Goal: Task Accomplishment & Management: Use online tool/utility

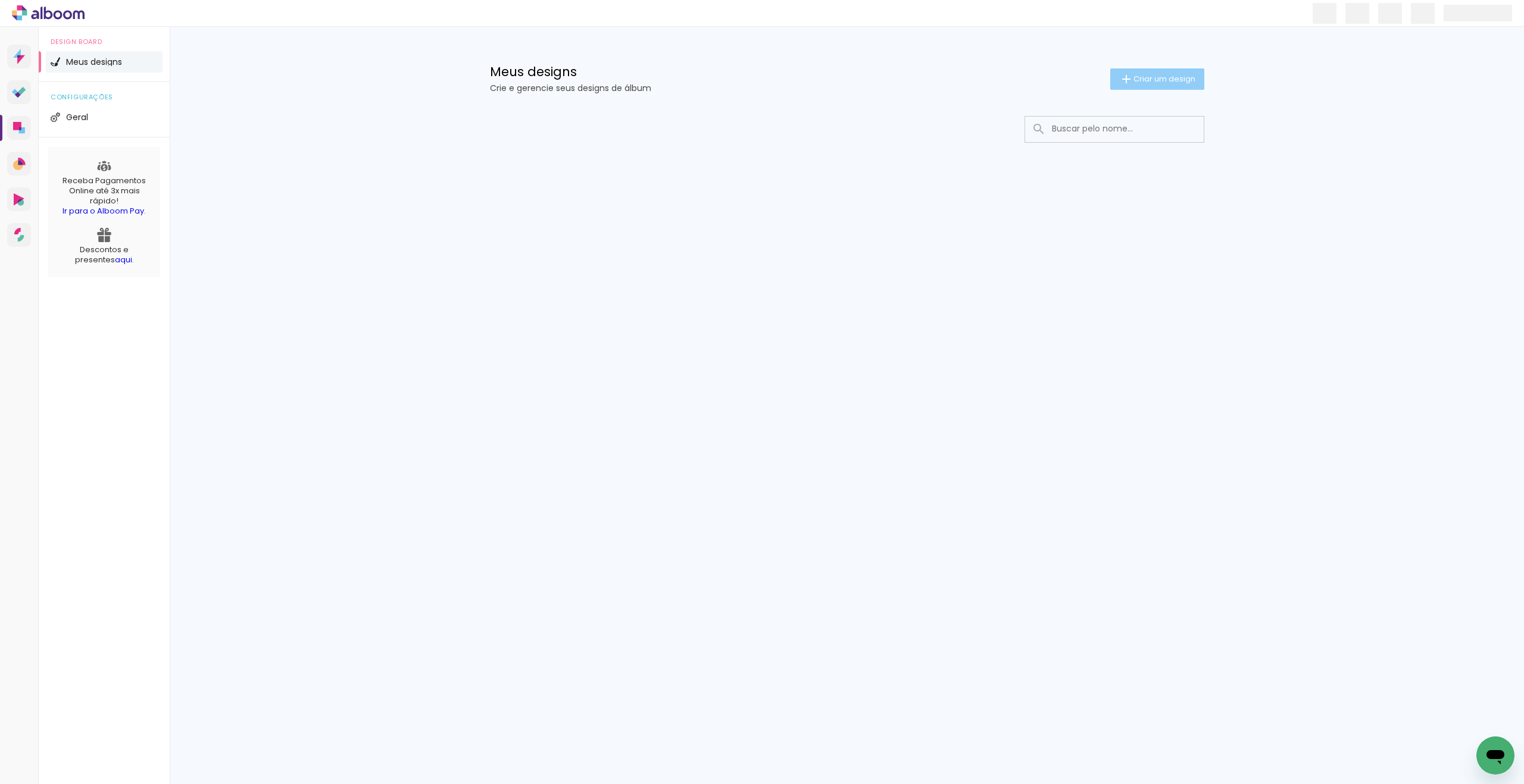
click at [1143, 79] on span "Criar um design" at bounding box center [1164, 79] width 62 height 8
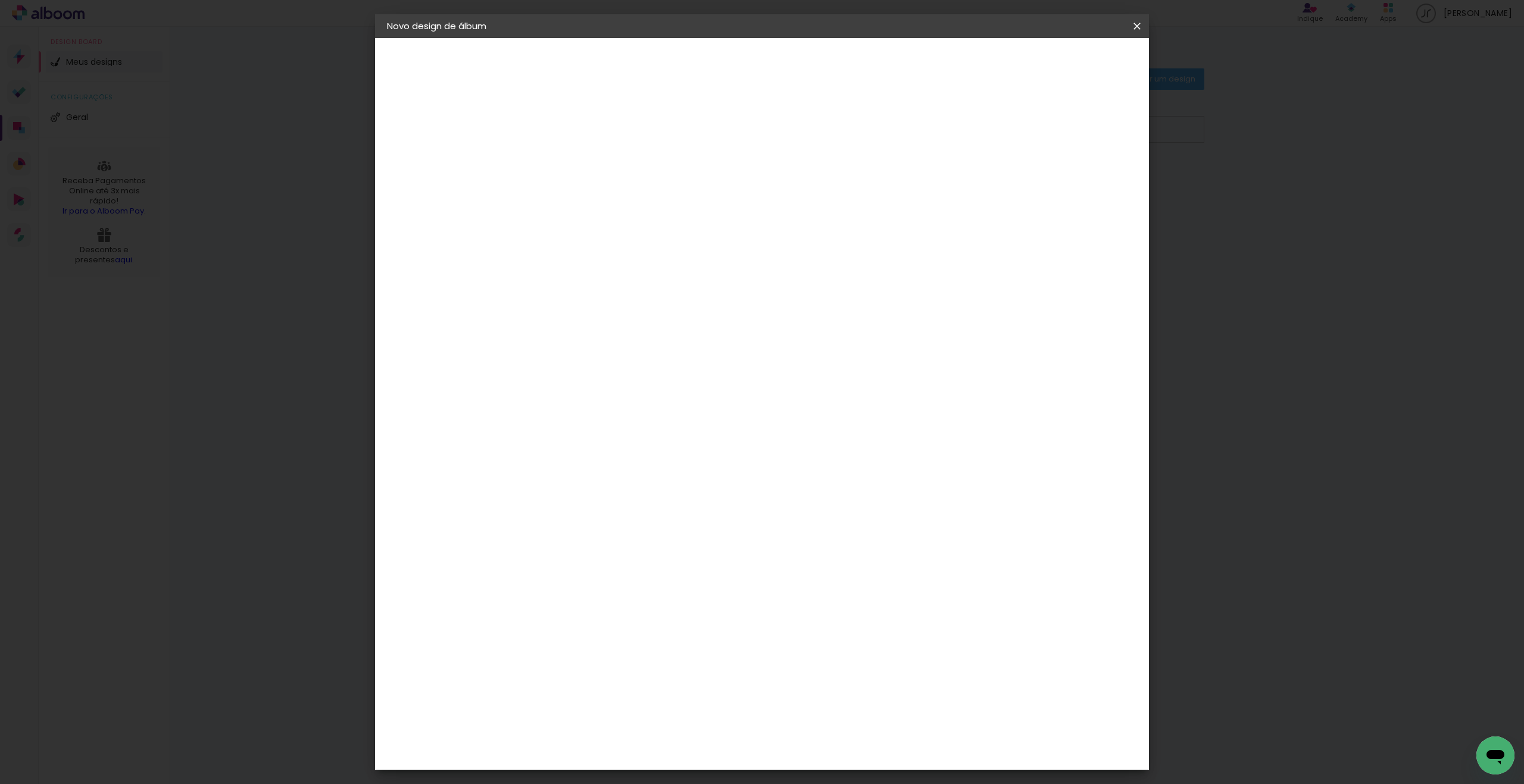
click at [582, 156] on input at bounding box center [582, 159] width 0 height 18
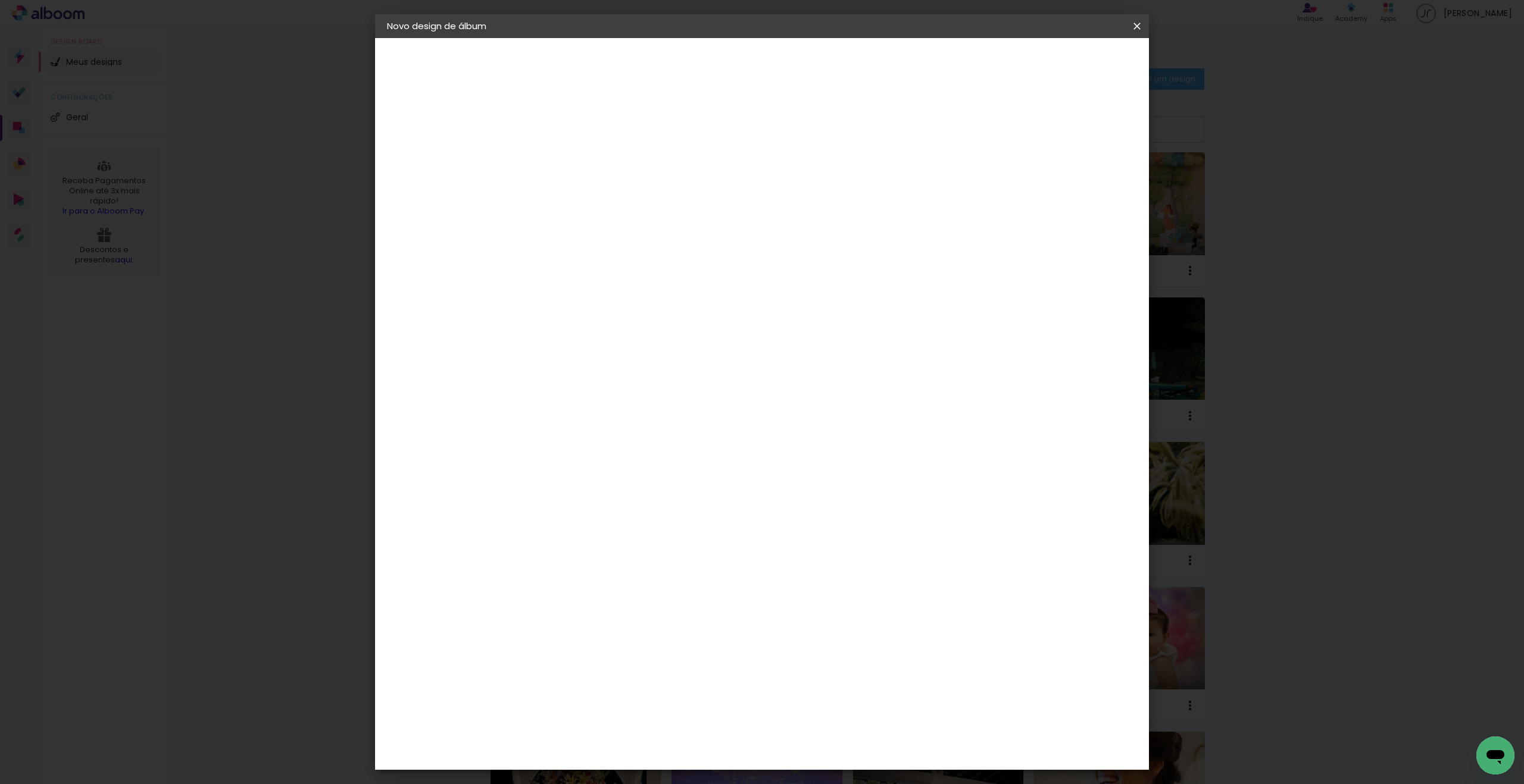
type input "Duda e [PERSON_NAME]"
type paper-input "Duda e [PERSON_NAME]"
click at [704, 64] on paper-button "Avançar" at bounding box center [674, 62] width 58 height 20
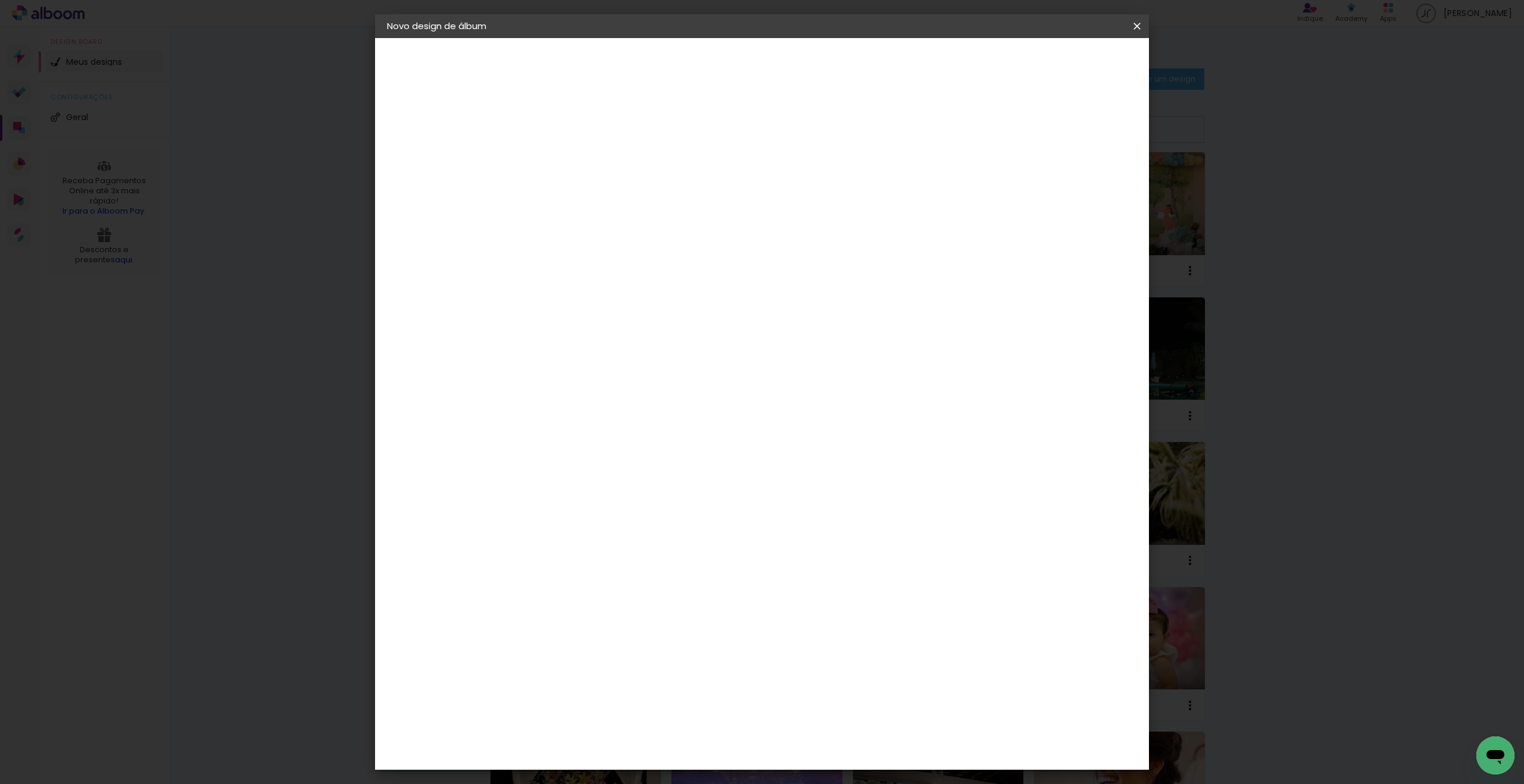
click at [822, 46] on header "Fornecedor Escolha um fornecedor ou avance com o tamanho livre. Voltar Avançar" at bounding box center [675, 74] width 292 height 70
click at [0, 0] on slot "Avançar" at bounding box center [0, 0] width 0 height 0
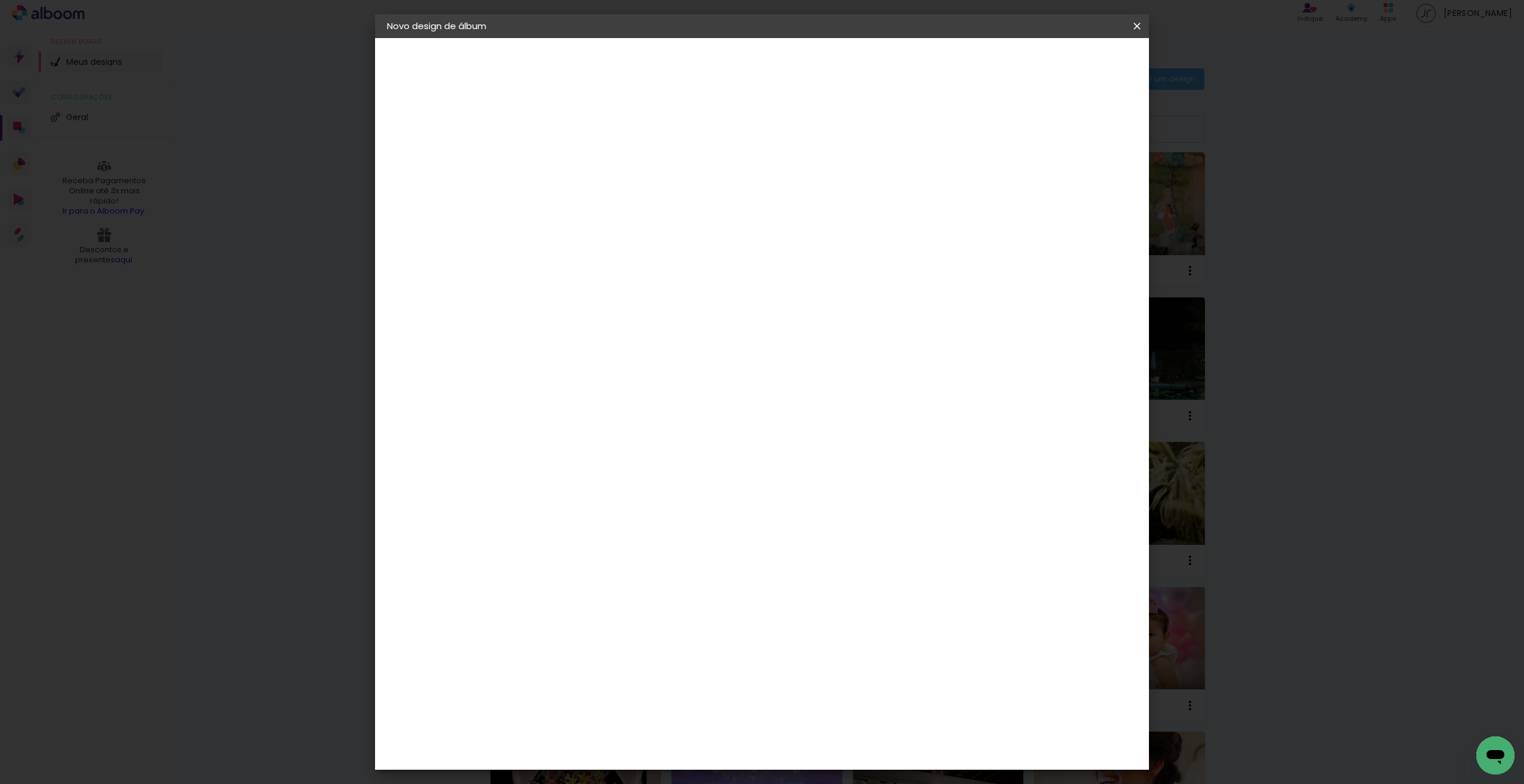
click at [1071, 66] on span "Iniciar design" at bounding box center [1045, 63] width 54 height 8
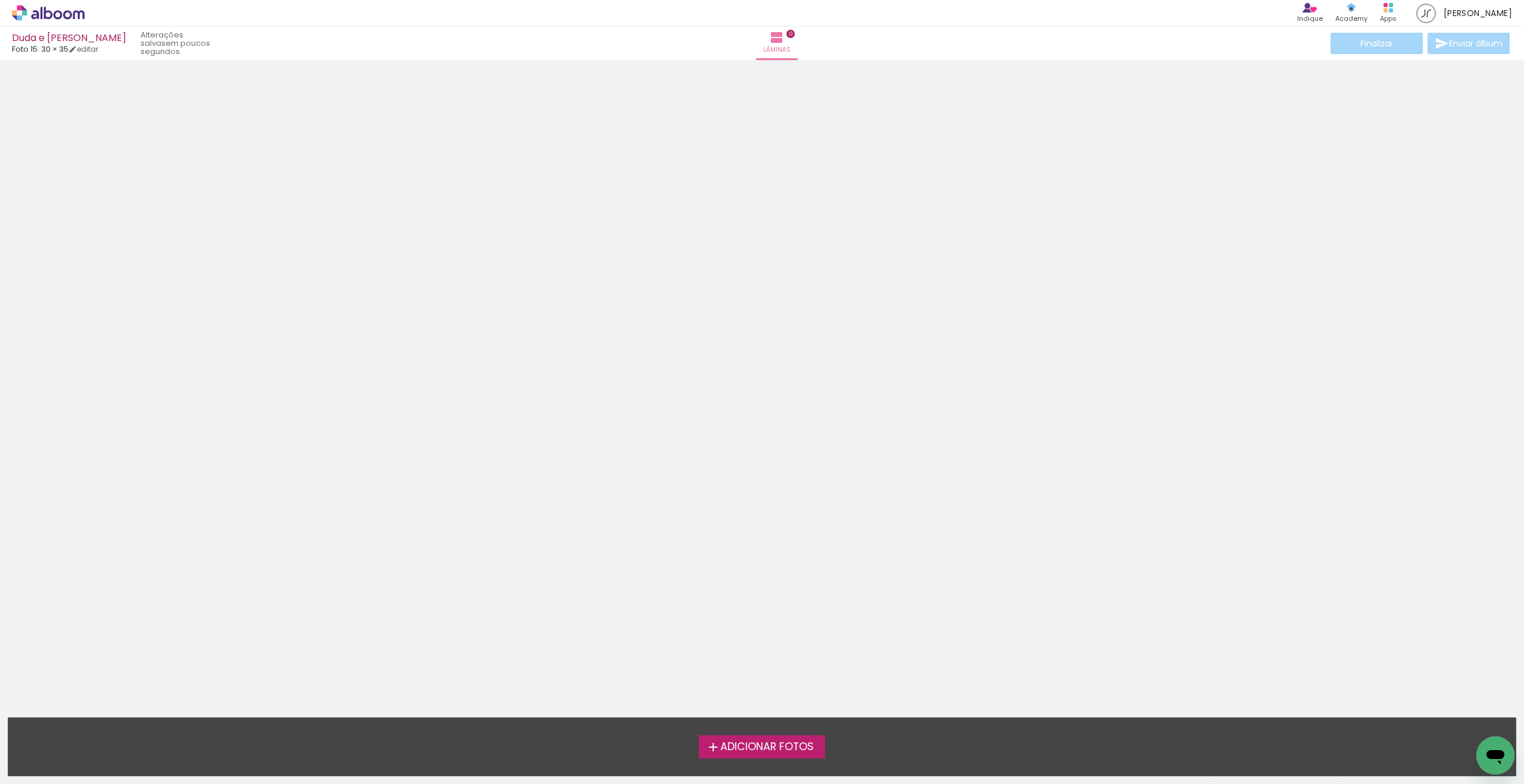
click at [759, 758] on label "Adicionar Fotos" at bounding box center [762, 746] width 127 height 22
click at [0, 0] on input "file" at bounding box center [0, 0] width 0 height 0
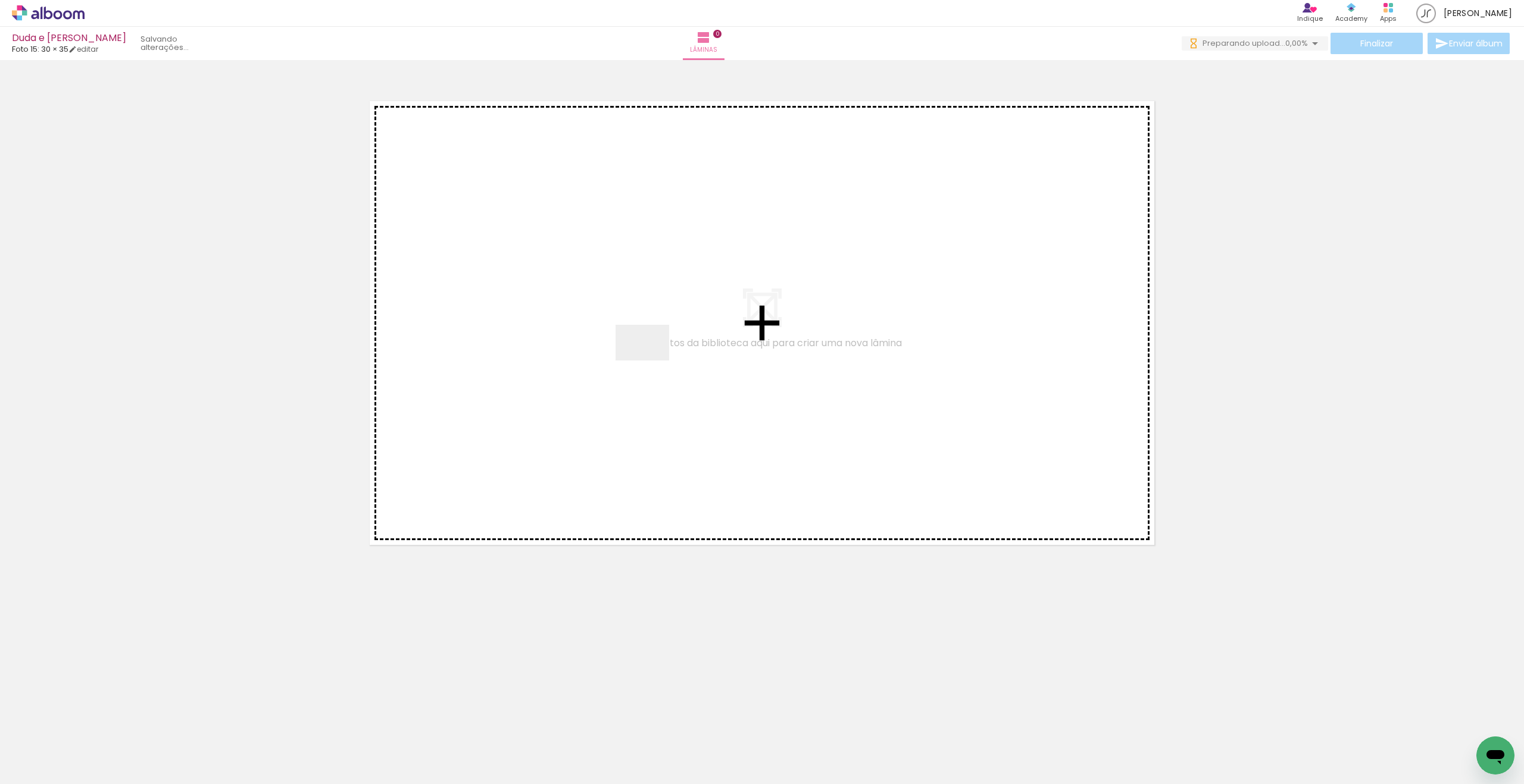
drag, startPoint x: 117, startPoint y: 740, endPoint x: 657, endPoint y: 358, distance: 661.5
click at [657, 358] on quentale-workspace at bounding box center [762, 392] width 1524 height 784
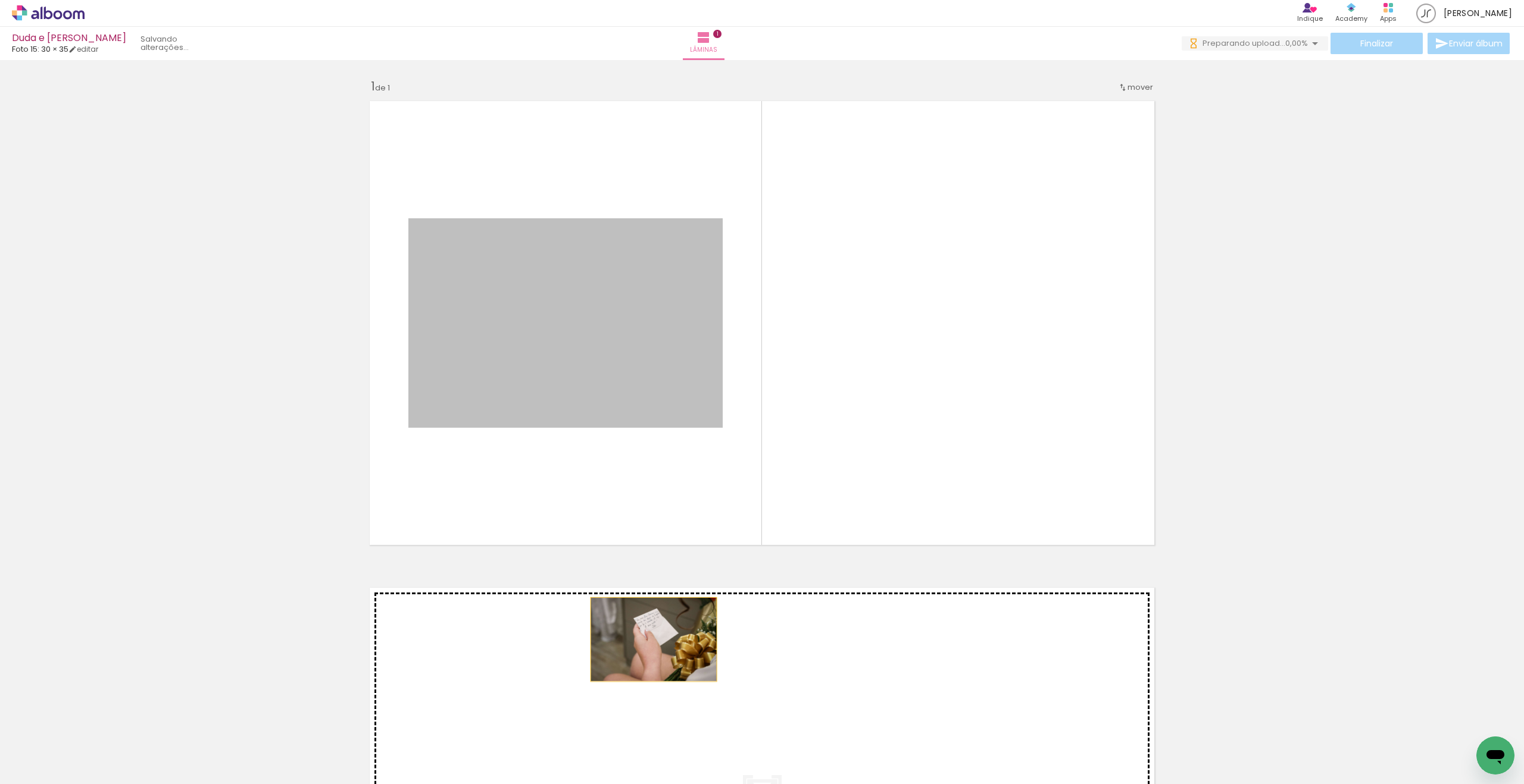
drag, startPoint x: 599, startPoint y: 357, endPoint x: 654, endPoint y: 640, distance: 288.3
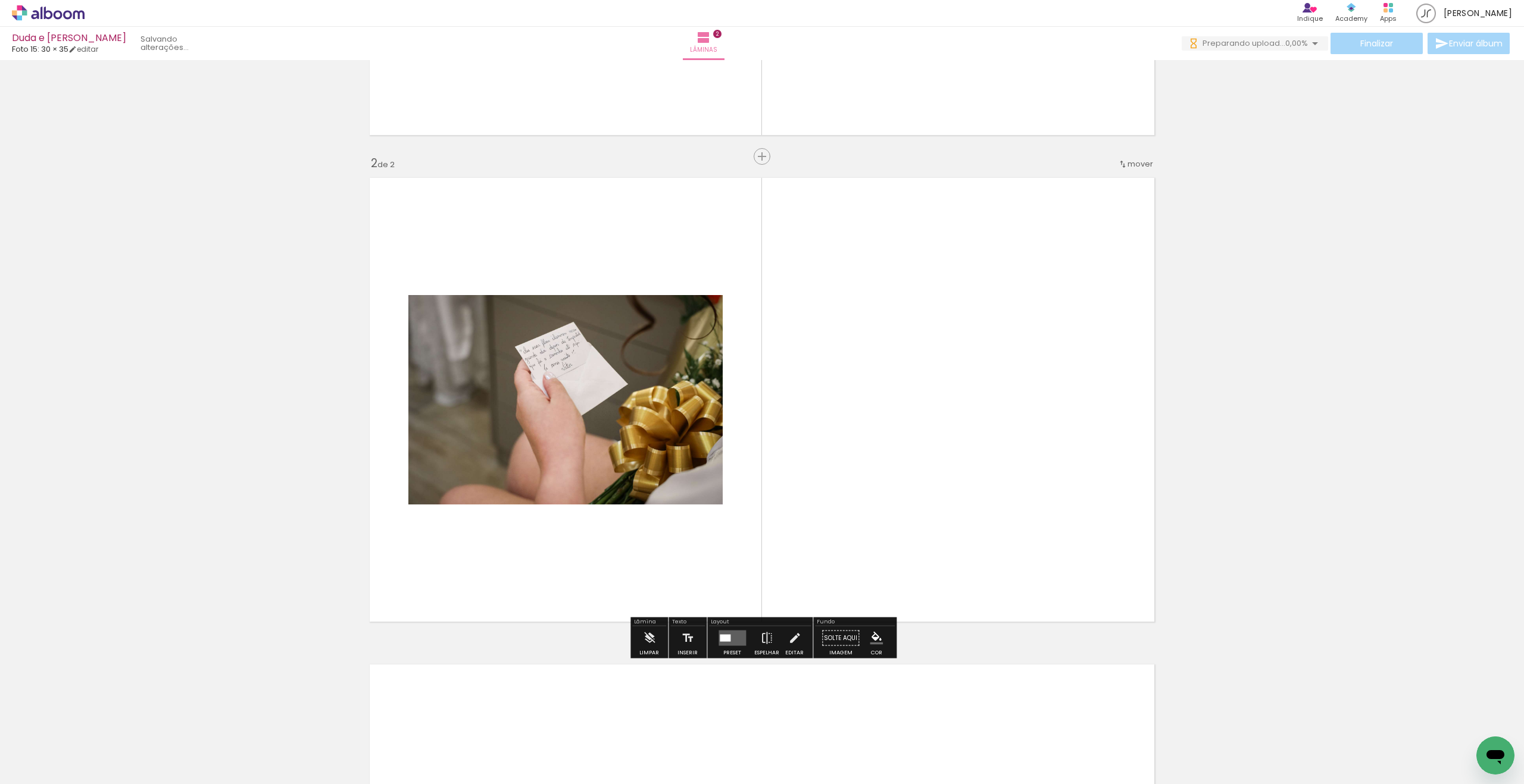
scroll to position [424, 0]
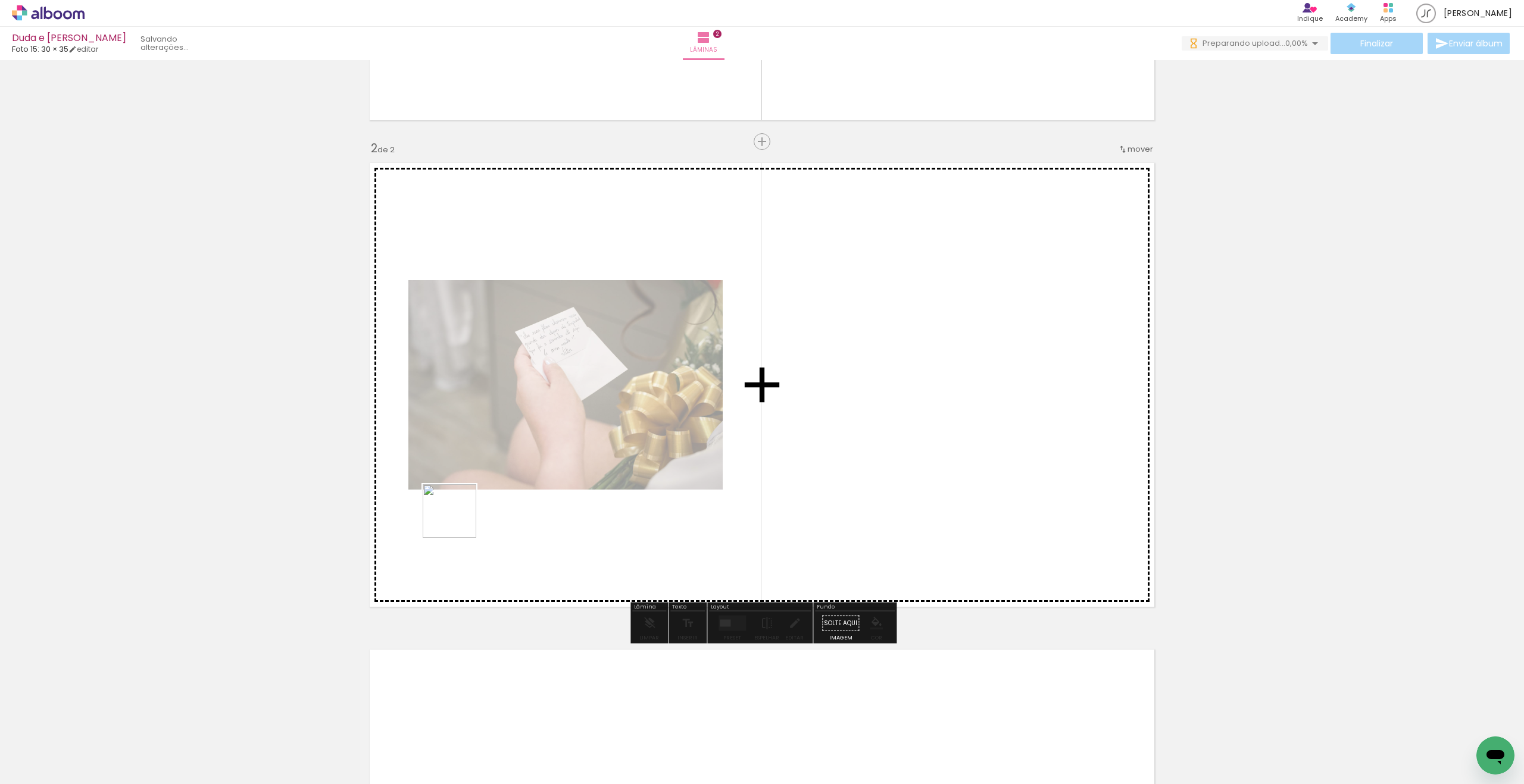
drag, startPoint x: 349, startPoint y: 609, endPoint x: 567, endPoint y: 432, distance: 280.8
click at [567, 432] on quentale-workspace at bounding box center [762, 392] width 1524 height 784
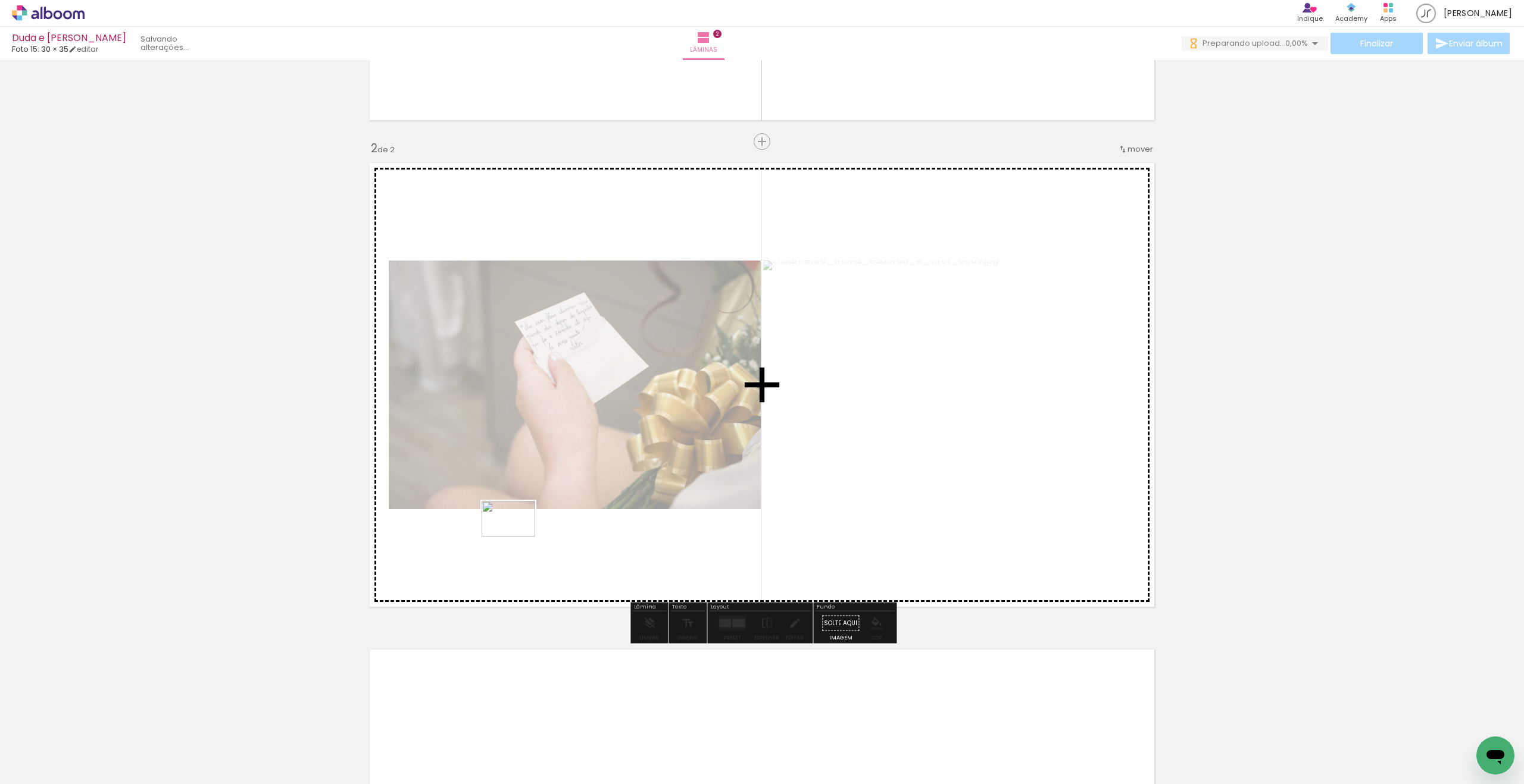
drag, startPoint x: 275, startPoint y: 742, endPoint x: 481, endPoint y: 577, distance: 263.9
click at [518, 536] on quentale-workspace at bounding box center [762, 392] width 1524 height 784
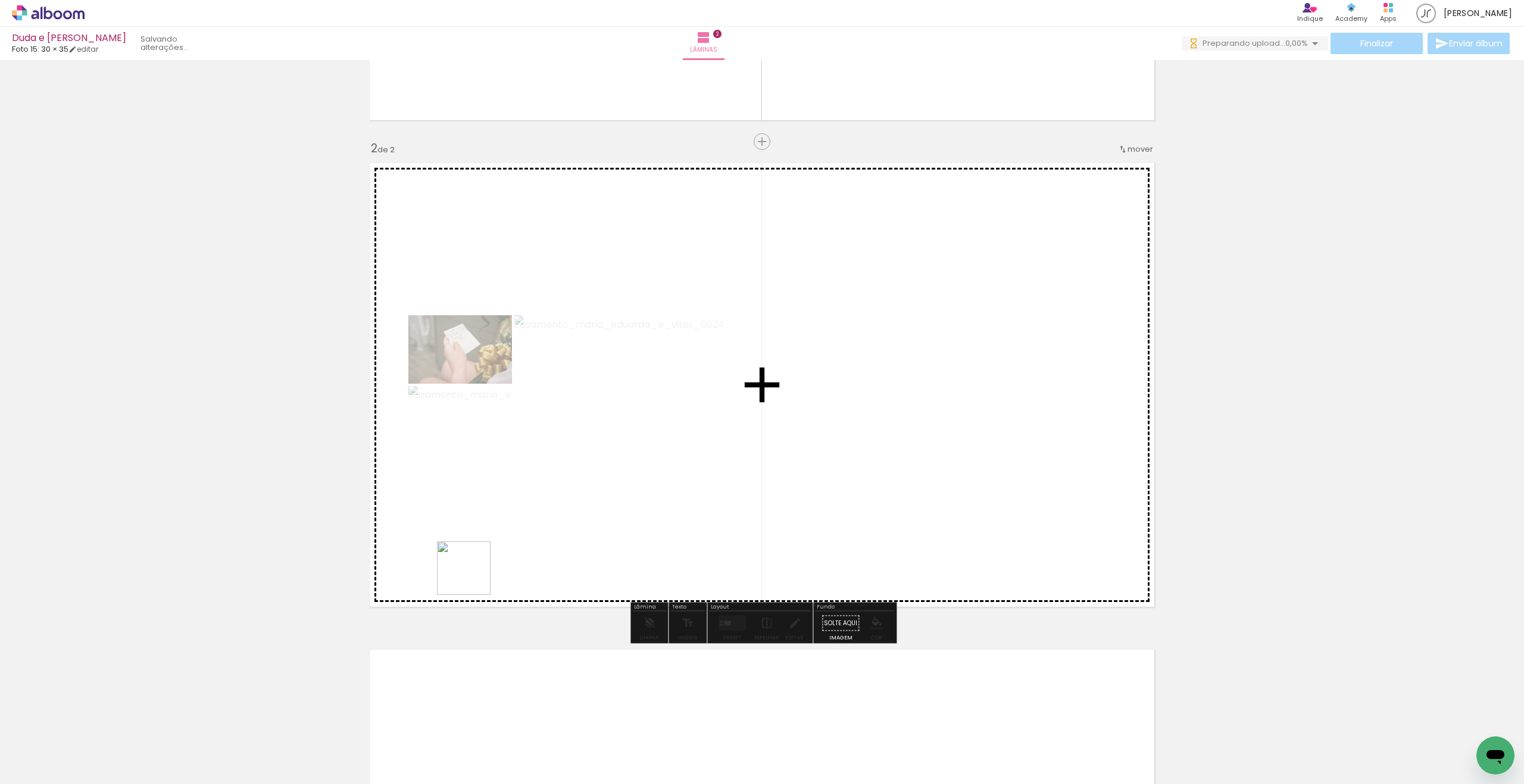
drag, startPoint x: 337, startPoint y: 738, endPoint x: 513, endPoint y: 524, distance: 277.1
click at [530, 518] on quentale-workspace at bounding box center [762, 392] width 1524 height 784
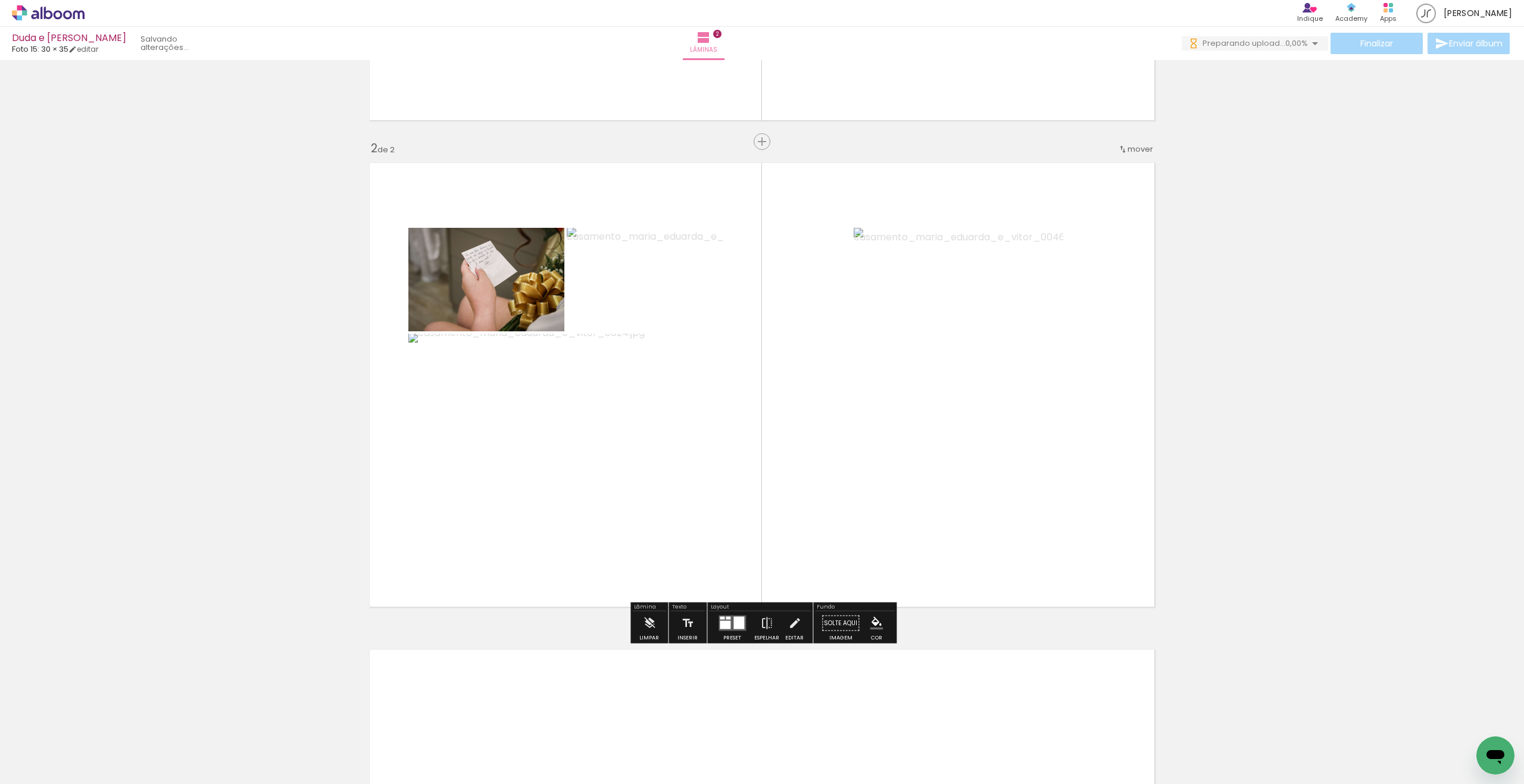
click at [45, 749] on input "Todas as fotos" at bounding box center [33, 748] width 45 height 10
click at [0, 0] on slot "Não utilizadas" at bounding box center [0, 0] width 0 height 0
type input "Não utilizadas"
click at [736, 629] on div at bounding box center [738, 623] width 10 height 13
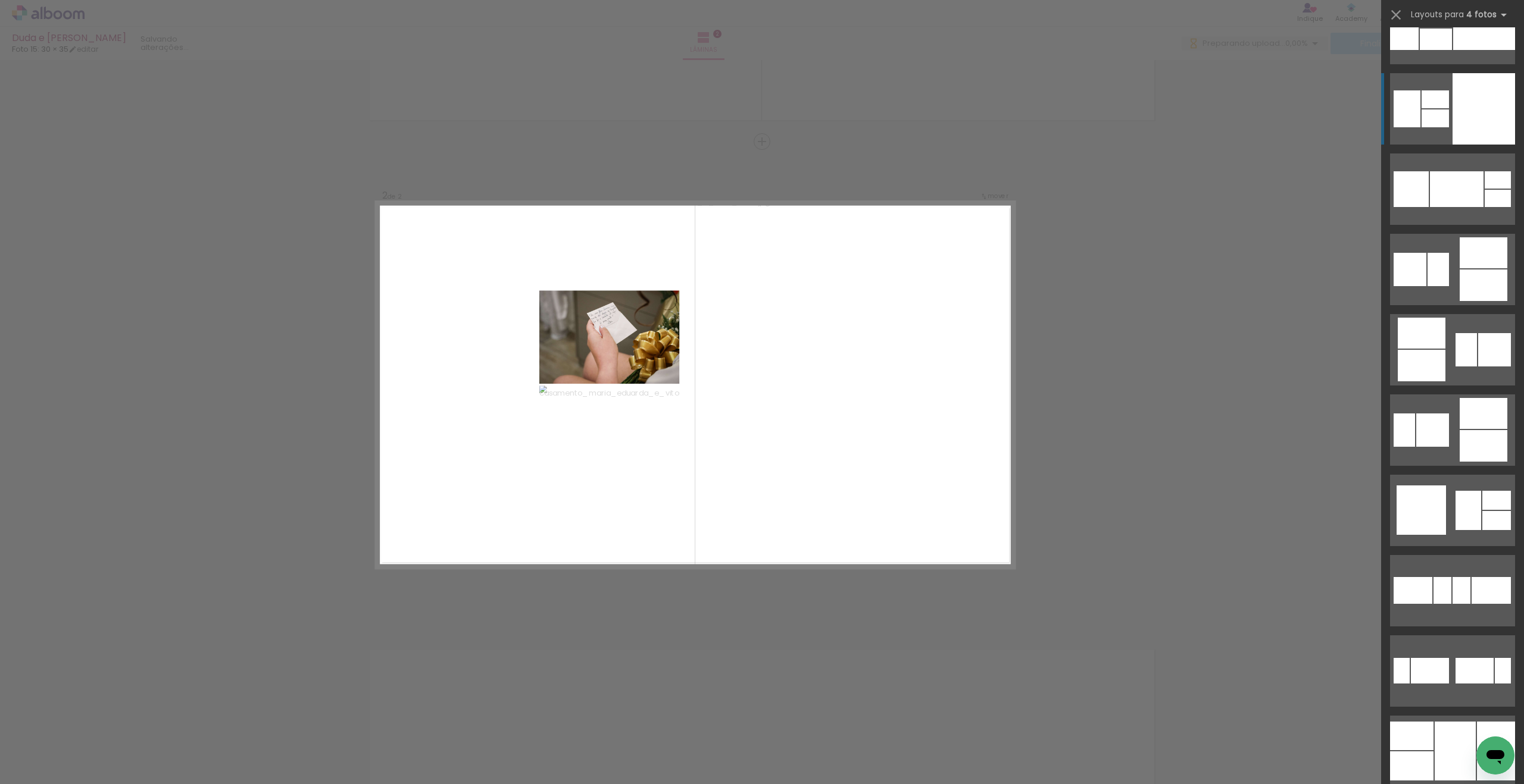
click at [1488, 99] on div at bounding box center [1484, 108] width 62 height 71
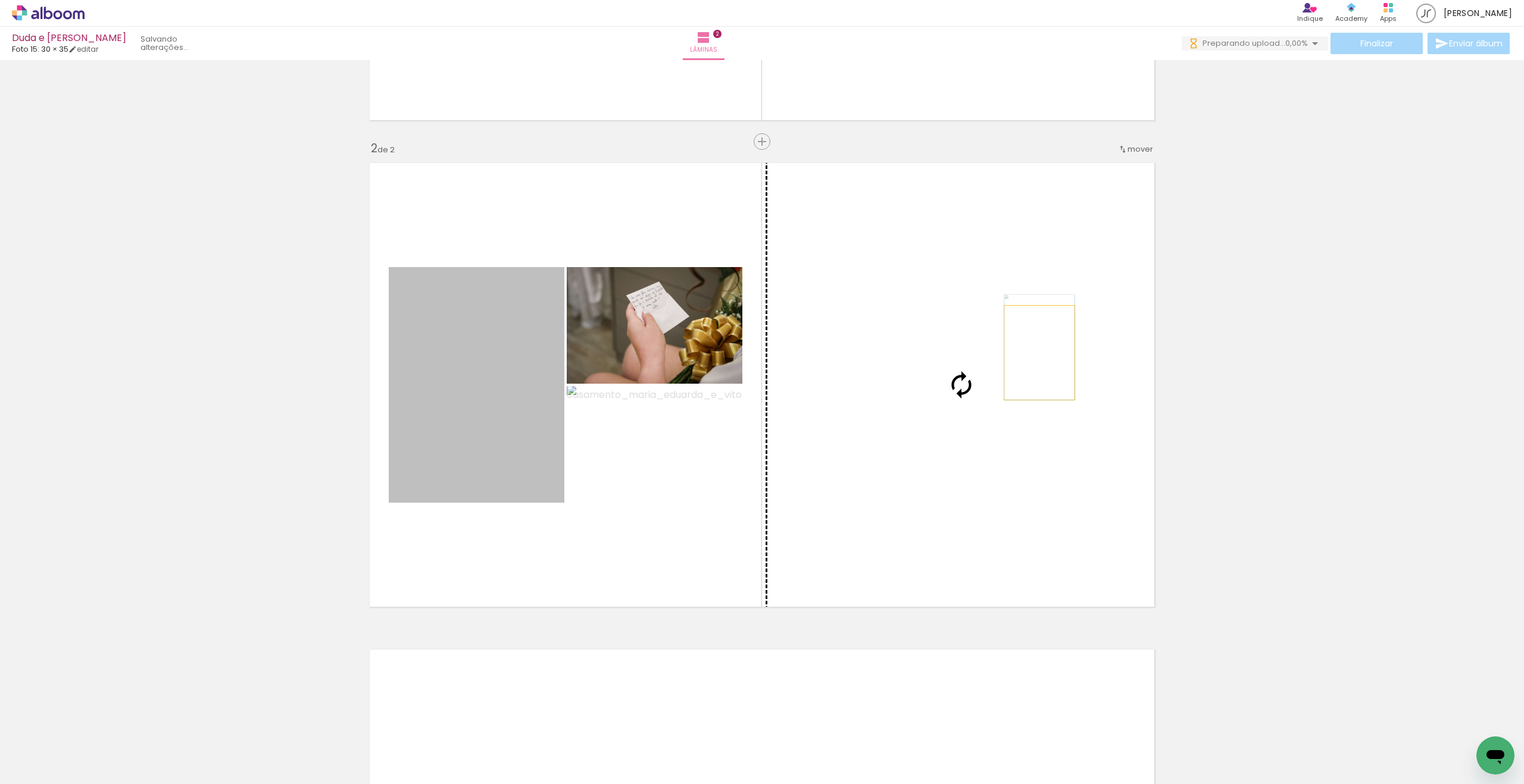
drag, startPoint x: 504, startPoint y: 397, endPoint x: 1039, endPoint y: 353, distance: 536.8
click at [0, 0] on slot at bounding box center [0, 0] width 0 height 0
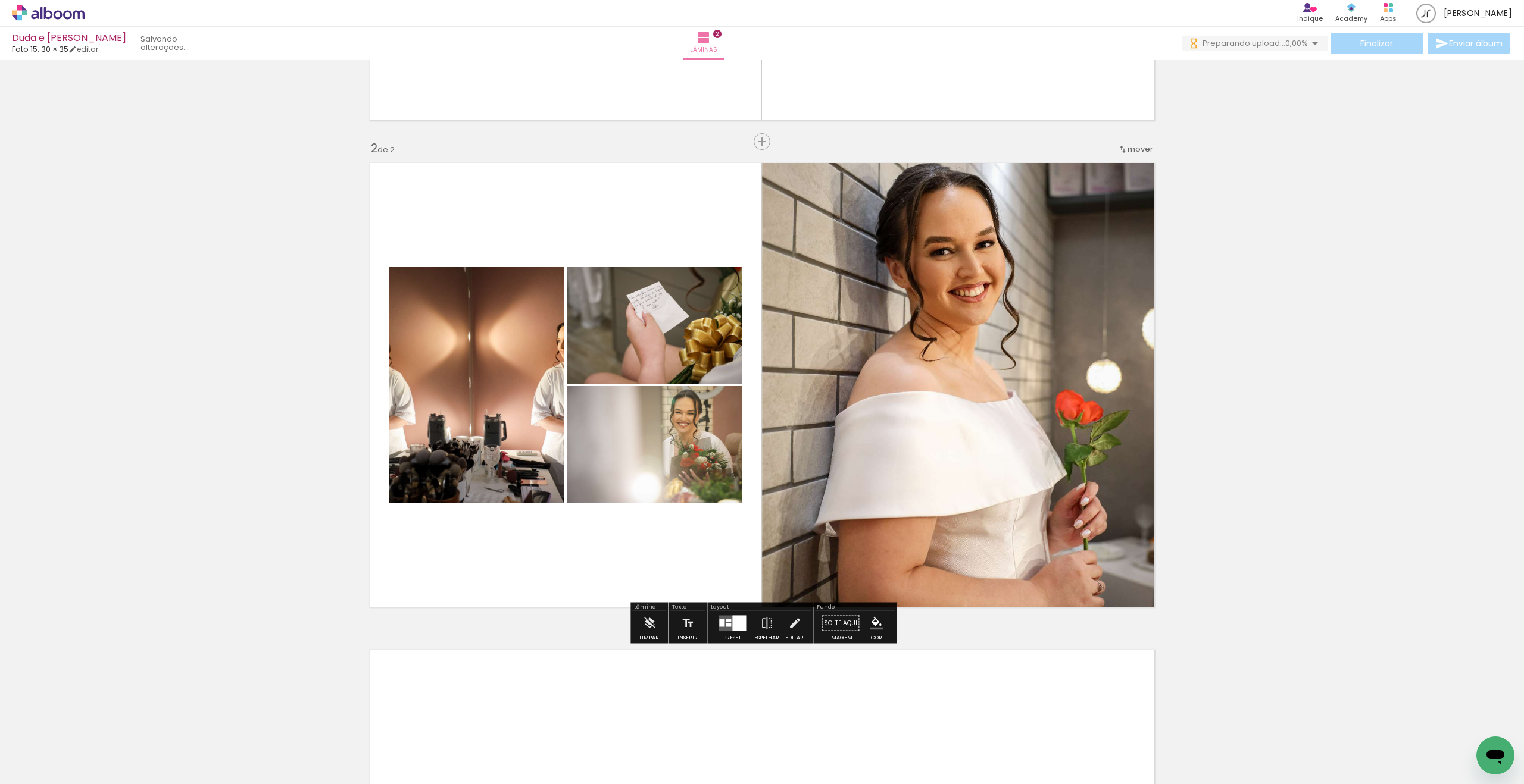
click at [726, 629] on quentale-layouter at bounding box center [732, 623] width 27 height 15
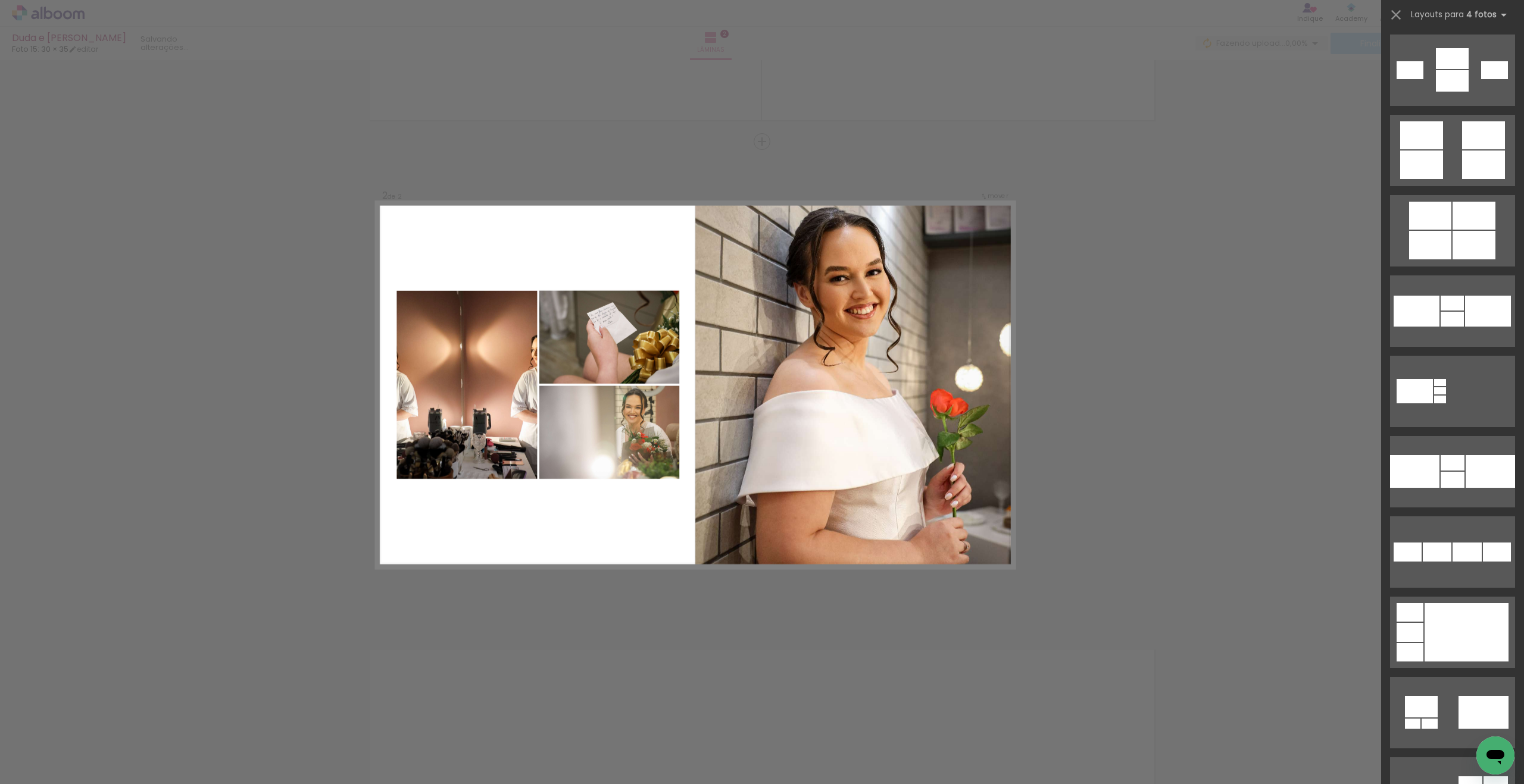
click at [1519, 472] on div at bounding box center [1453, 467] width 143 height 80
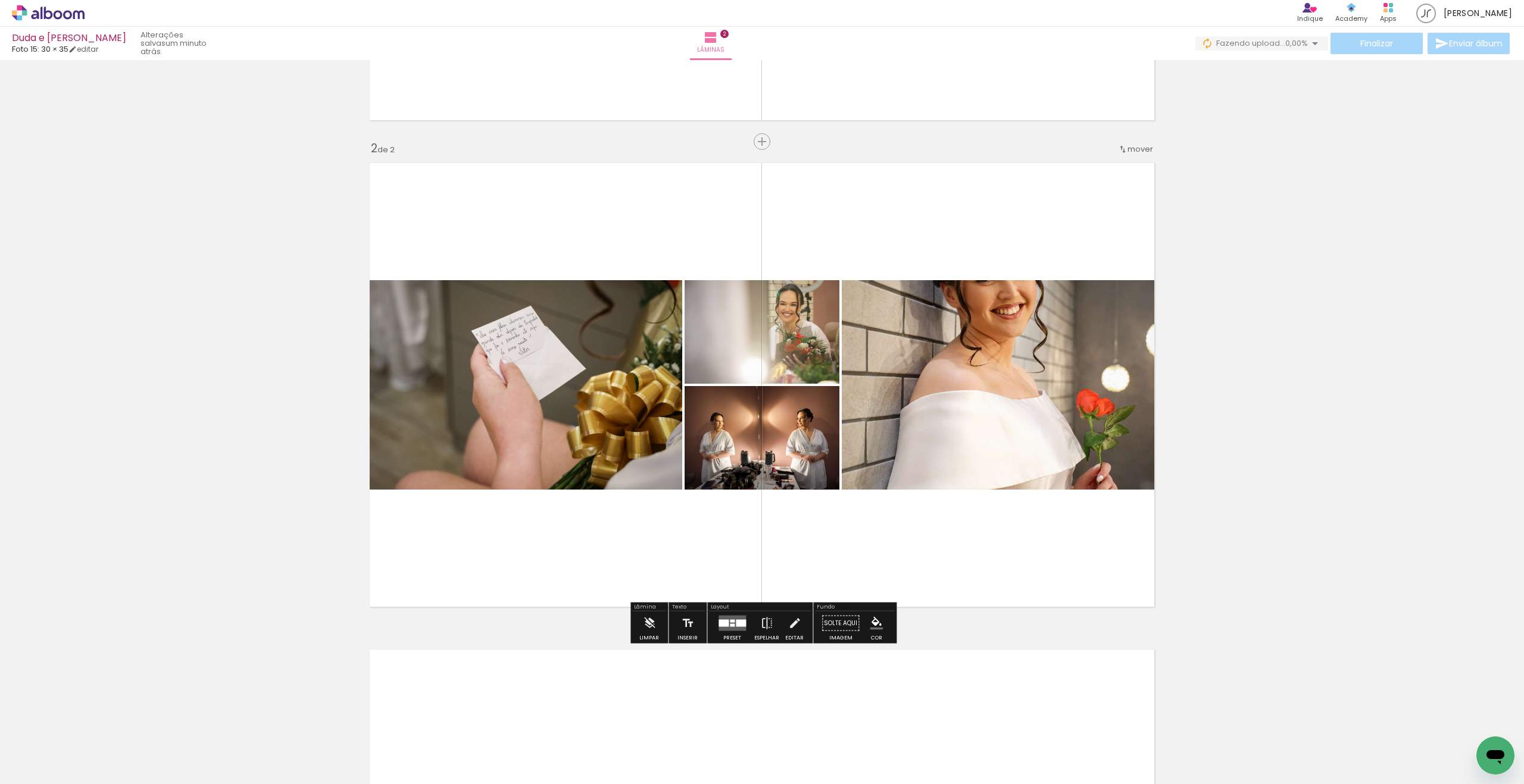
click at [732, 626] on quentale-layouter at bounding box center [732, 623] width 27 height 15
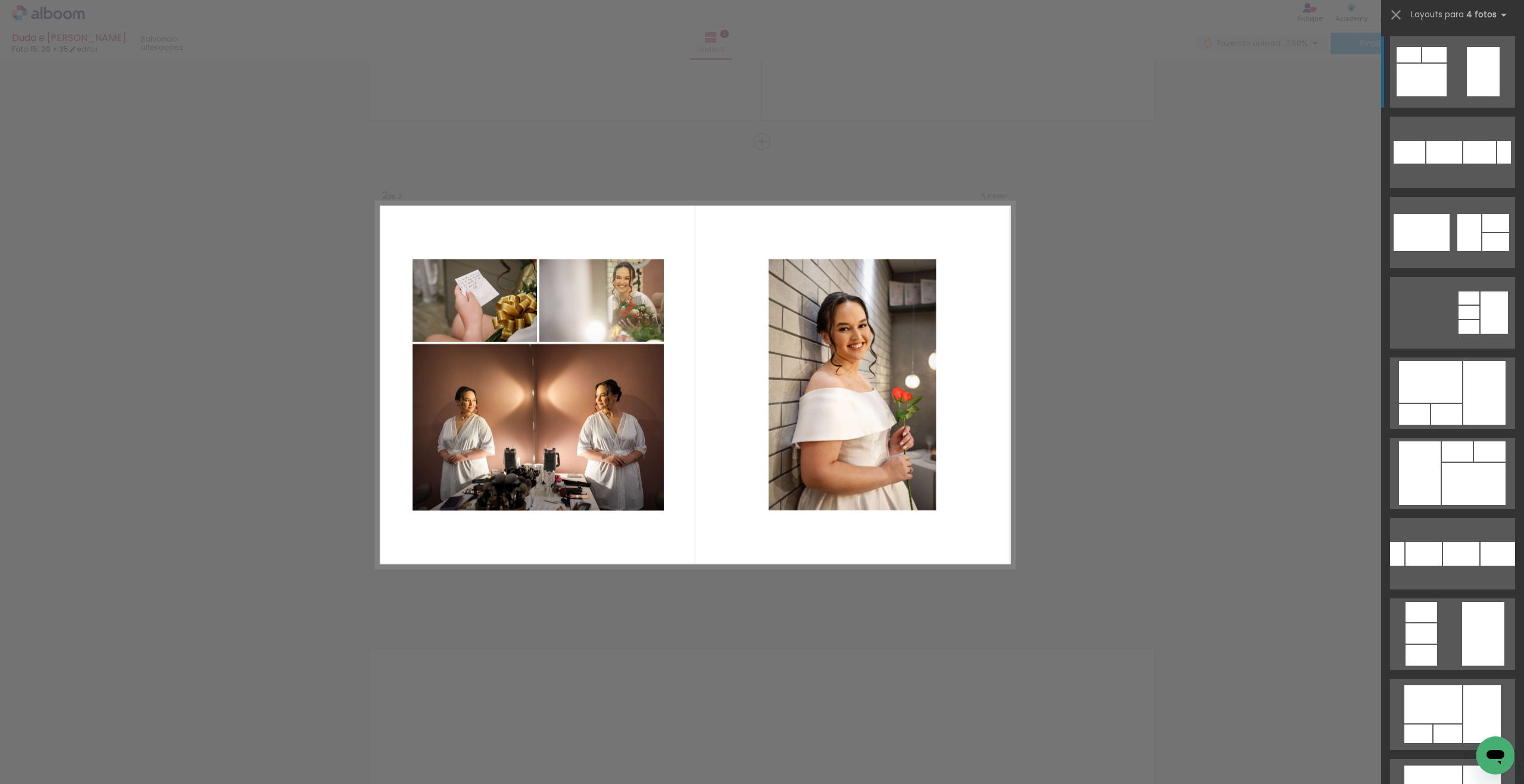
click at [1467, 78] on div at bounding box center [1483, 72] width 33 height 50
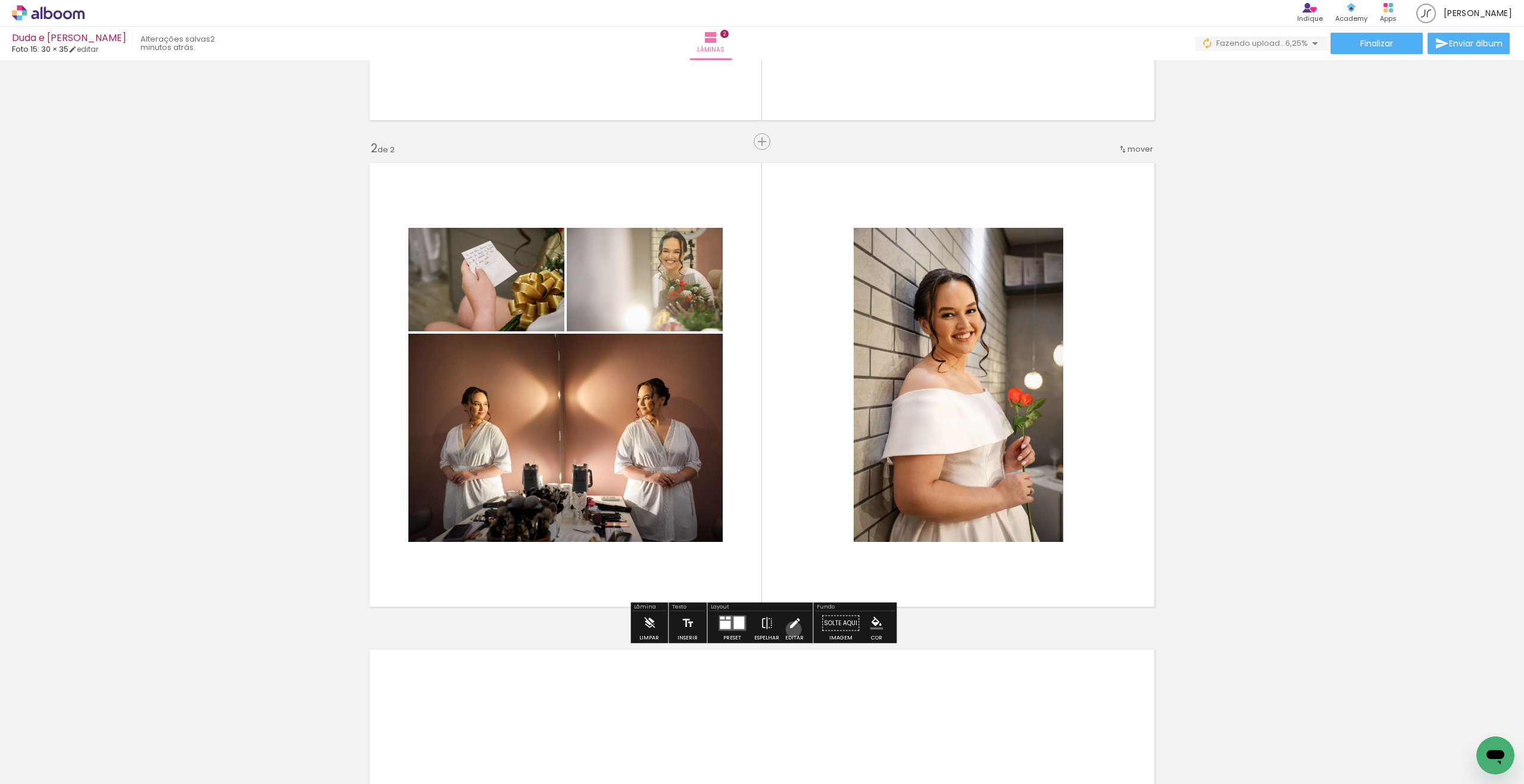
click at [791, 629] on iron-icon at bounding box center [795, 624] width 13 height 24
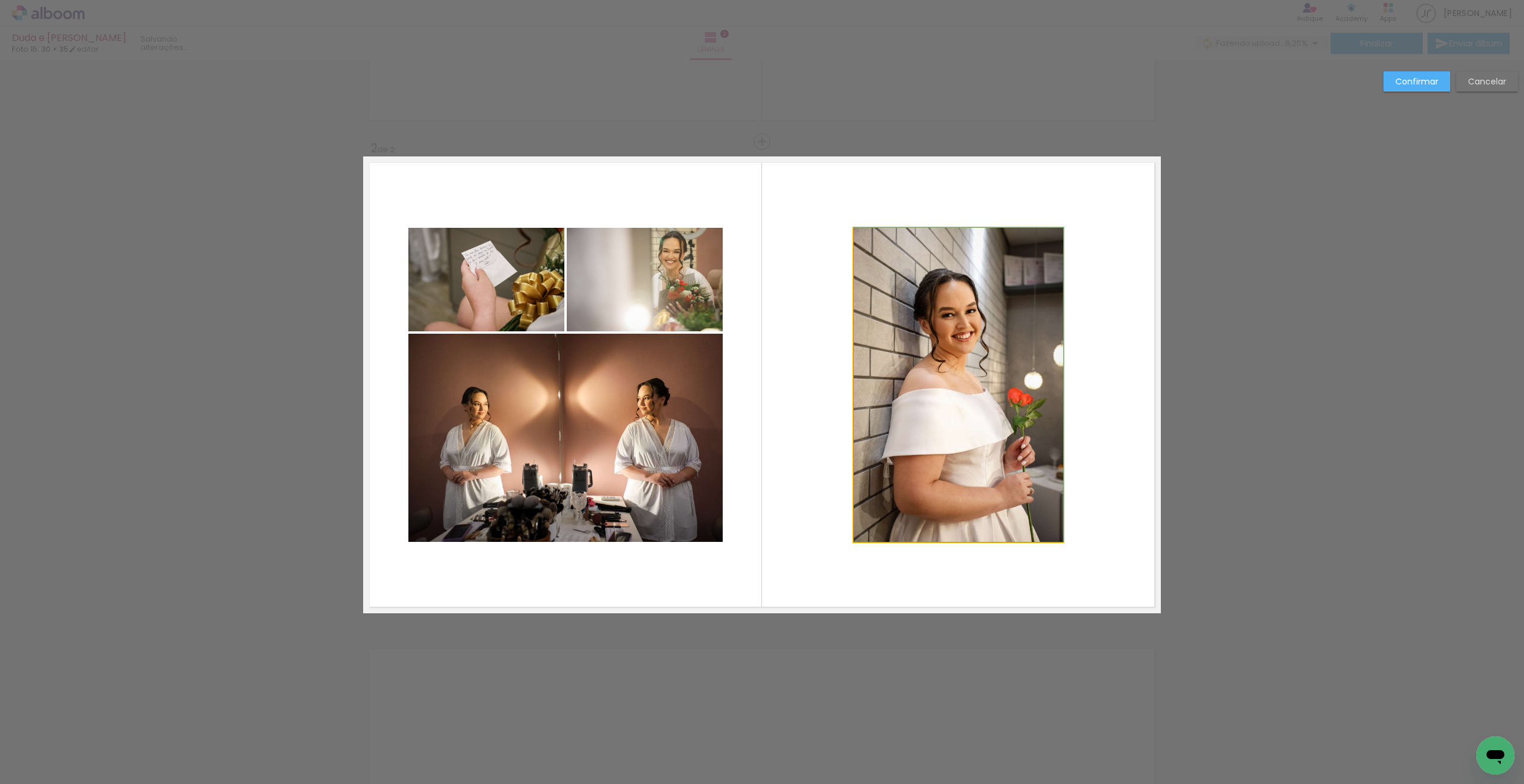
click at [901, 460] on quentale-photo at bounding box center [958, 385] width 210 height 314
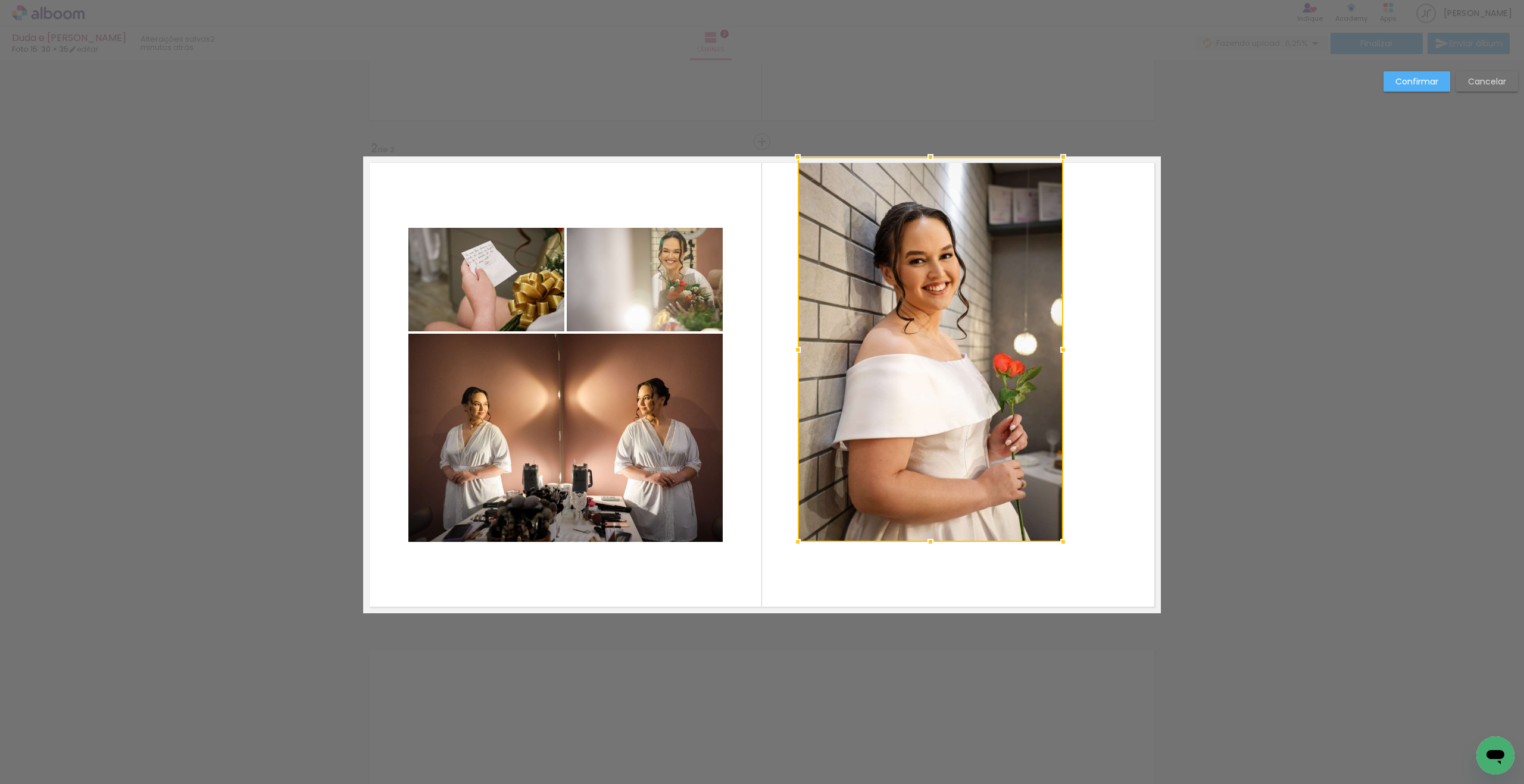
drag, startPoint x: 851, startPoint y: 227, endPoint x: 841, endPoint y: 205, distance: 24.2
click at [795, 156] on div at bounding box center [798, 157] width 24 height 24
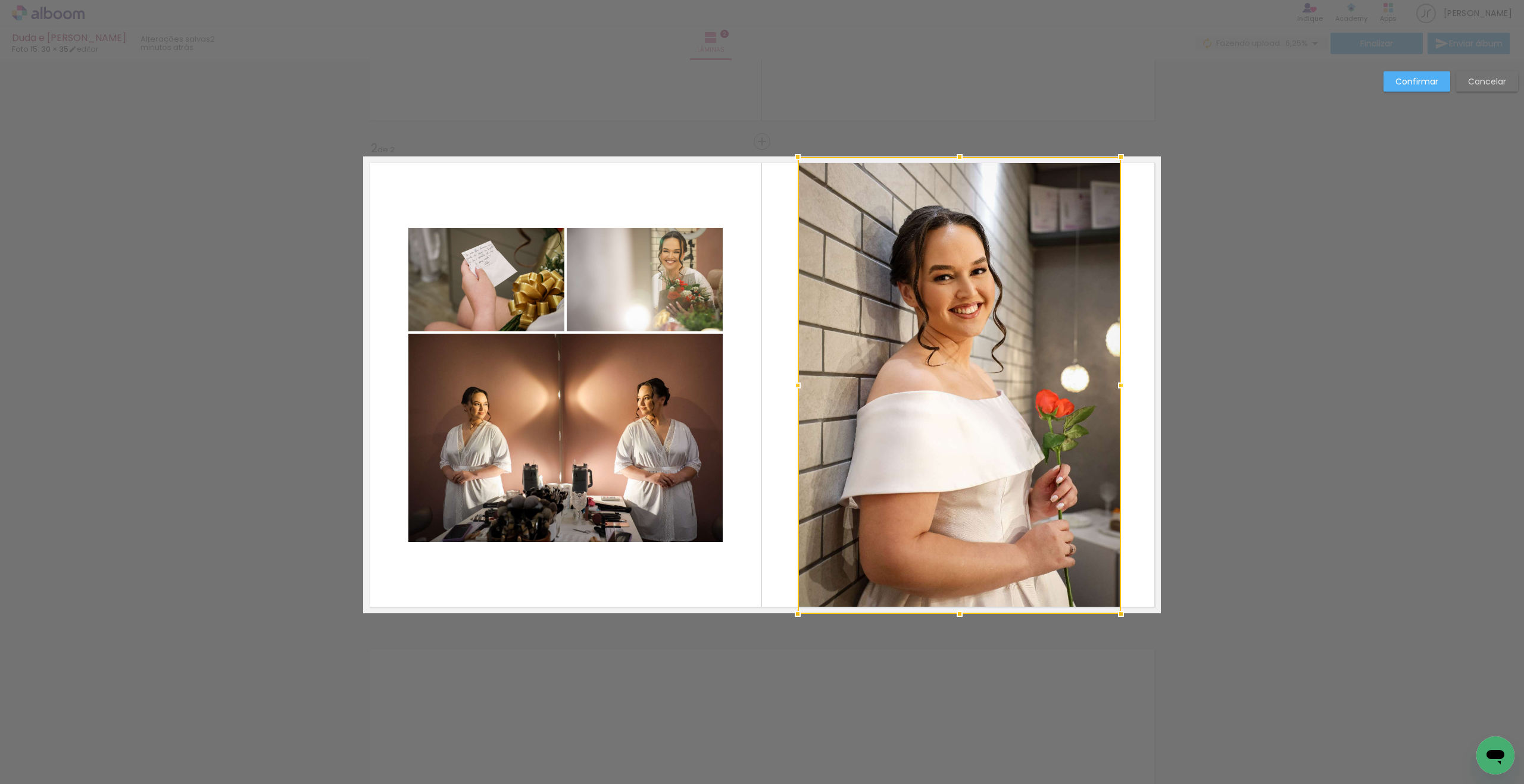
drag, startPoint x: 1064, startPoint y: 542, endPoint x: 1090, endPoint y: 580, distance: 46.0
click at [1123, 615] on div at bounding box center [1121, 614] width 24 height 24
click at [1008, 501] on div at bounding box center [958, 384] width 323 height 456
click at [0, 0] on slot "Confirmar" at bounding box center [0, 0] width 0 height 0
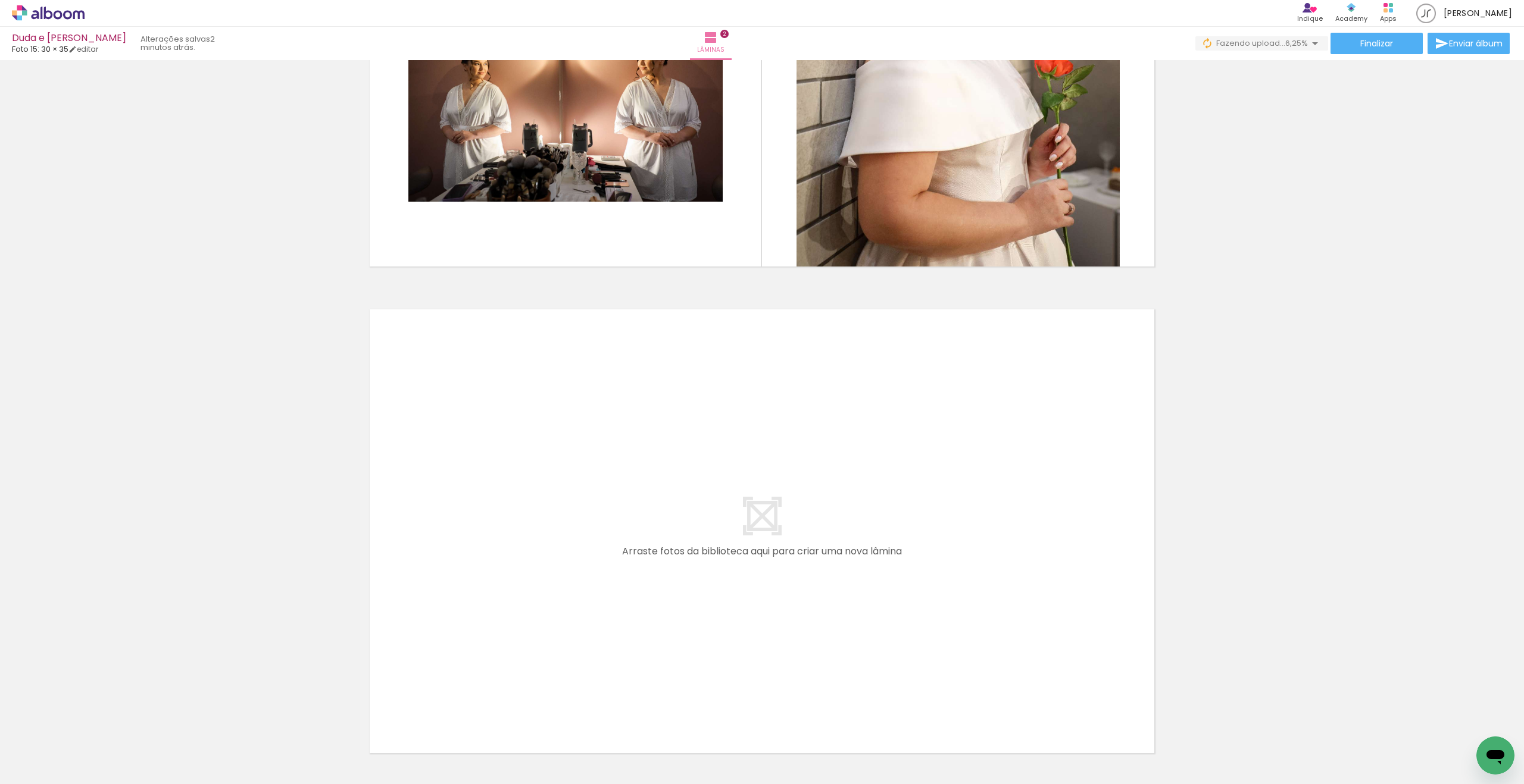
scroll to position [857, 0]
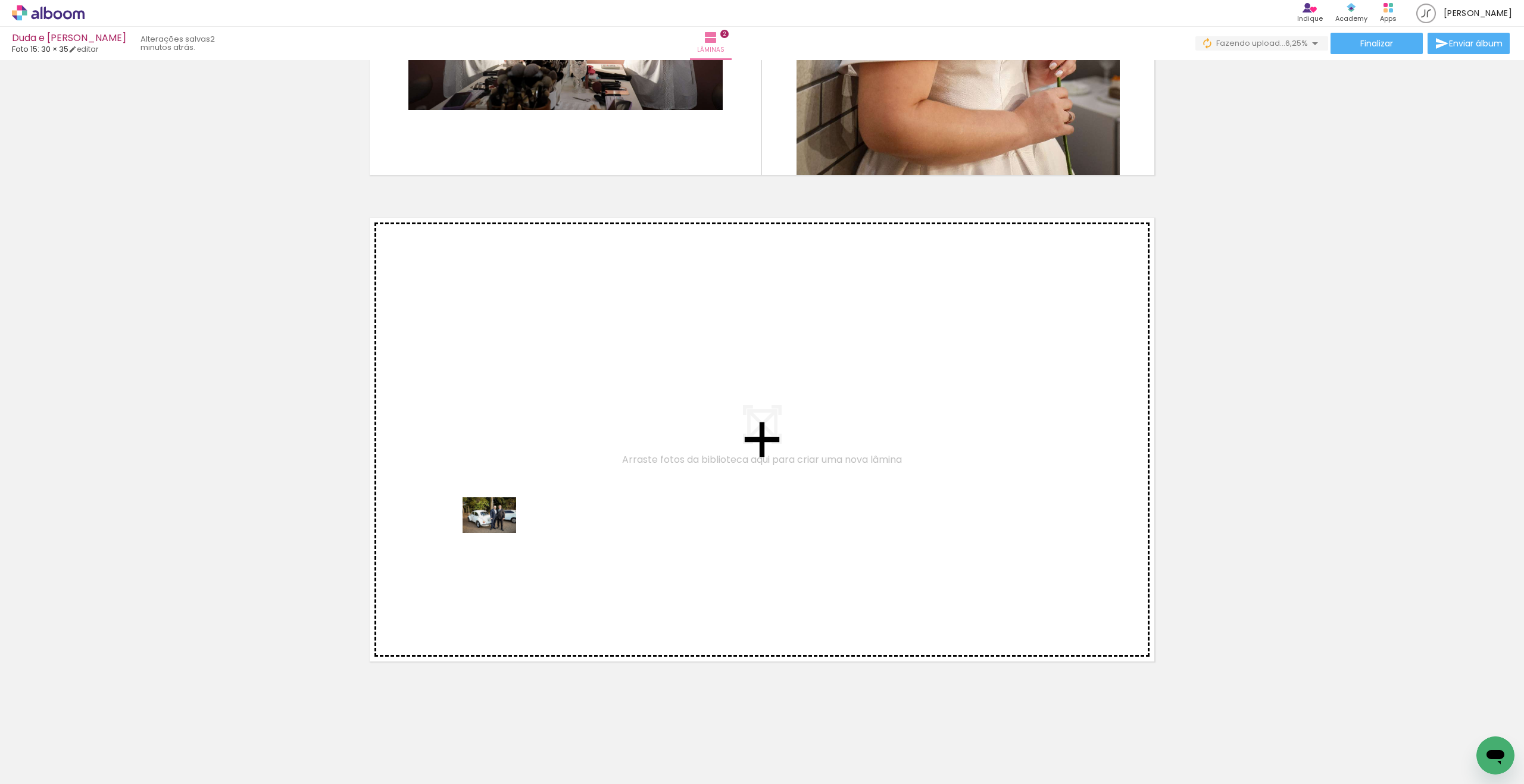
drag, startPoint x: 117, startPoint y: 740, endPoint x: 498, endPoint y: 533, distance: 433.6
click at [498, 533] on quentale-workspace at bounding box center [762, 392] width 1524 height 784
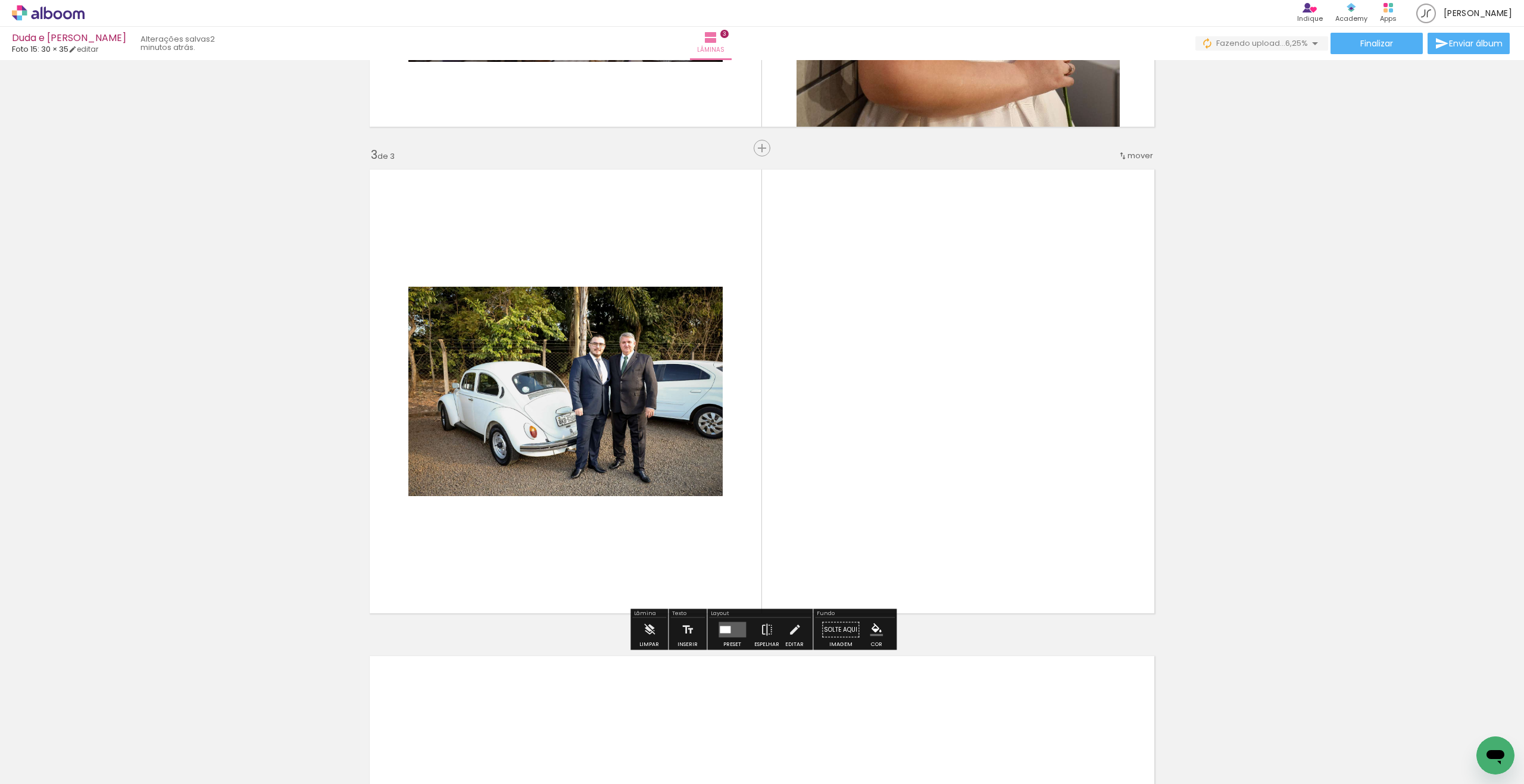
scroll to position [911, 0]
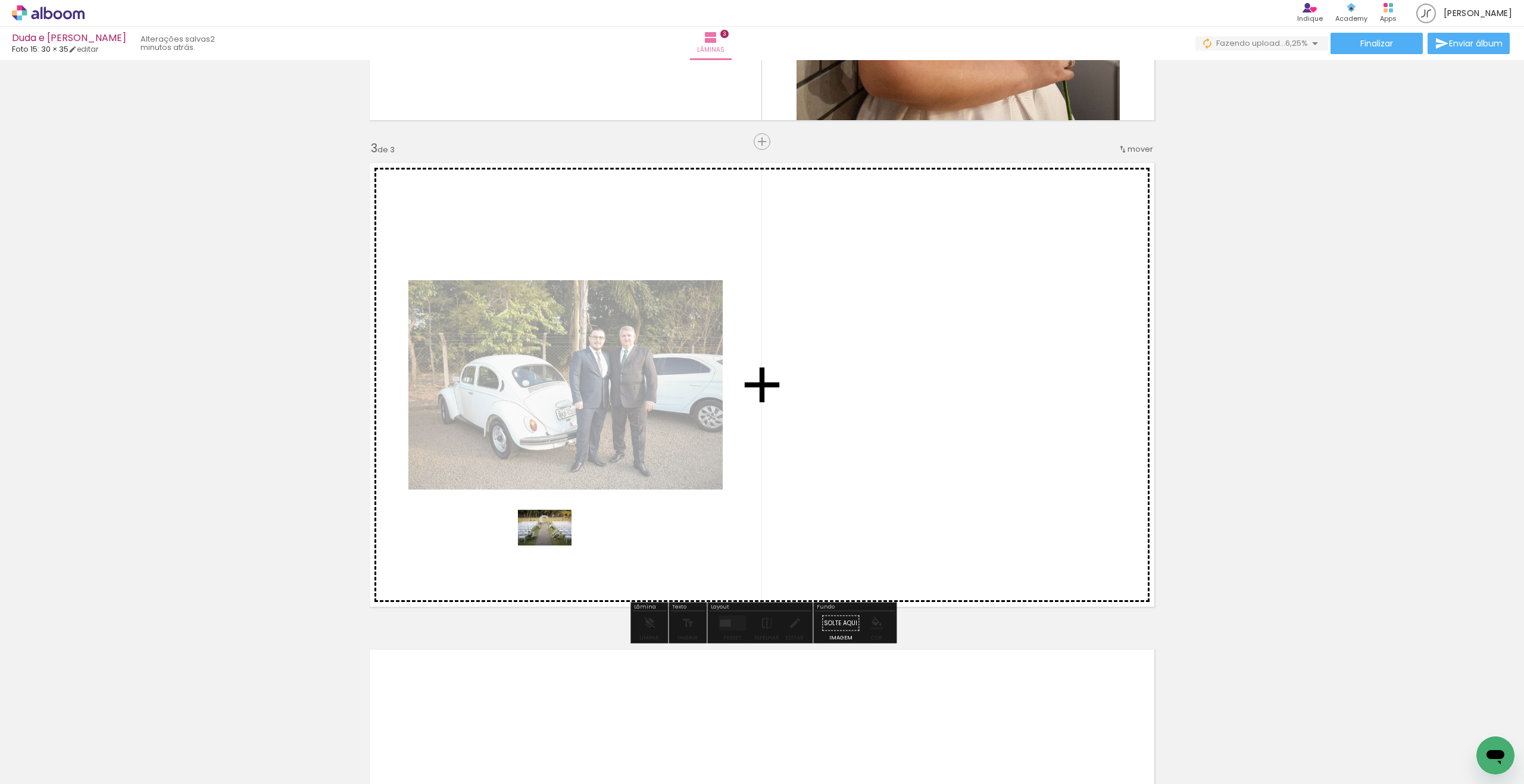
drag, startPoint x: 151, startPoint y: 723, endPoint x: 557, endPoint y: 545, distance: 443.3
click at [557, 545] on quentale-workspace at bounding box center [762, 392] width 1524 height 784
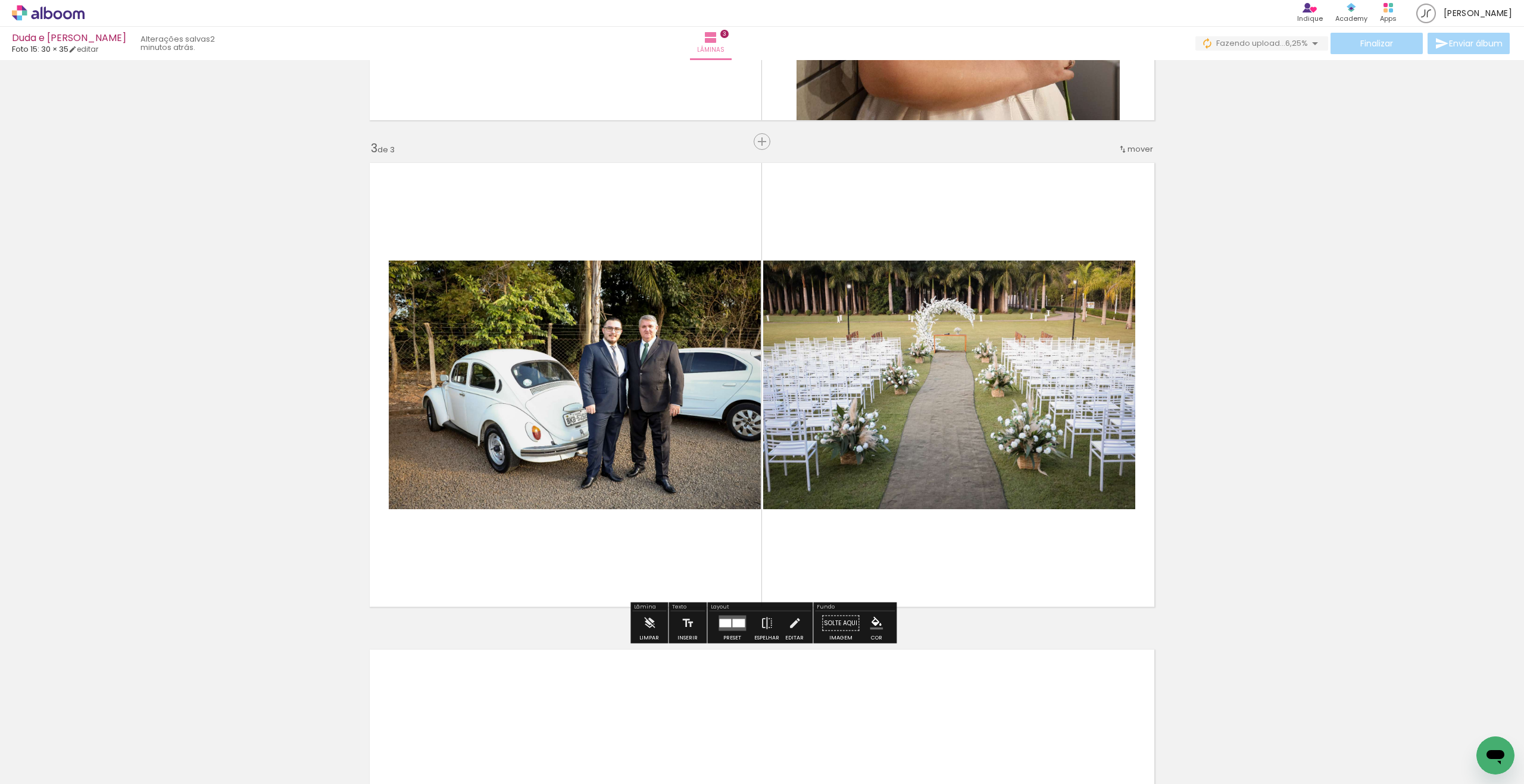
click at [733, 625] on div at bounding box center [739, 623] width 13 height 8
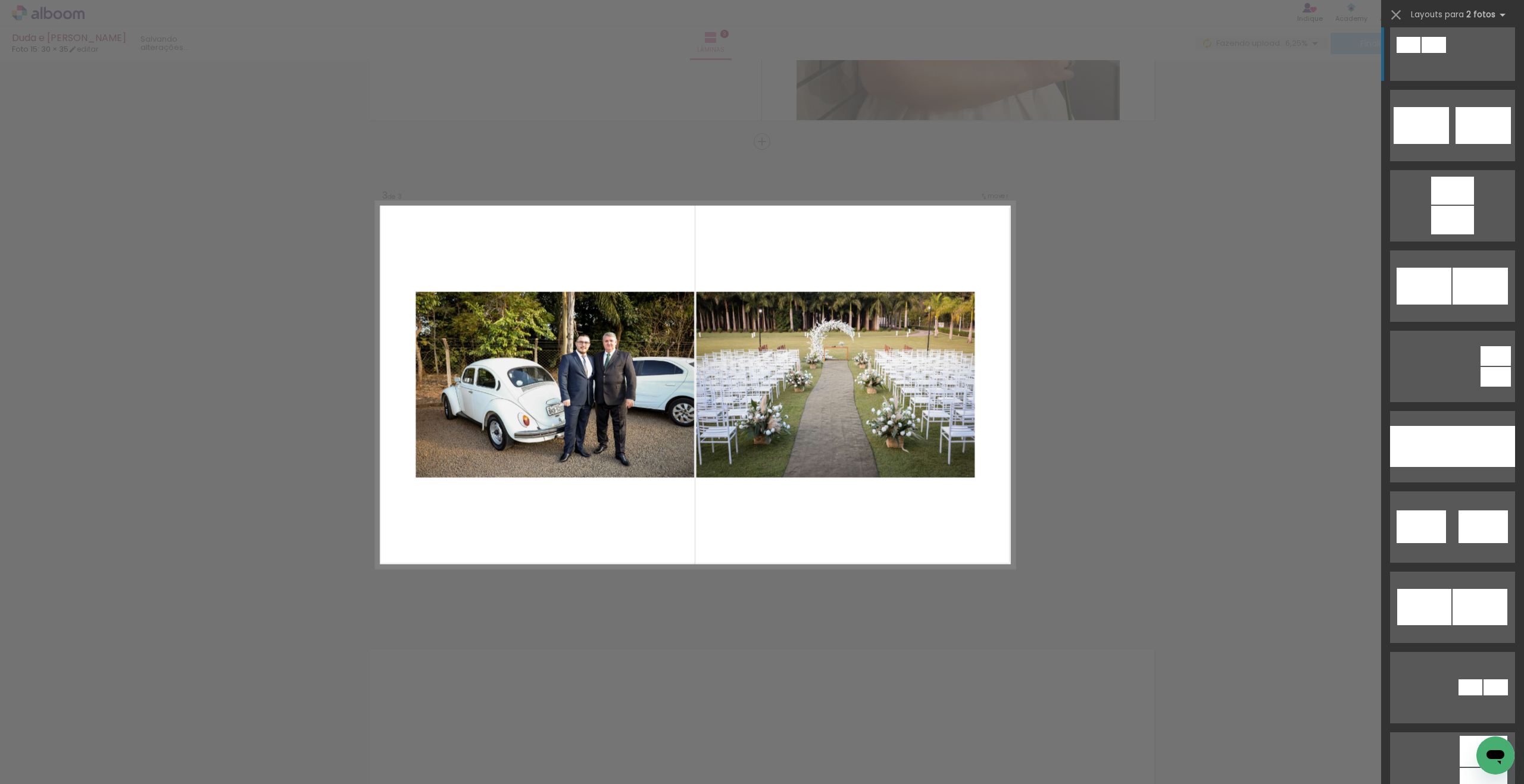
scroll to position [550, 0]
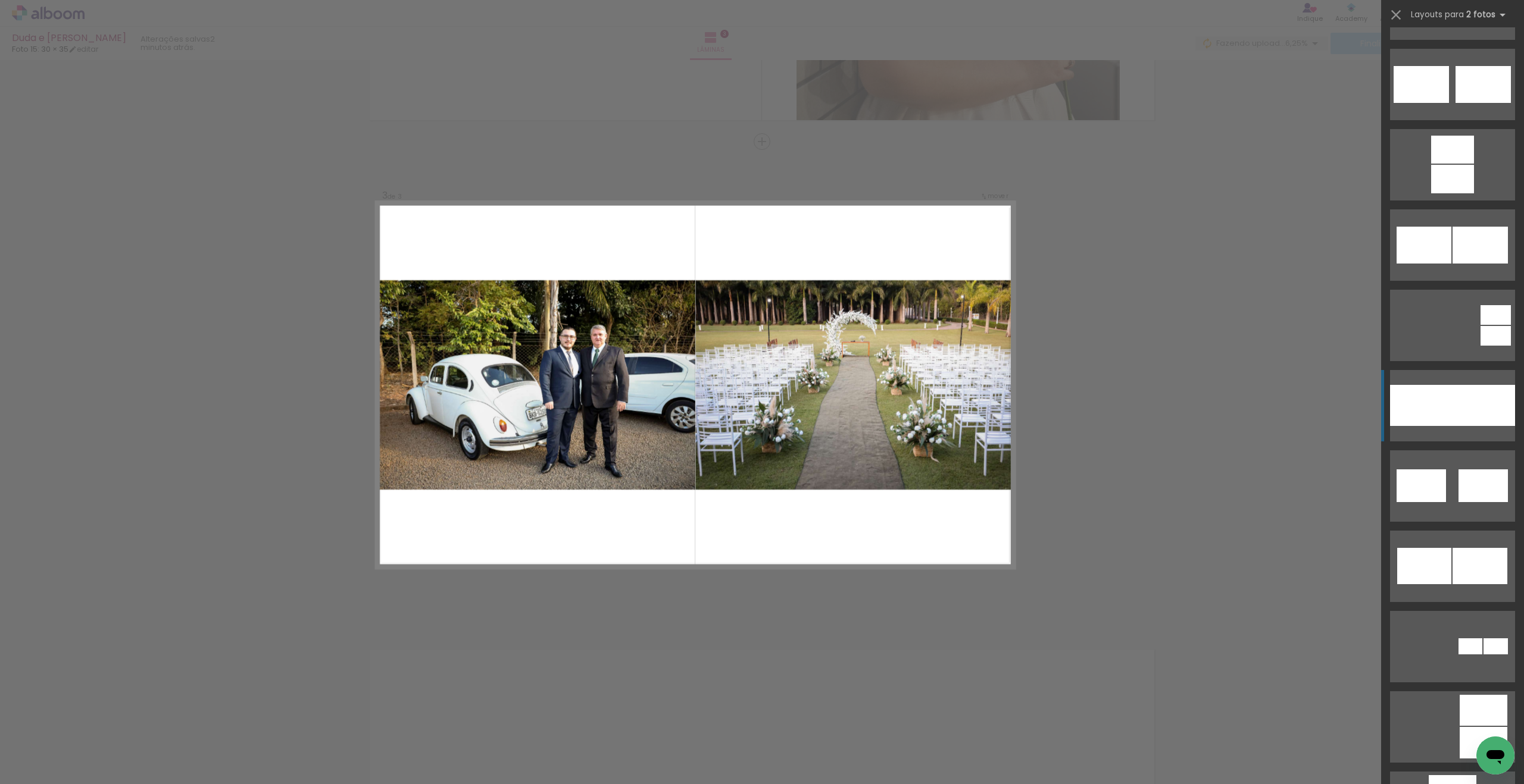
click at [1465, 411] on div at bounding box center [1484, 405] width 62 height 41
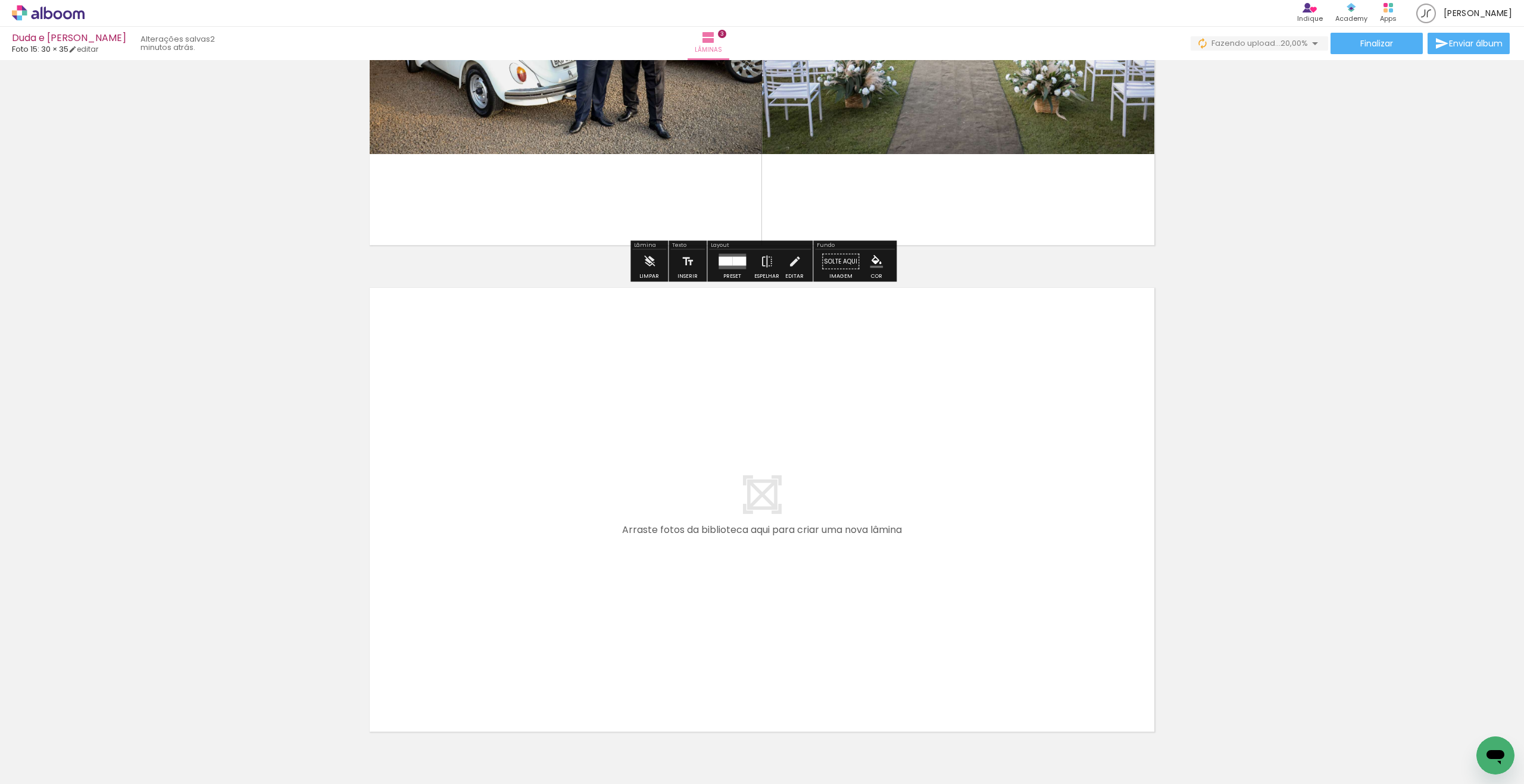
scroll to position [1274, 0]
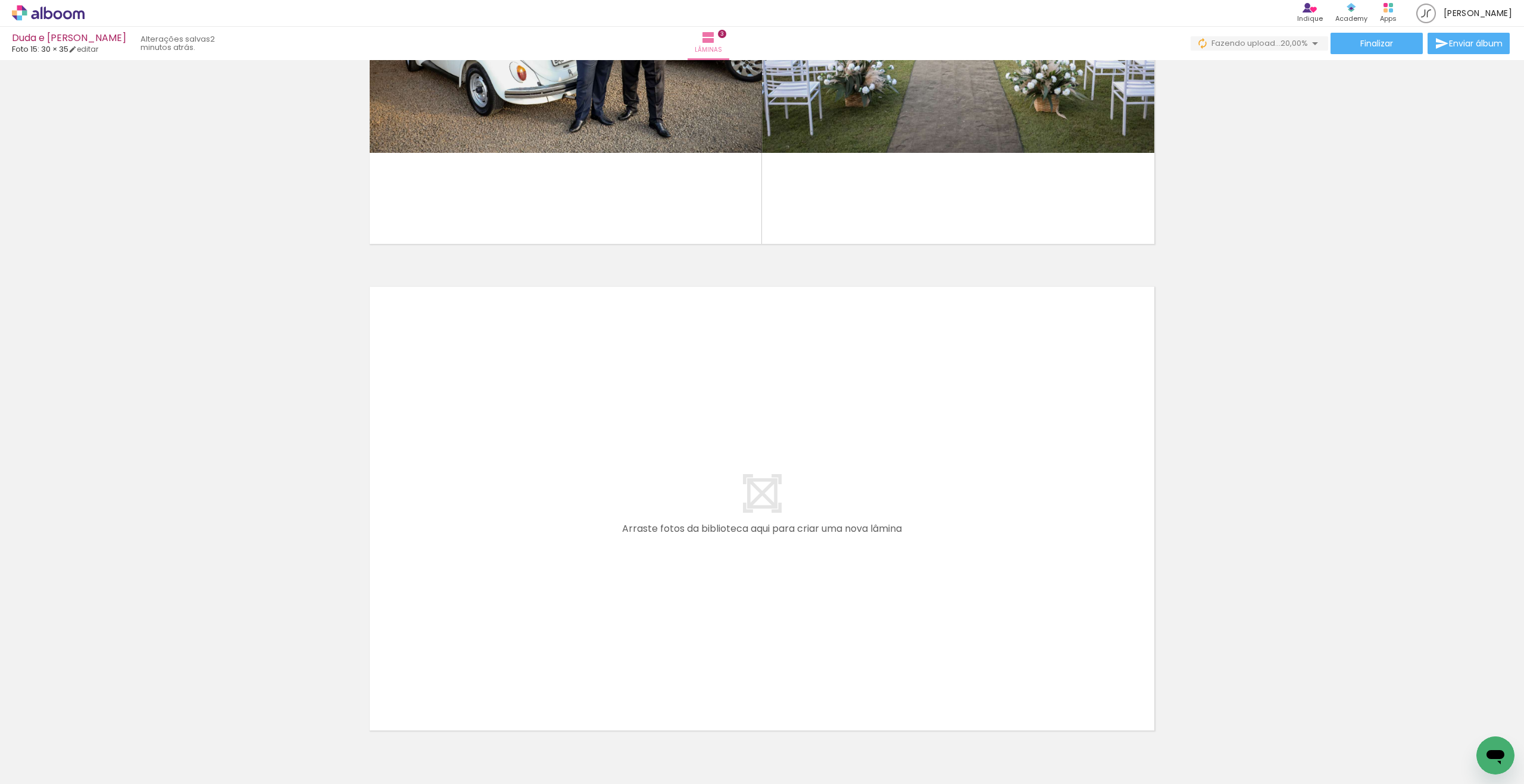
click at [123, 746] on div at bounding box center [119, 744] width 59 height 39
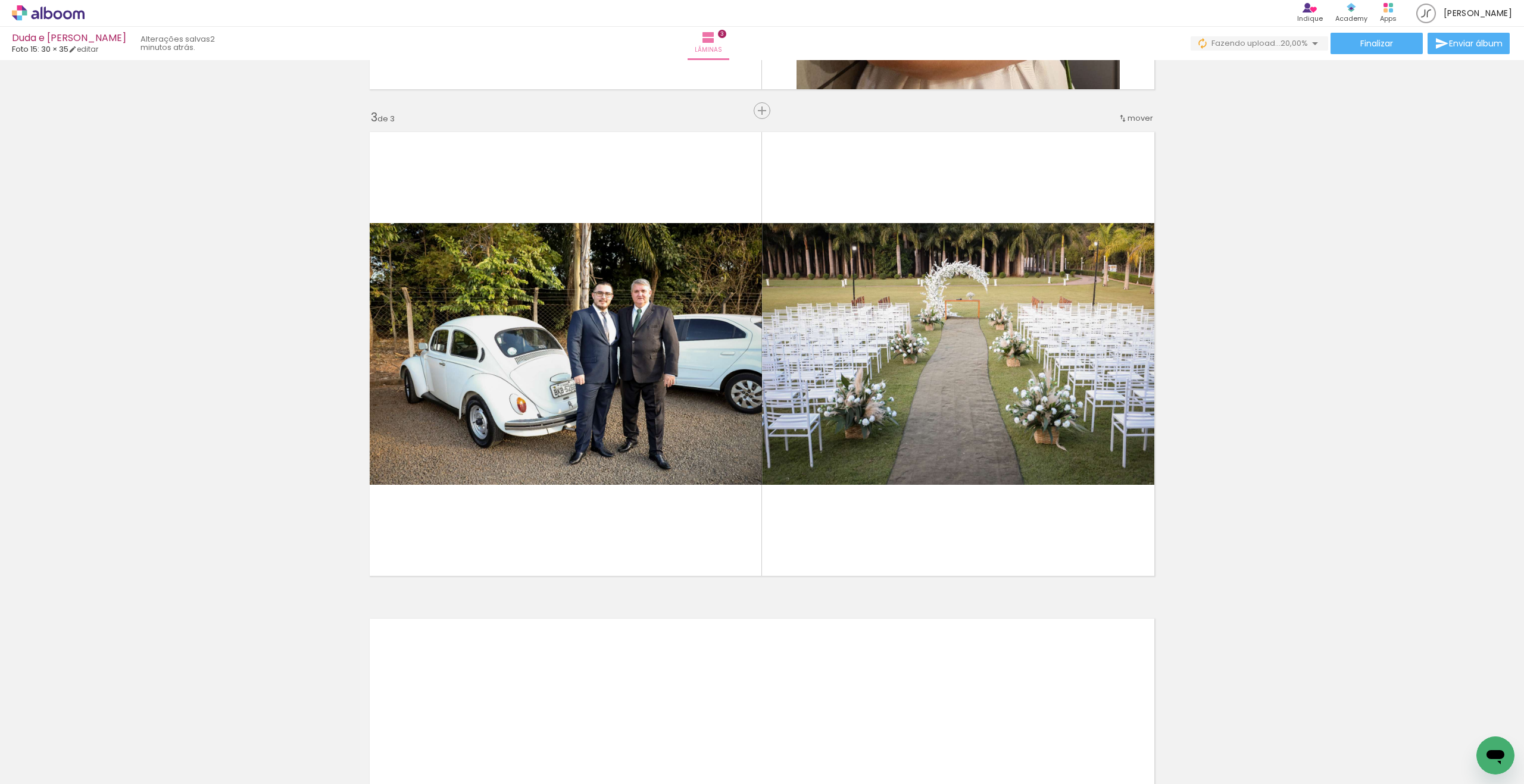
scroll to position [934, 0]
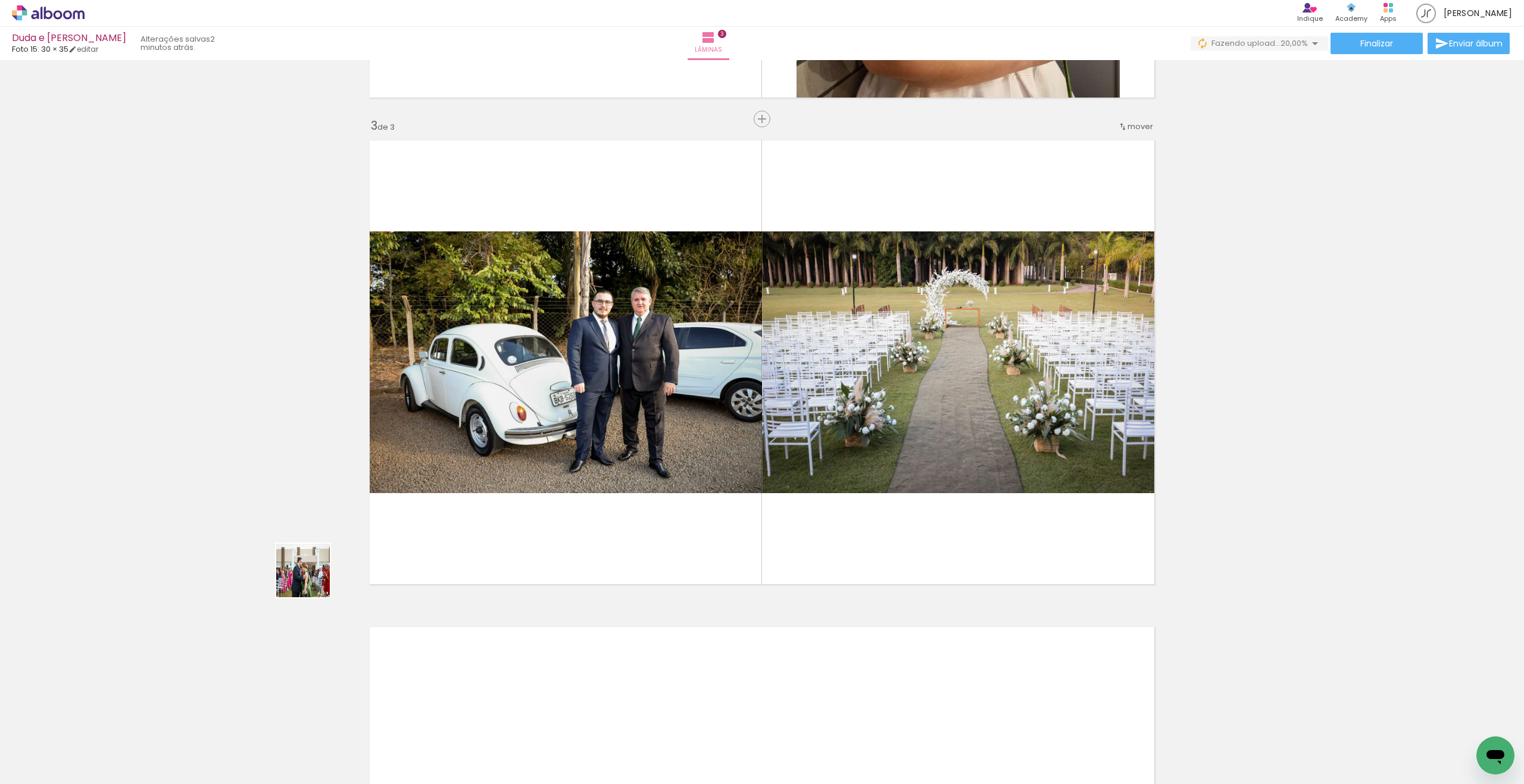
drag, startPoint x: 179, startPoint y: 679, endPoint x: 533, endPoint y: 457, distance: 417.9
click at [533, 457] on quentale-workspace at bounding box center [762, 392] width 1524 height 784
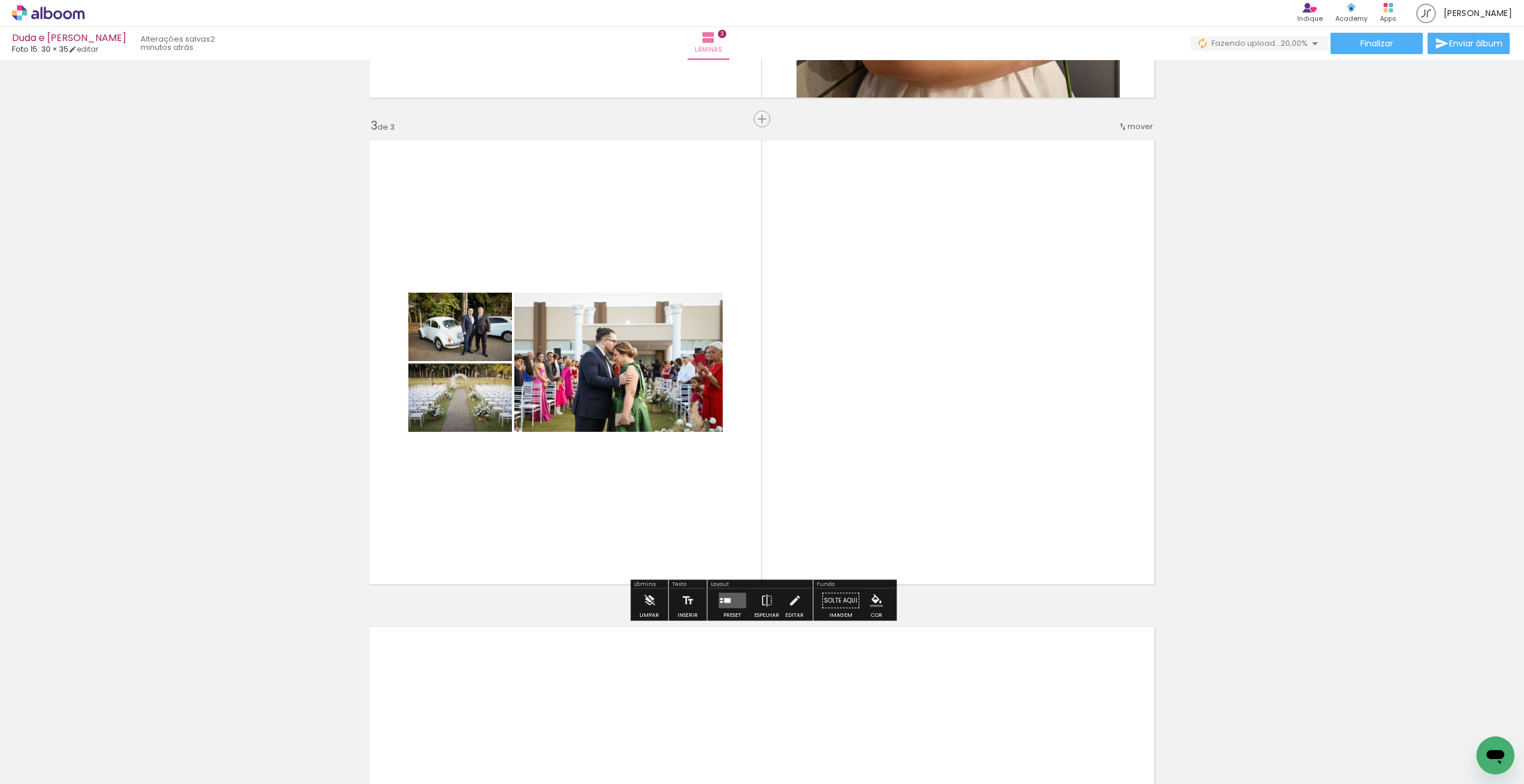
scroll to position [0, 1]
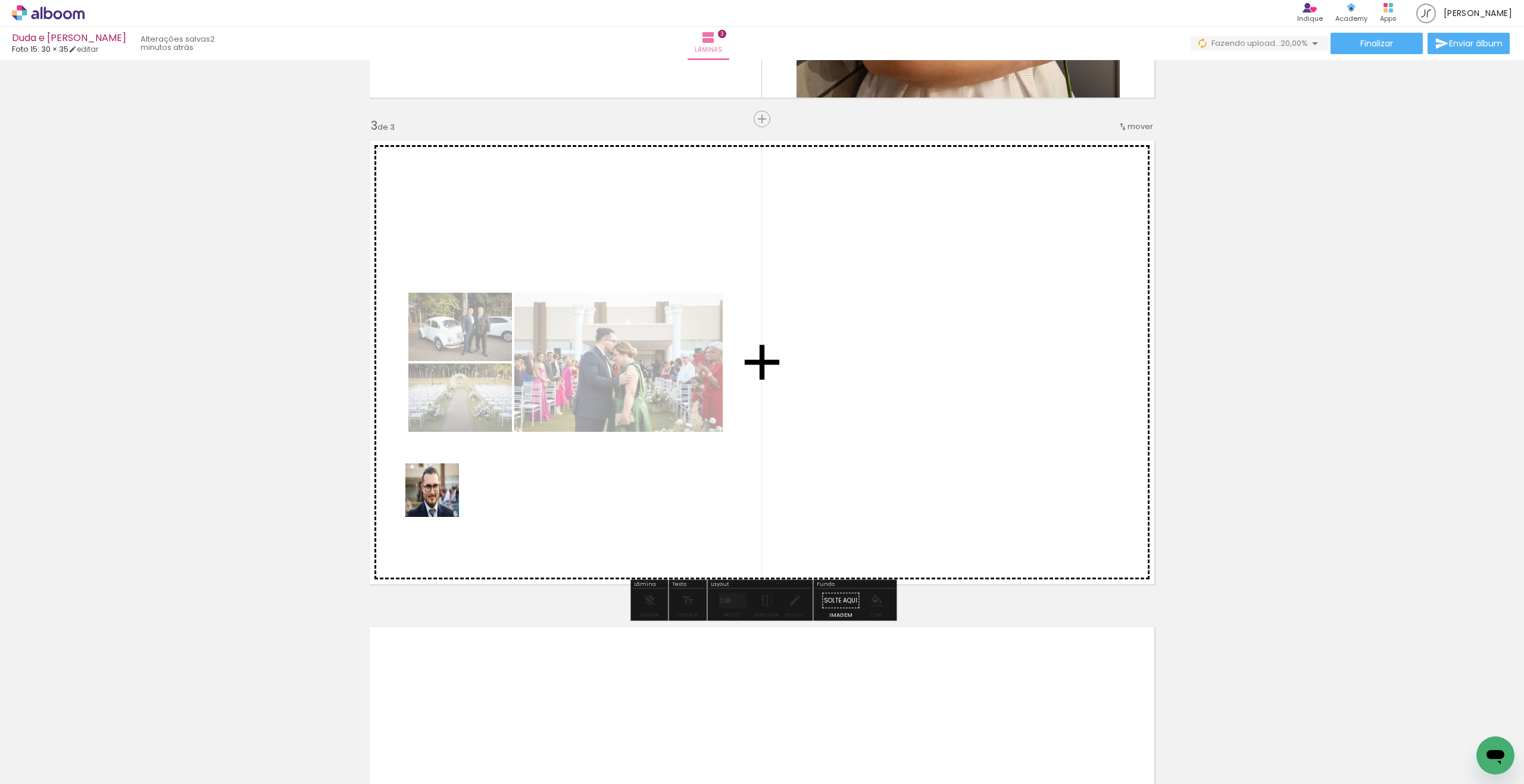
drag, startPoint x: 247, startPoint y: 620, endPoint x: 534, endPoint y: 459, distance: 329.1
click at [534, 459] on quentale-workspace at bounding box center [762, 392] width 1524 height 784
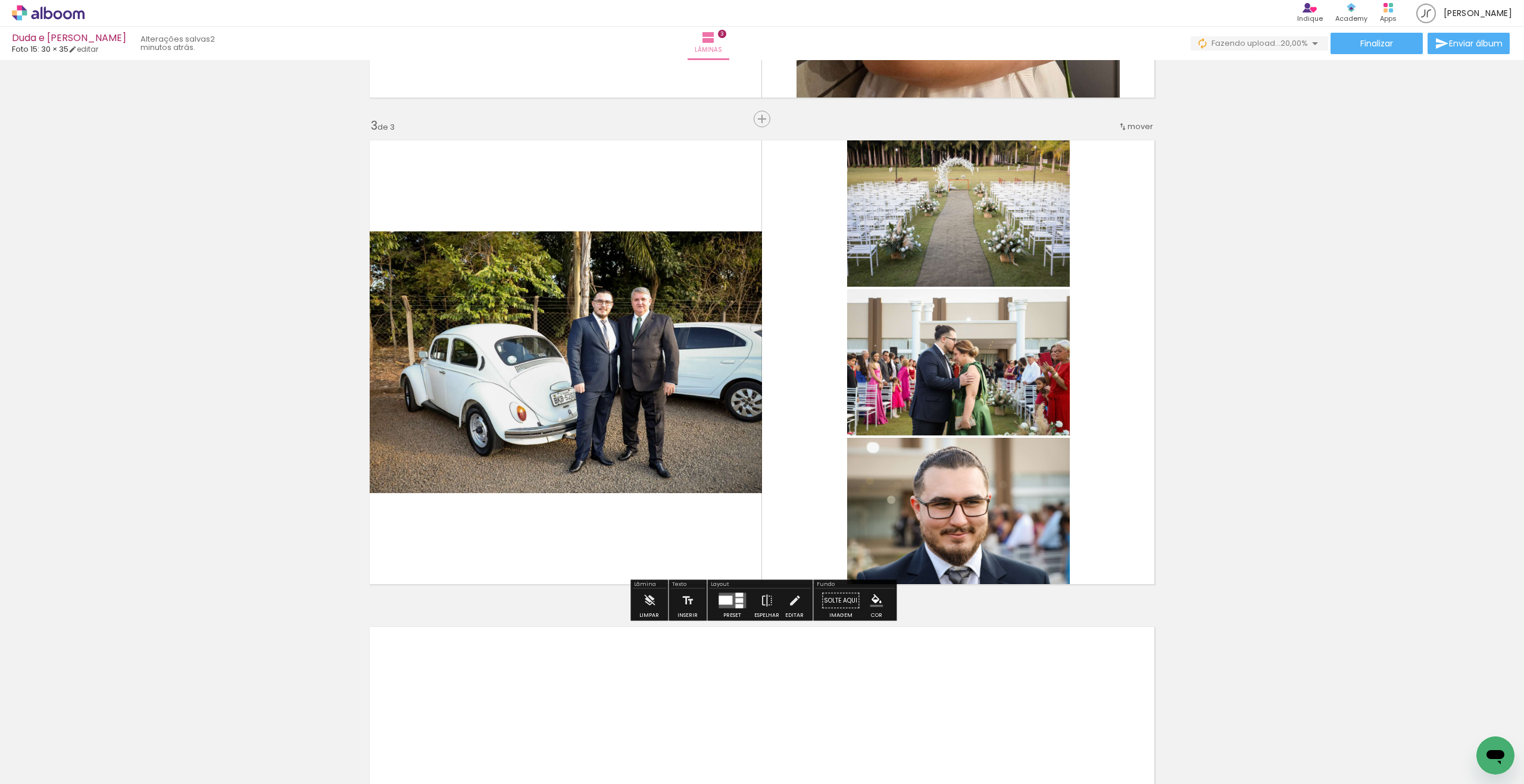
click at [736, 605] on div at bounding box center [740, 606] width 8 height 4
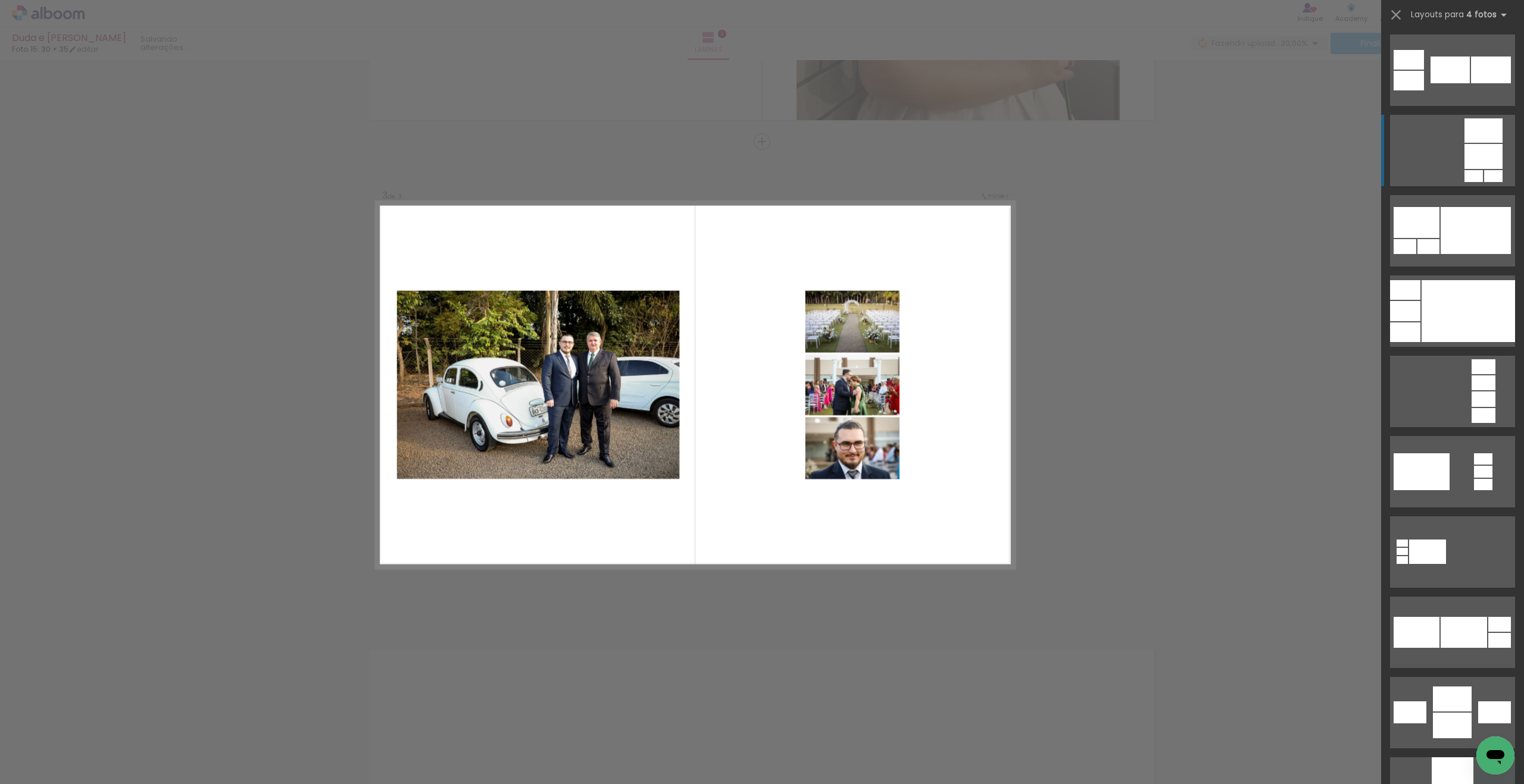
scroll to position [4594, 0]
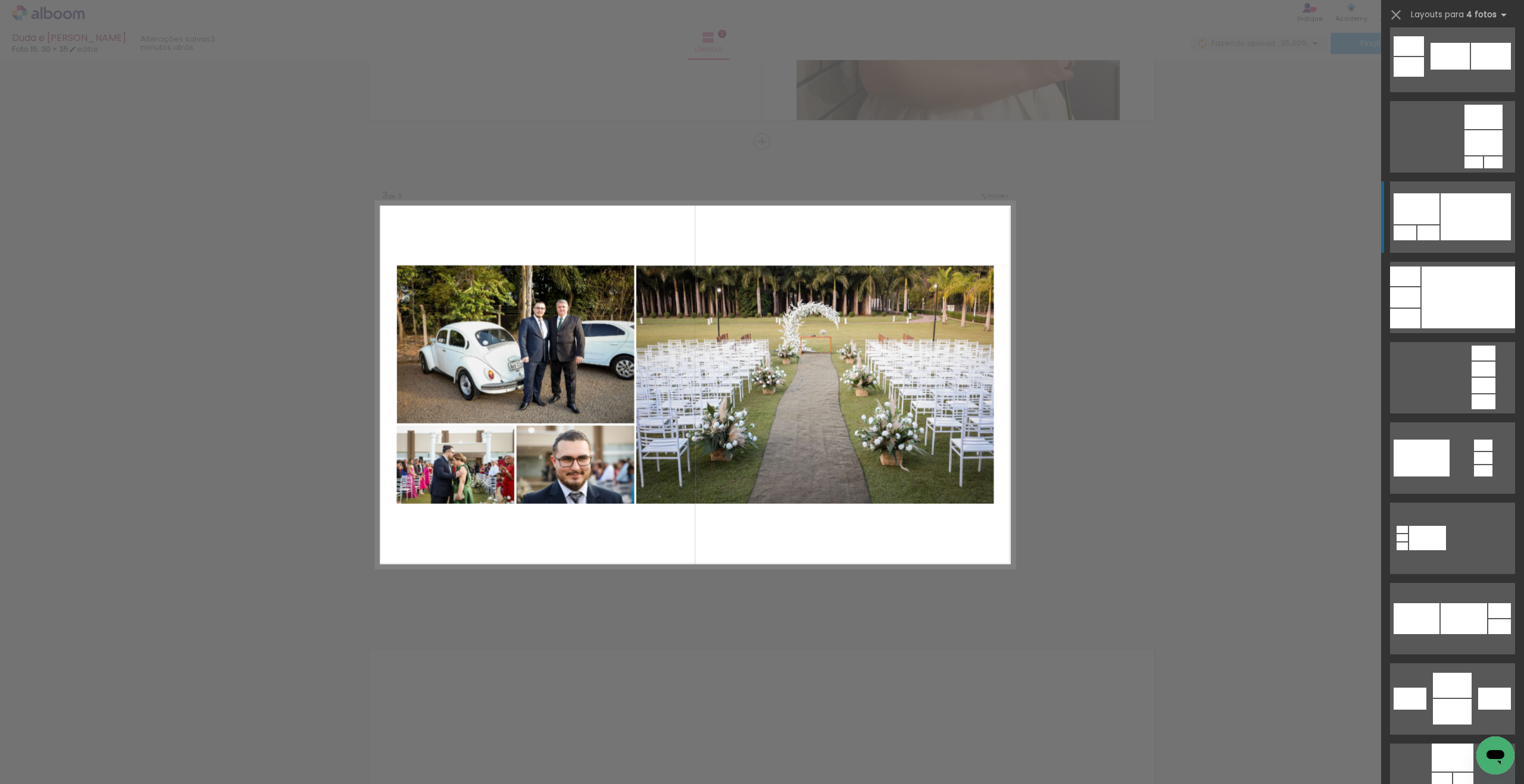
click at [1453, 217] on div at bounding box center [1476, 216] width 71 height 47
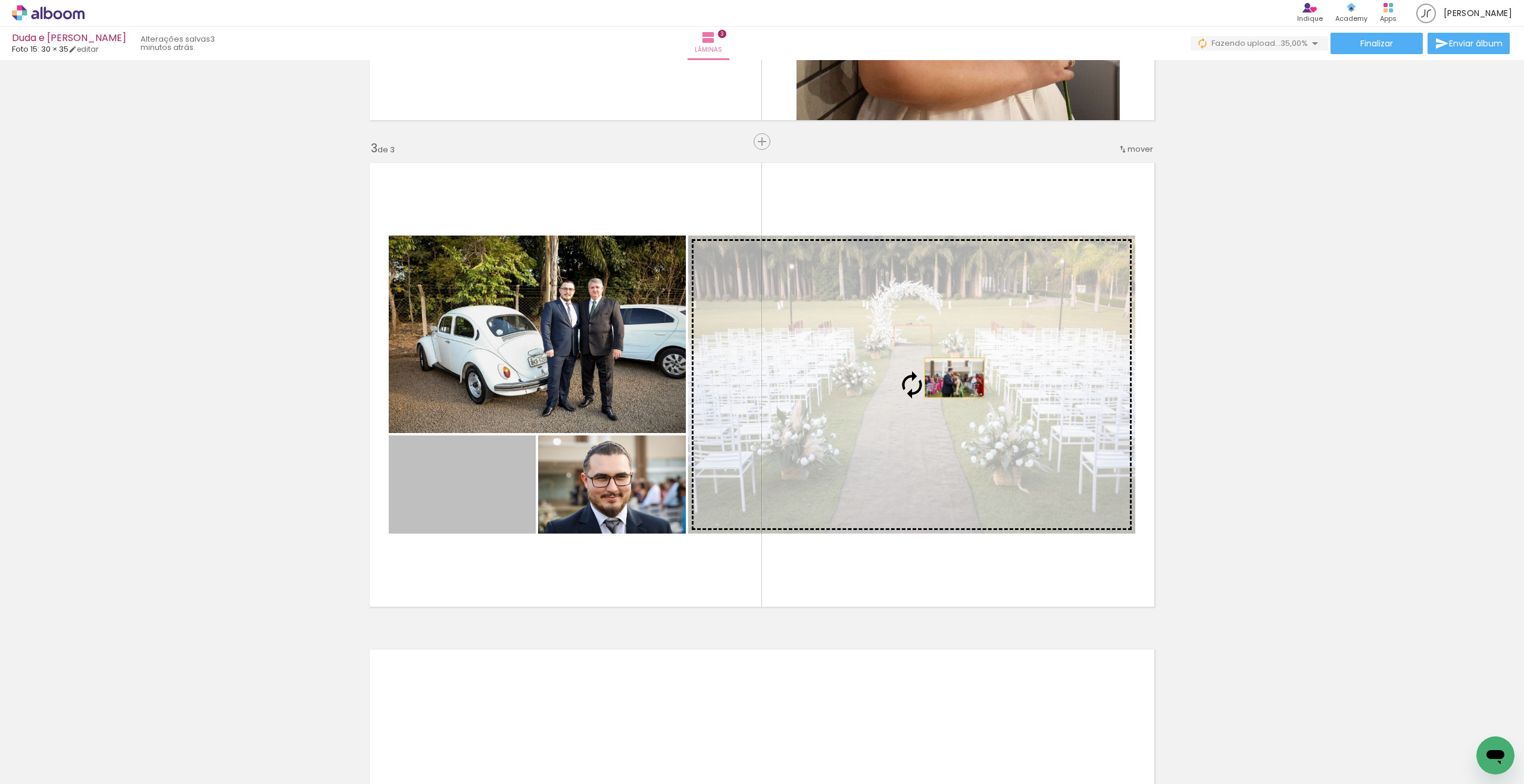
drag, startPoint x: 538, startPoint y: 460, endPoint x: 1011, endPoint y: 367, distance: 482.1
click at [0, 0] on slot at bounding box center [0, 0] width 0 height 0
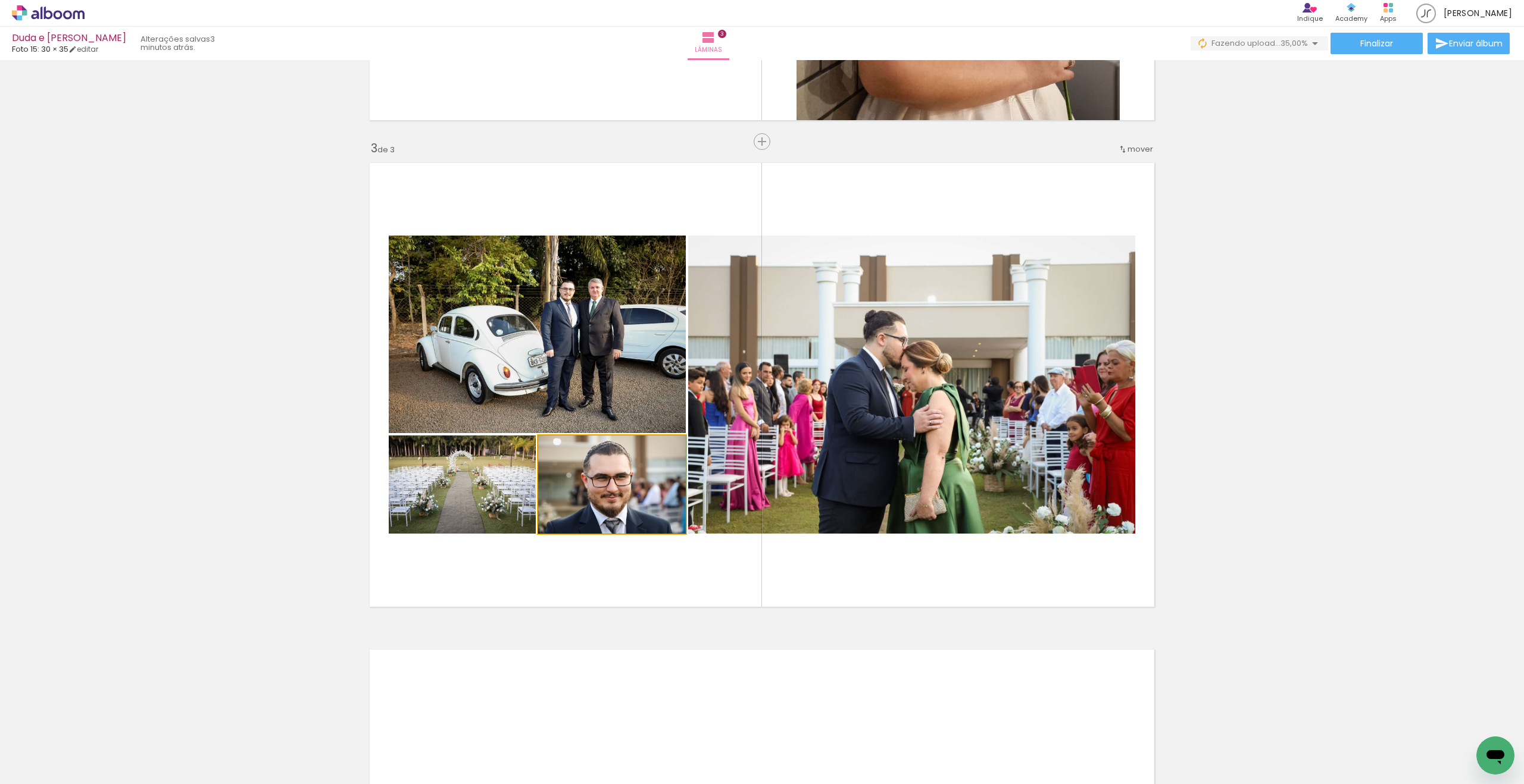
drag, startPoint x: 594, startPoint y: 492, endPoint x: 520, endPoint y: 333, distance: 175.4
click at [0, 0] on slot at bounding box center [0, 0] width 0 height 0
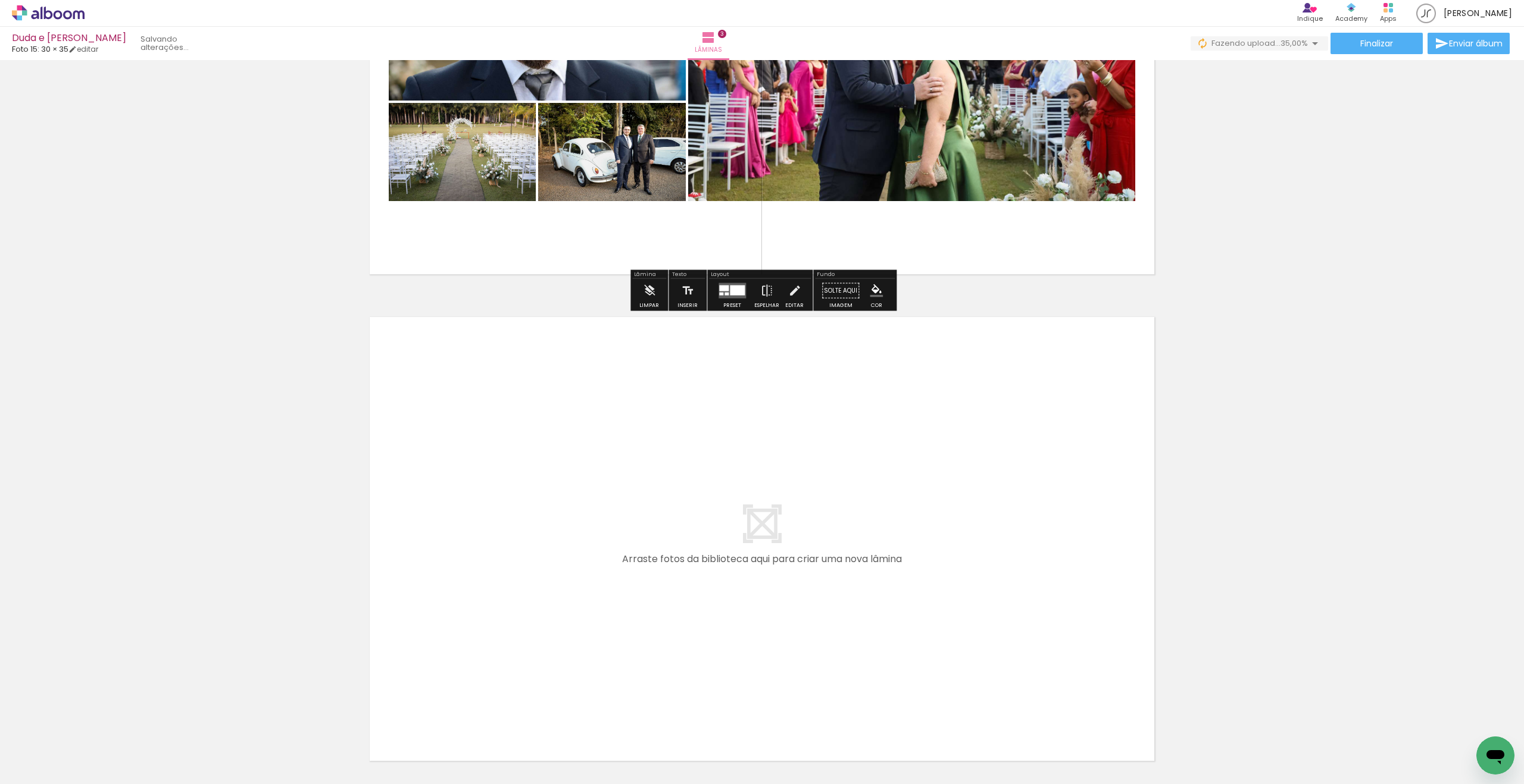
scroll to position [1344, 0]
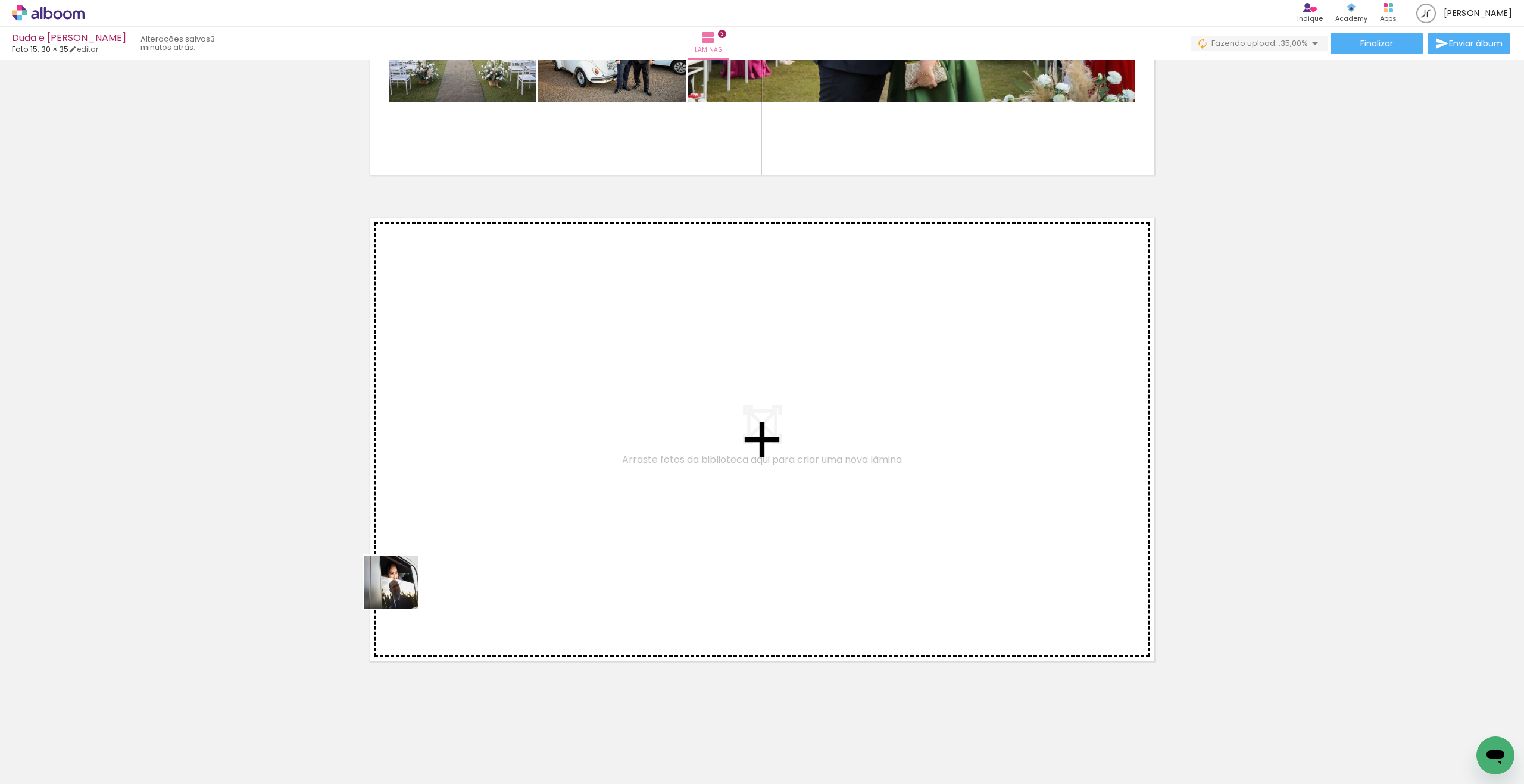
drag, startPoint x: 280, startPoint y: 638, endPoint x: 429, endPoint y: 581, distance: 159.5
click at [429, 581] on quentale-workspace at bounding box center [762, 392] width 1524 height 784
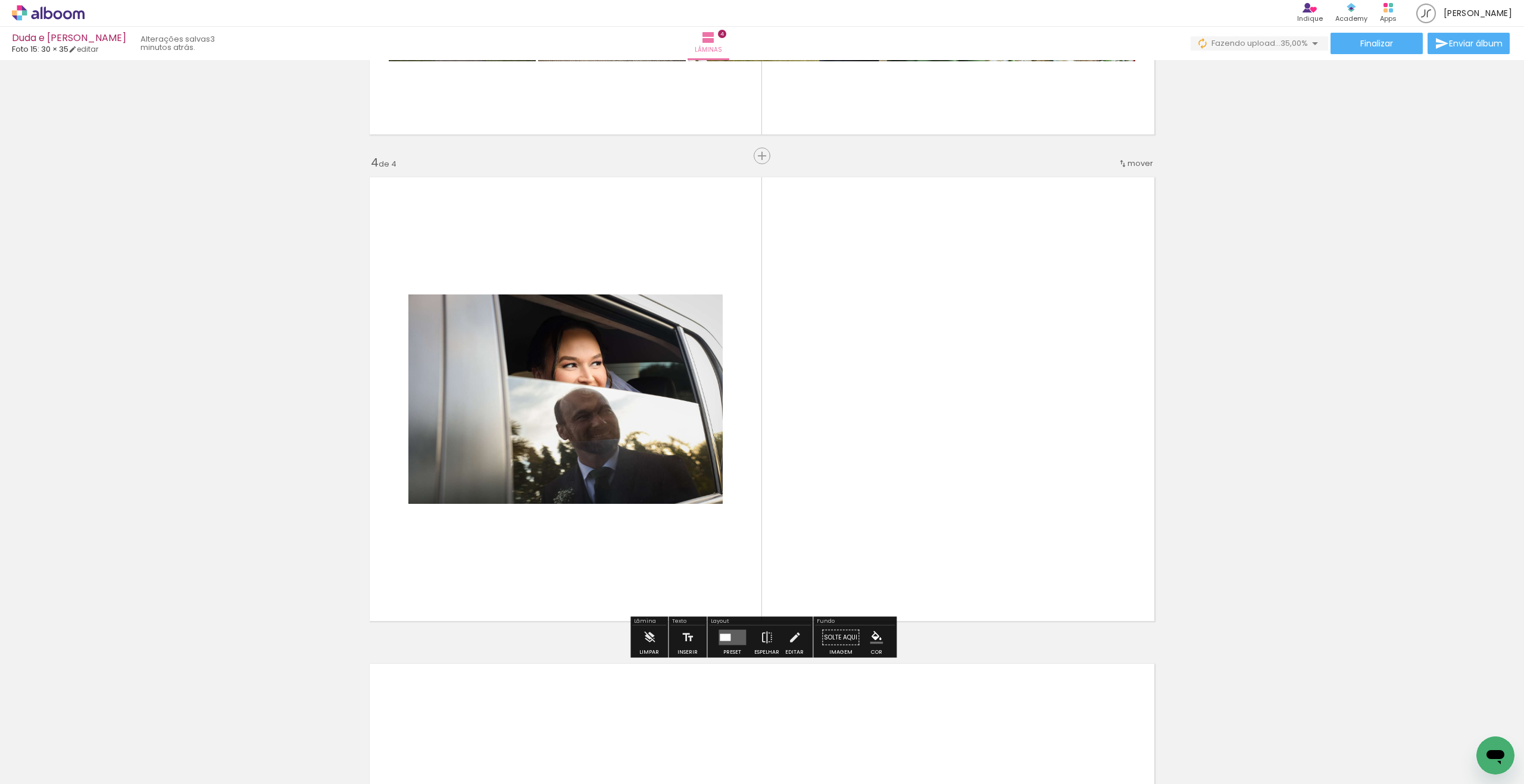
scroll to position [1398, 0]
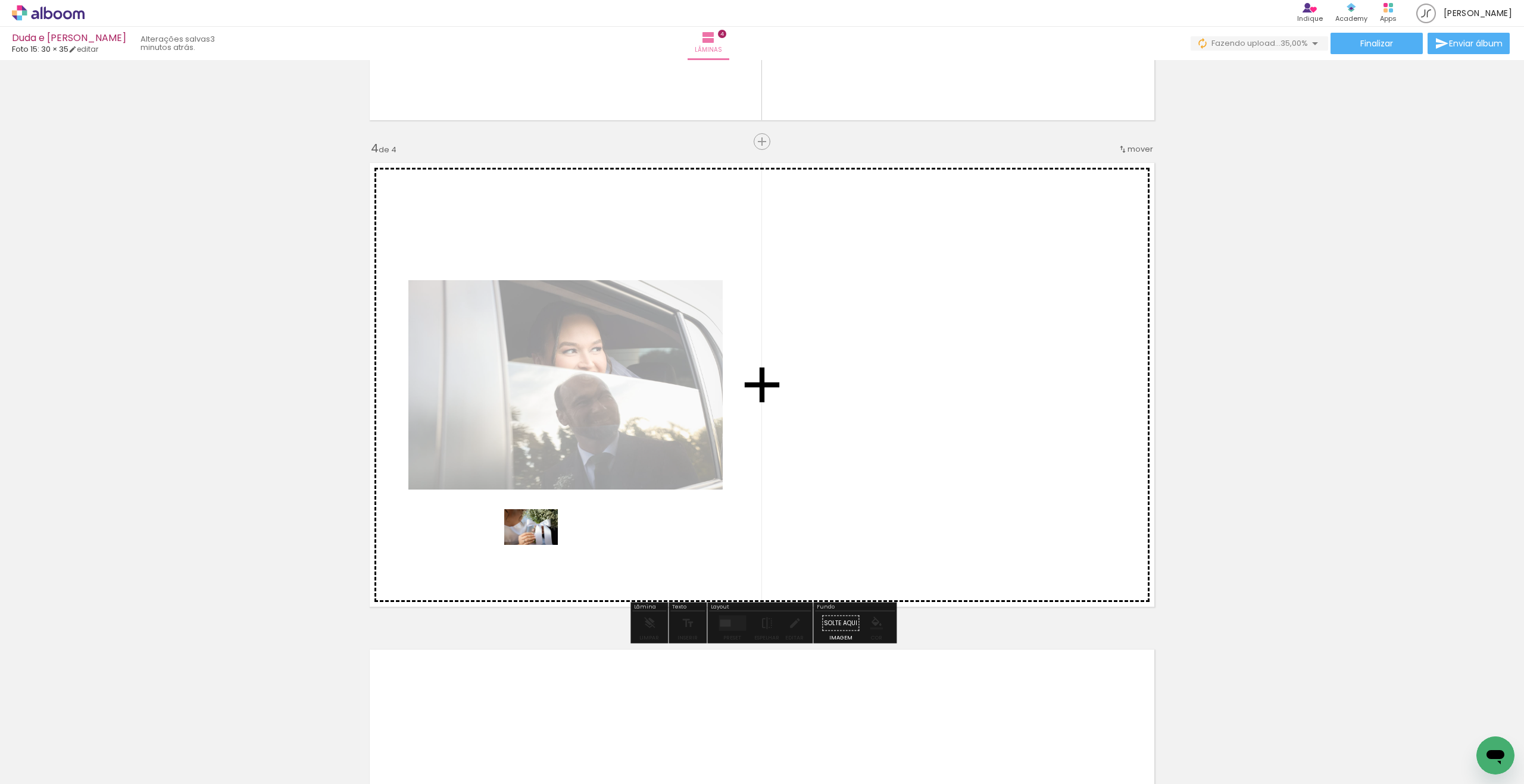
drag, startPoint x: 139, startPoint y: 744, endPoint x: 540, endPoint y: 545, distance: 447.7
click at [540, 545] on quentale-workspace at bounding box center [762, 392] width 1524 height 784
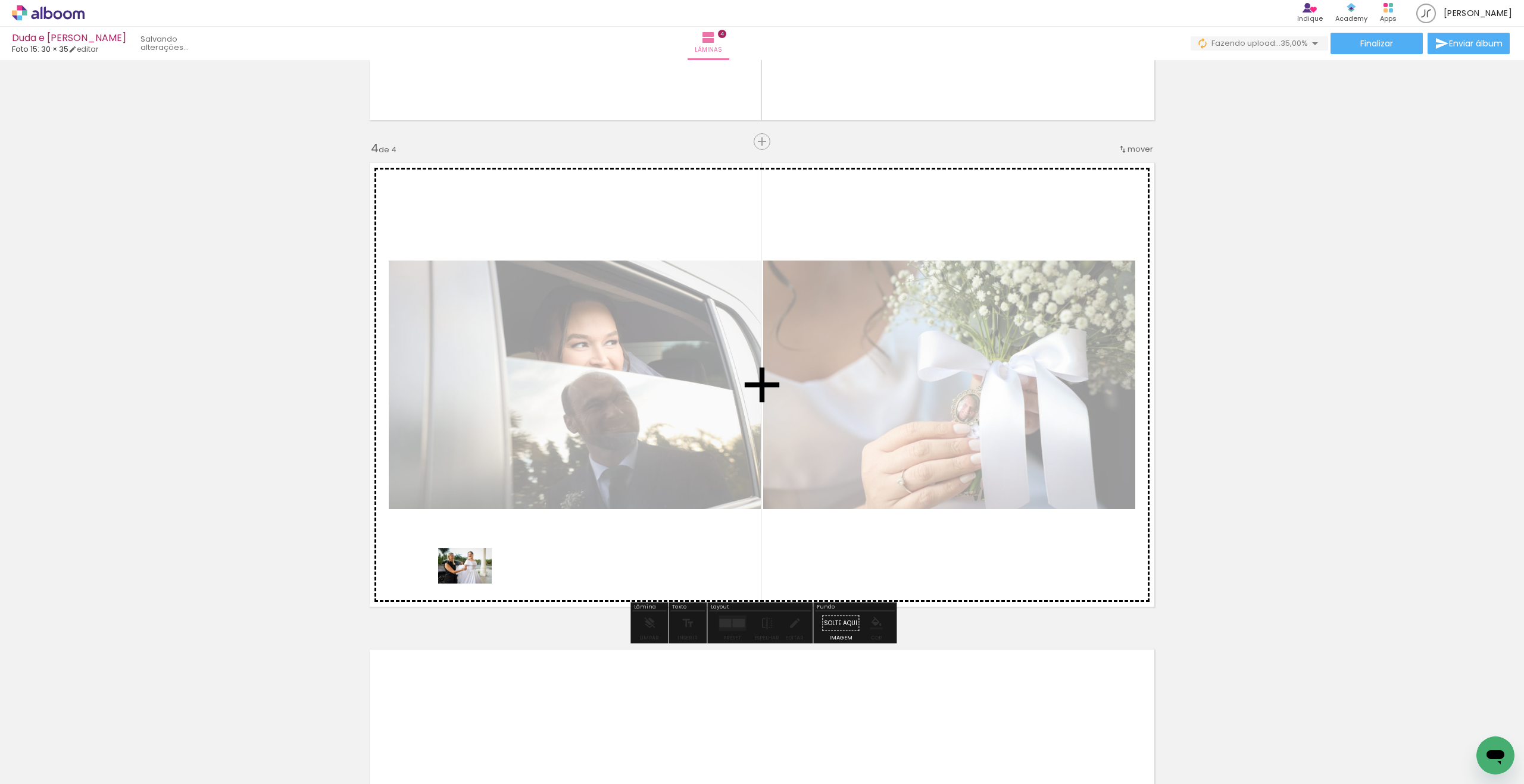
drag, startPoint x: 191, startPoint y: 705, endPoint x: 474, endPoint y: 584, distance: 307.8
click at [474, 584] on quentale-workspace at bounding box center [762, 392] width 1524 height 784
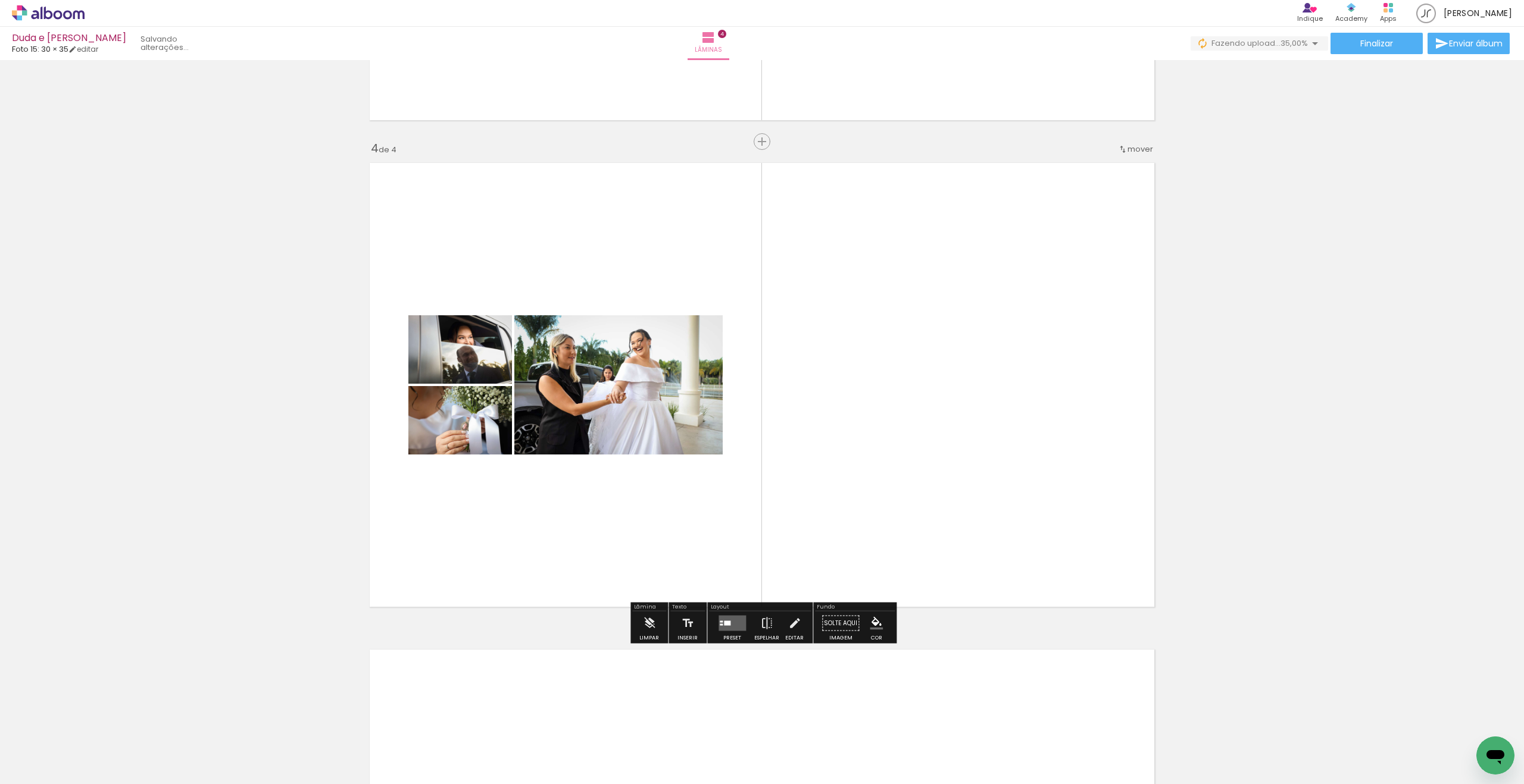
scroll to position [1399, 0]
click at [728, 624] on quentale-layouter at bounding box center [732, 622] width 27 height 15
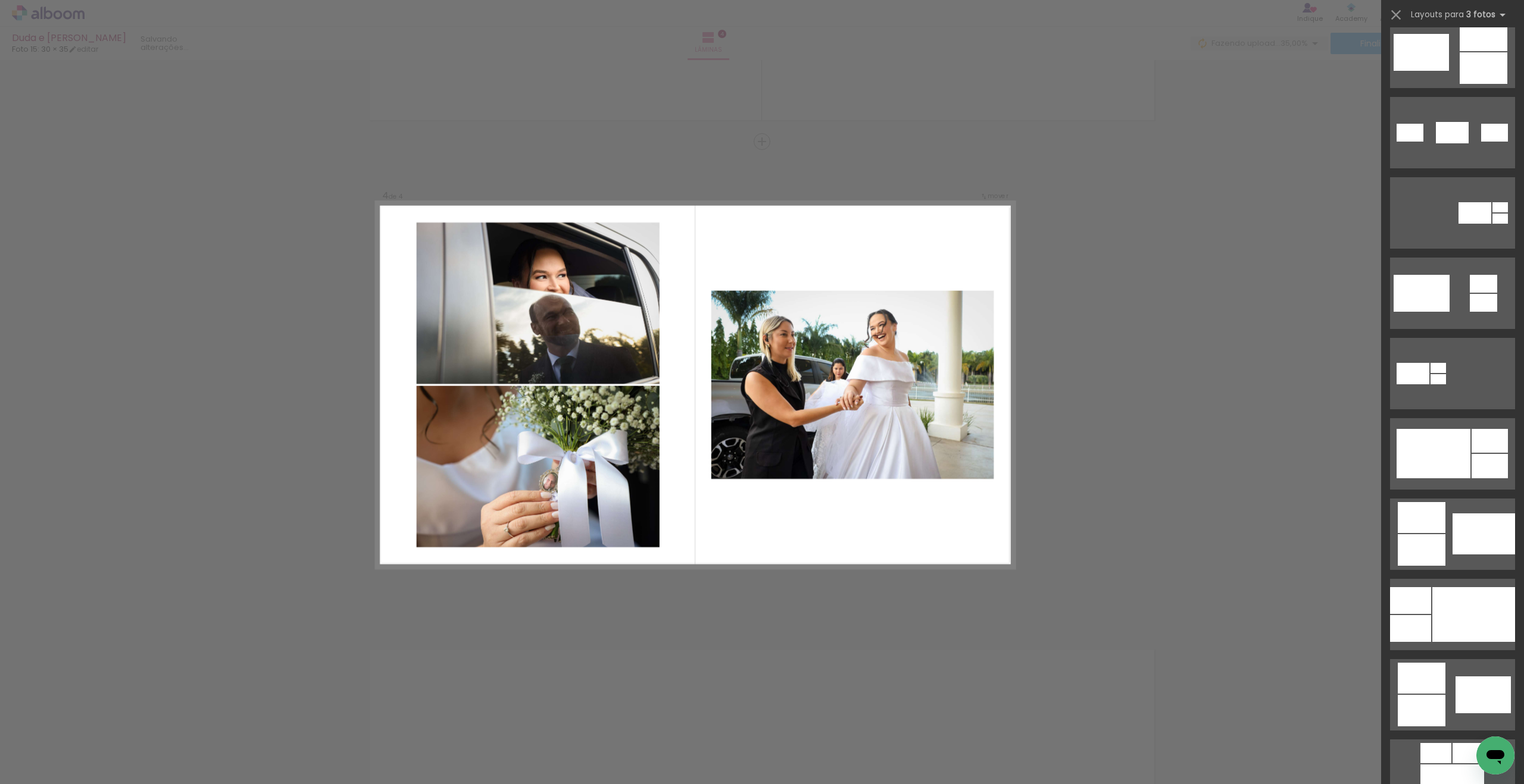
scroll to position [348, 0]
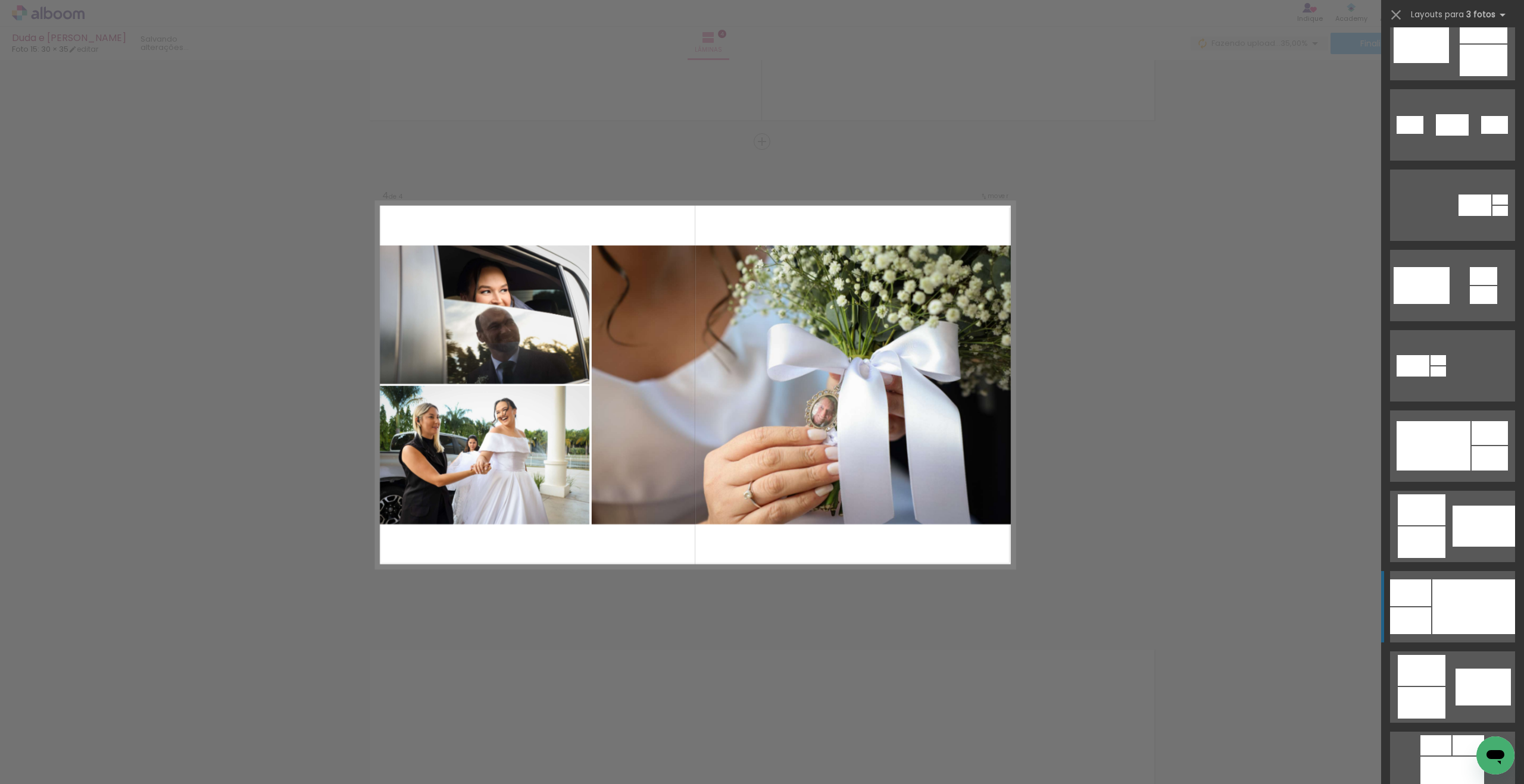
click at [1446, 618] on div at bounding box center [1474, 607] width 83 height 54
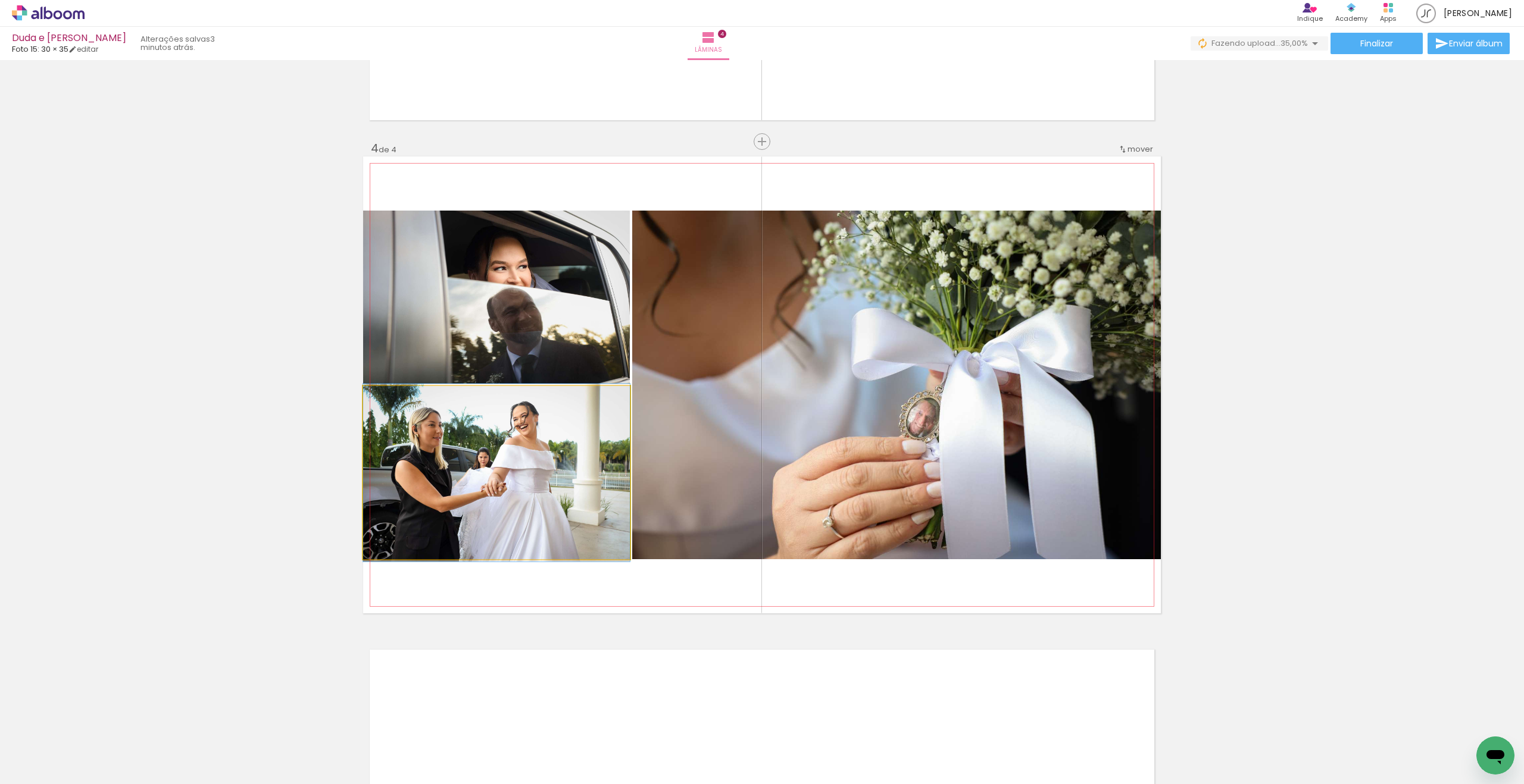
drag, startPoint x: 474, startPoint y: 489, endPoint x: 900, endPoint y: 457, distance: 427.2
click at [0, 0] on slot at bounding box center [0, 0] width 0 height 0
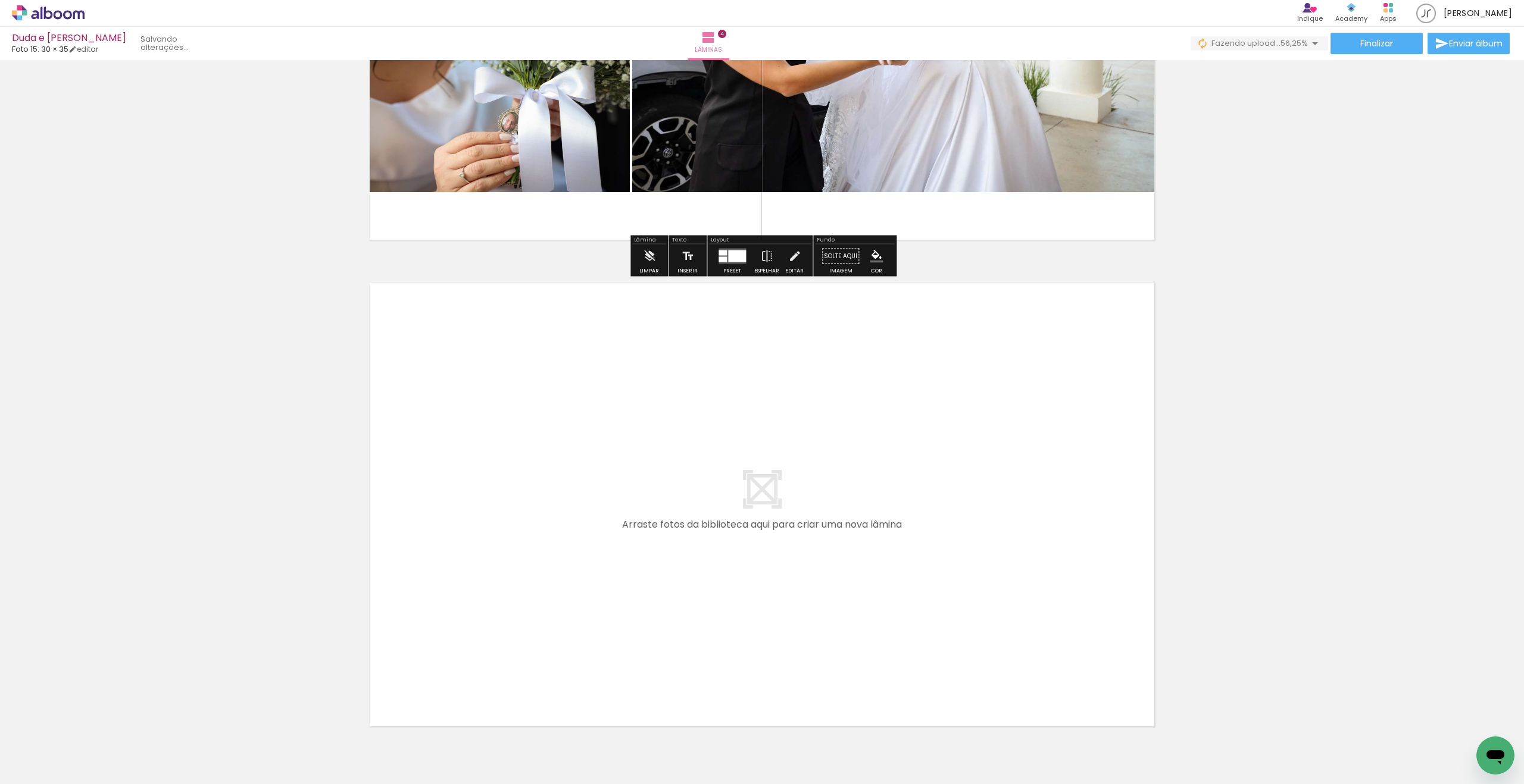
scroll to position [1830, 0]
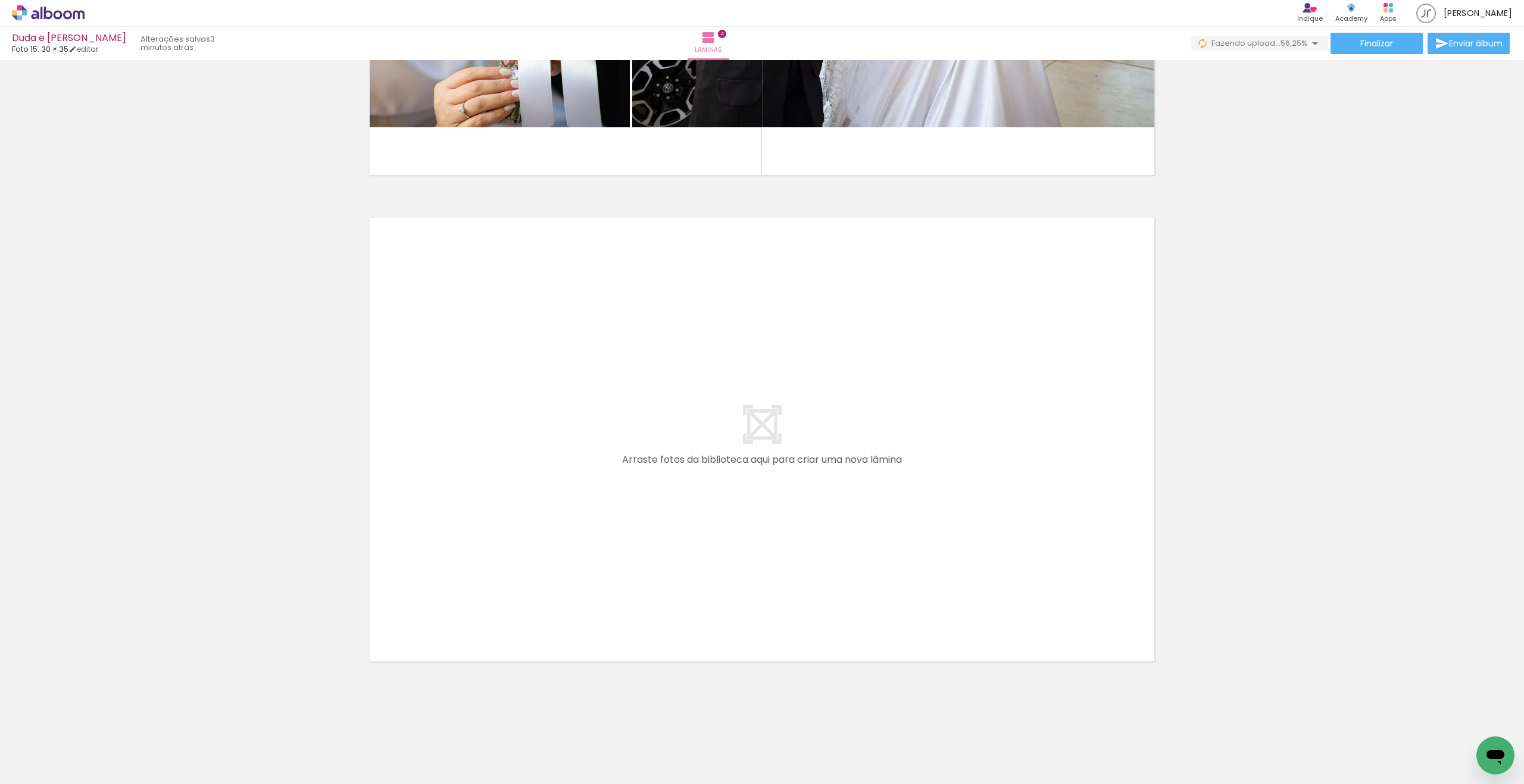
drag, startPoint x: 123, startPoint y: 743, endPoint x: 566, endPoint y: 550, distance: 483.2
click at [566, 550] on quentale-workspace at bounding box center [762, 392] width 1524 height 784
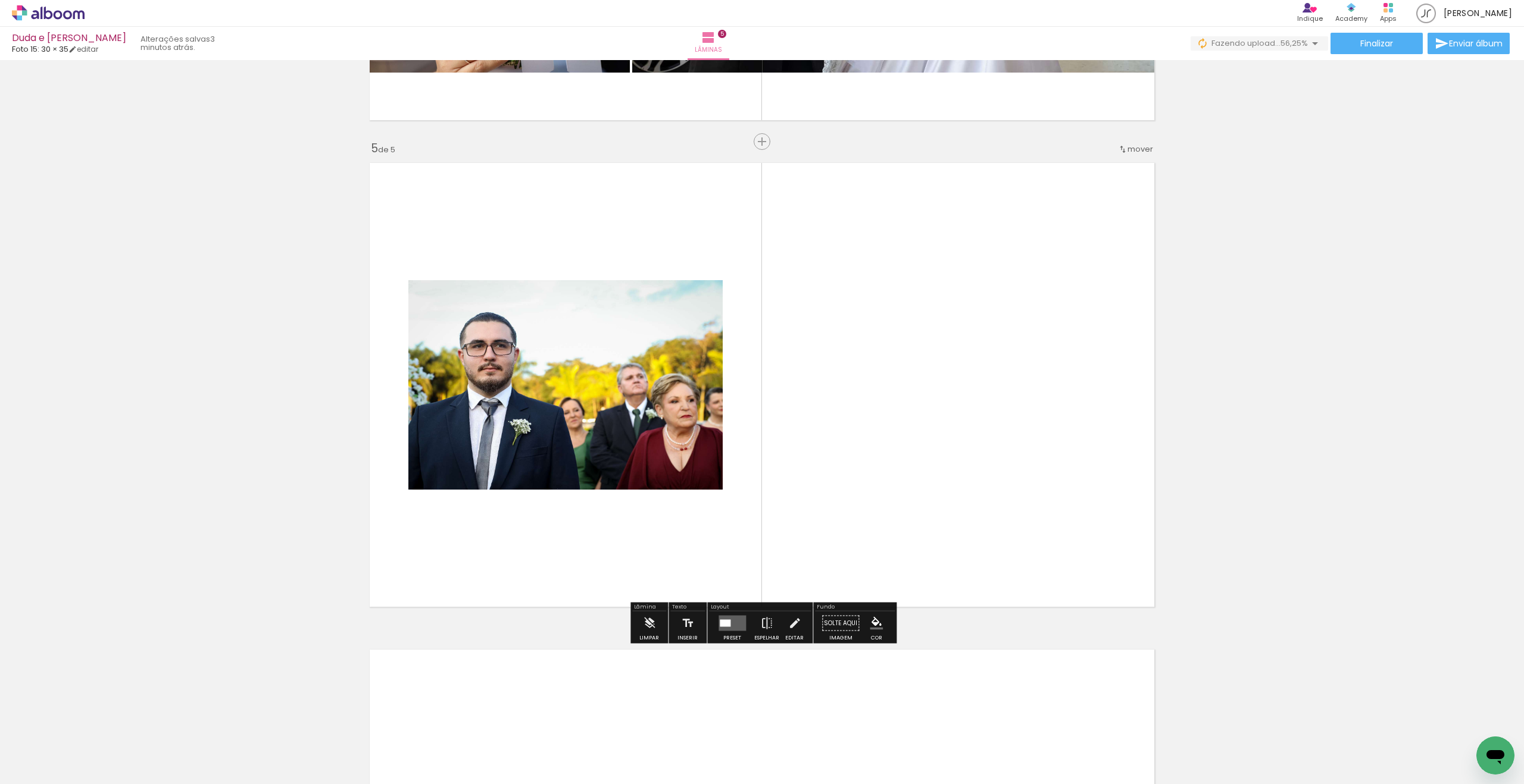
scroll to position [0, 3]
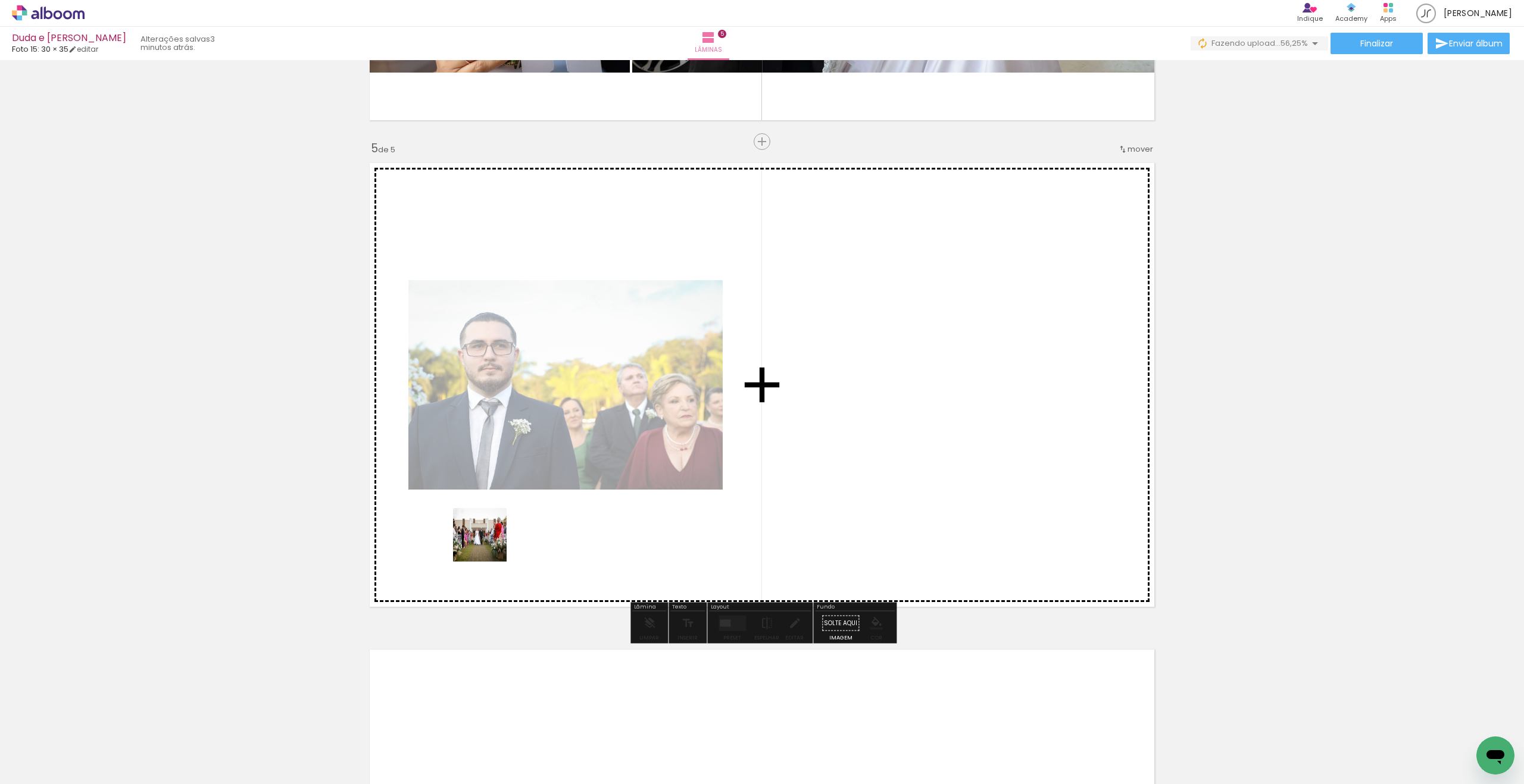
drag, startPoint x: 256, startPoint y: 665, endPoint x: 441, endPoint y: 562, distance: 211.7
click at [513, 533] on quentale-workspace at bounding box center [762, 392] width 1524 height 784
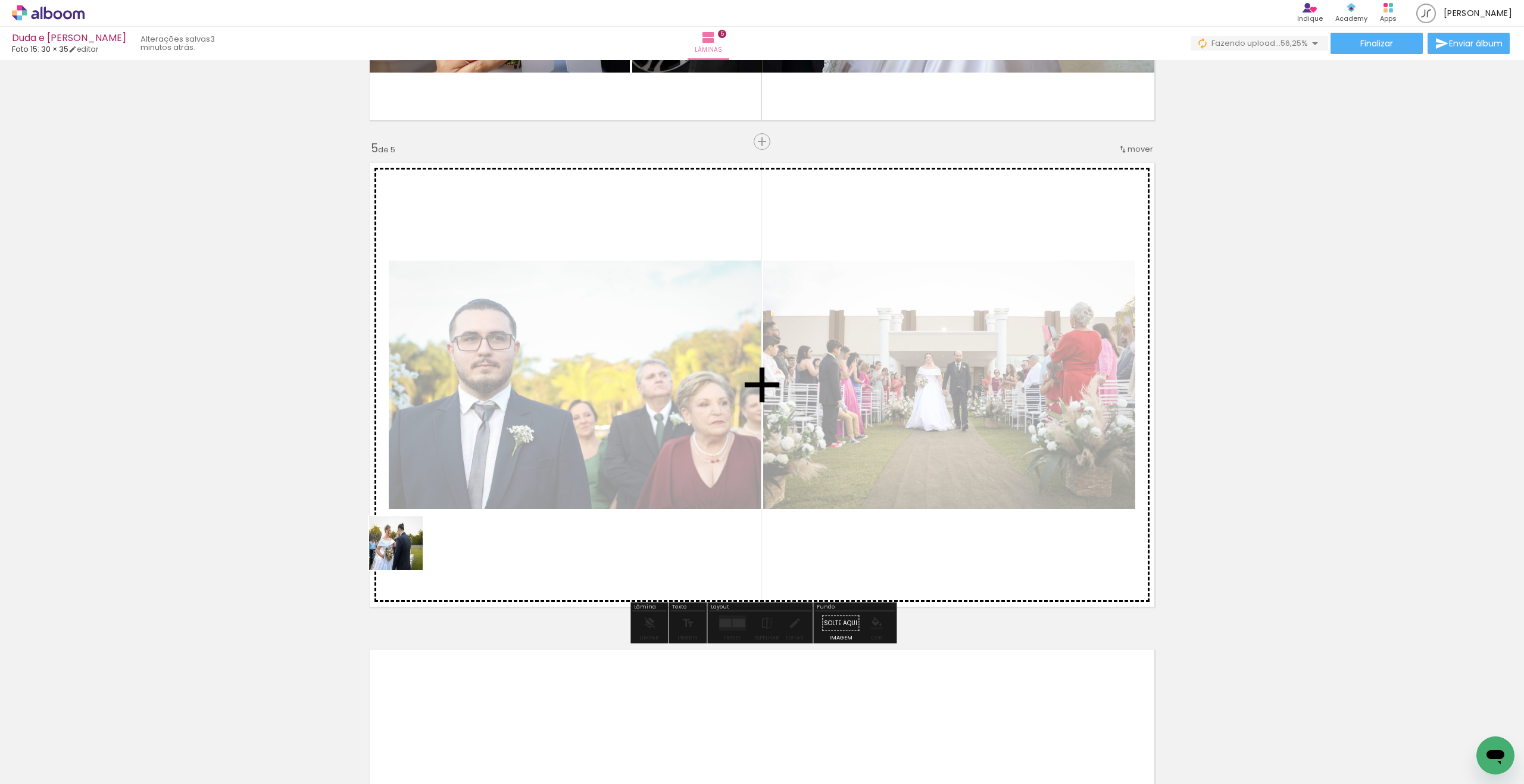
drag, startPoint x: 308, startPoint y: 605, endPoint x: 482, endPoint y: 517, distance: 195.0
click at [482, 517] on quentale-workspace at bounding box center [762, 392] width 1524 height 784
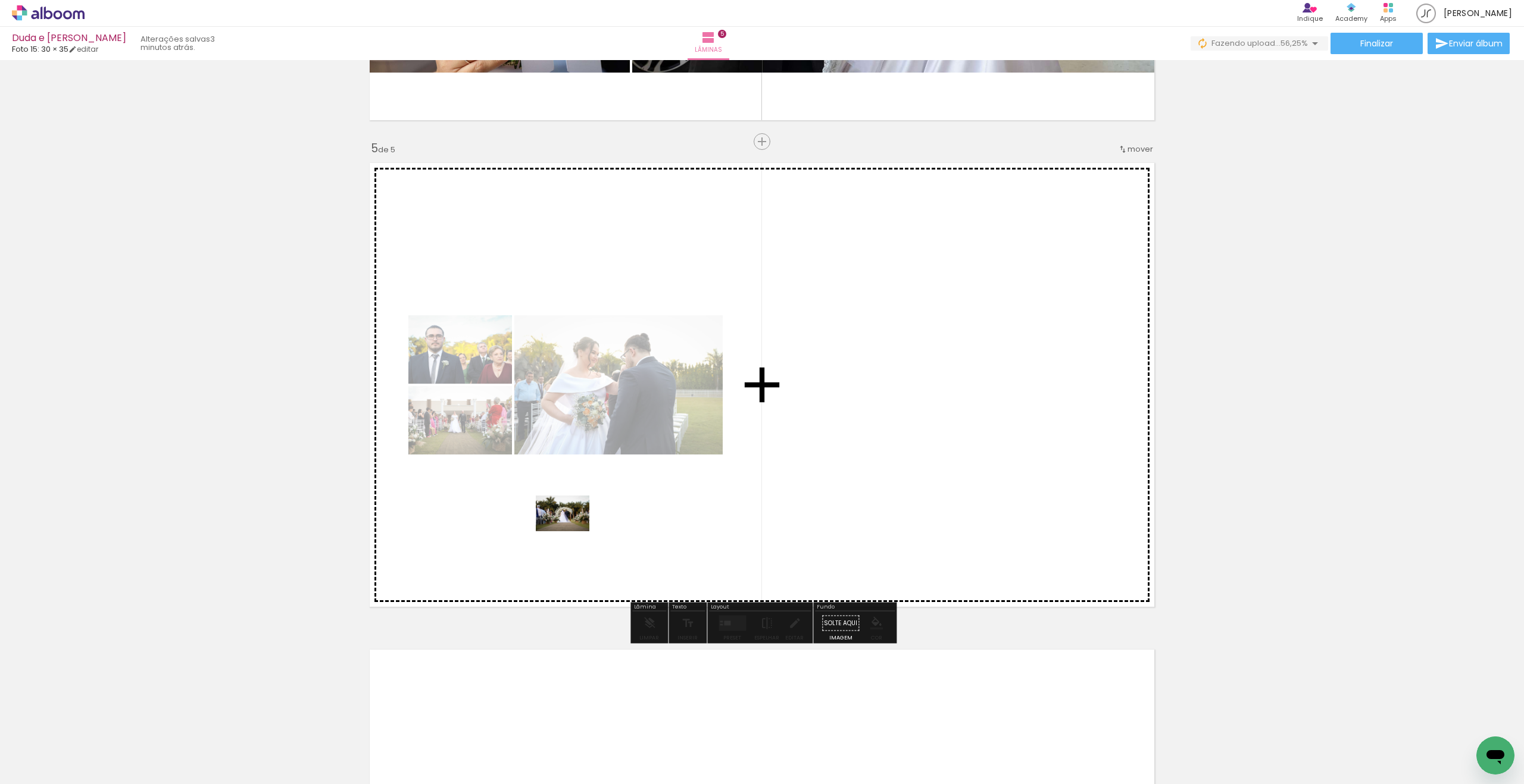
drag, startPoint x: 149, startPoint y: 729, endPoint x: 571, endPoint y: 531, distance: 466.1
click at [571, 531] on quentale-workspace at bounding box center [762, 392] width 1524 height 784
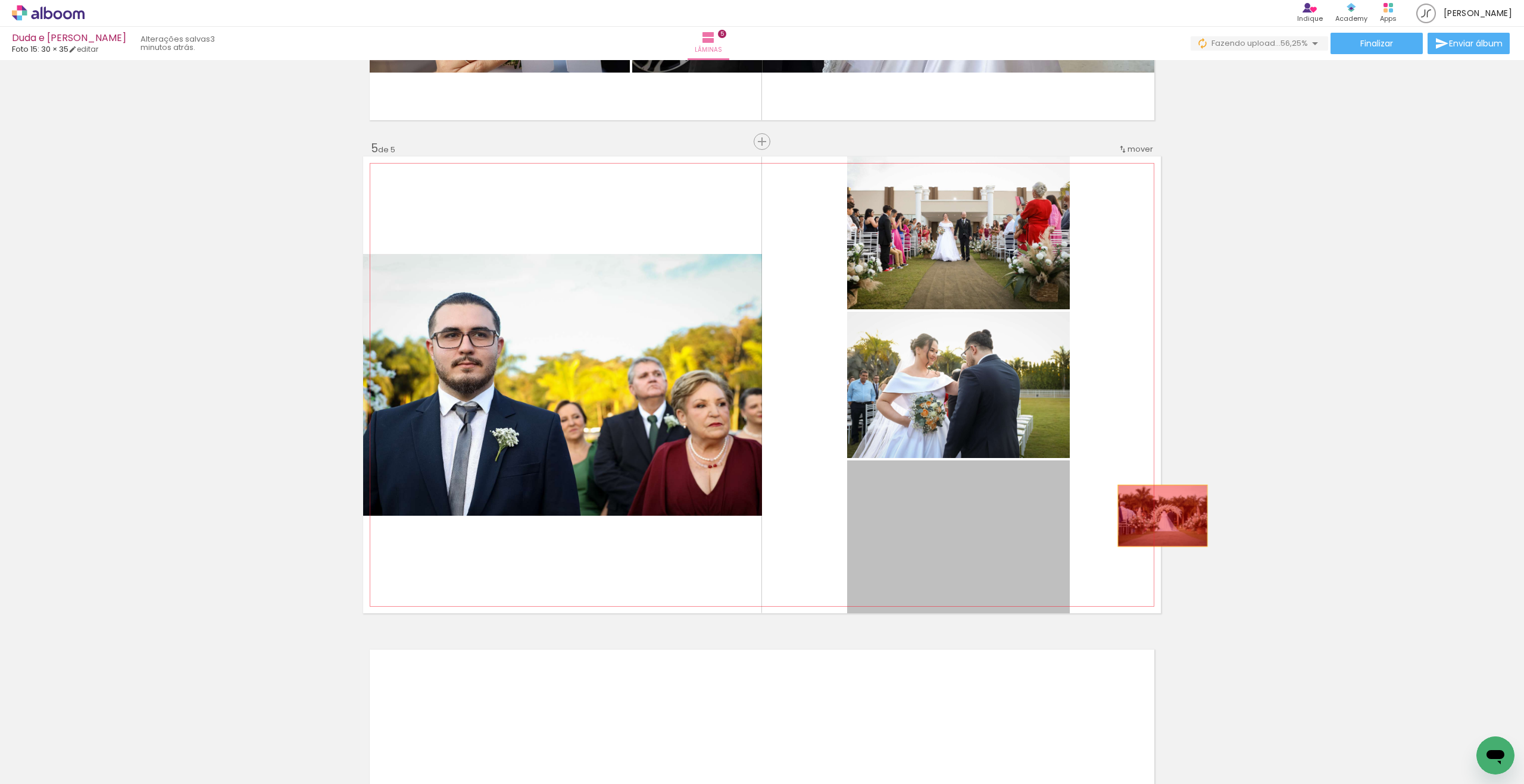
drag, startPoint x: 921, startPoint y: 571, endPoint x: 1357, endPoint y: 484, distance: 444.6
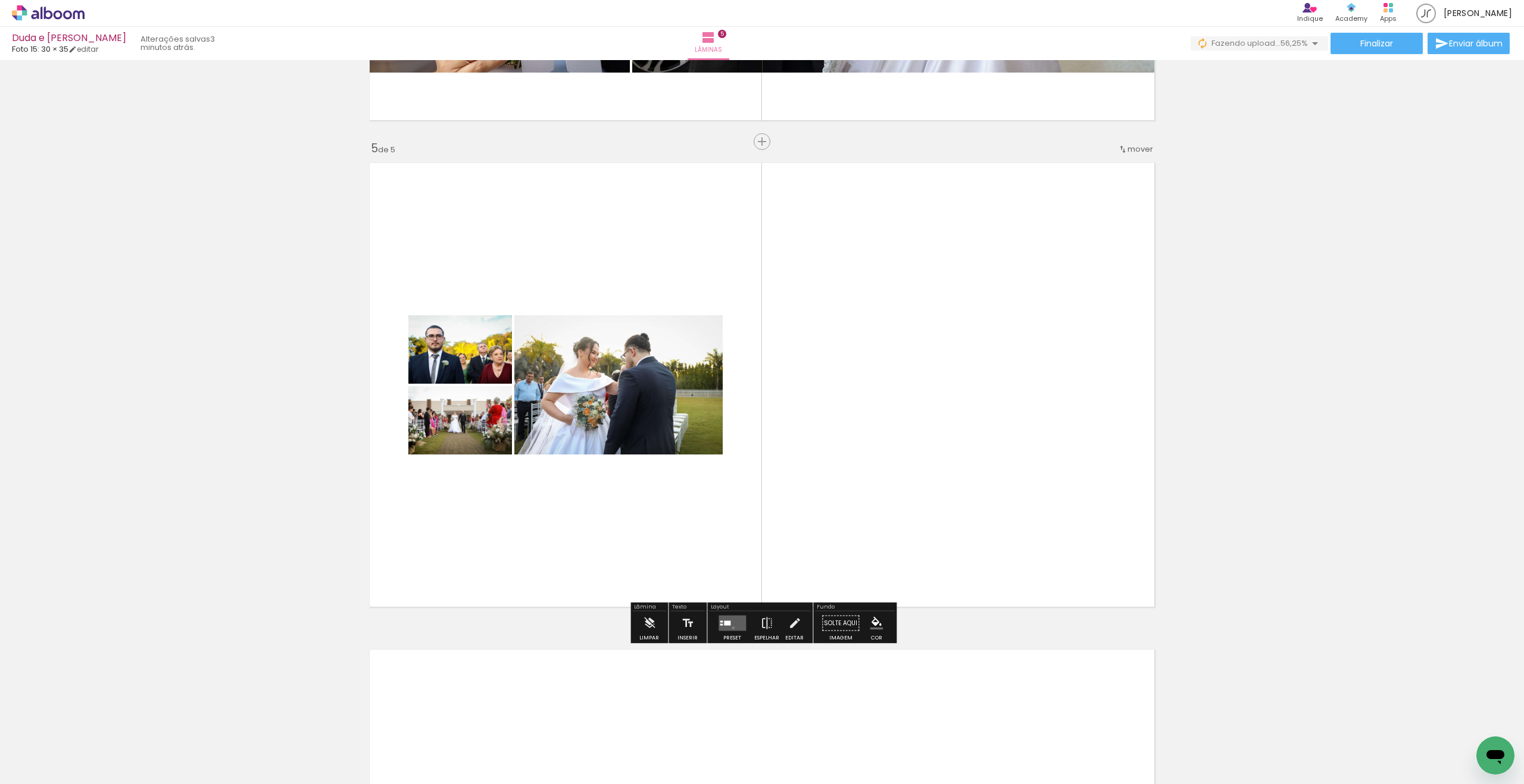
drag, startPoint x: 731, startPoint y: 628, endPoint x: 724, endPoint y: 626, distance: 7.3
click at [731, 628] on quentale-layouter at bounding box center [732, 623] width 27 height 15
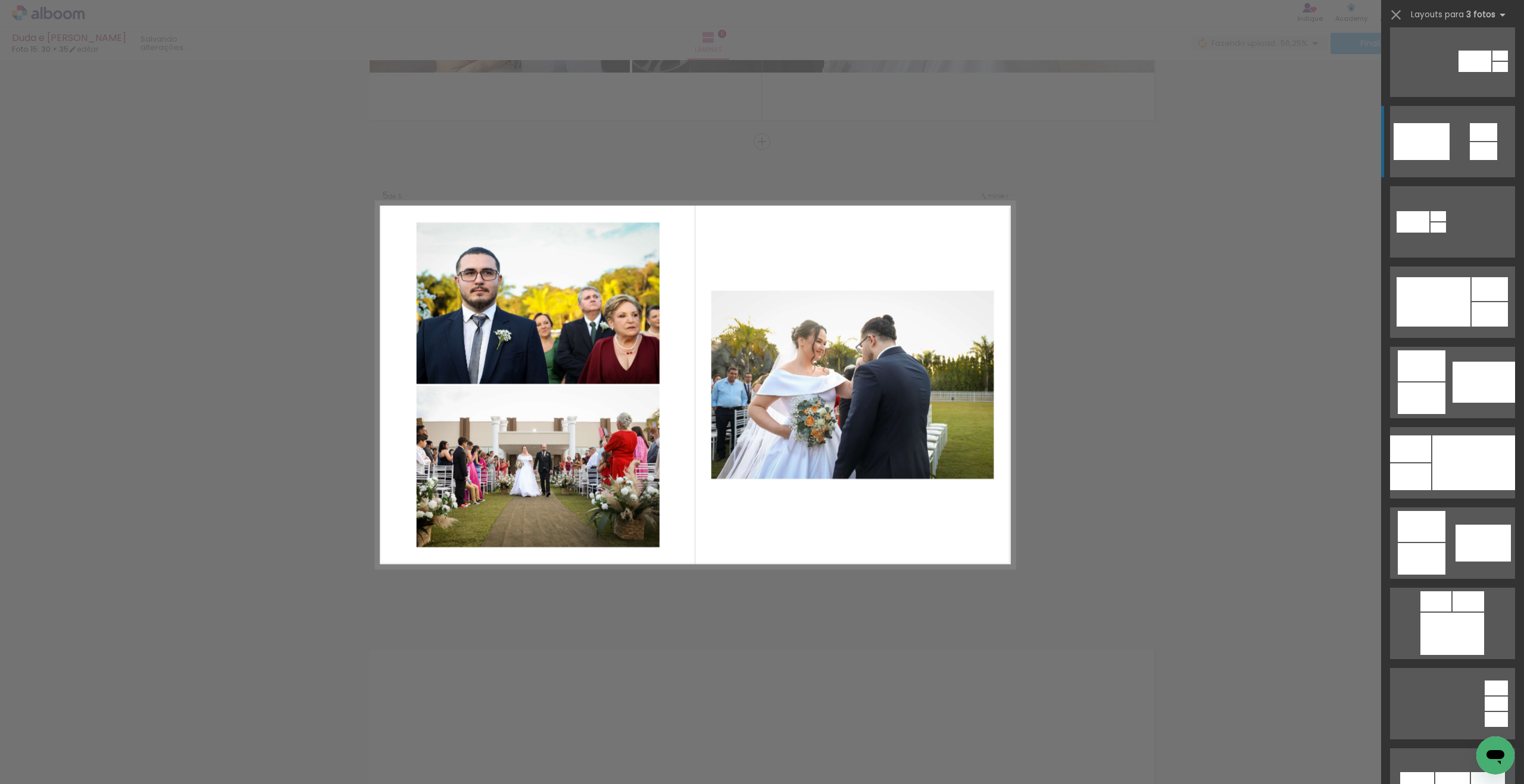
scroll to position [528, 0]
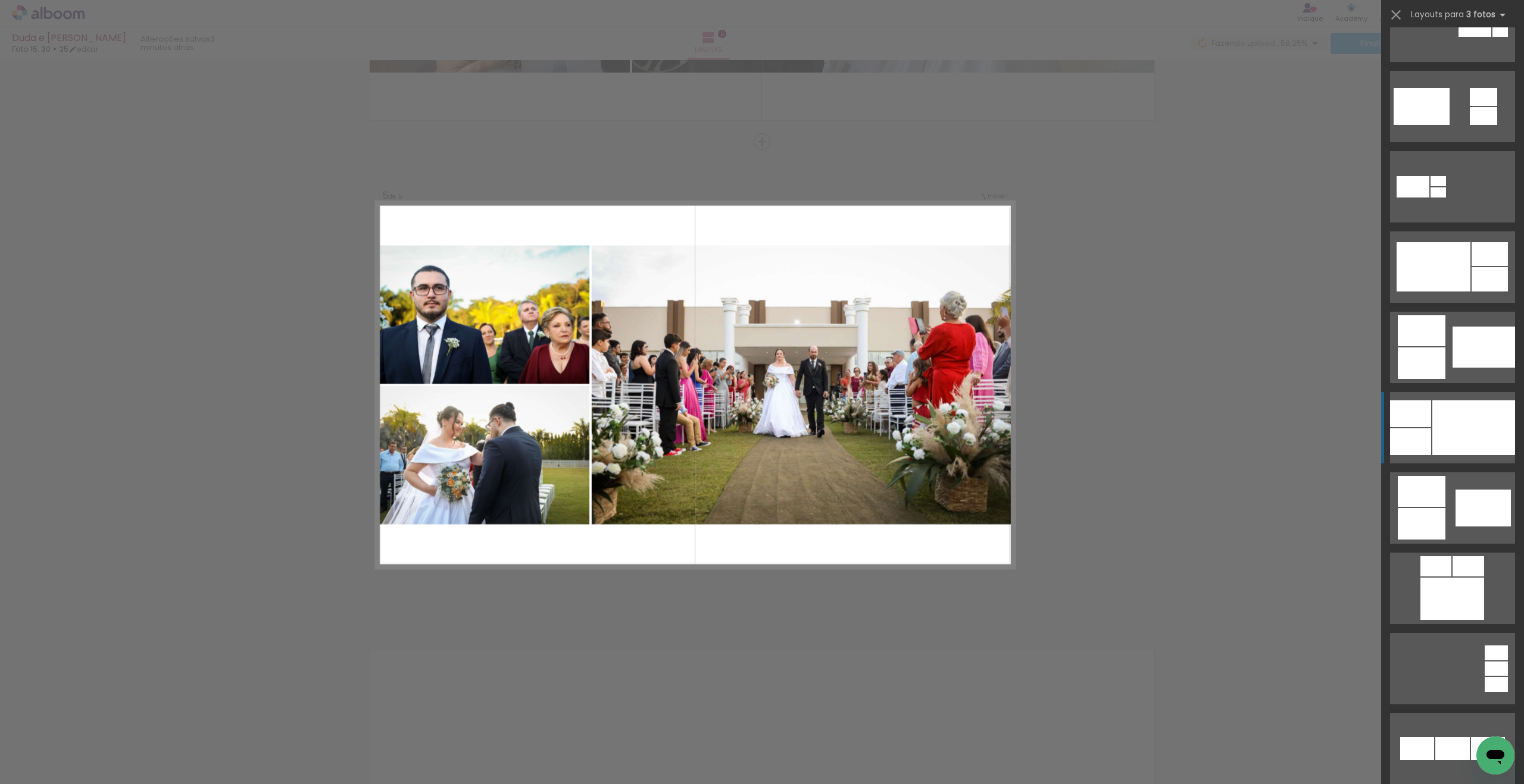
click at [1482, 441] on div at bounding box center [1474, 428] width 83 height 54
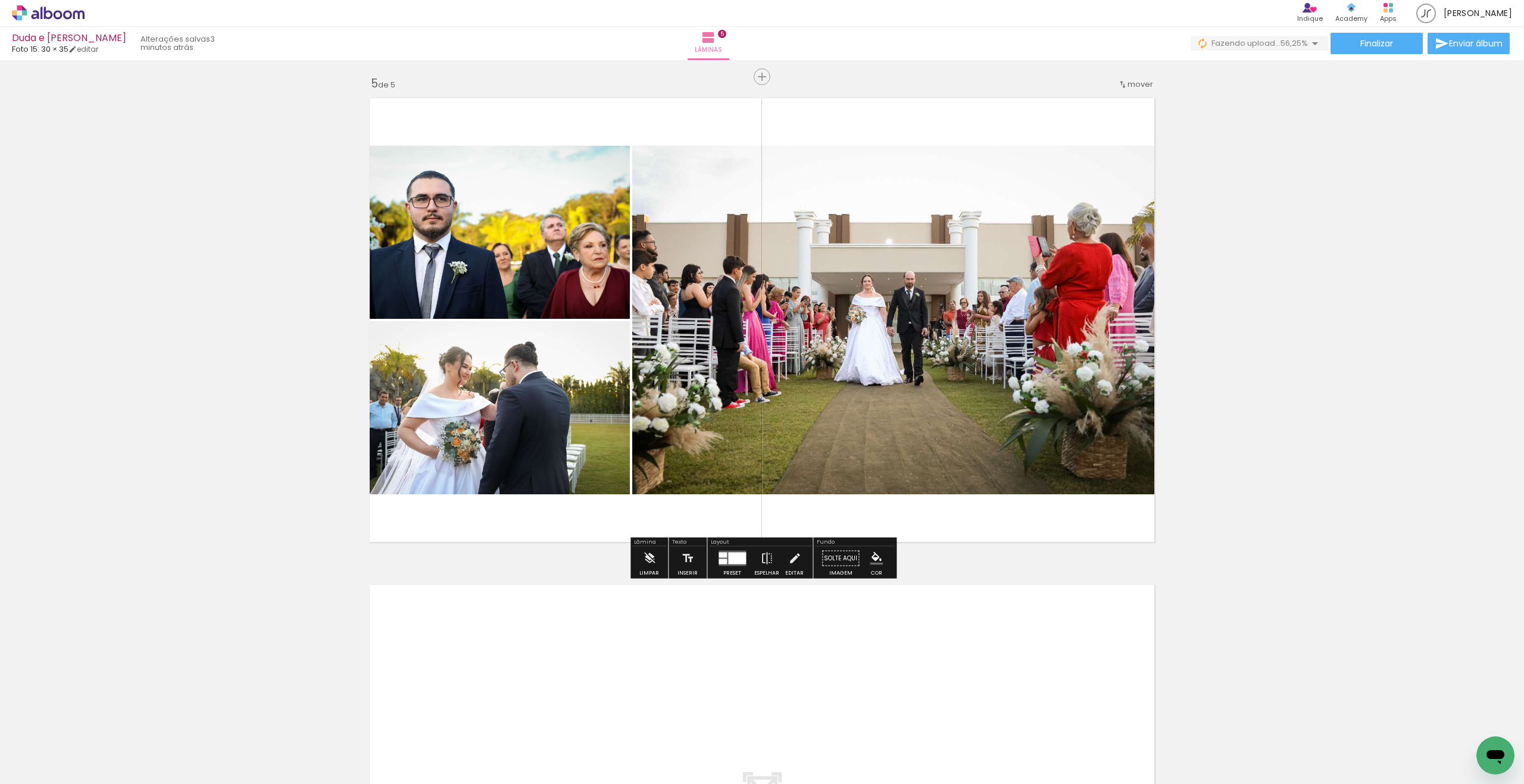
scroll to position [1952, 0]
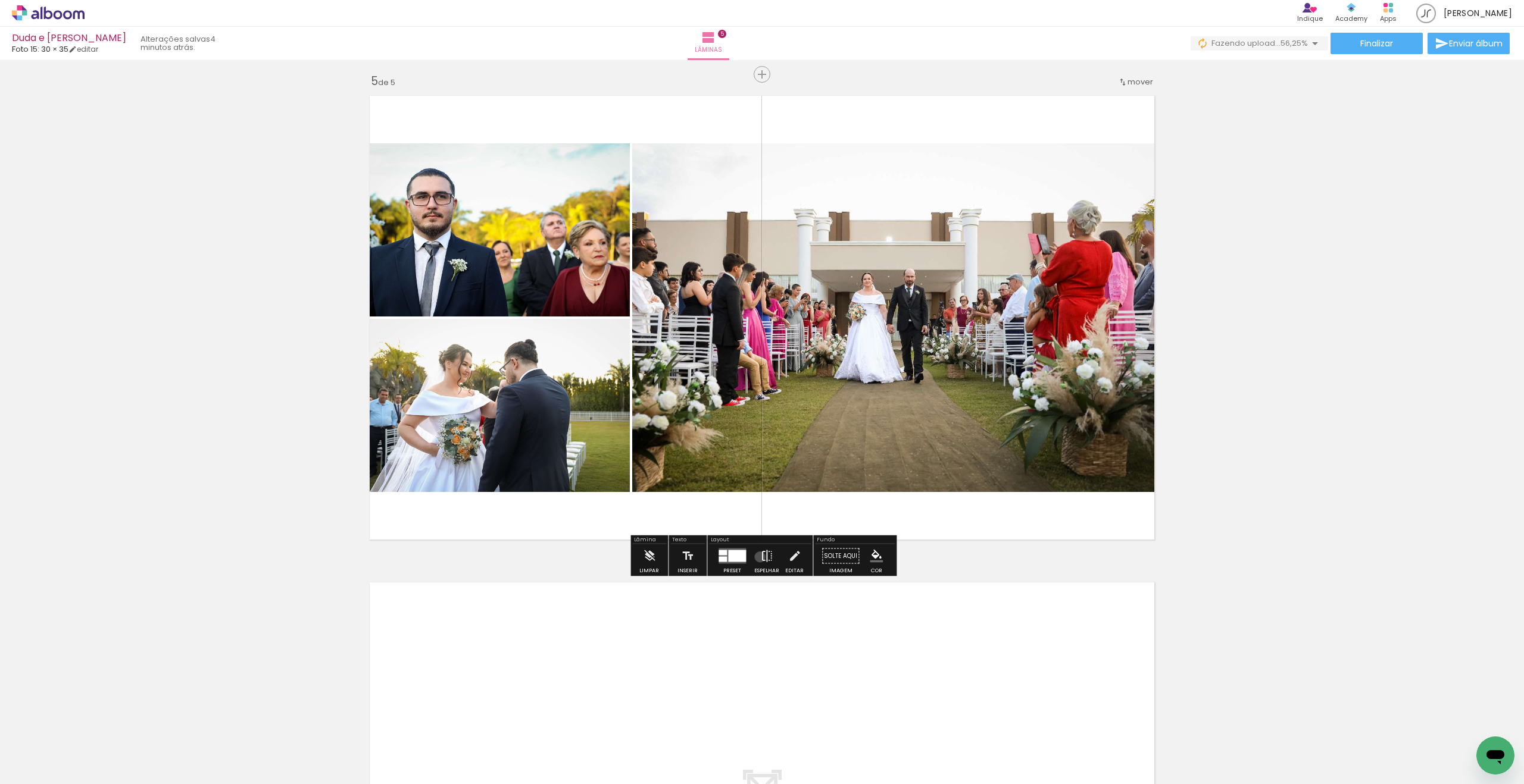
click at [760, 557] on iron-icon at bounding box center [767, 557] width 13 height 24
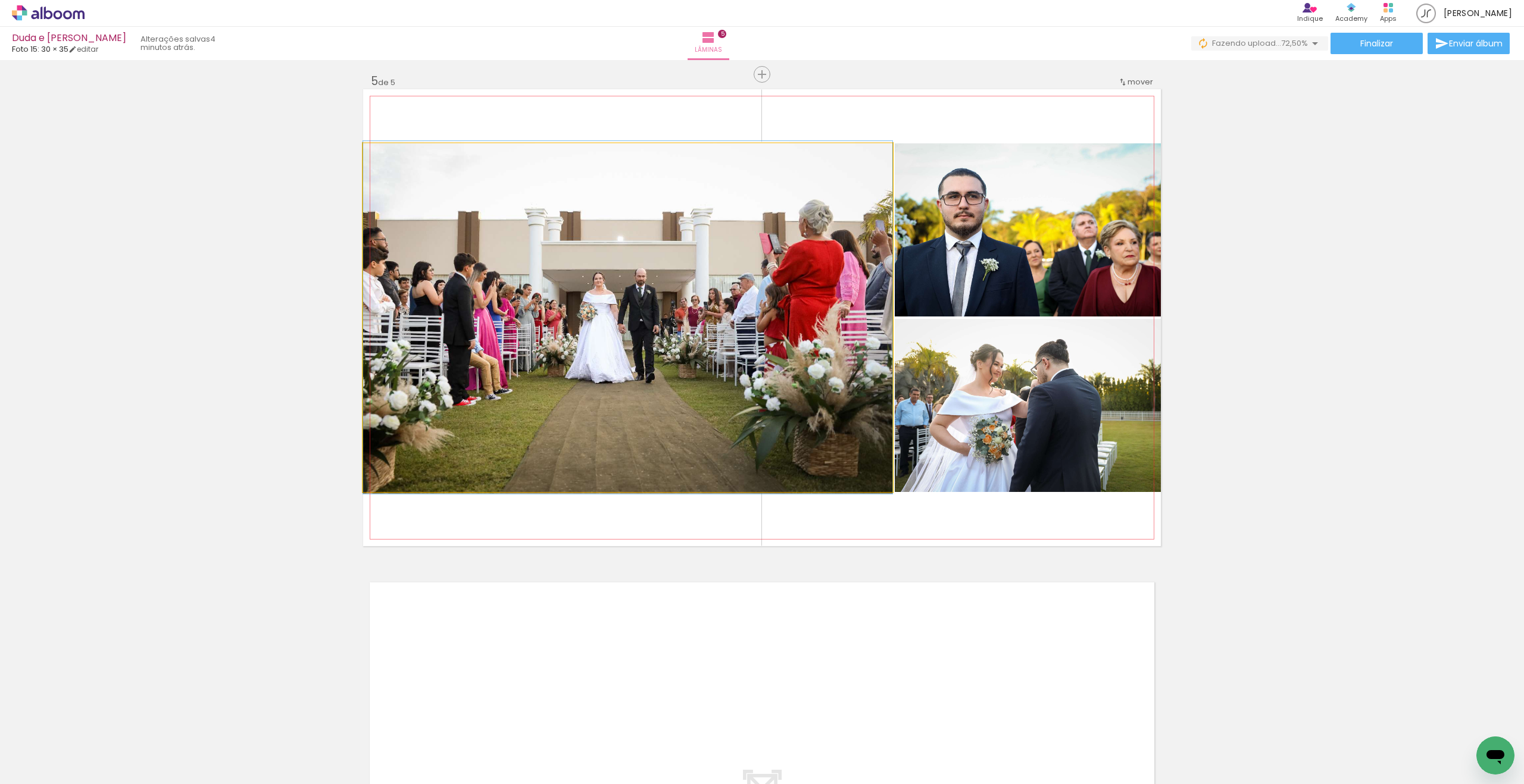
drag, startPoint x: 559, startPoint y: 423, endPoint x: 583, endPoint y: 423, distance: 24.0
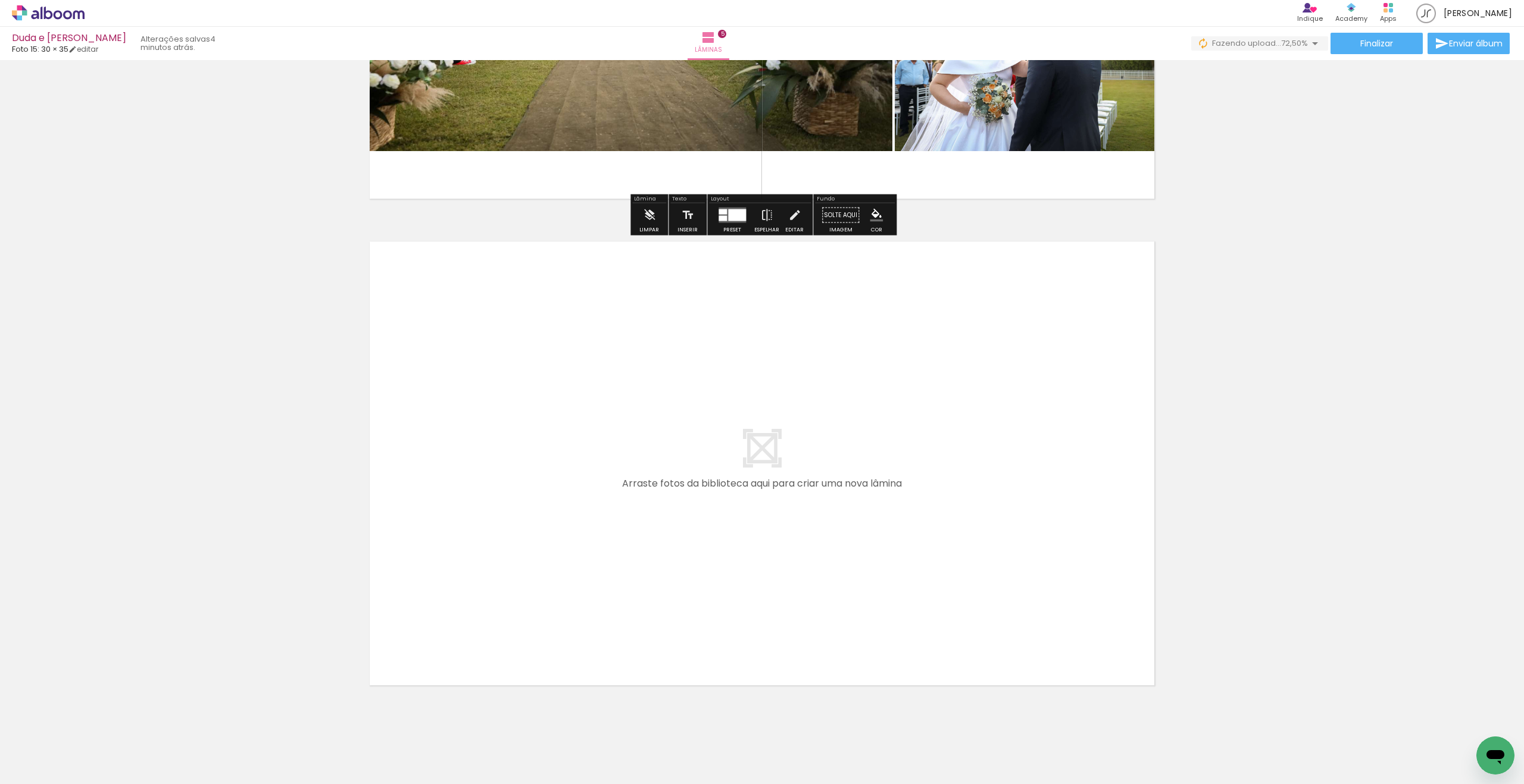
scroll to position [2298, 0]
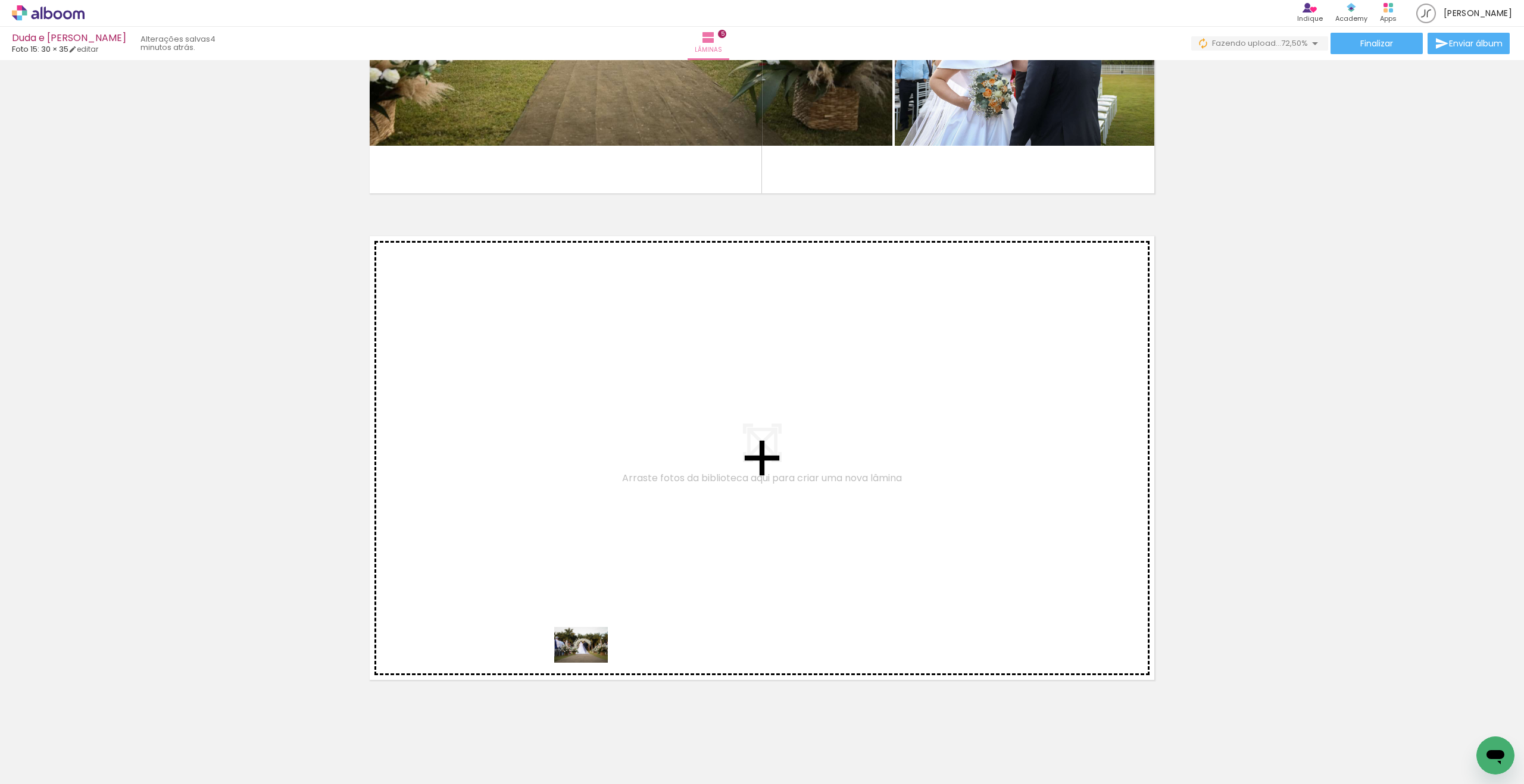
drag, startPoint x: 121, startPoint y: 740, endPoint x: 590, endPoint y: 663, distance: 475.3
click at [590, 663] on quentale-workspace at bounding box center [762, 392] width 1524 height 784
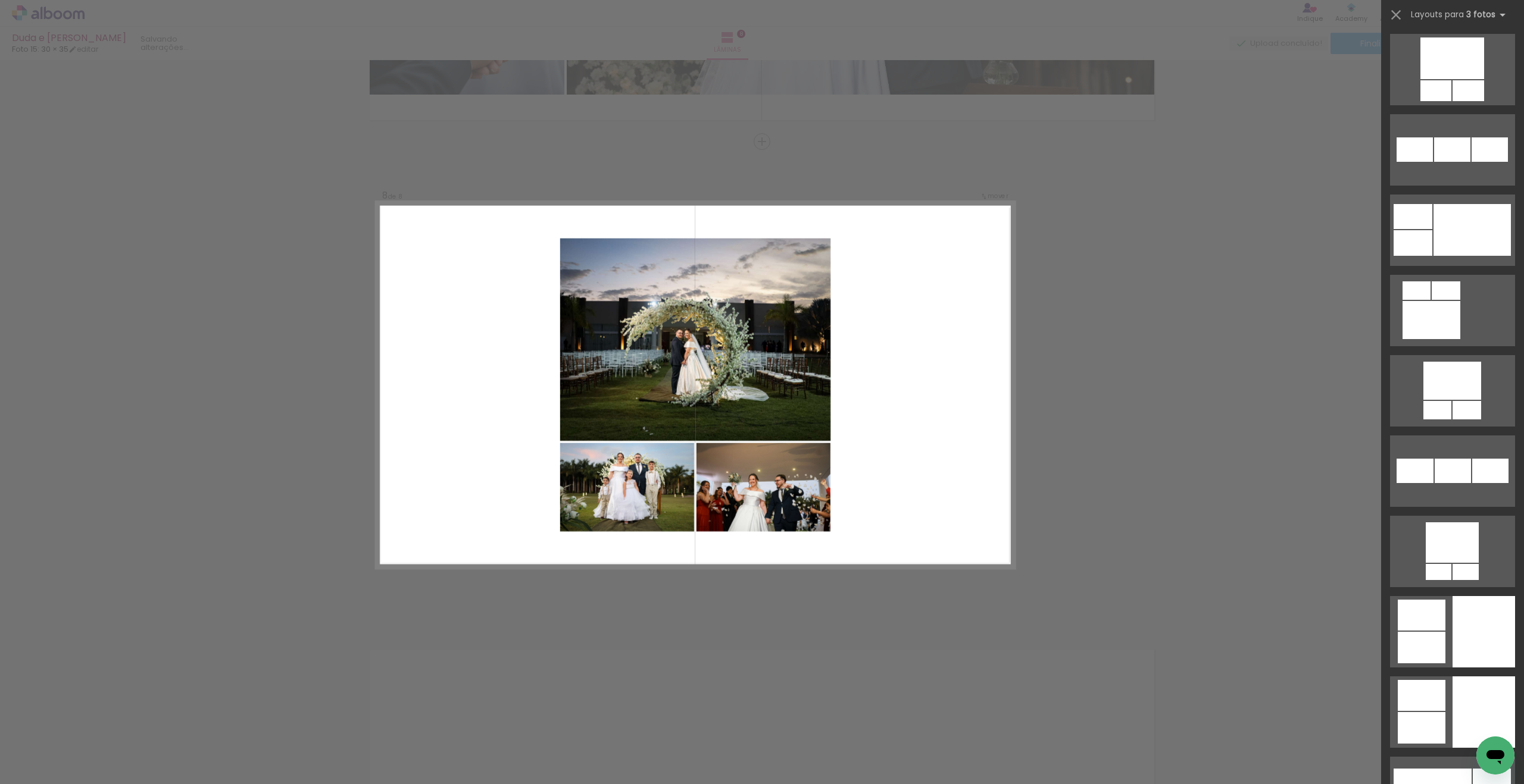
scroll to position [2828, 0]
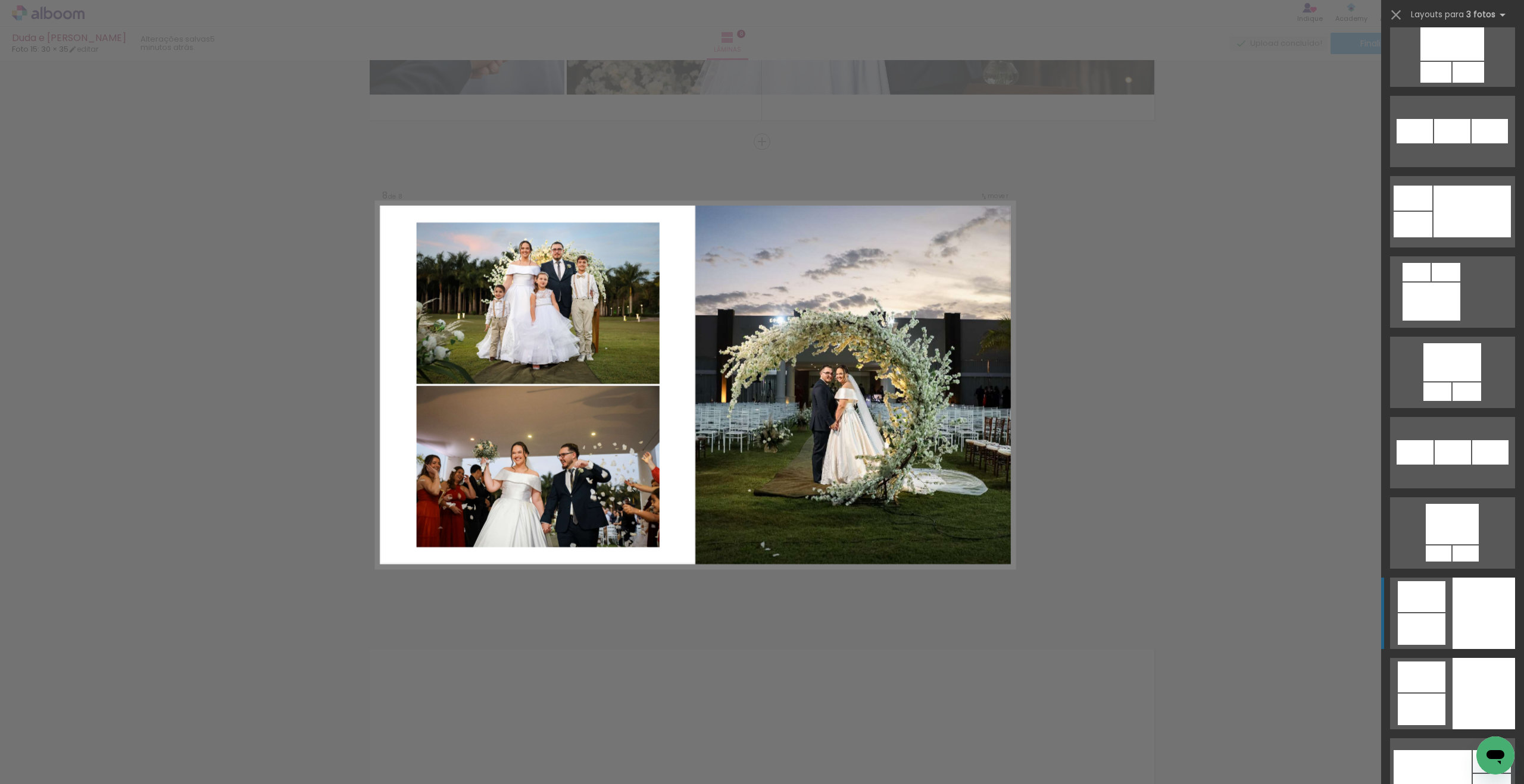
click at [1448, 642] on quentale-layouter at bounding box center [1453, 613] width 125 height 71
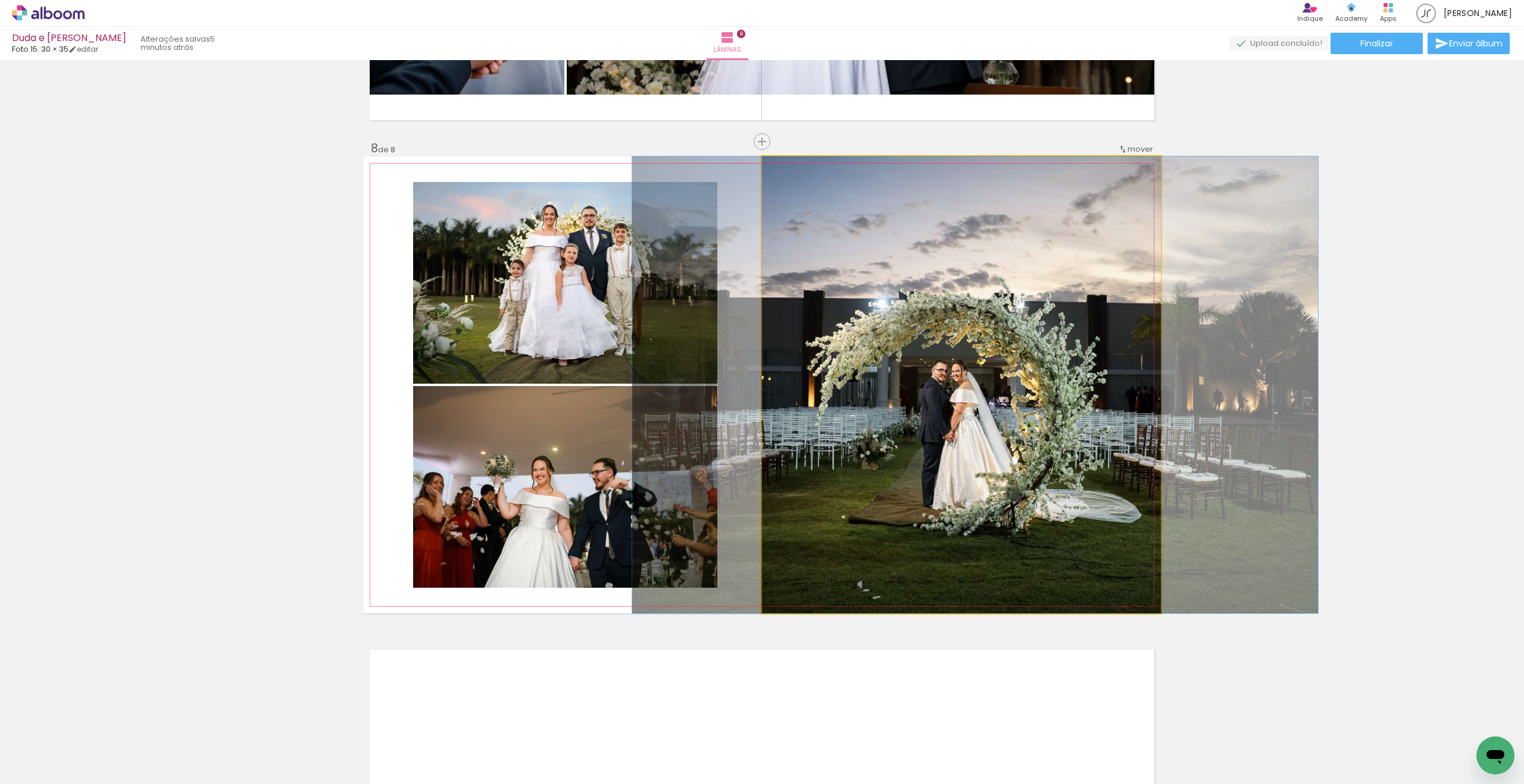
drag, startPoint x: 990, startPoint y: 493, endPoint x: 1004, endPoint y: 491, distance: 14.1
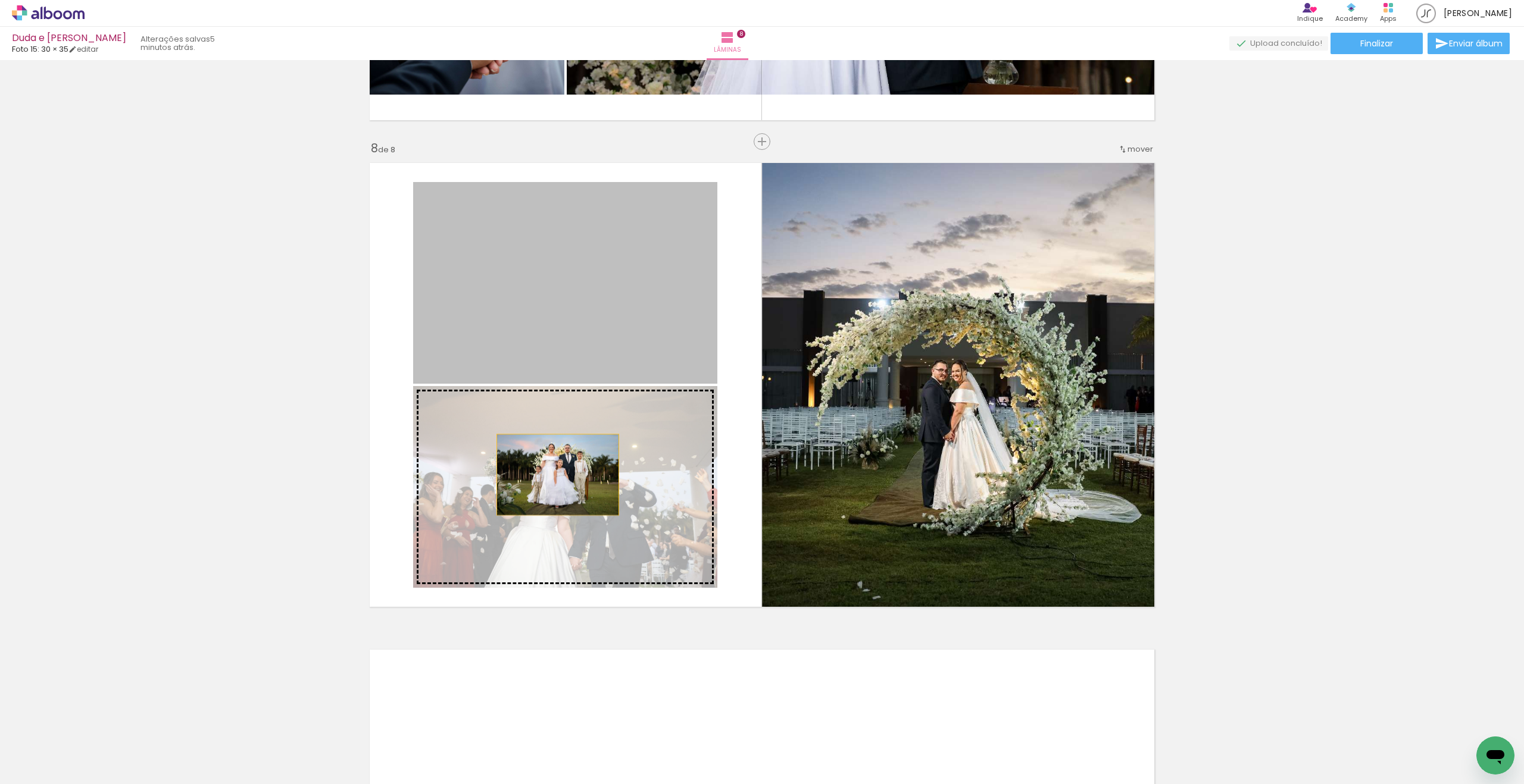
drag, startPoint x: 561, startPoint y: 328, endPoint x: 634, endPoint y: 494, distance: 181.3
click at [0, 0] on slot at bounding box center [0, 0] width 0 height 0
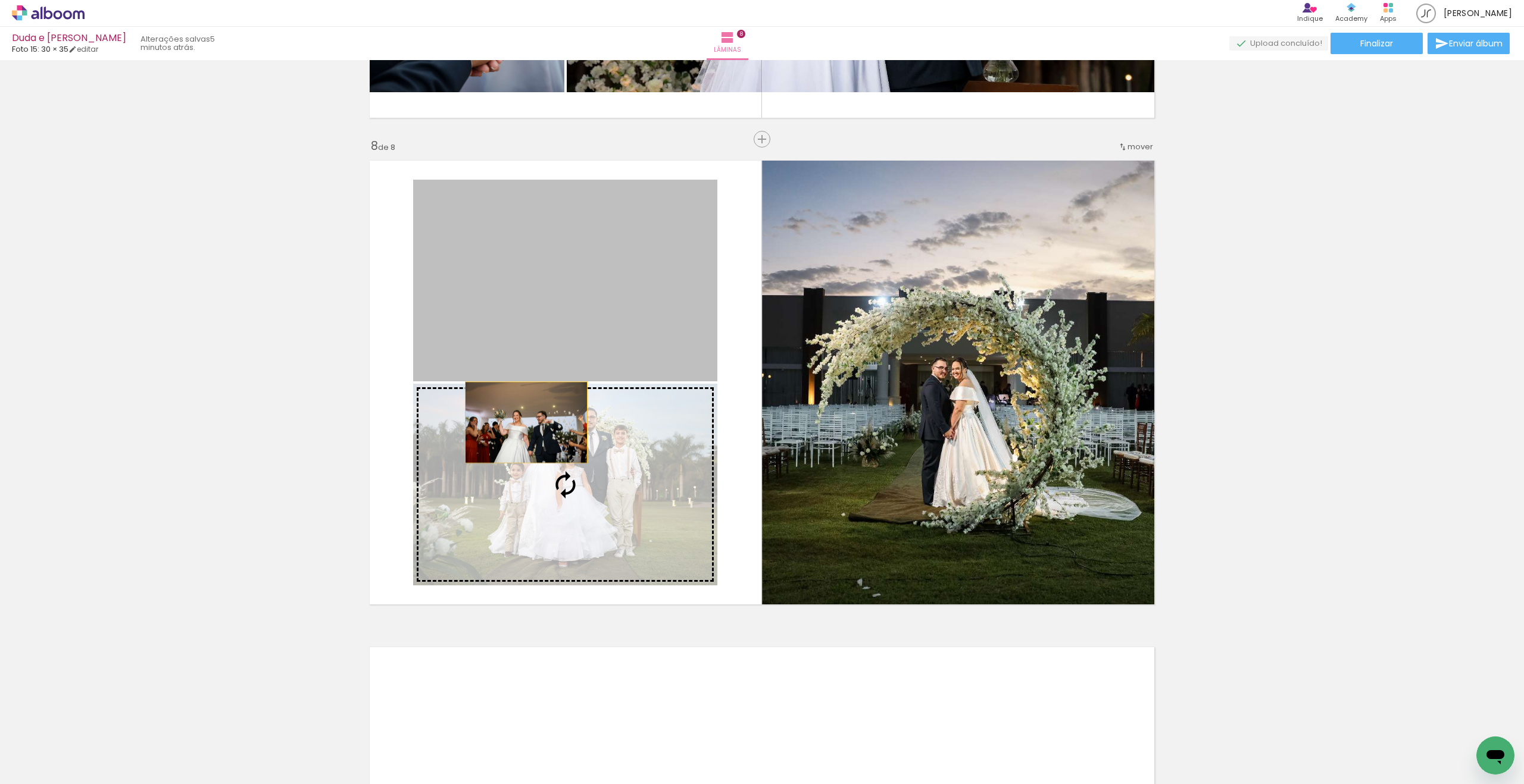
drag, startPoint x: 529, startPoint y: 328, endPoint x: 527, endPoint y: 422, distance: 94.0
click at [0, 0] on slot at bounding box center [0, 0] width 0 height 0
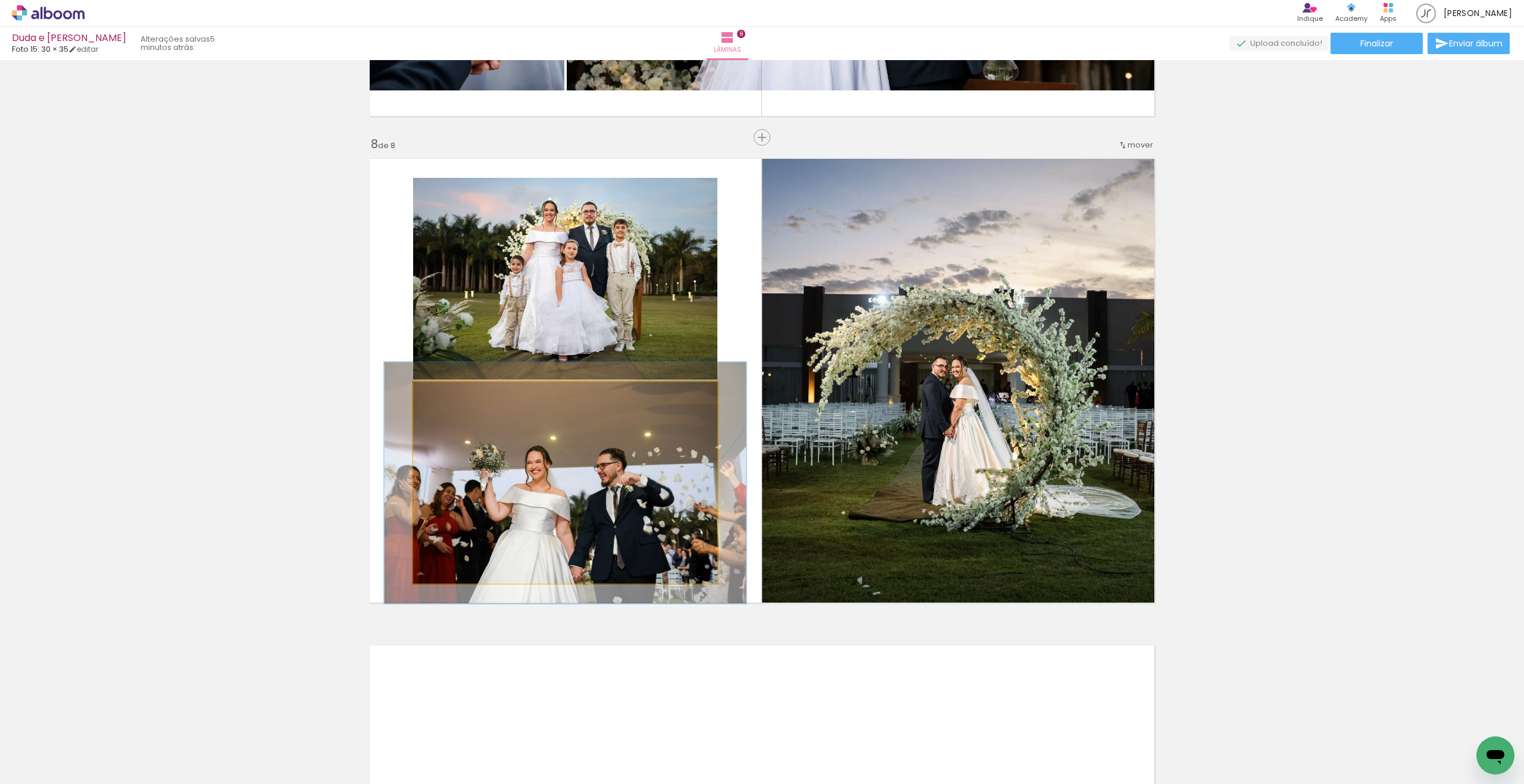
drag, startPoint x: 446, startPoint y: 395, endPoint x: 453, endPoint y: 393, distance: 7.3
click at [453, 393] on div at bounding box center [449, 395] width 19 height 19
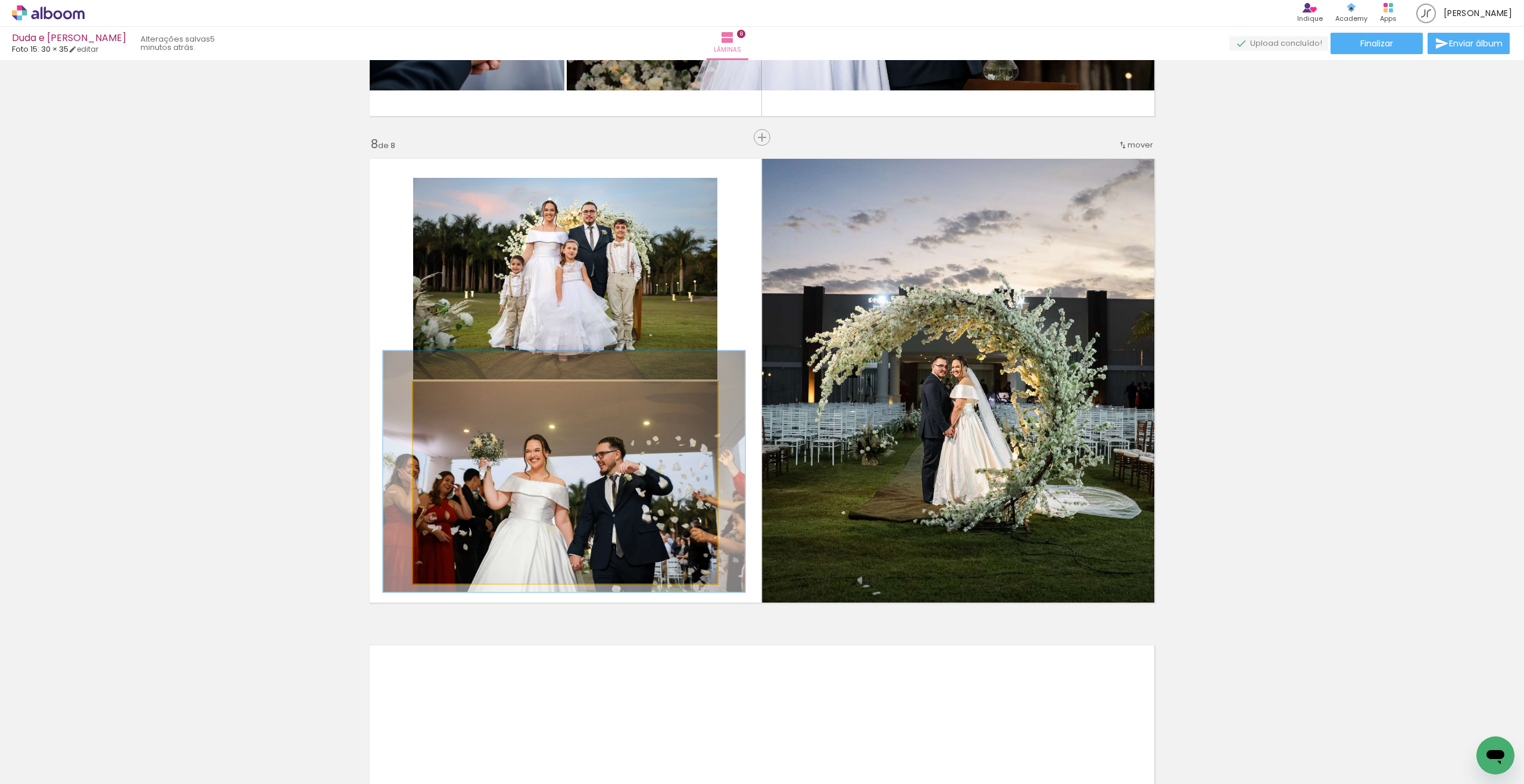
drag, startPoint x: 517, startPoint y: 447, endPoint x: 515, endPoint y: 436, distance: 11.2
click at [516, 439] on div at bounding box center [564, 472] width 362 height 242
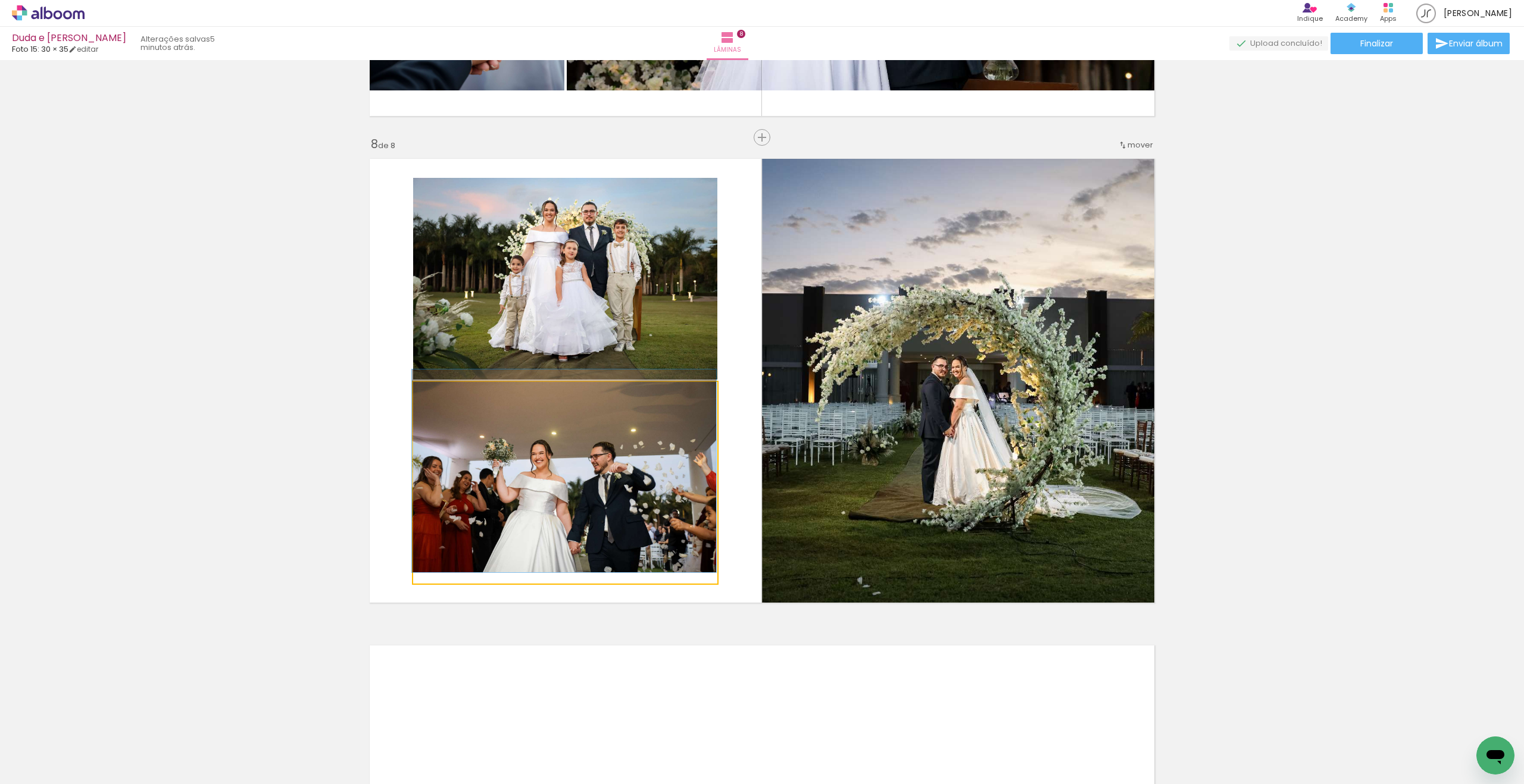
type paper-slider "100"
drag, startPoint x: 447, startPoint y: 394, endPoint x: 381, endPoint y: 392, distance: 66.0
click at [386, 392] on quentale-layouter at bounding box center [762, 380] width 798 height 457
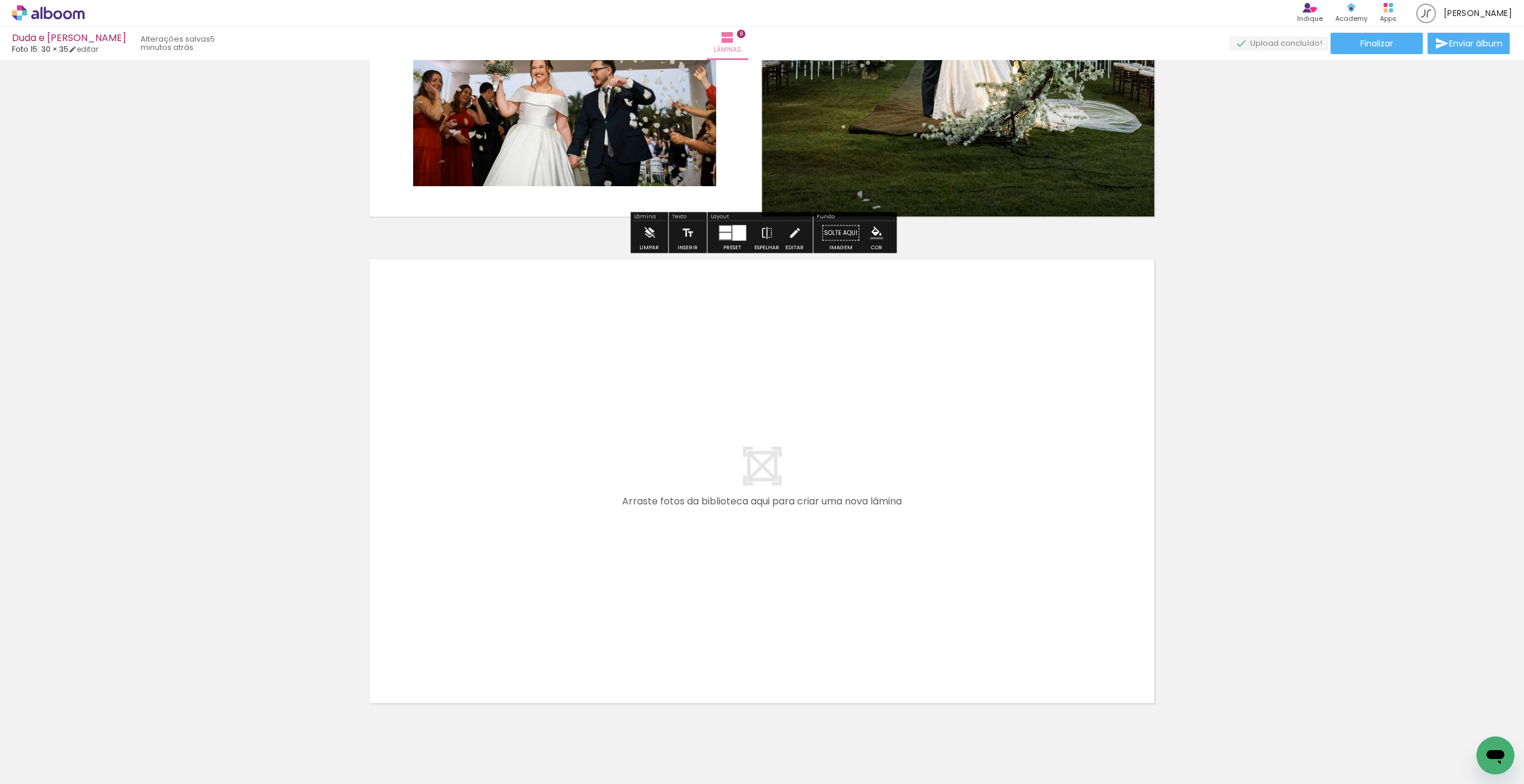
scroll to position [3777, 0]
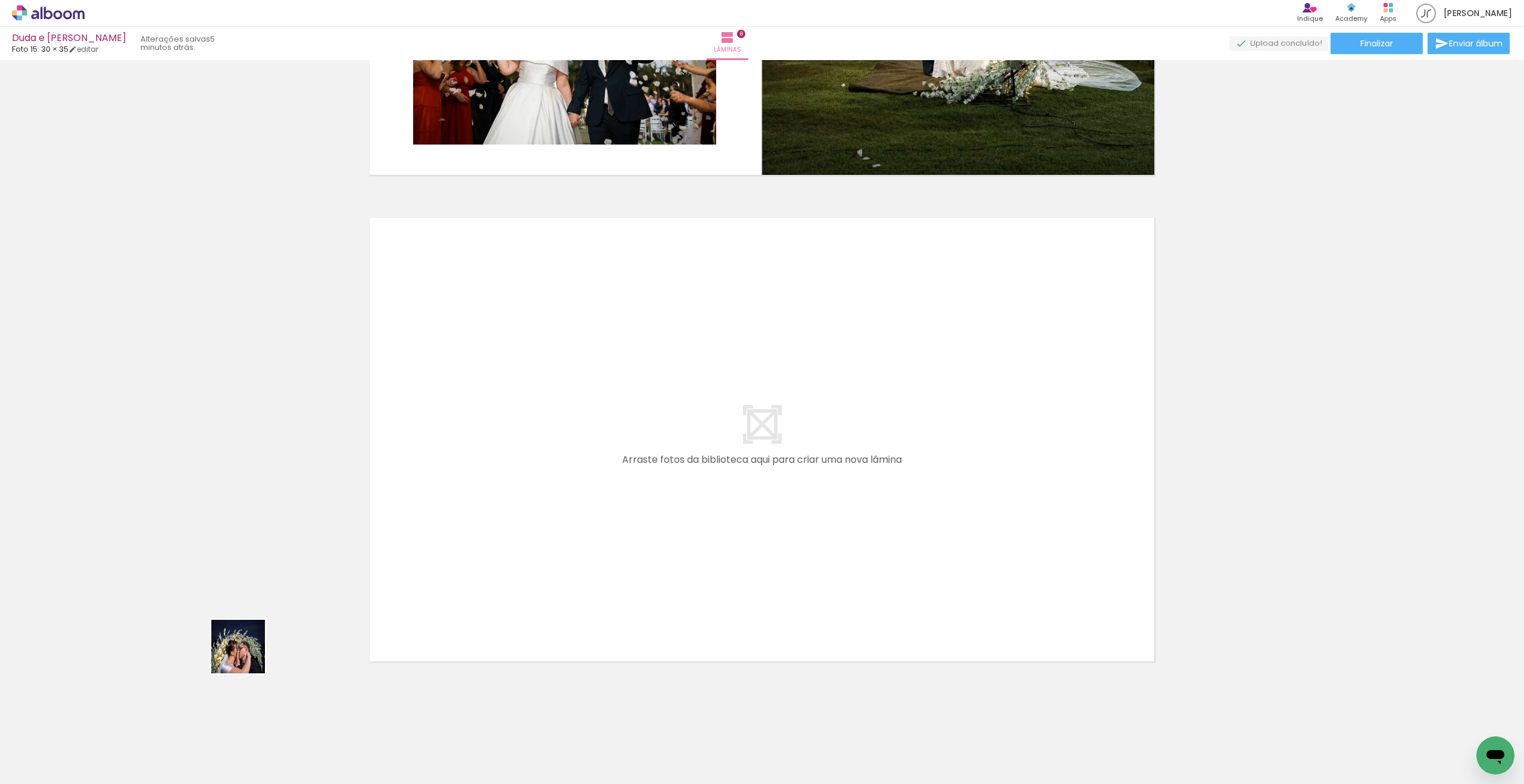
drag, startPoint x: 185, startPoint y: 691, endPoint x: 453, endPoint y: 550, distance: 302.8
click at [453, 550] on quentale-workspace at bounding box center [762, 392] width 1524 height 784
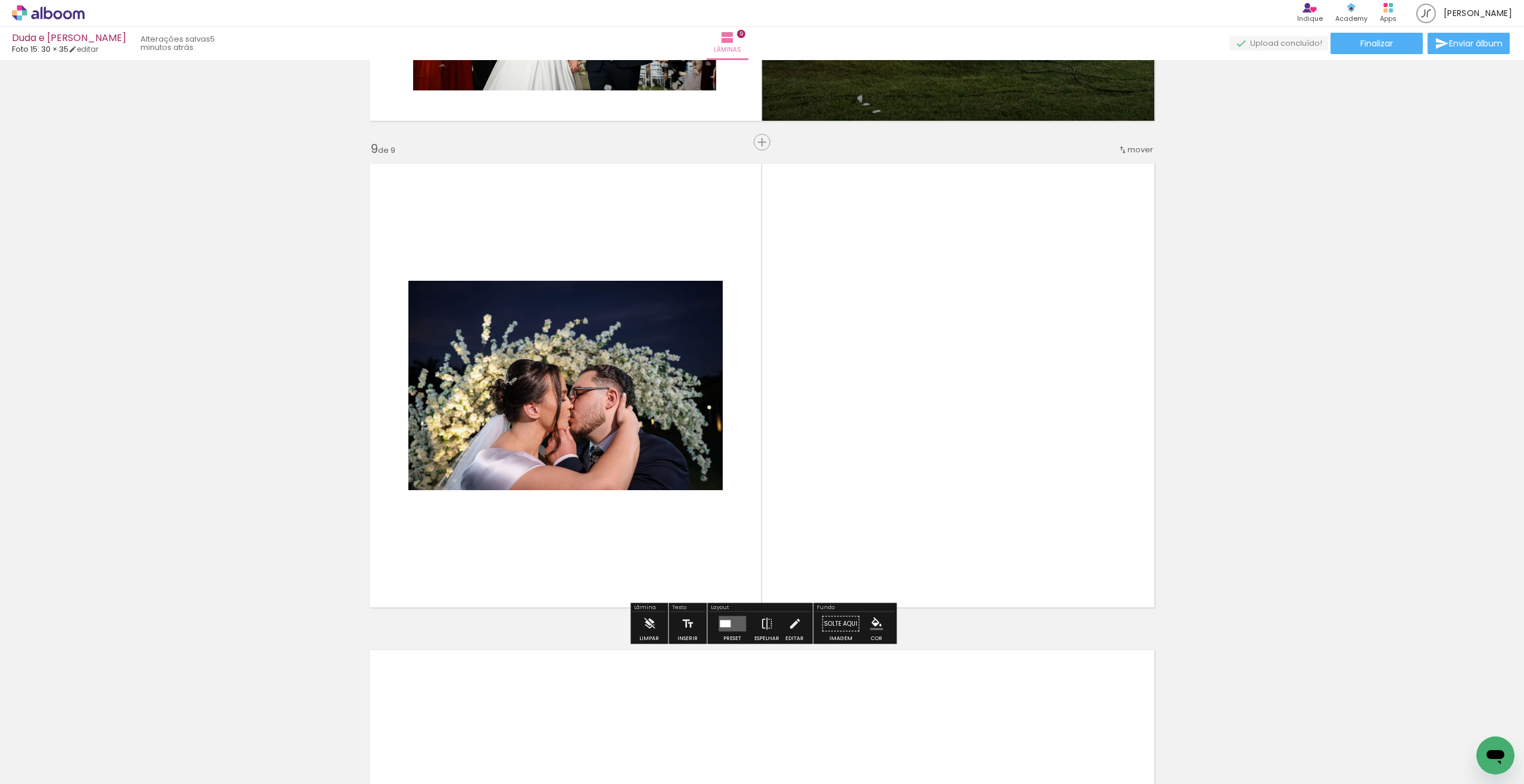
scroll to position [3832, 0]
click at [879, 482] on quentale-workspace at bounding box center [762, 392] width 1524 height 784
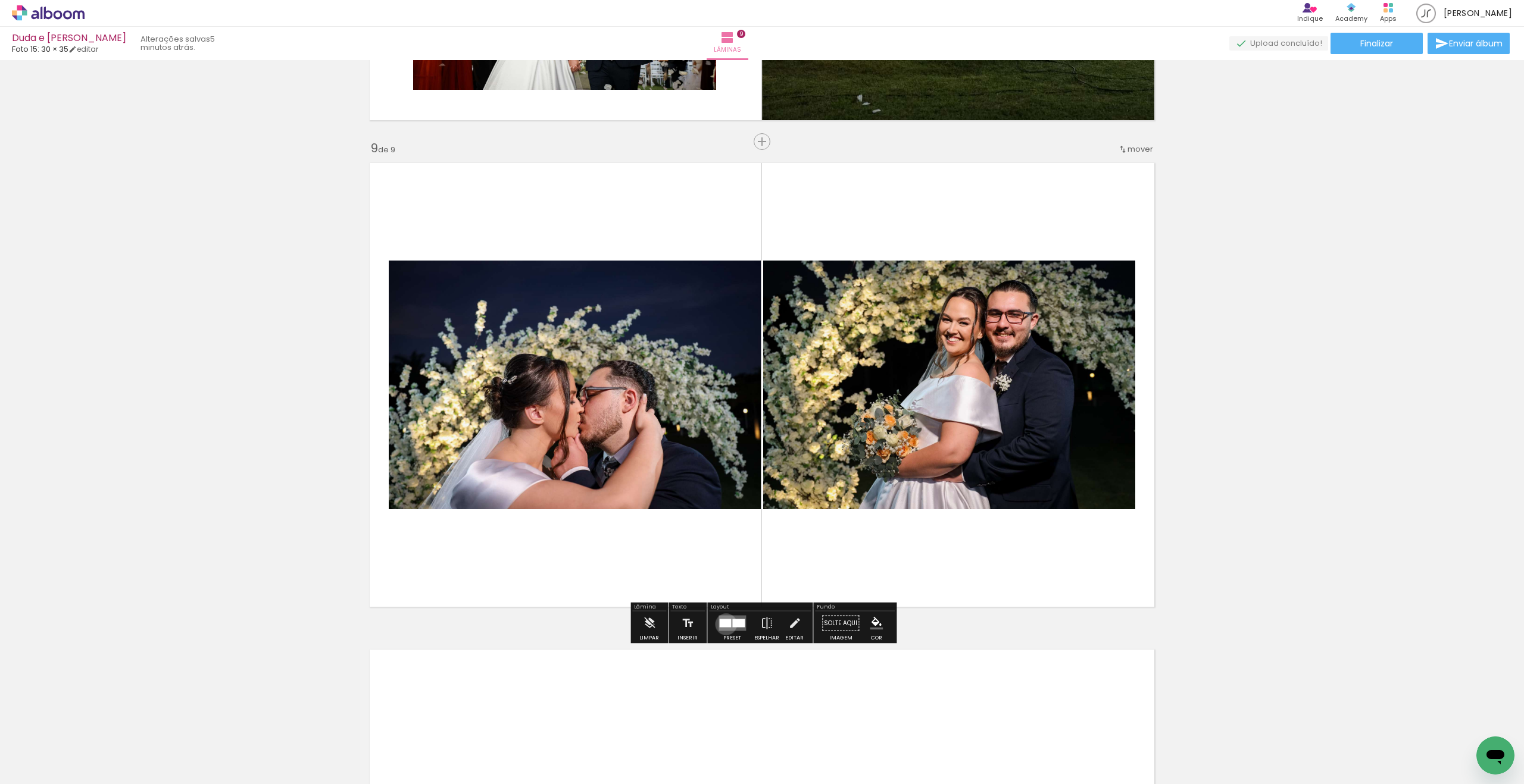
click at [724, 624] on div at bounding box center [725, 623] width 12 height 8
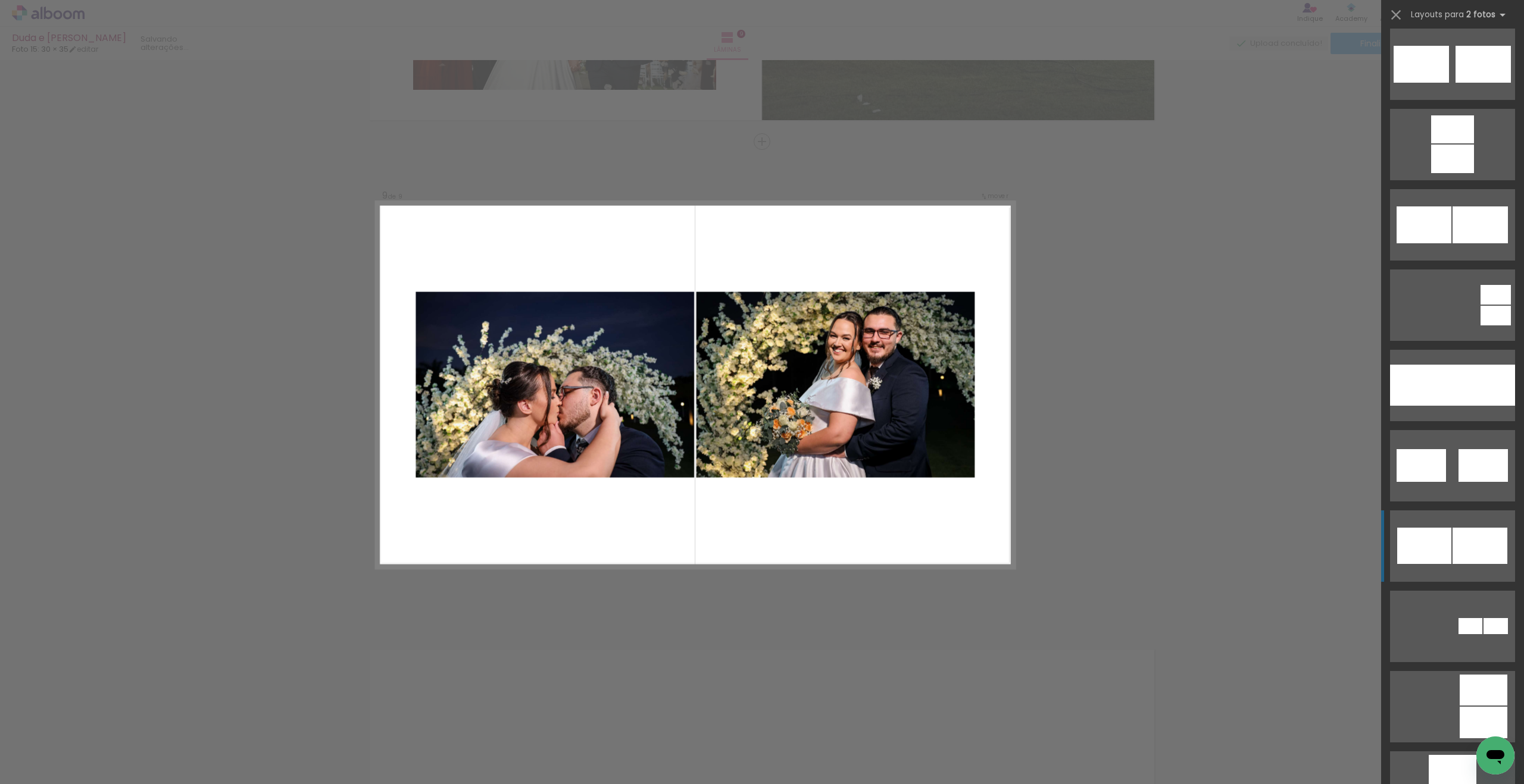
scroll to position [605, 0]
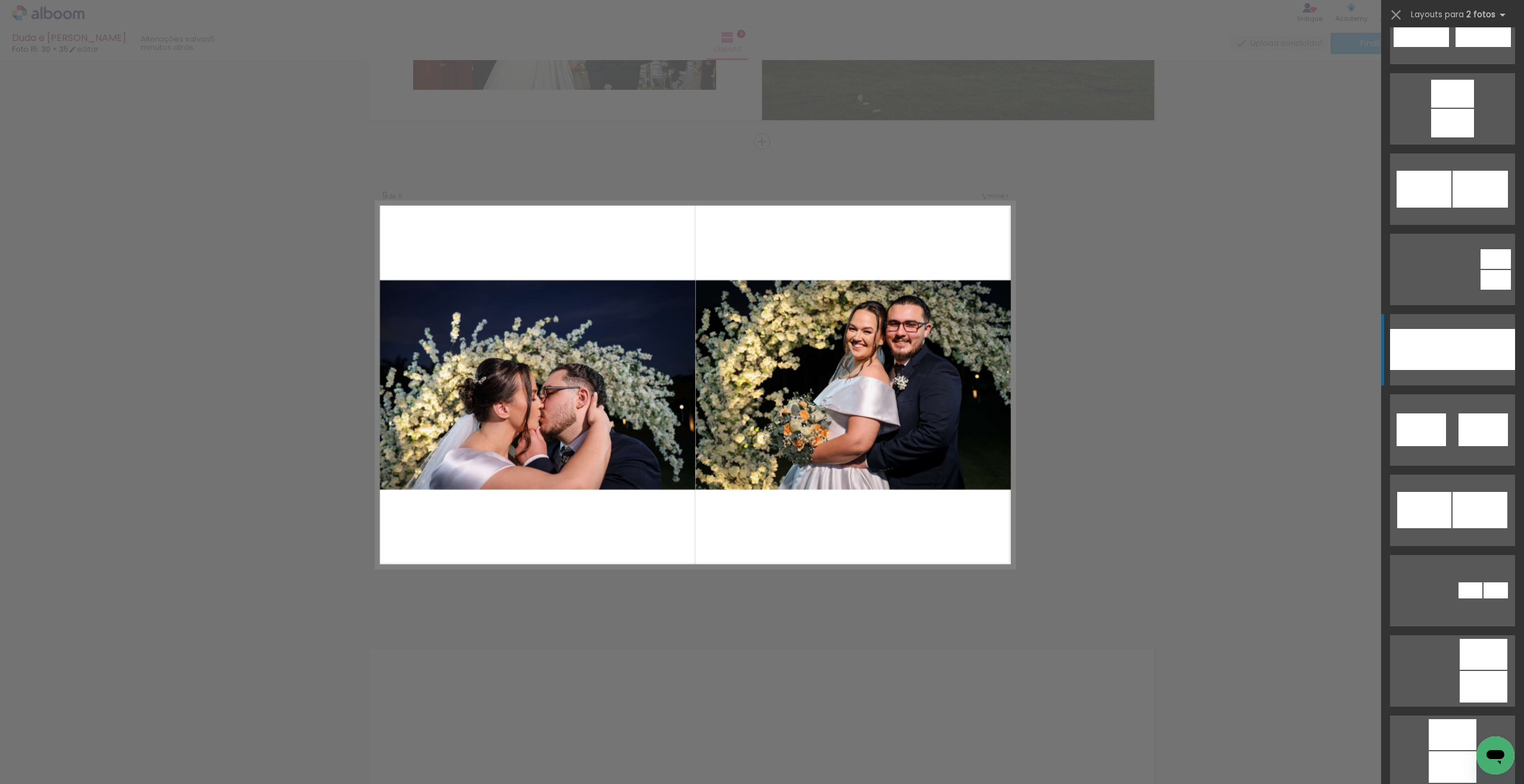
click at [1451, 340] on div at bounding box center [1421, 349] width 62 height 41
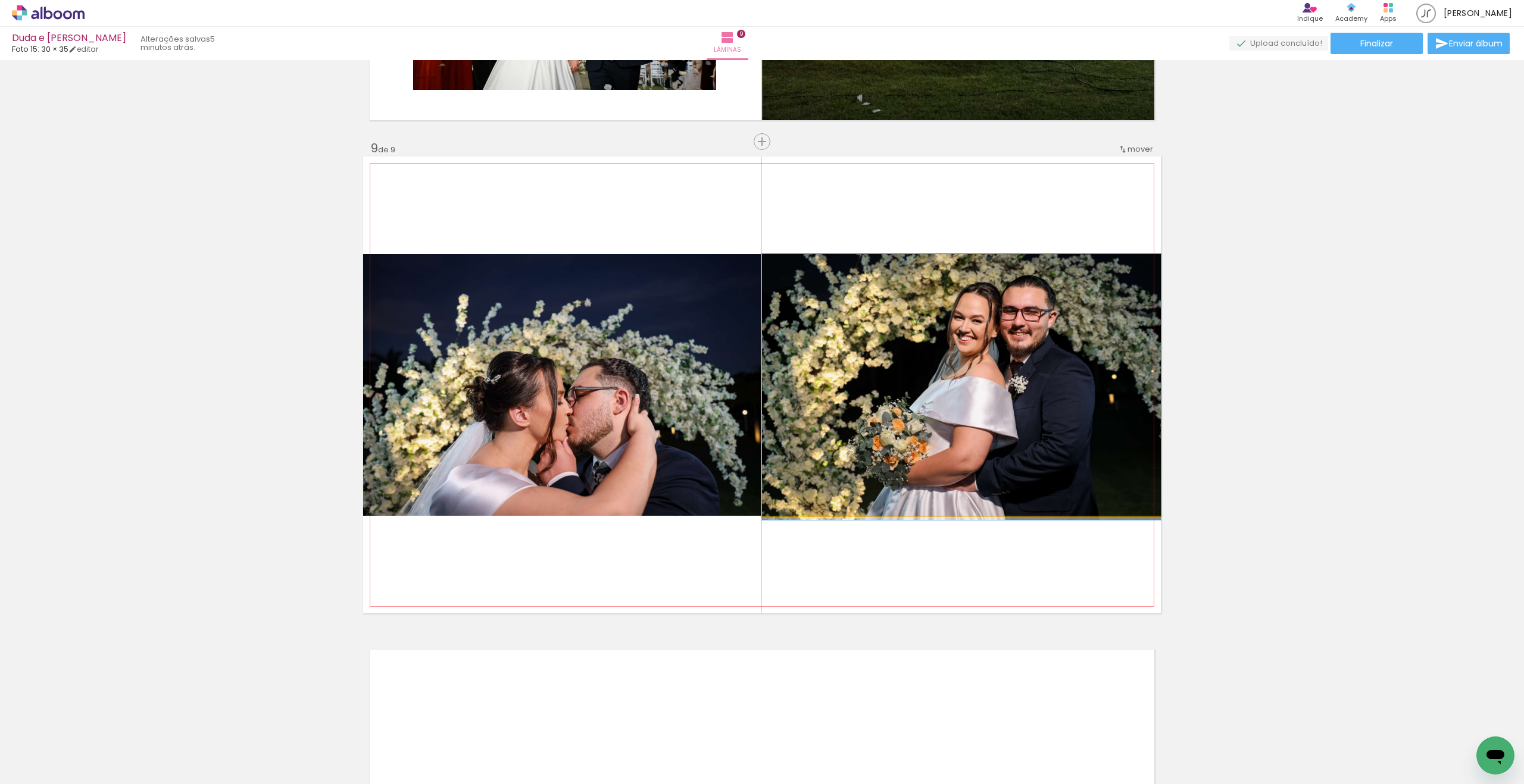
drag, startPoint x: 1053, startPoint y: 381, endPoint x: 1027, endPoint y: 407, distance: 36.8
click at [1054, 407] on div at bounding box center [962, 387] width 399 height 266
drag, startPoint x: 1014, startPoint y: 364, endPoint x: 1003, endPoint y: 396, distance: 33.8
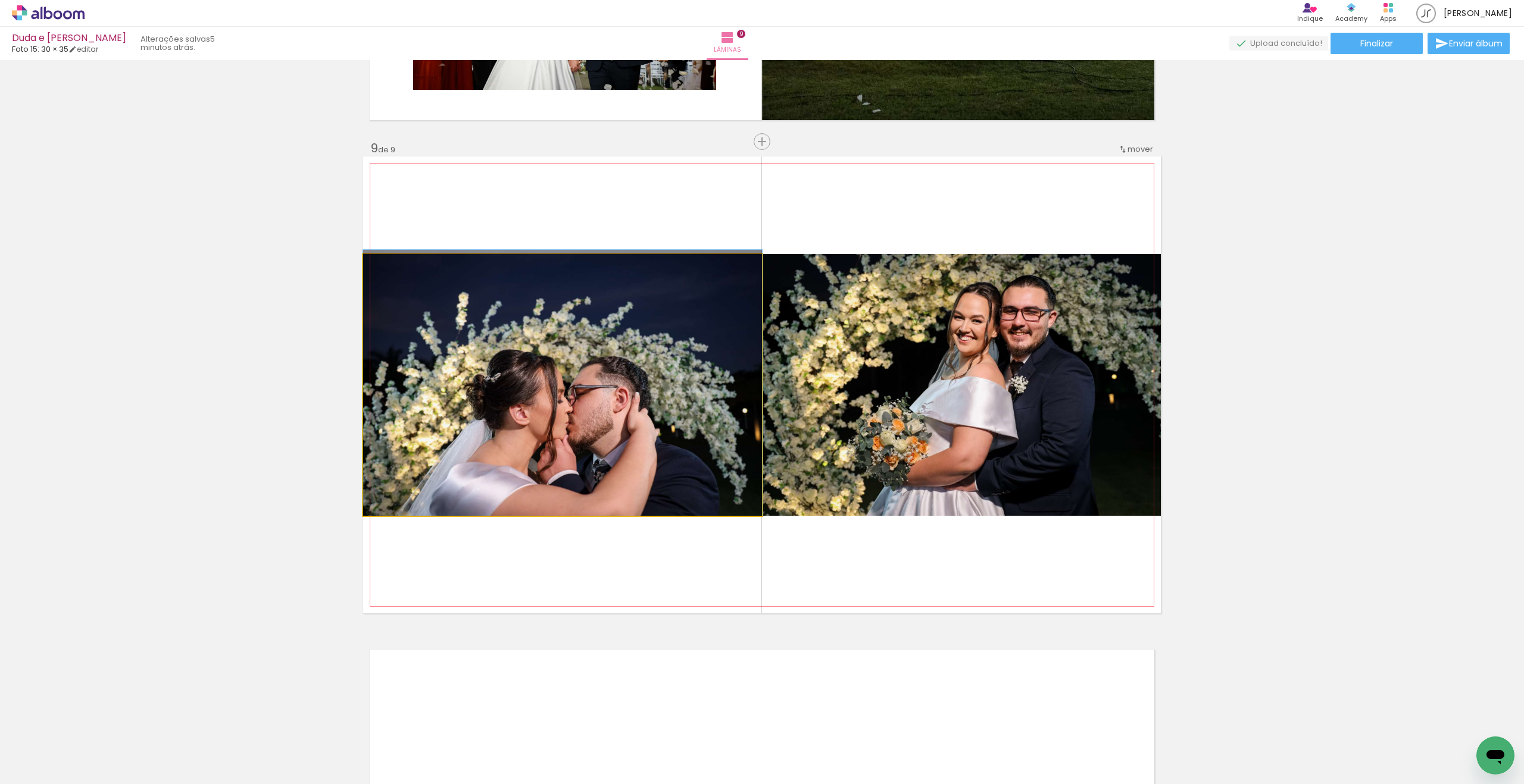
drag, startPoint x: 577, startPoint y: 398, endPoint x: 571, endPoint y: 372, distance: 26.7
click at [590, 377] on div at bounding box center [562, 383] width 399 height 266
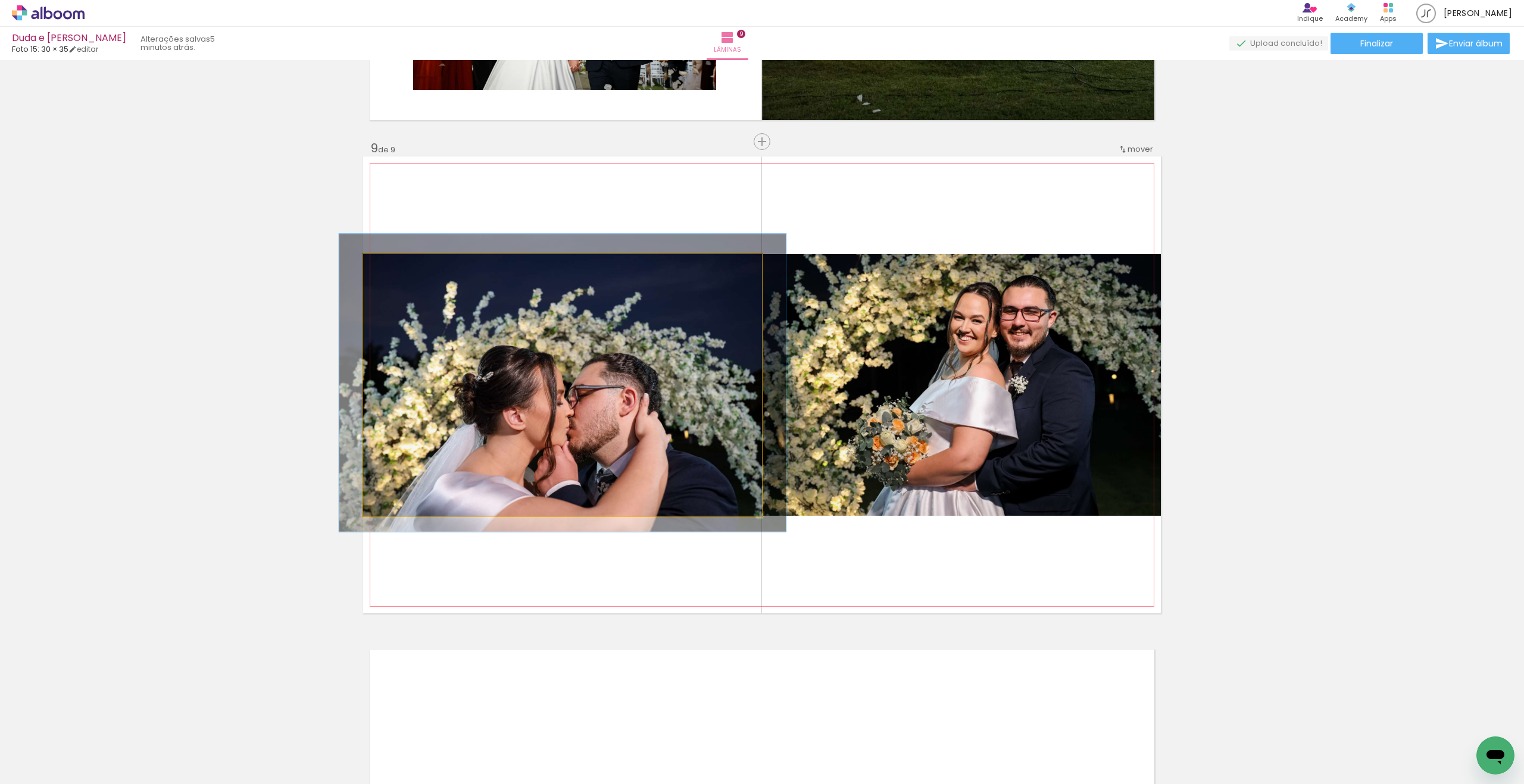
type paper-slider "112"
click at [397, 267] on div at bounding box center [395, 266] width 10 height 10
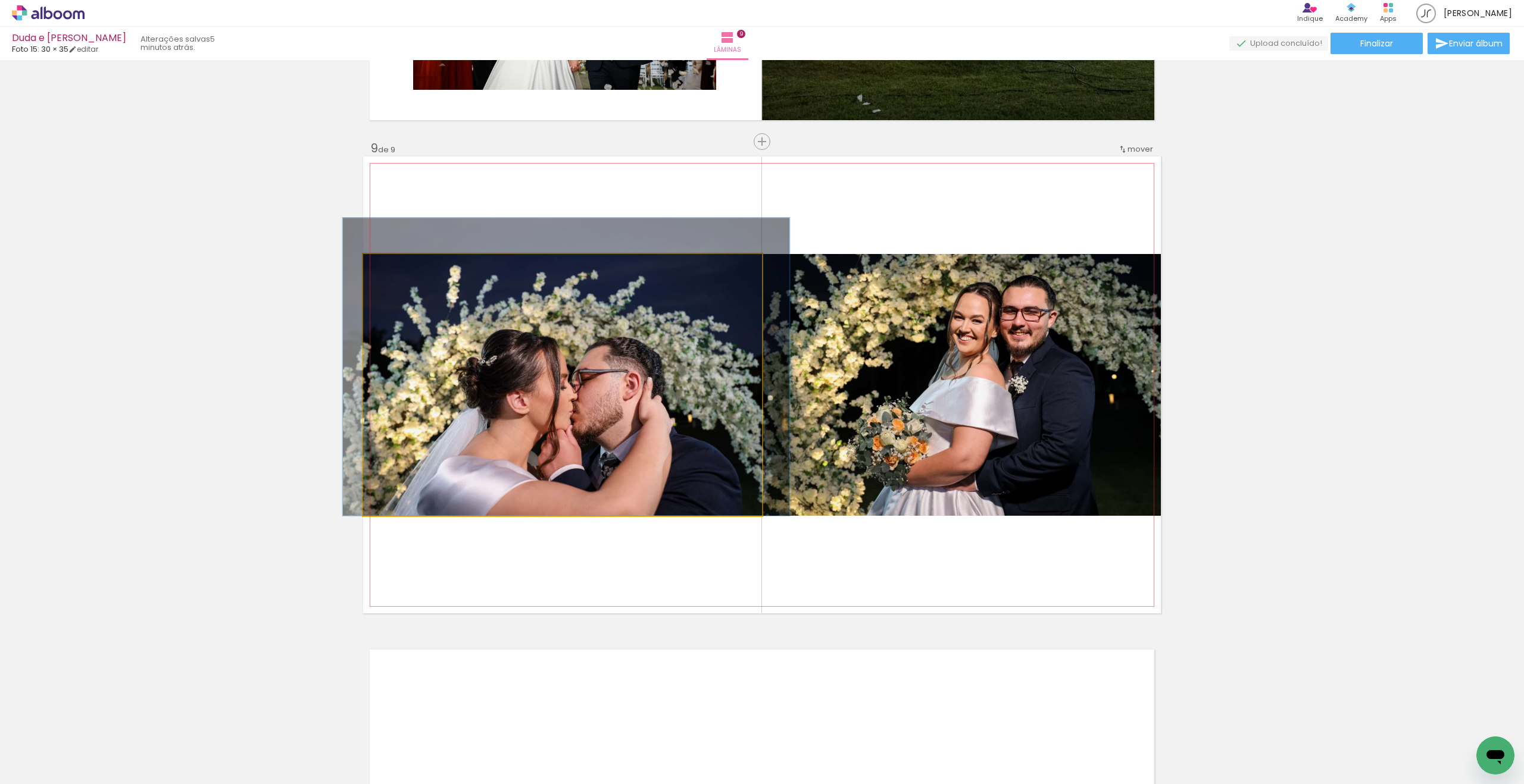
drag, startPoint x: 526, startPoint y: 340, endPoint x: 529, endPoint y: 321, distance: 19.2
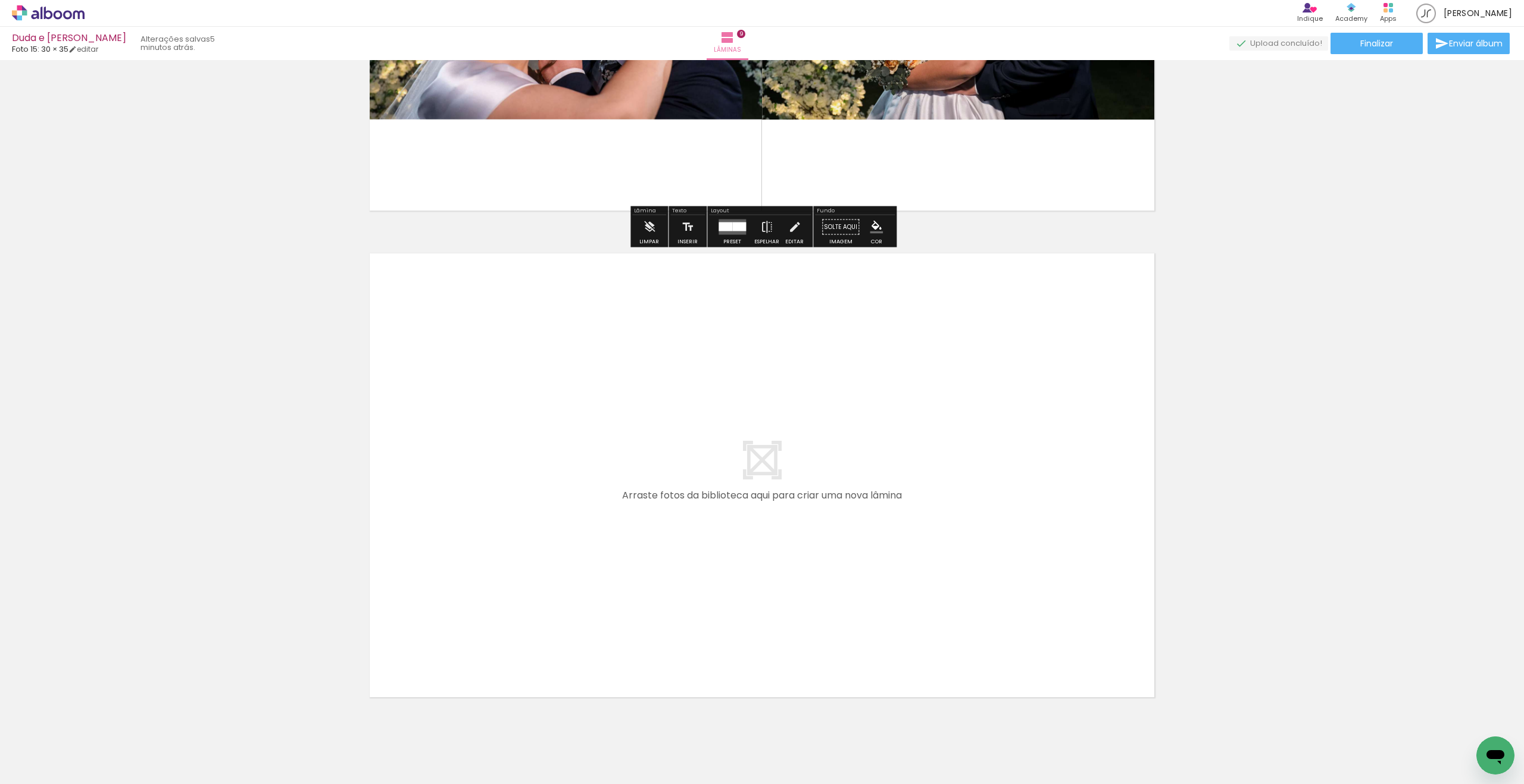
scroll to position [4264, 0]
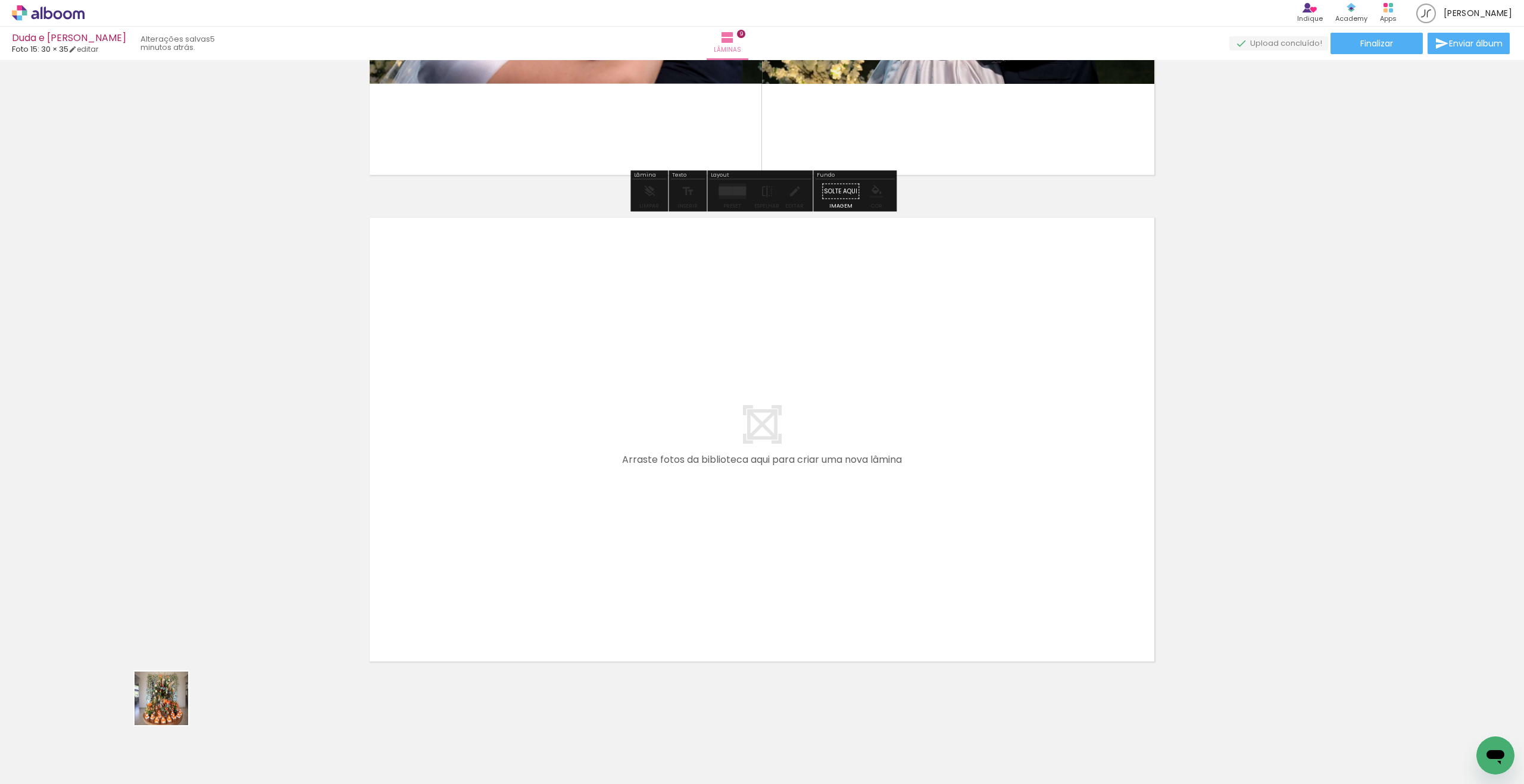
drag, startPoint x: 170, startPoint y: 707, endPoint x: 468, endPoint y: 515, distance: 354.5
click at [468, 515] on quentale-workspace at bounding box center [762, 392] width 1524 height 784
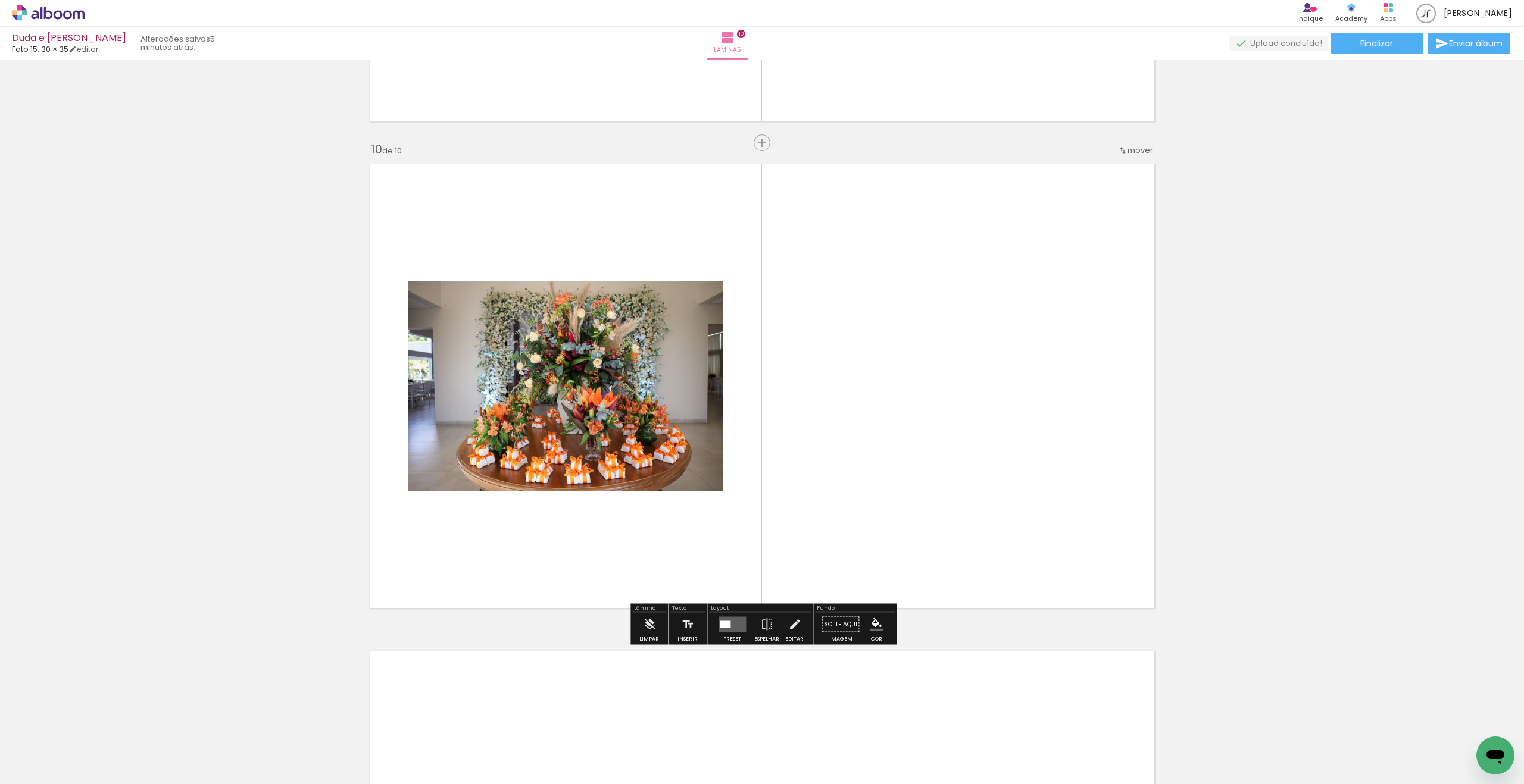
scroll to position [4319, 0]
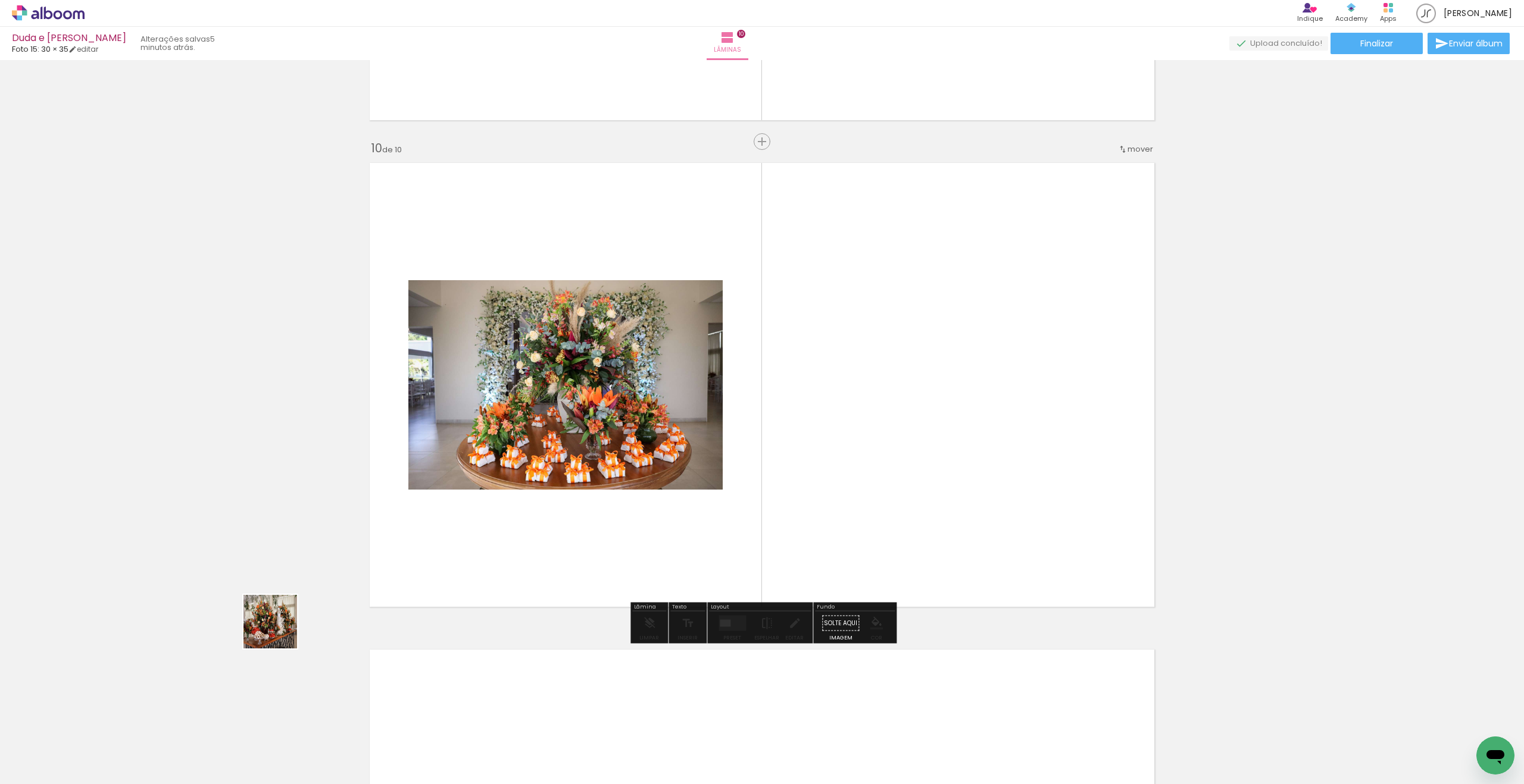
drag, startPoint x: 151, startPoint y: 722, endPoint x: 455, endPoint y: 532, distance: 358.5
click at [468, 525] on quentale-workspace at bounding box center [762, 392] width 1524 height 784
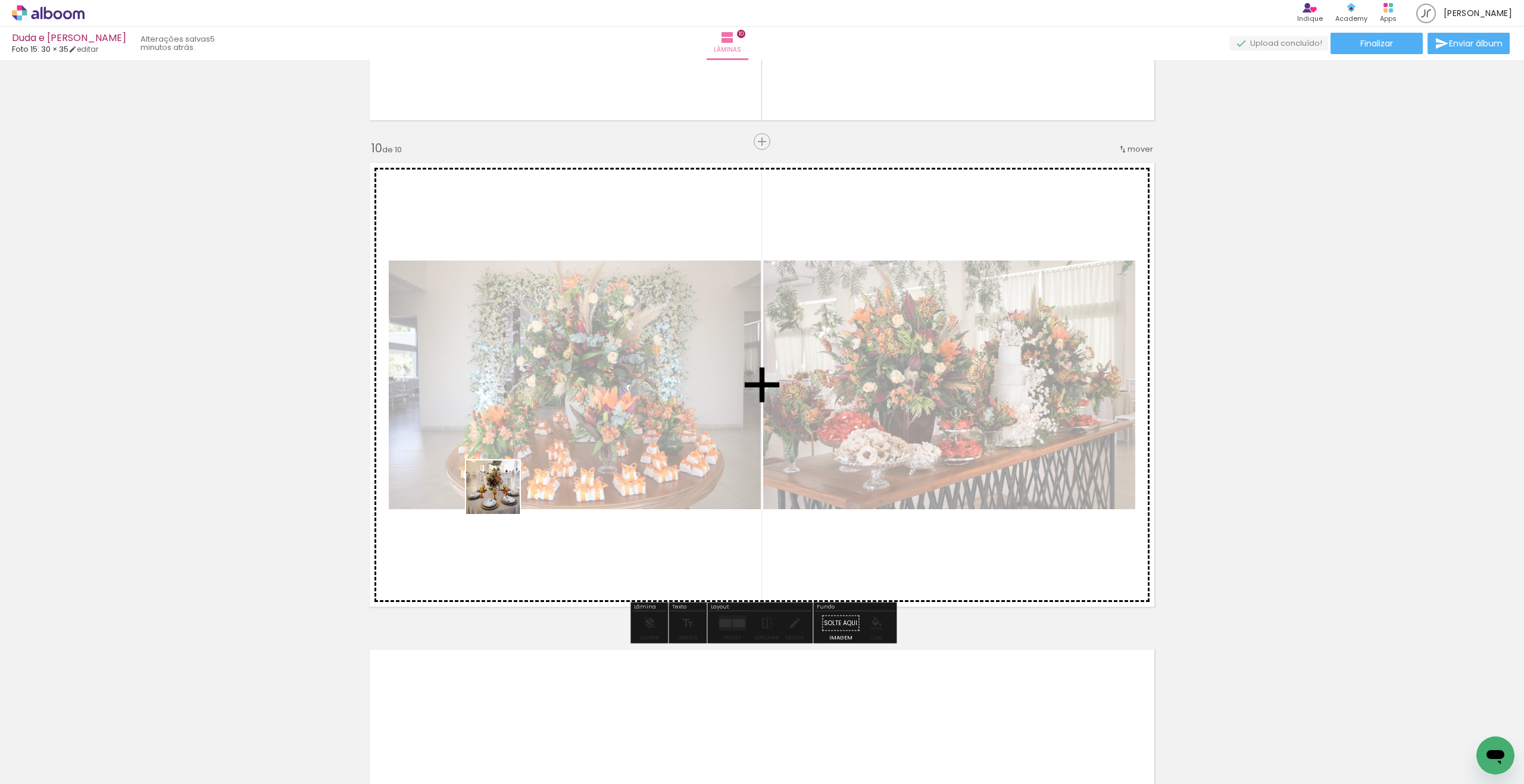
drag, startPoint x: 270, startPoint y: 626, endPoint x: 506, endPoint y: 494, distance: 270.4
click at [506, 494] on quentale-workspace at bounding box center [762, 392] width 1524 height 784
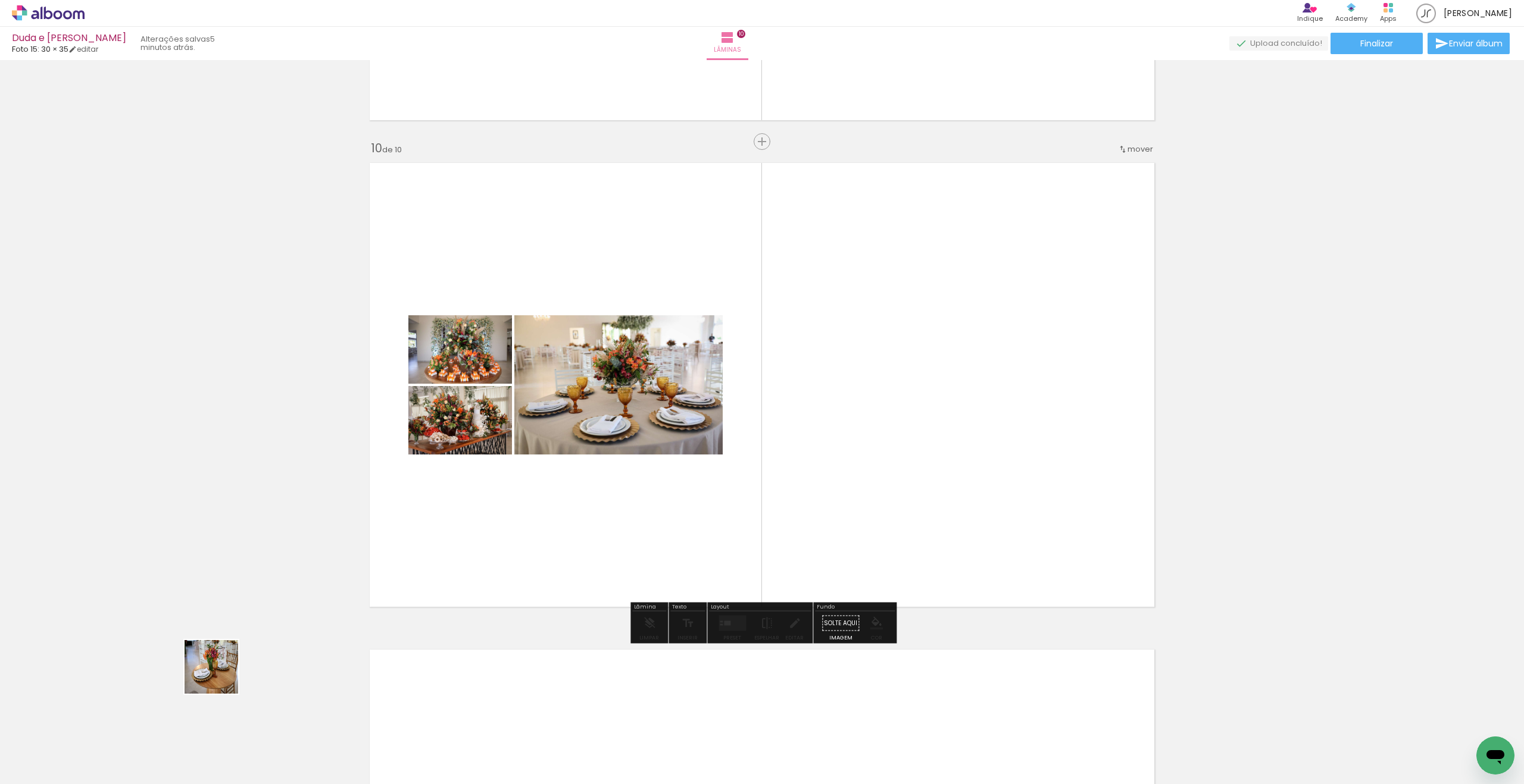
drag, startPoint x: 121, startPoint y: 726, endPoint x: 526, endPoint y: 485, distance: 471.3
click at [526, 485] on quentale-workspace at bounding box center [762, 392] width 1524 height 784
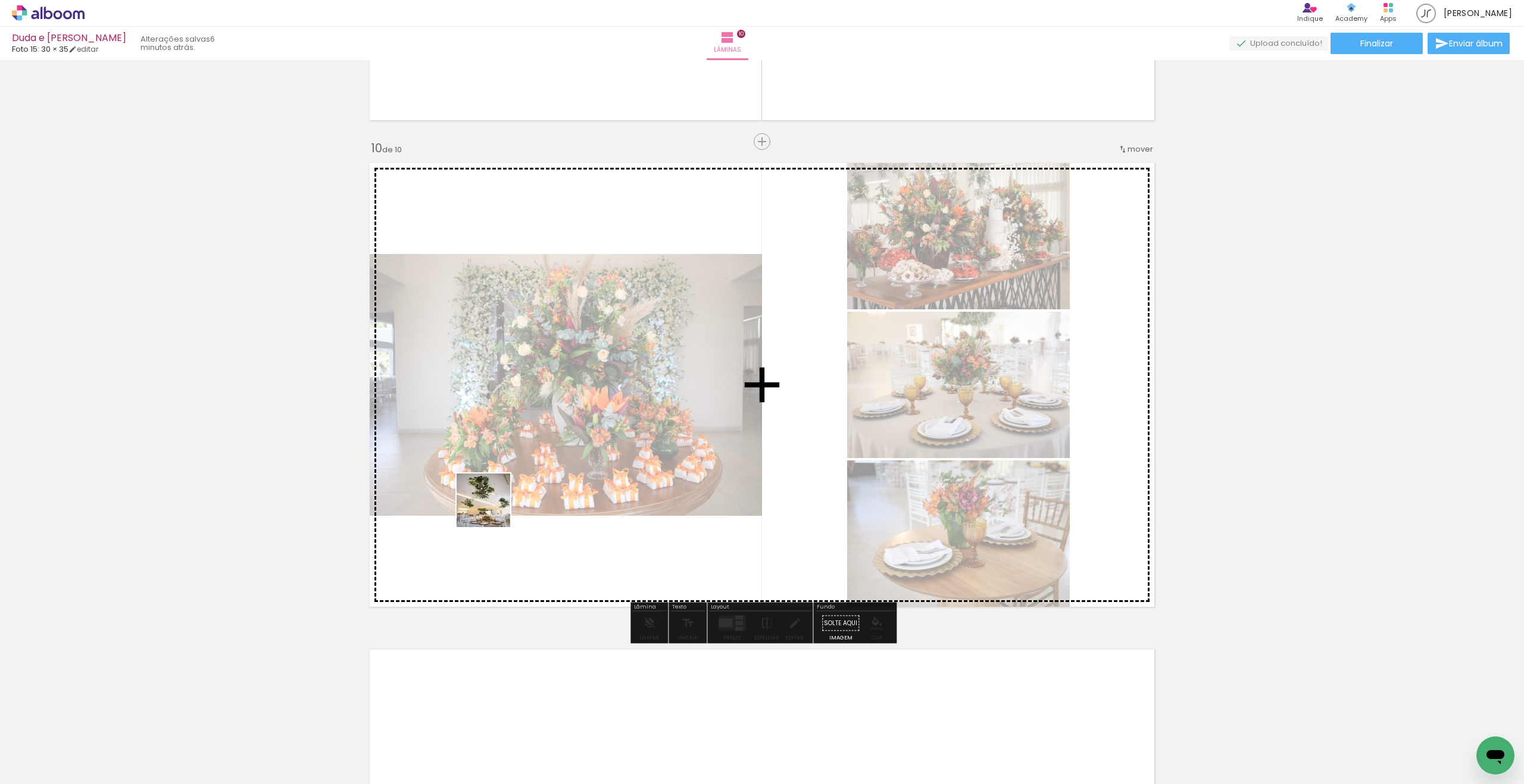
drag, startPoint x: 464, startPoint y: 527, endPoint x: 410, endPoint y: 565, distance: 66.0
click at [493, 509] on quentale-workspace at bounding box center [762, 392] width 1524 height 784
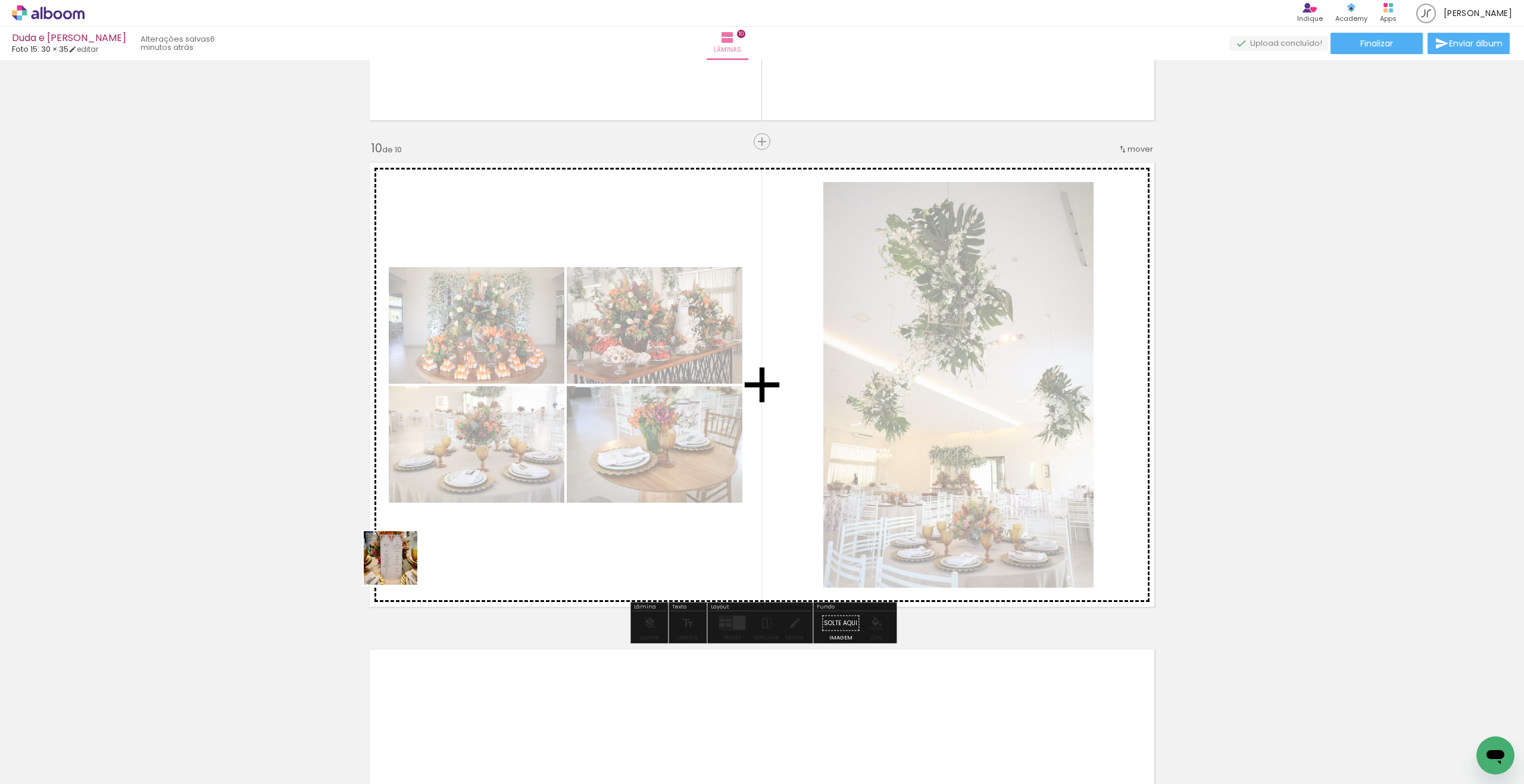
drag, startPoint x: 149, startPoint y: 728, endPoint x: 489, endPoint y: 537, distance: 390.0
click at [543, 493] on quentale-workspace at bounding box center [762, 392] width 1524 height 784
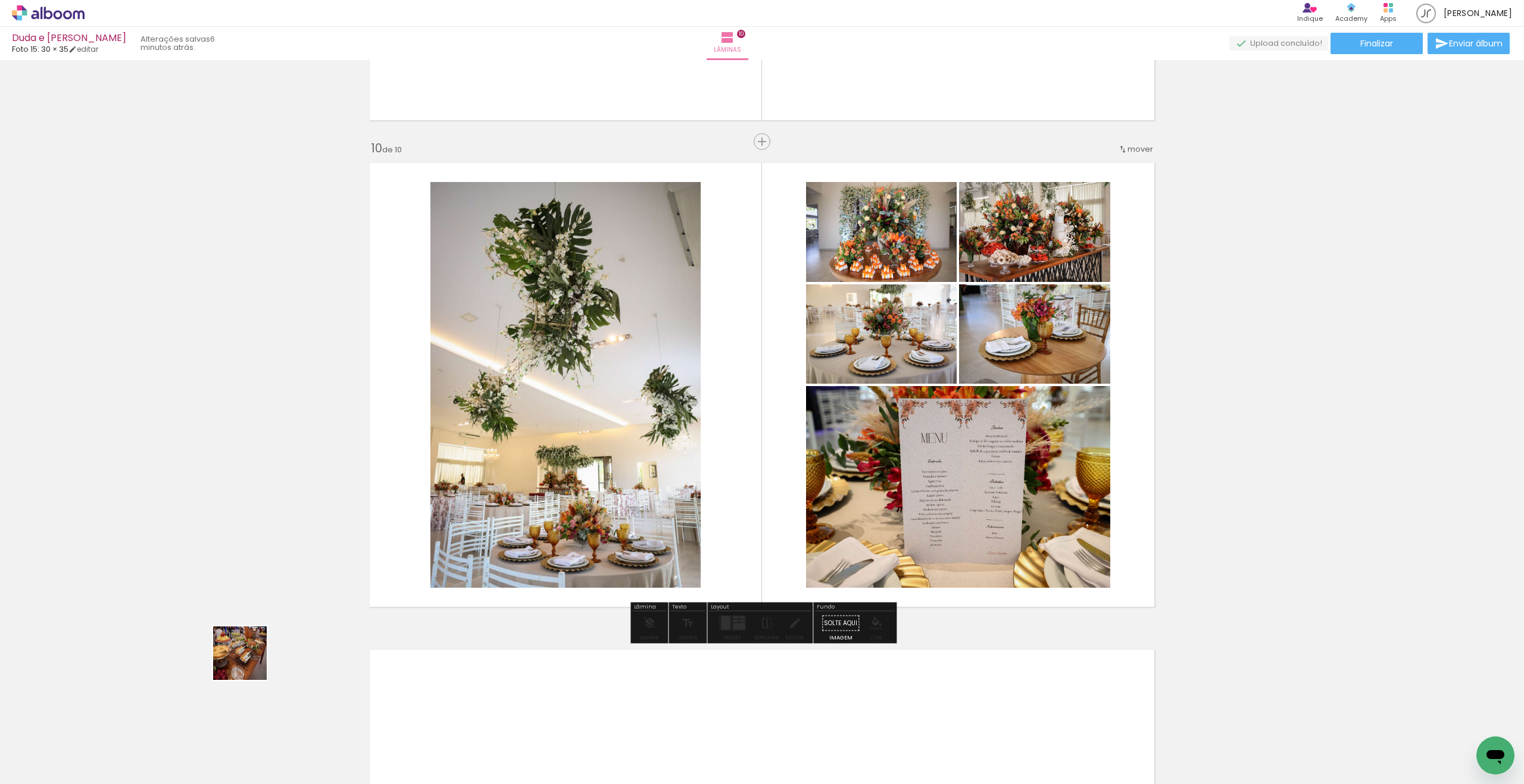
drag, startPoint x: 163, startPoint y: 723, endPoint x: 747, endPoint y: 413, distance: 661.2
click at [747, 413] on quentale-workspace at bounding box center [762, 392] width 1524 height 784
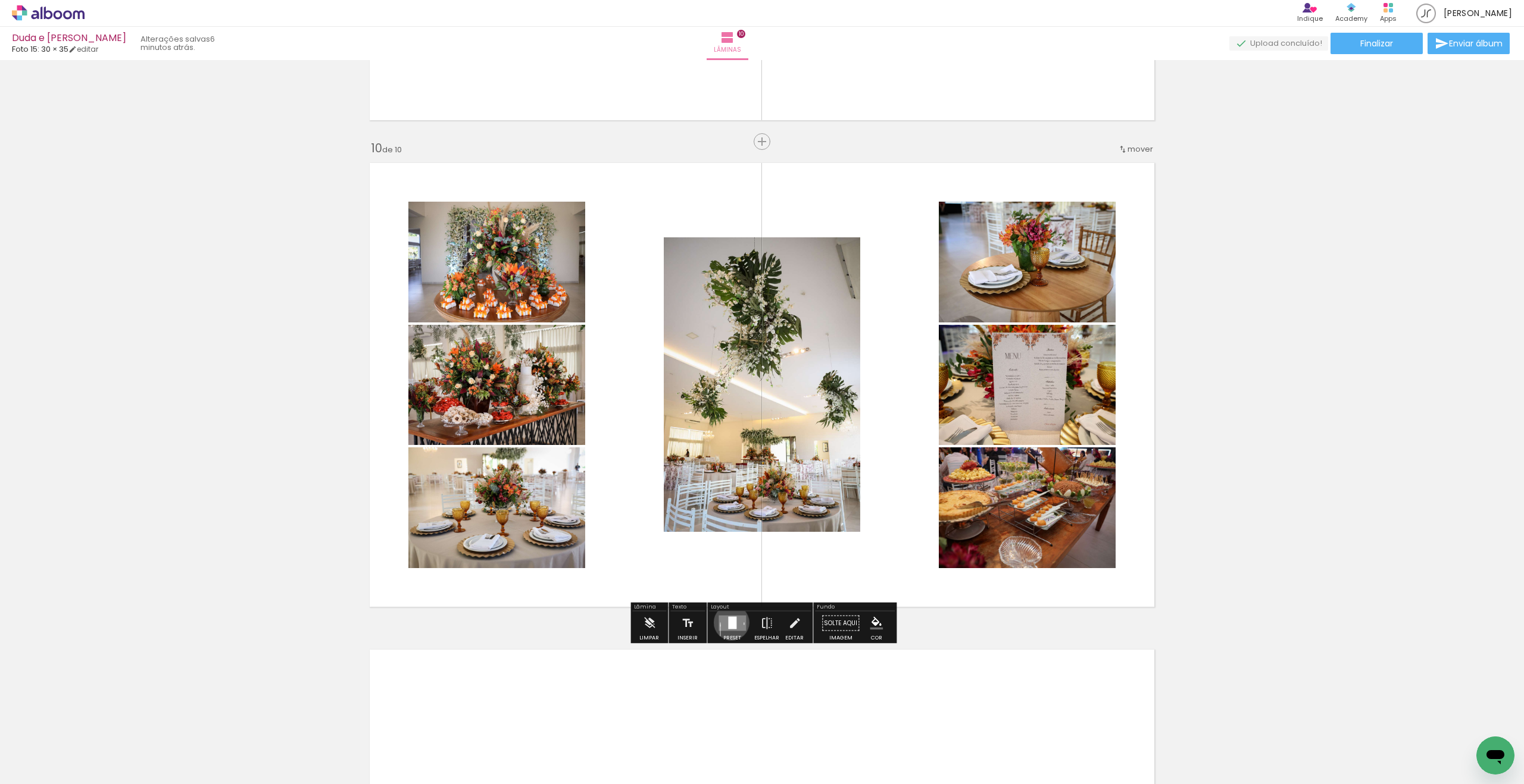
click at [728, 622] on div at bounding box center [732, 623] width 8 height 13
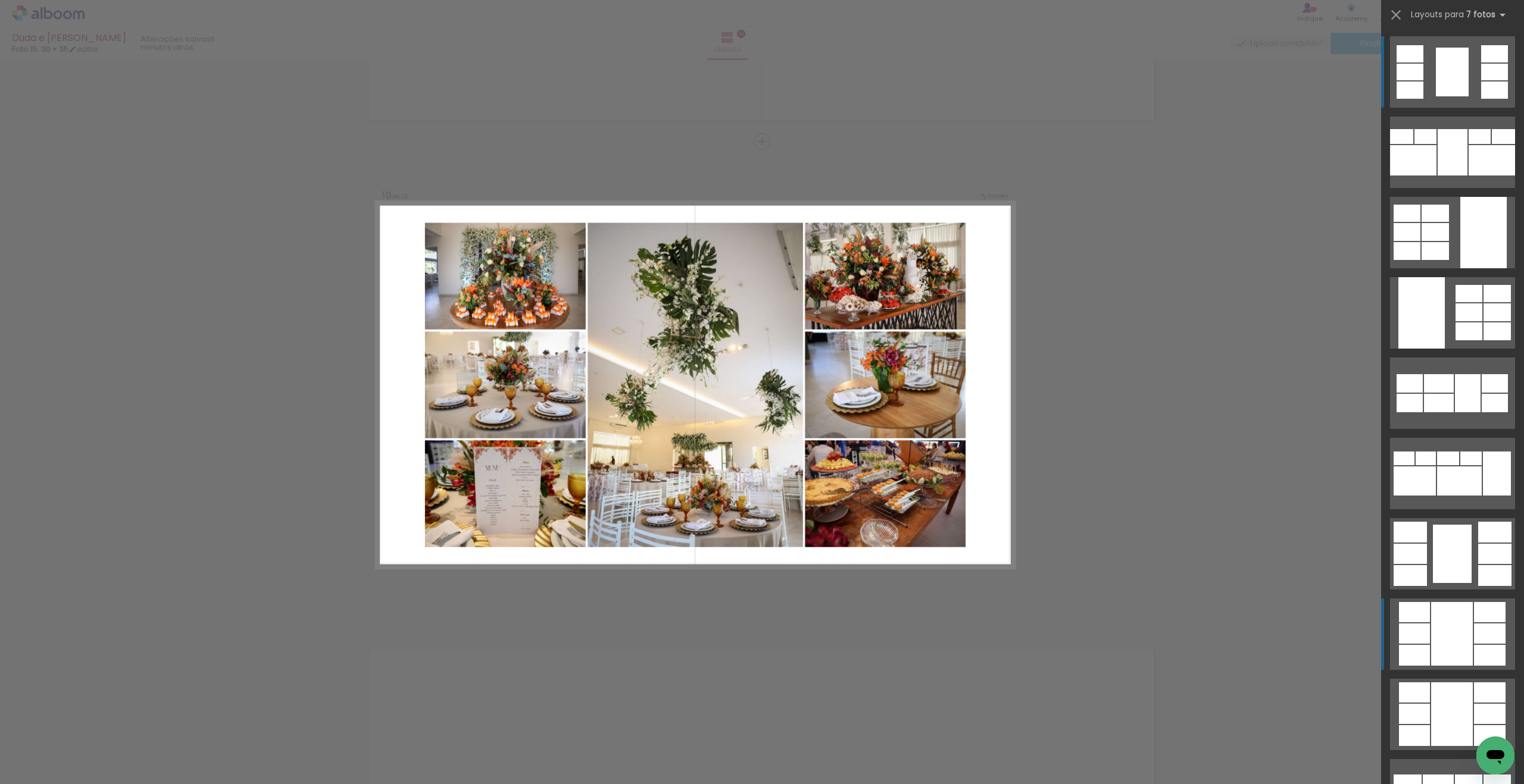
click at [1433, 642] on div at bounding box center [1452, 633] width 42 height 63
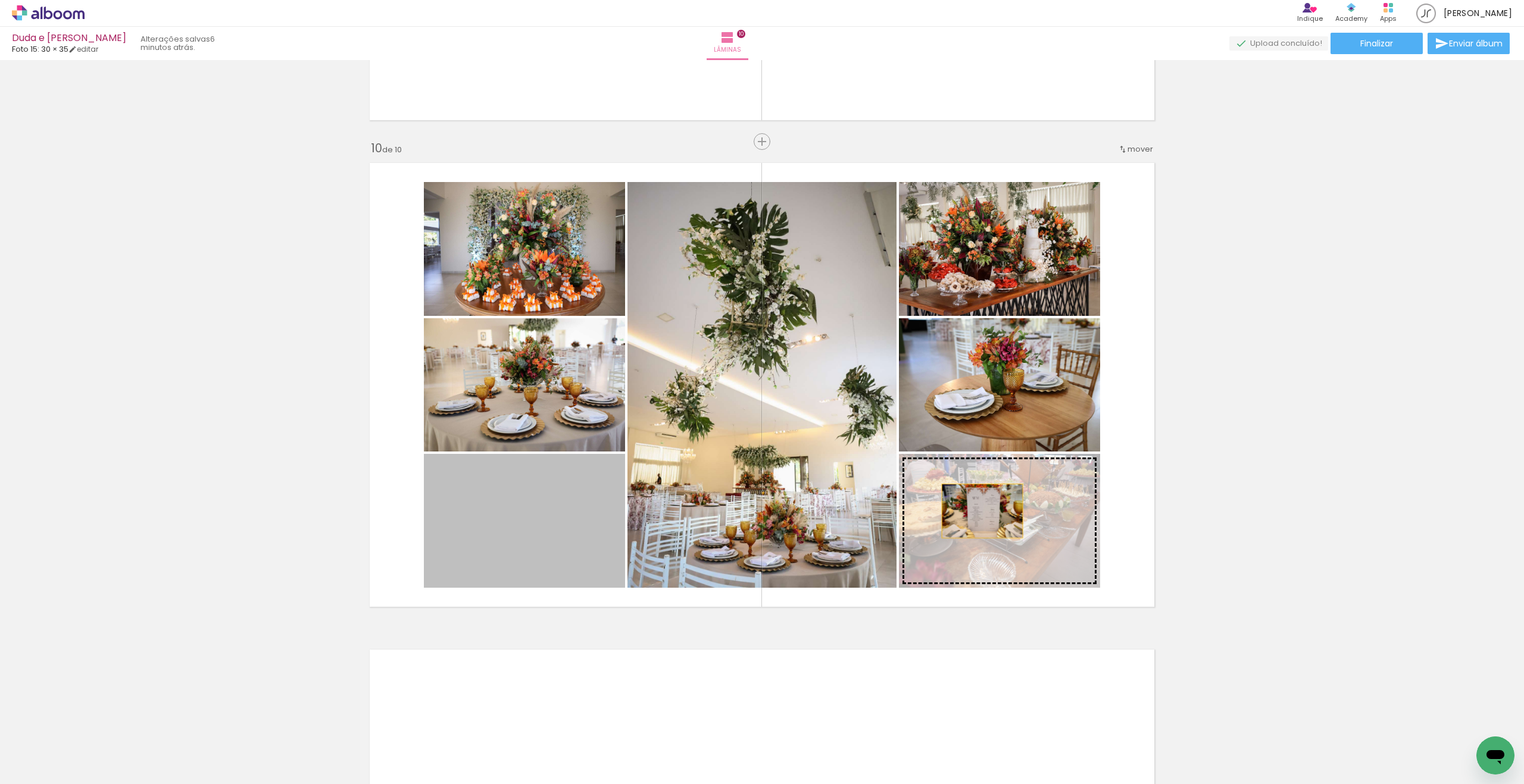
drag, startPoint x: 544, startPoint y: 531, endPoint x: 1003, endPoint y: 512, distance: 459.4
click at [0, 0] on slot at bounding box center [0, 0] width 0 height 0
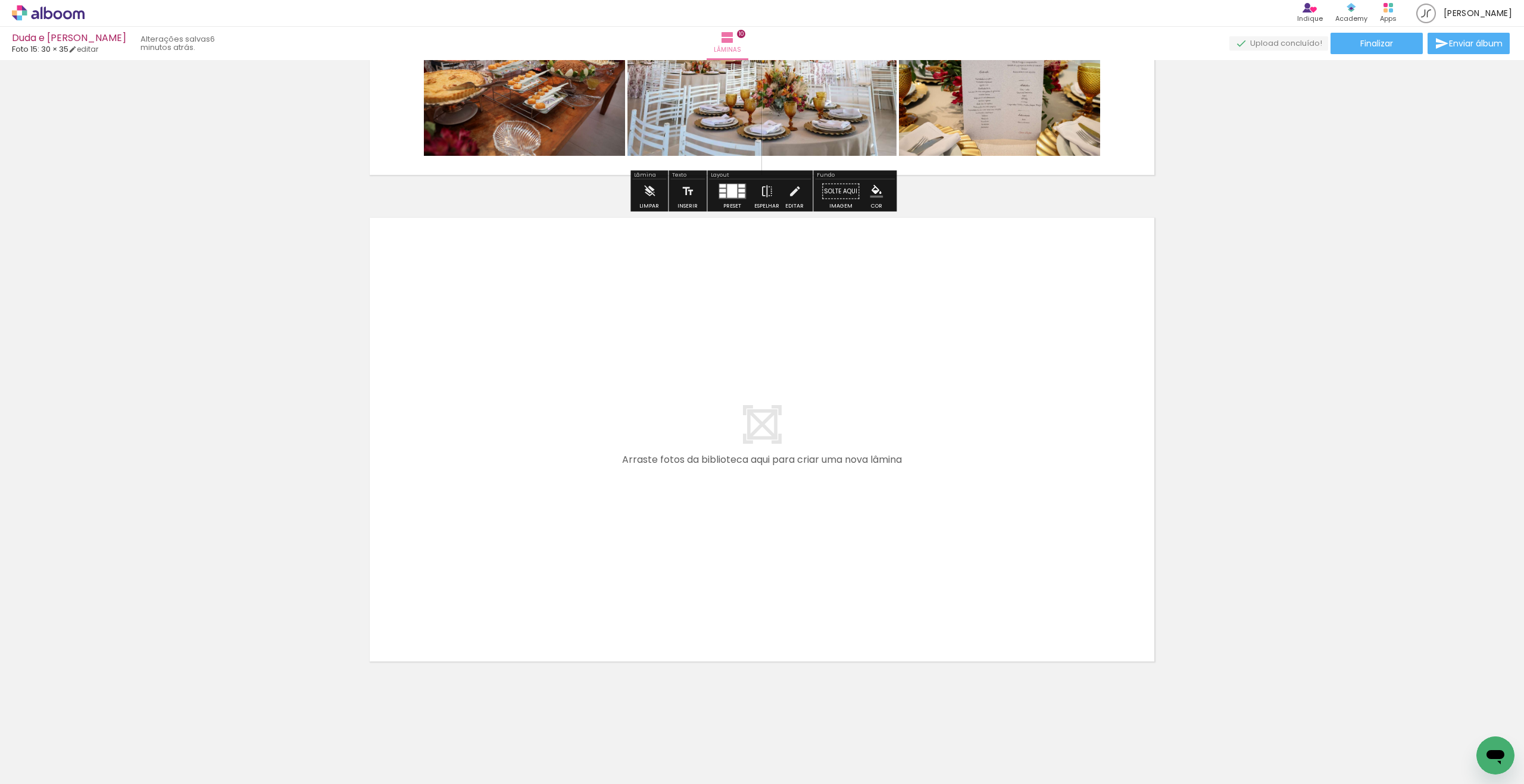
scroll to position [4745, 0]
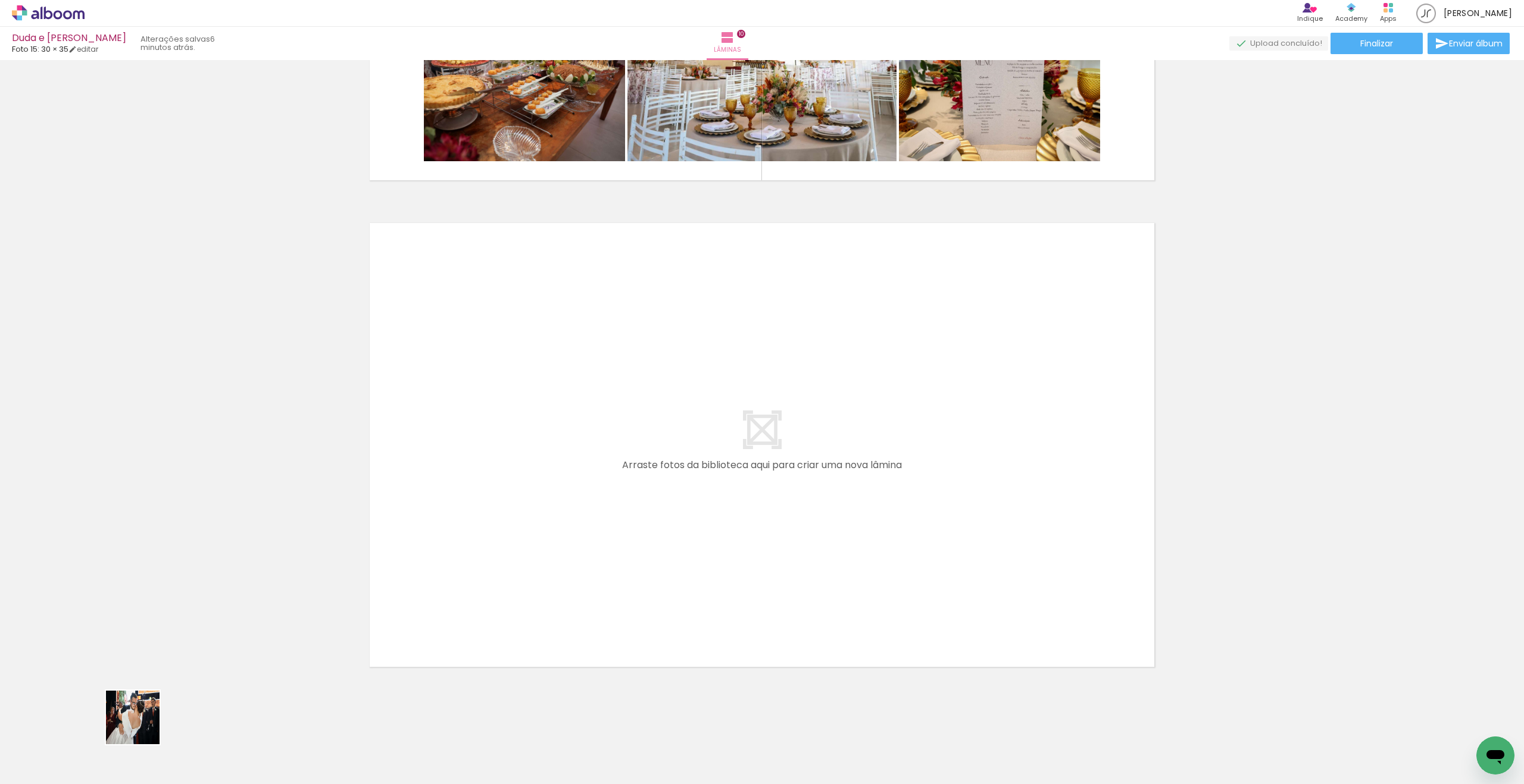
drag, startPoint x: 142, startPoint y: 726, endPoint x: 647, endPoint y: 541, distance: 537.8
click at [647, 541] on quentale-workspace at bounding box center [762, 392] width 1524 height 784
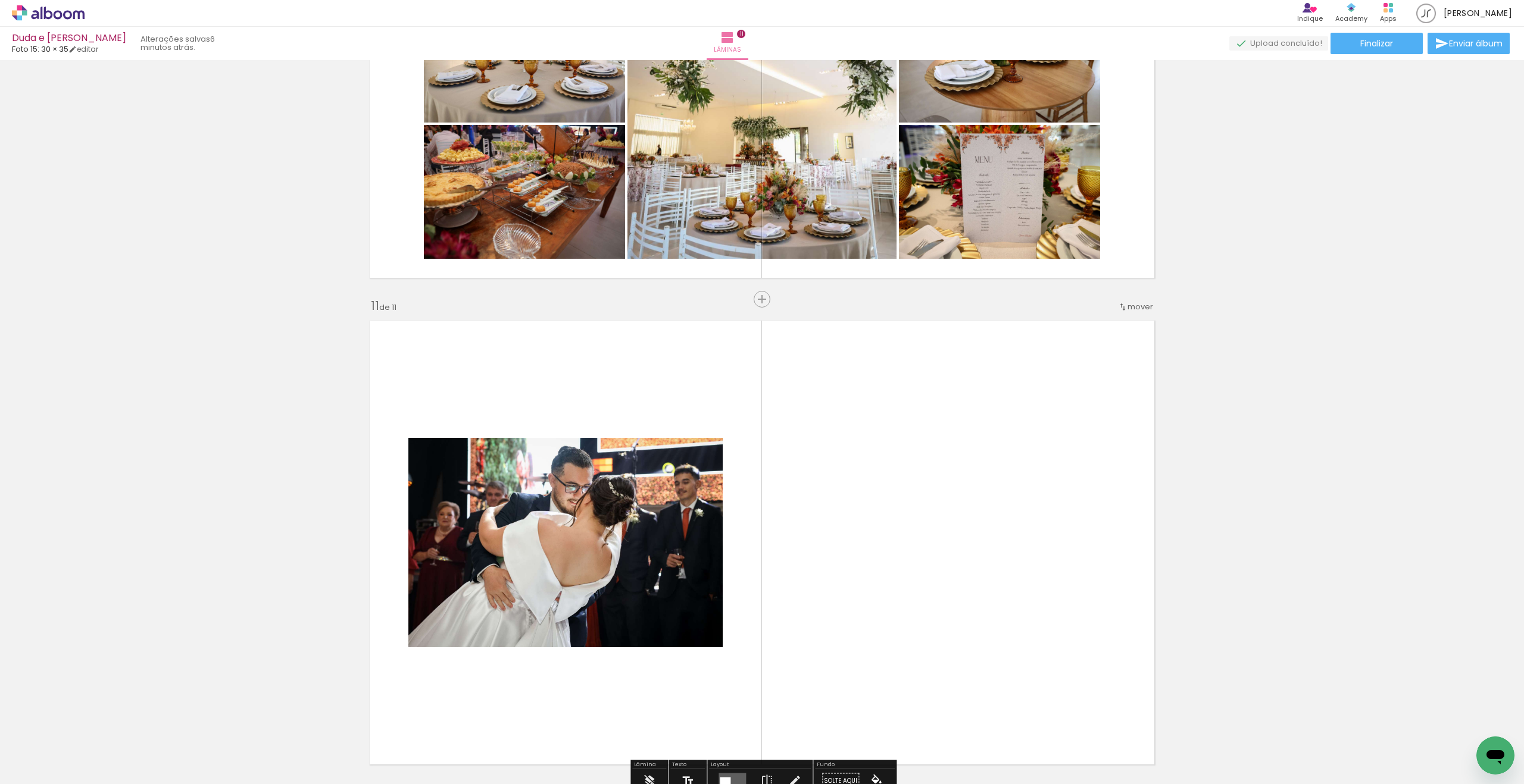
scroll to position [4649, 0]
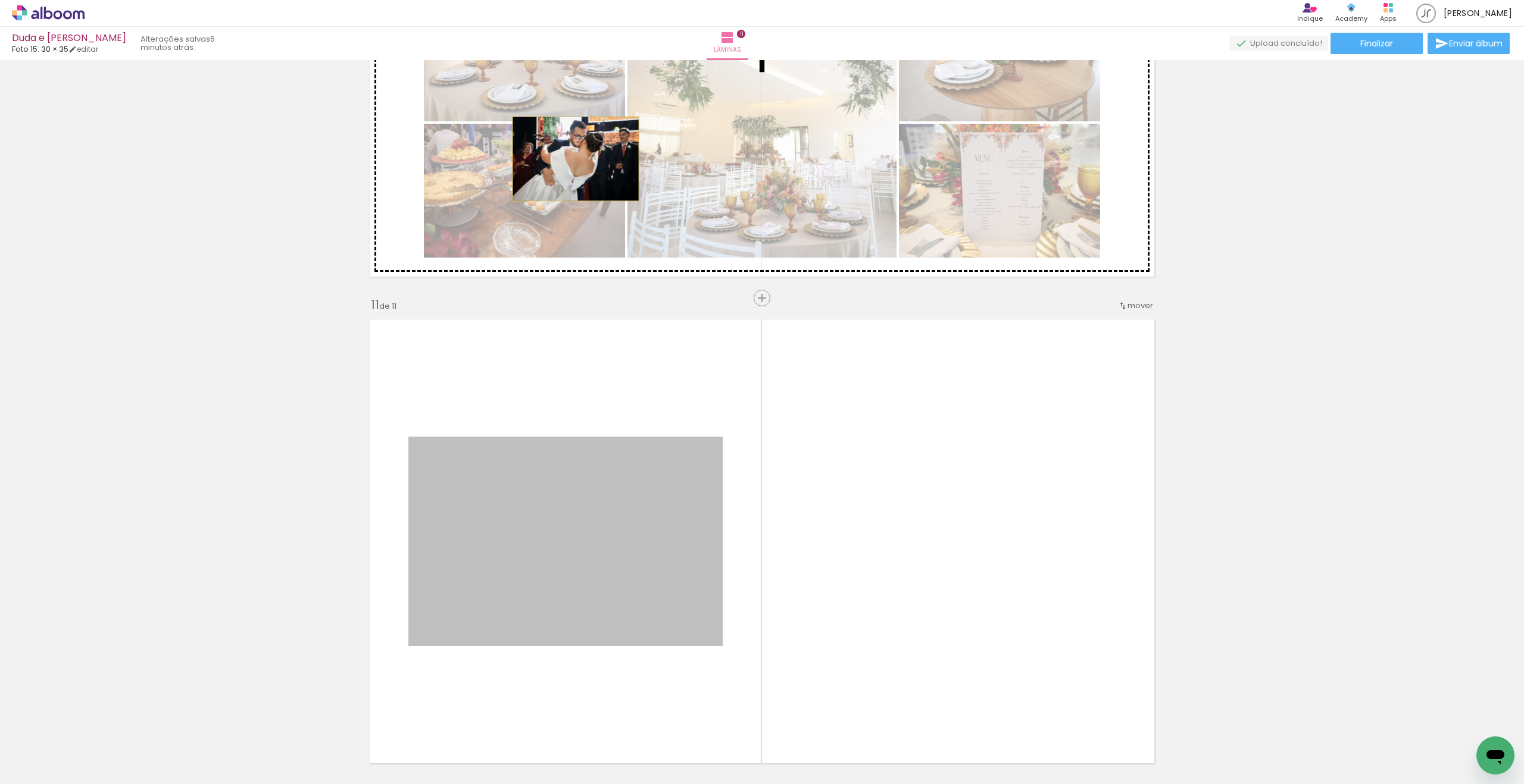
drag, startPoint x: 579, startPoint y: 550, endPoint x: 577, endPoint y: 155, distance: 395.0
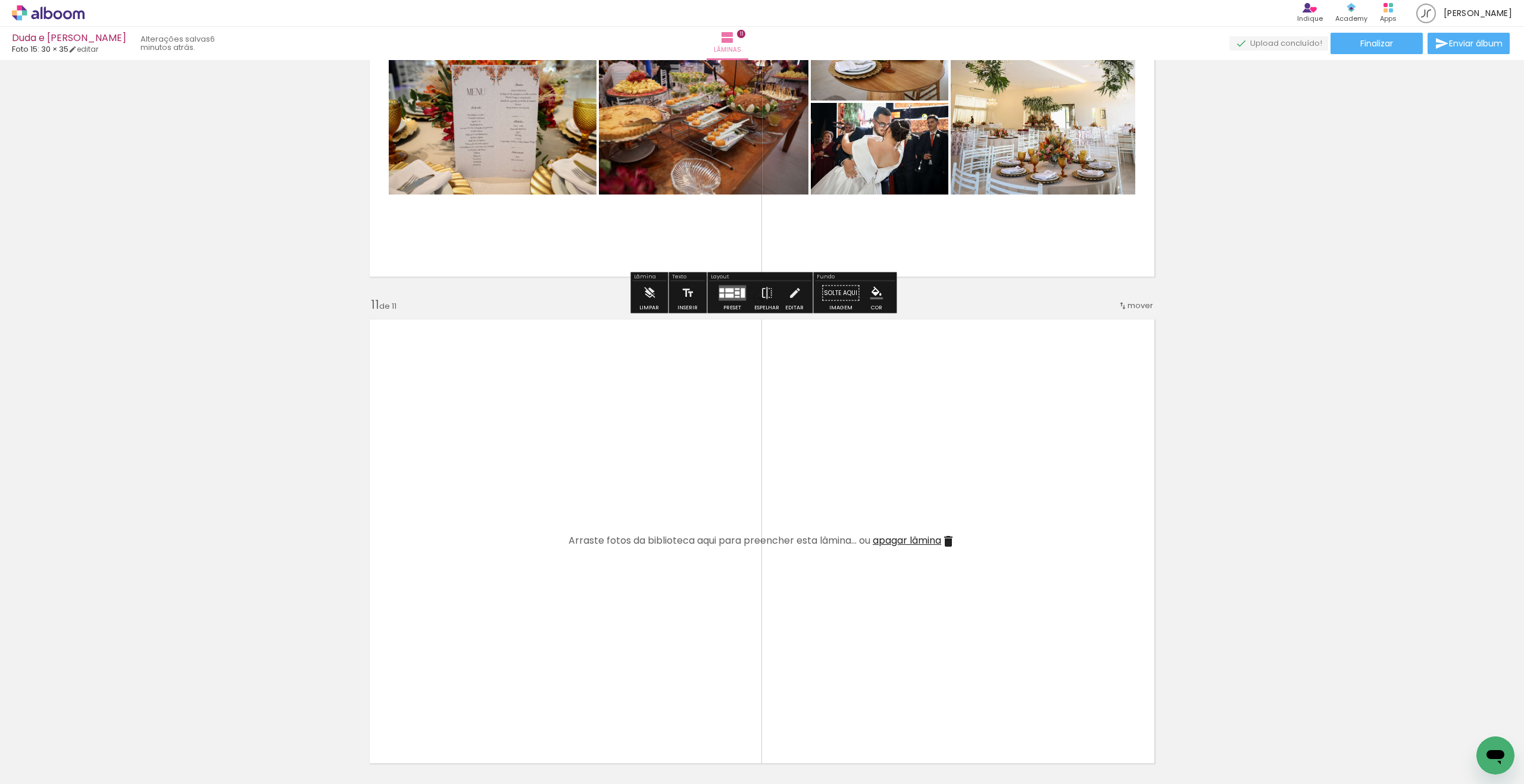
drag, startPoint x: 726, startPoint y: 294, endPoint x: 668, endPoint y: 314, distance: 61.4
click at [726, 294] on div at bounding box center [729, 296] width 8 height 4
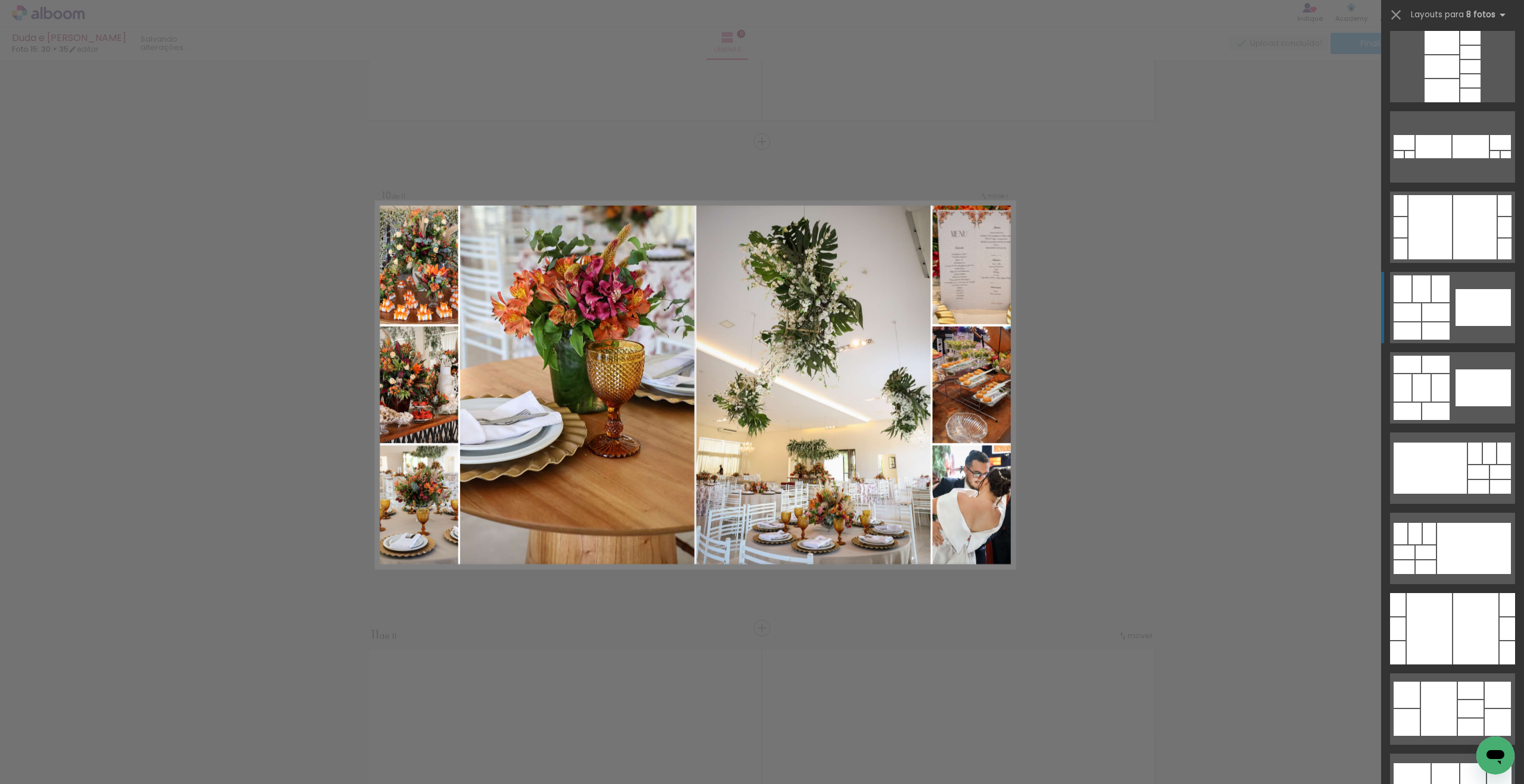
scroll to position [2499, 0]
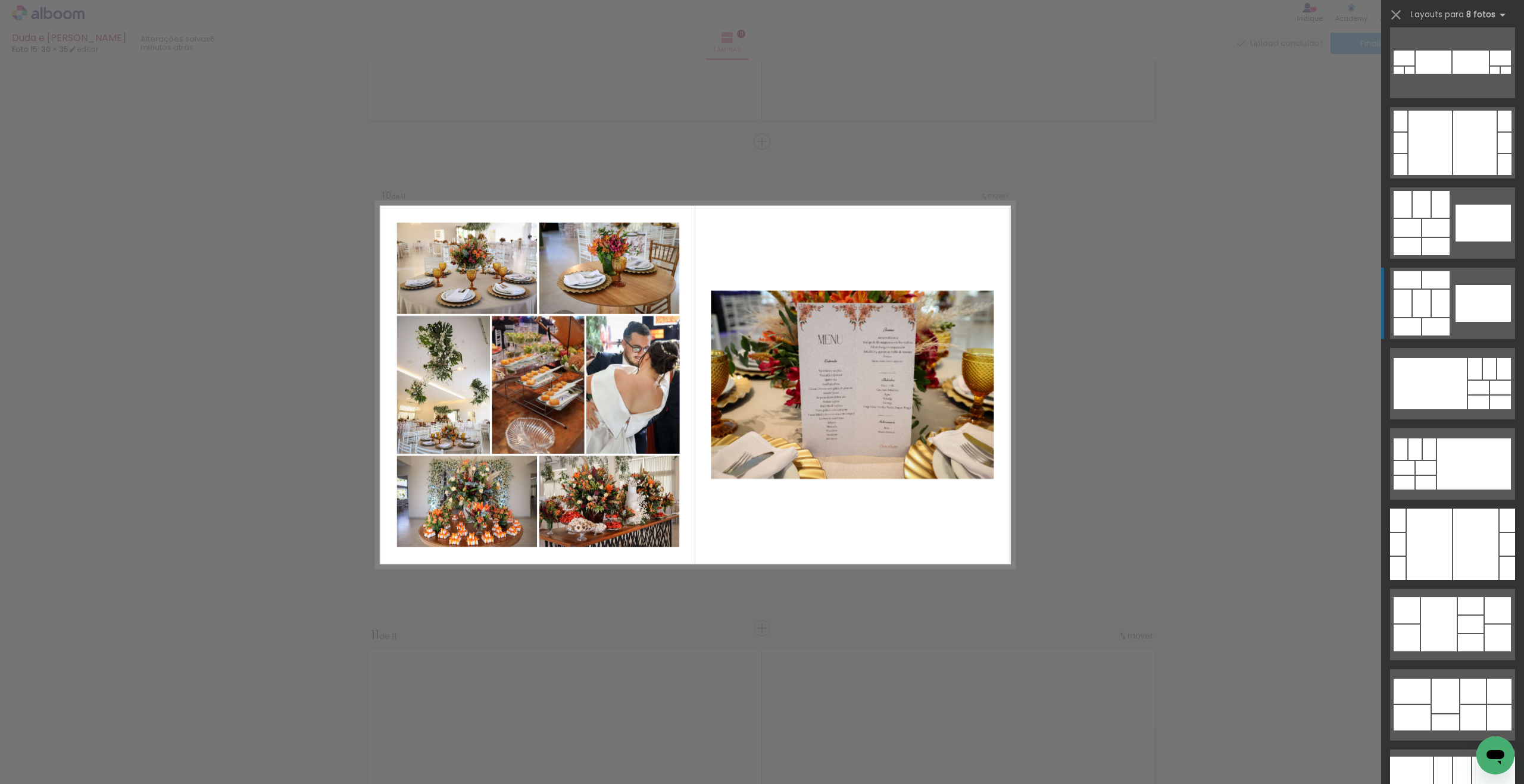
click at [1449, 312] on div at bounding box center [1441, 304] width 18 height 27
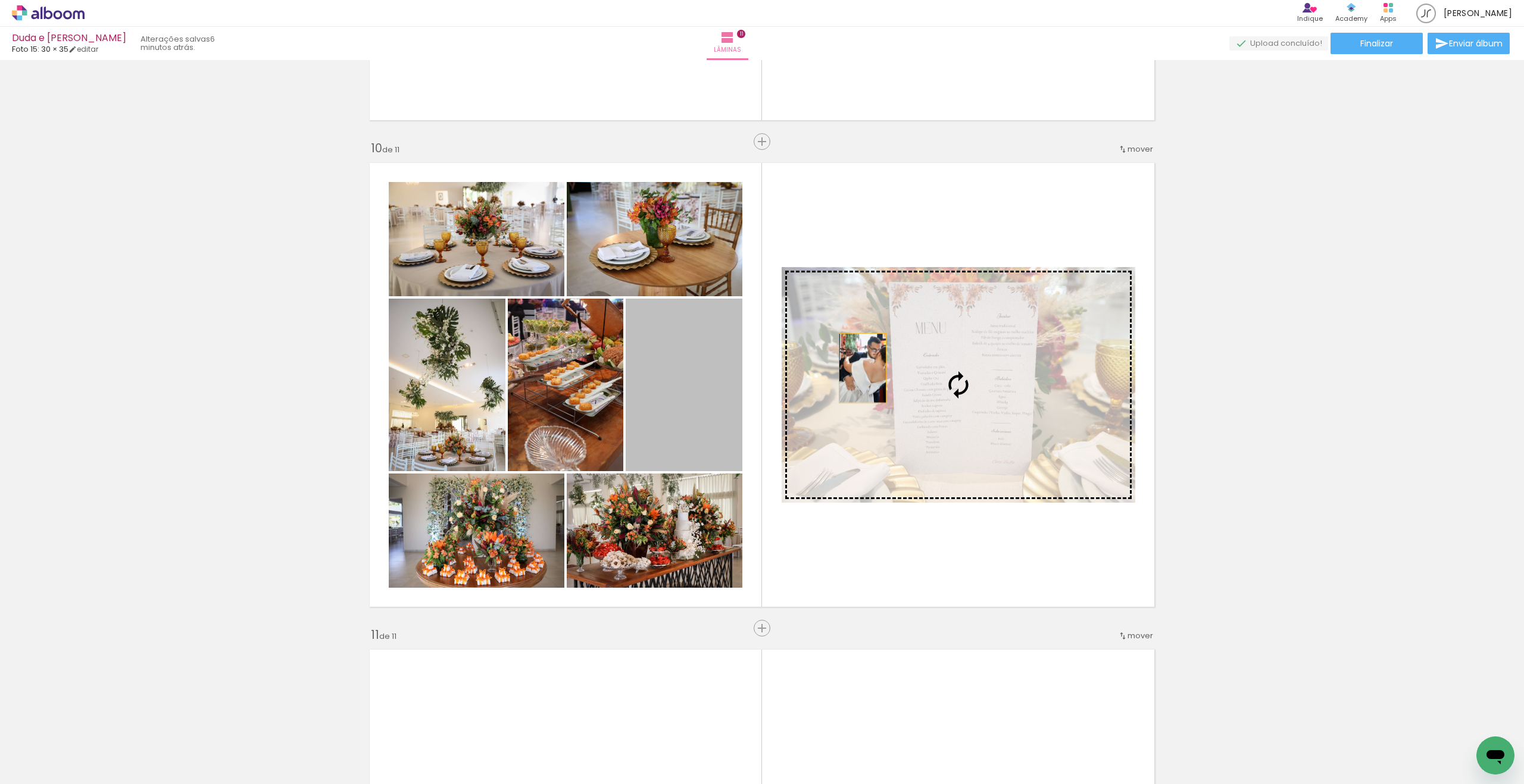
drag, startPoint x: 721, startPoint y: 376, endPoint x: 917, endPoint y: 368, distance: 196.2
click at [0, 0] on slot at bounding box center [0, 0] width 0 height 0
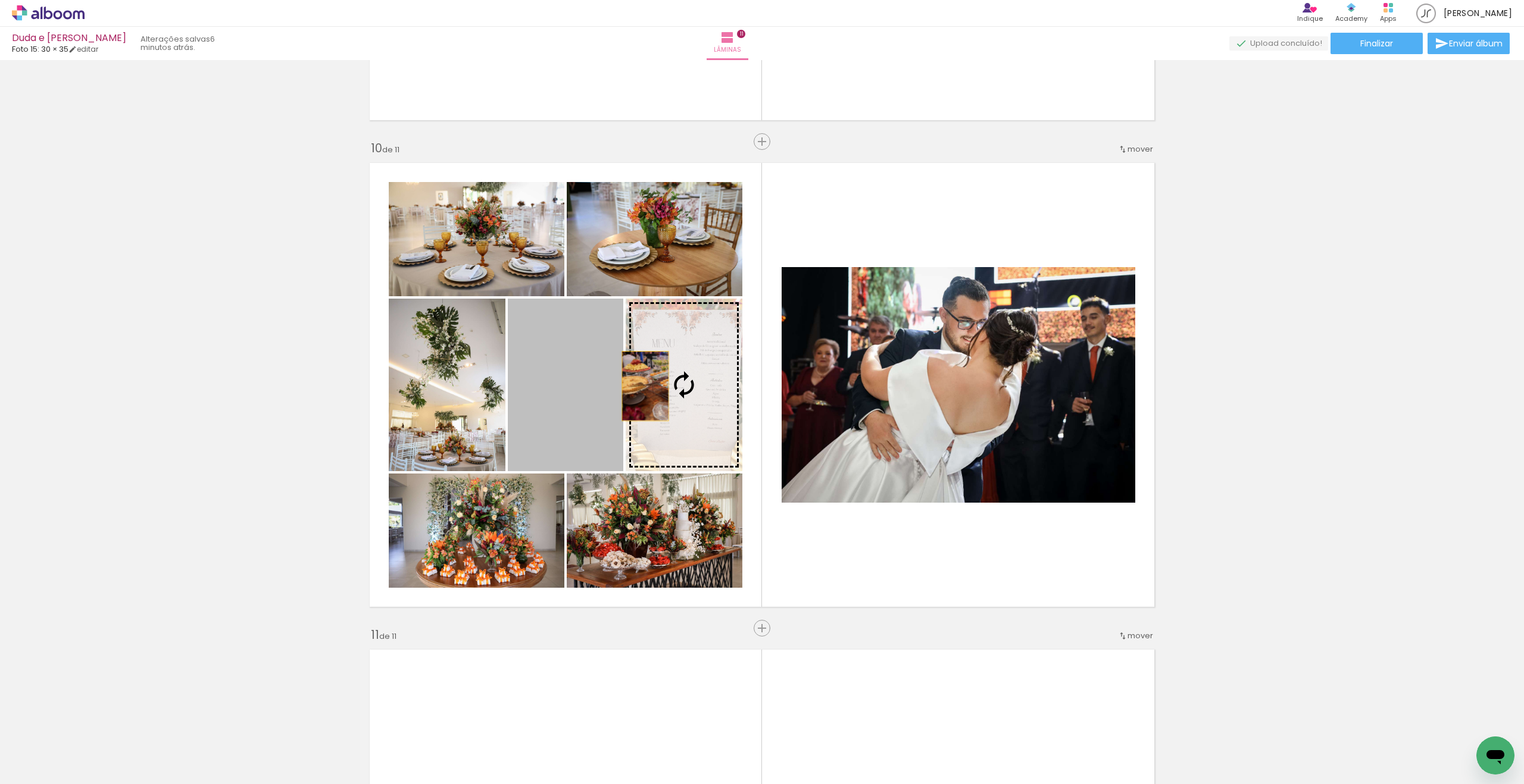
drag, startPoint x: 564, startPoint y: 392, endPoint x: 645, endPoint y: 386, distance: 81.2
click at [0, 0] on slot at bounding box center [0, 0] width 0 height 0
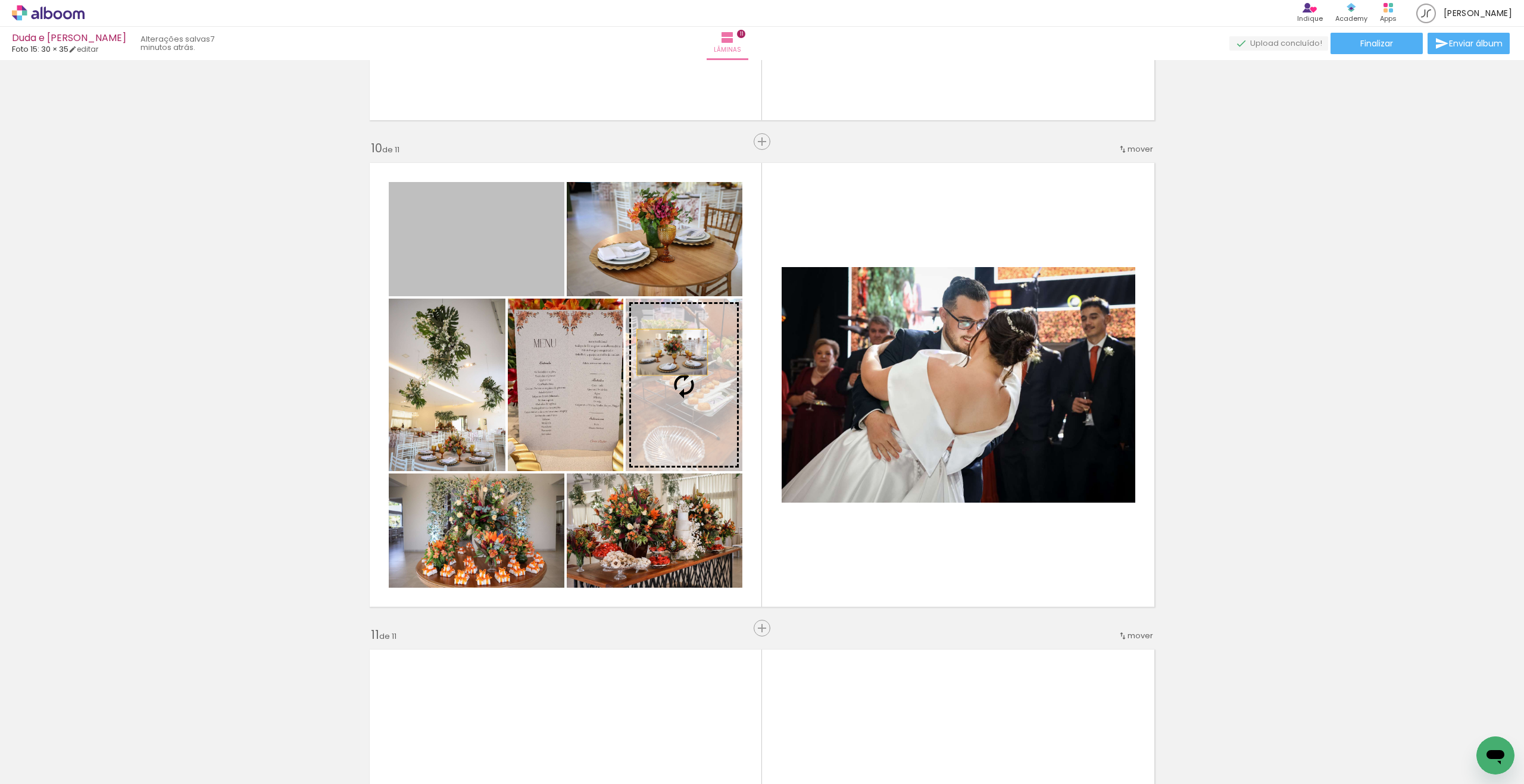
drag, startPoint x: 580, startPoint y: 287, endPoint x: 671, endPoint y: 356, distance: 114.2
click at [0, 0] on slot at bounding box center [0, 0] width 0 height 0
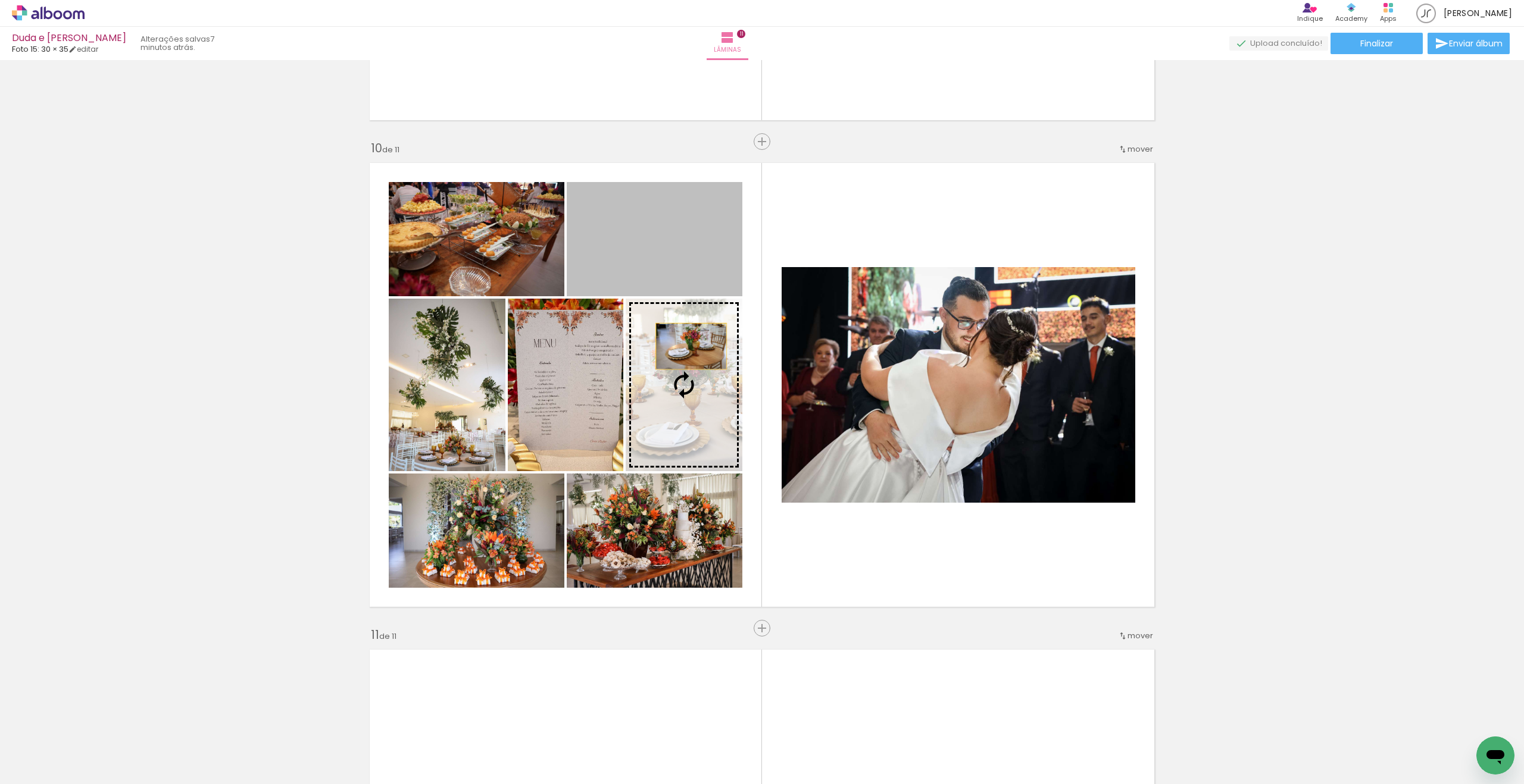
drag, startPoint x: 677, startPoint y: 229, endPoint x: 692, endPoint y: 369, distance: 140.8
click at [0, 0] on slot at bounding box center [0, 0] width 0 height 0
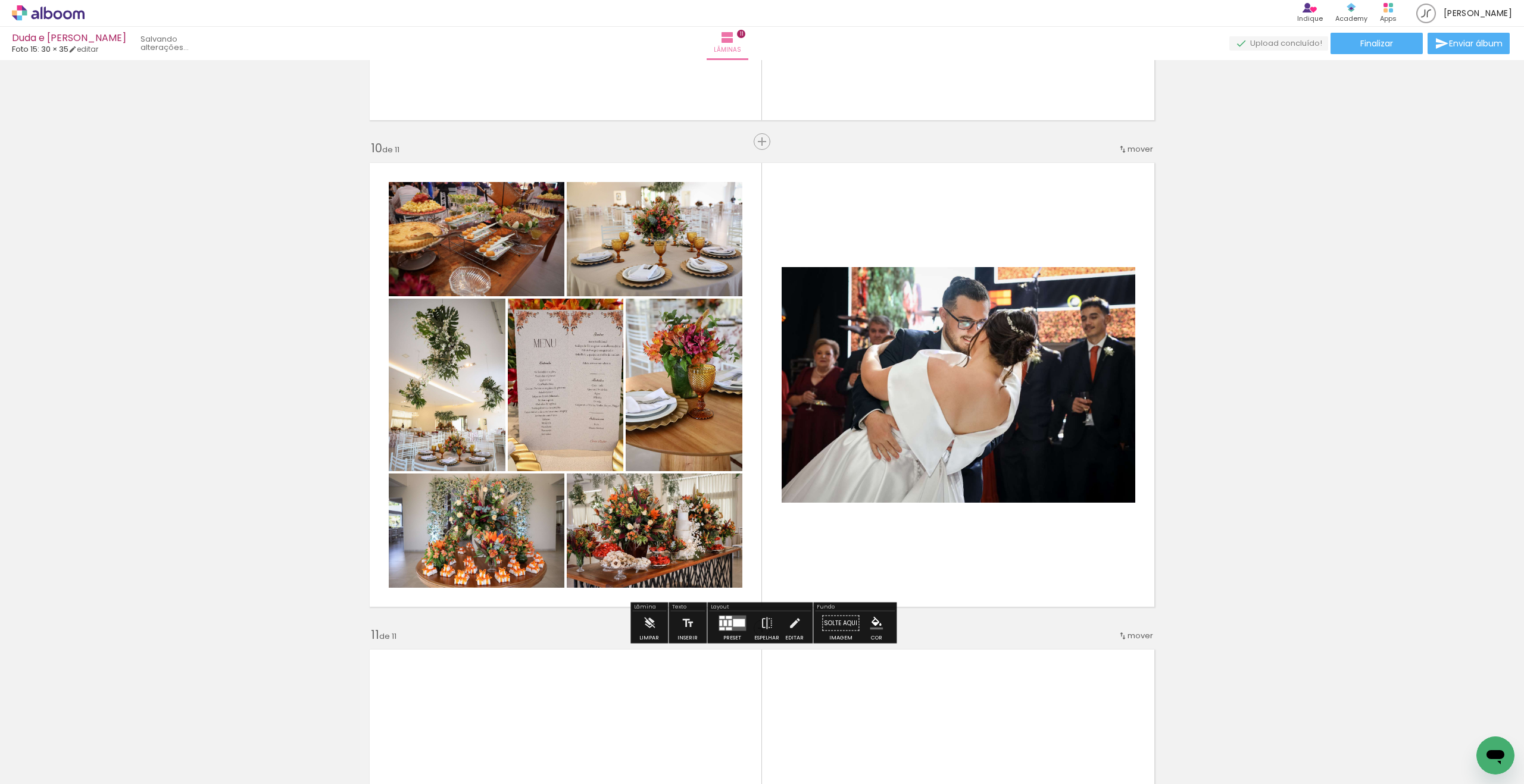
scroll to position [4319, 0]
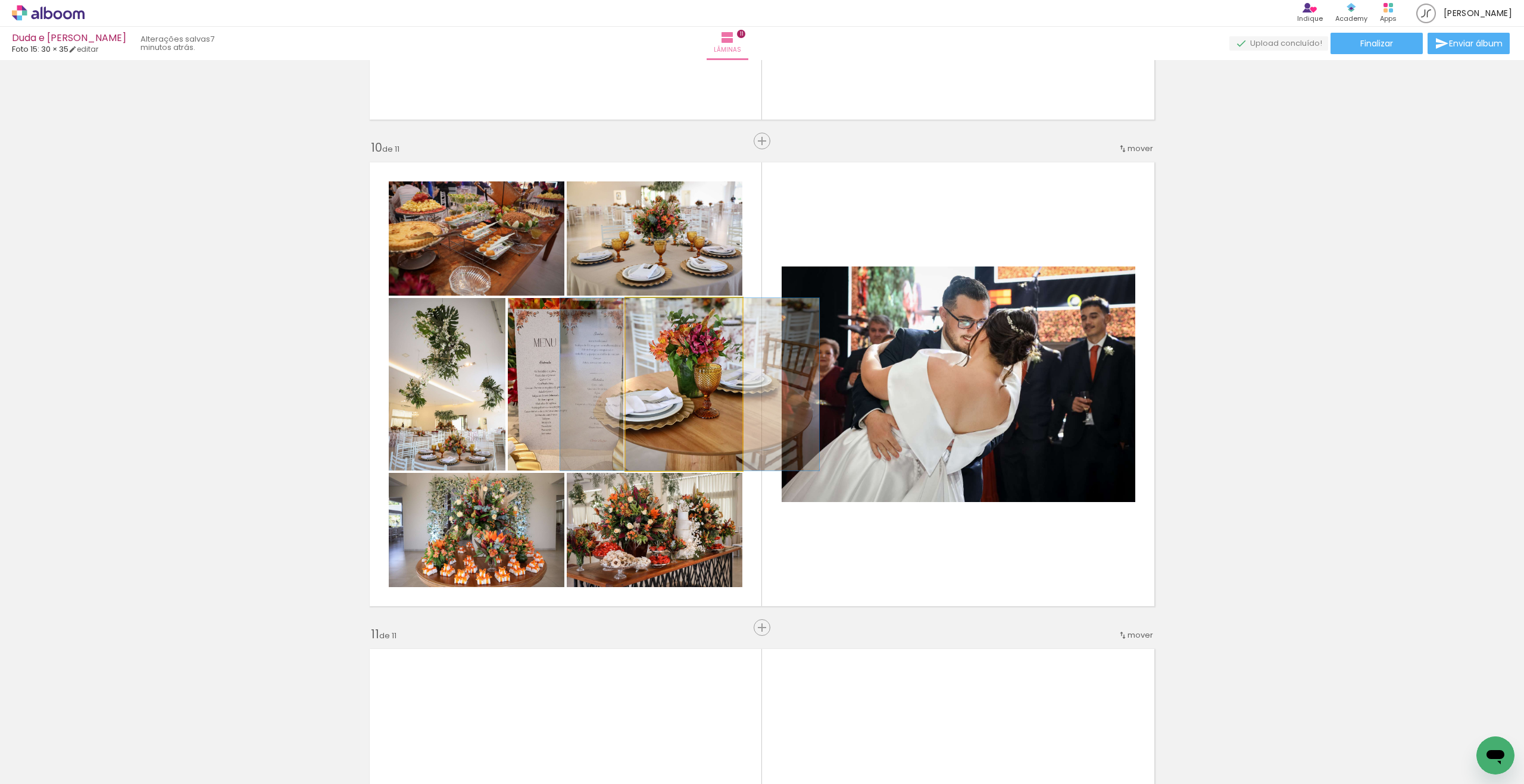
drag, startPoint x: 704, startPoint y: 397, endPoint x: 710, endPoint y: 395, distance: 6.3
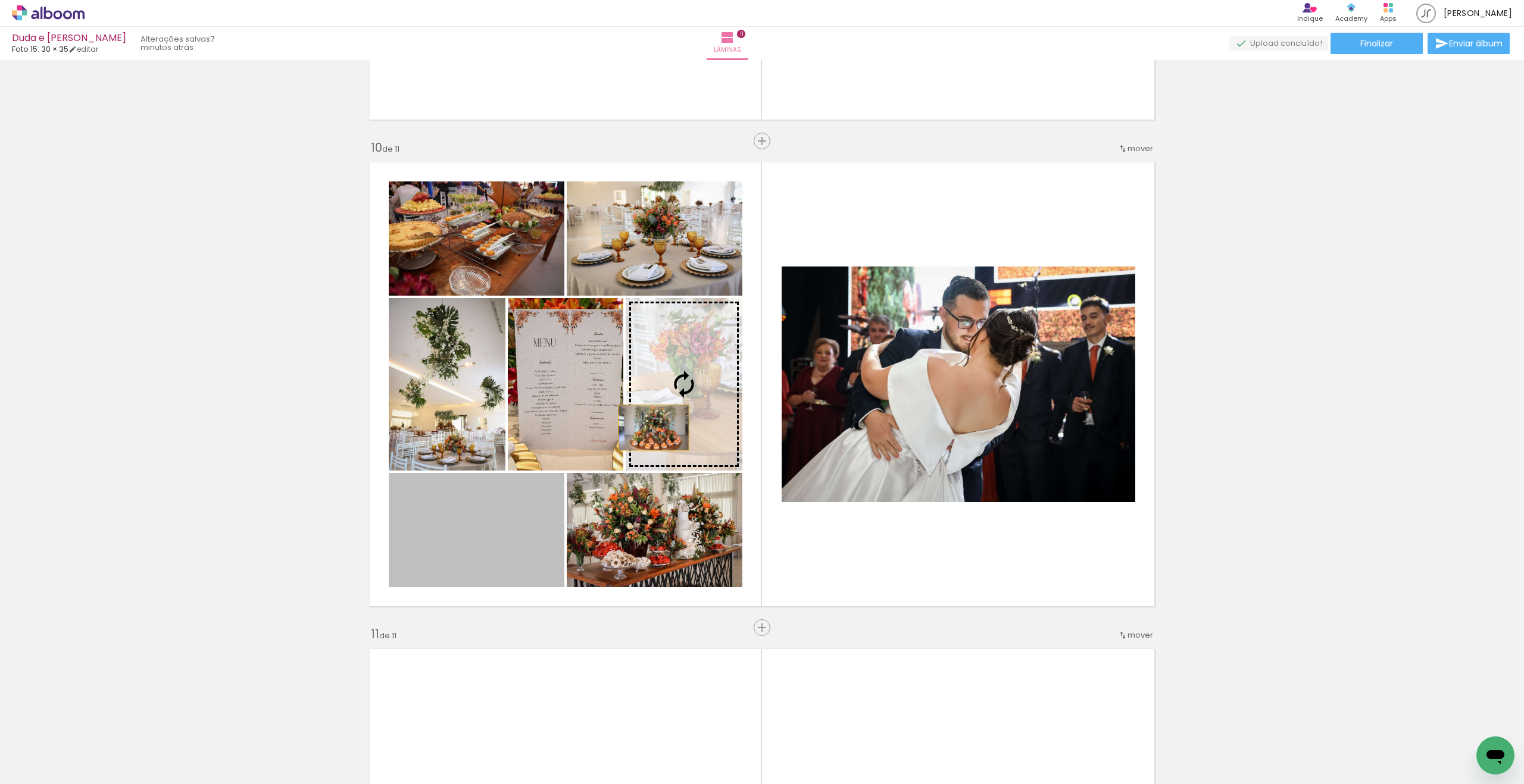
drag, startPoint x: 480, startPoint y: 545, endPoint x: 655, endPoint y: 428, distance: 210.5
click at [0, 0] on slot at bounding box center [0, 0] width 0 height 0
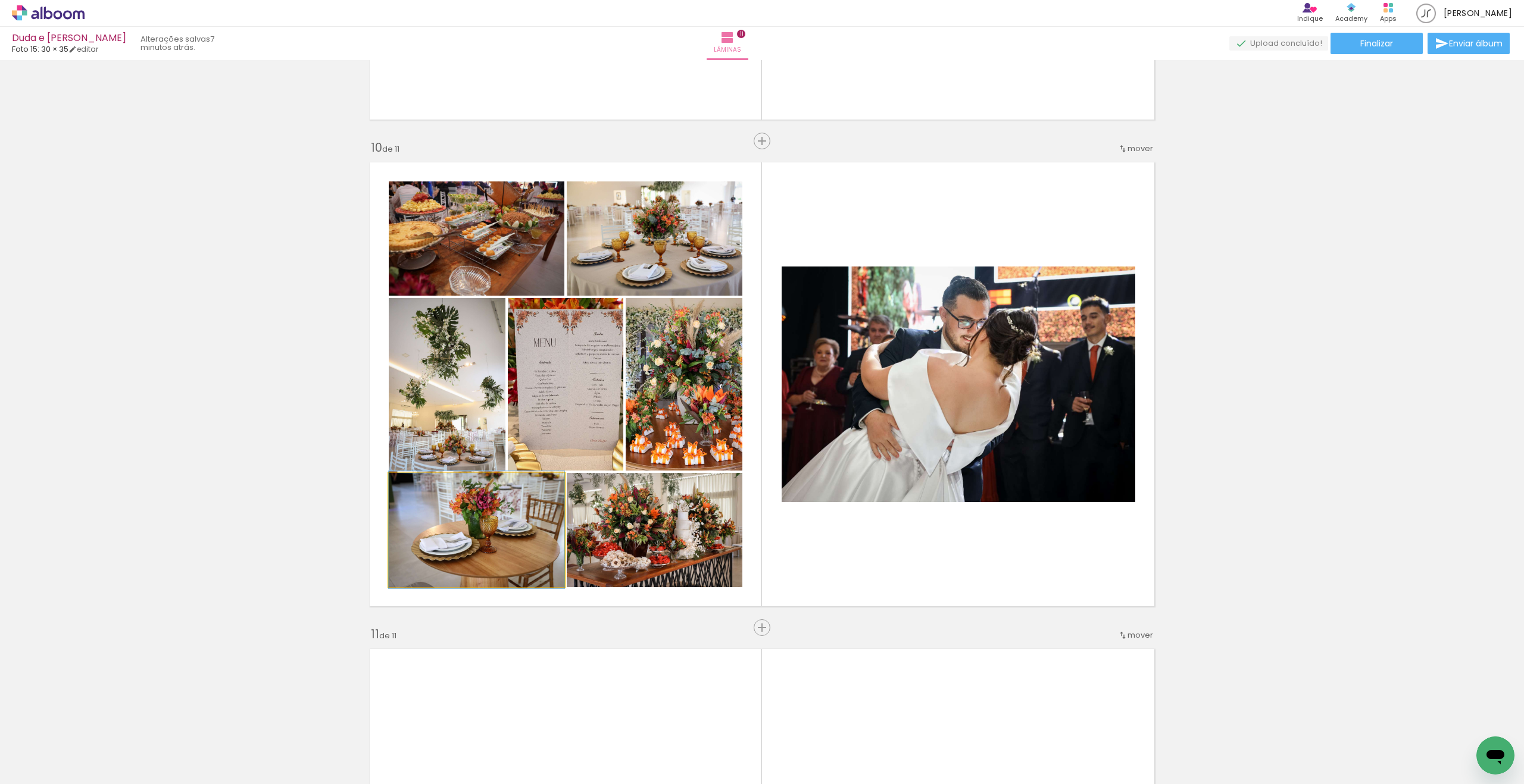
drag, startPoint x: 471, startPoint y: 560, endPoint x: 463, endPoint y: 560, distance: 8.0
click at [464, 560] on div at bounding box center [476, 529] width 175 height 117
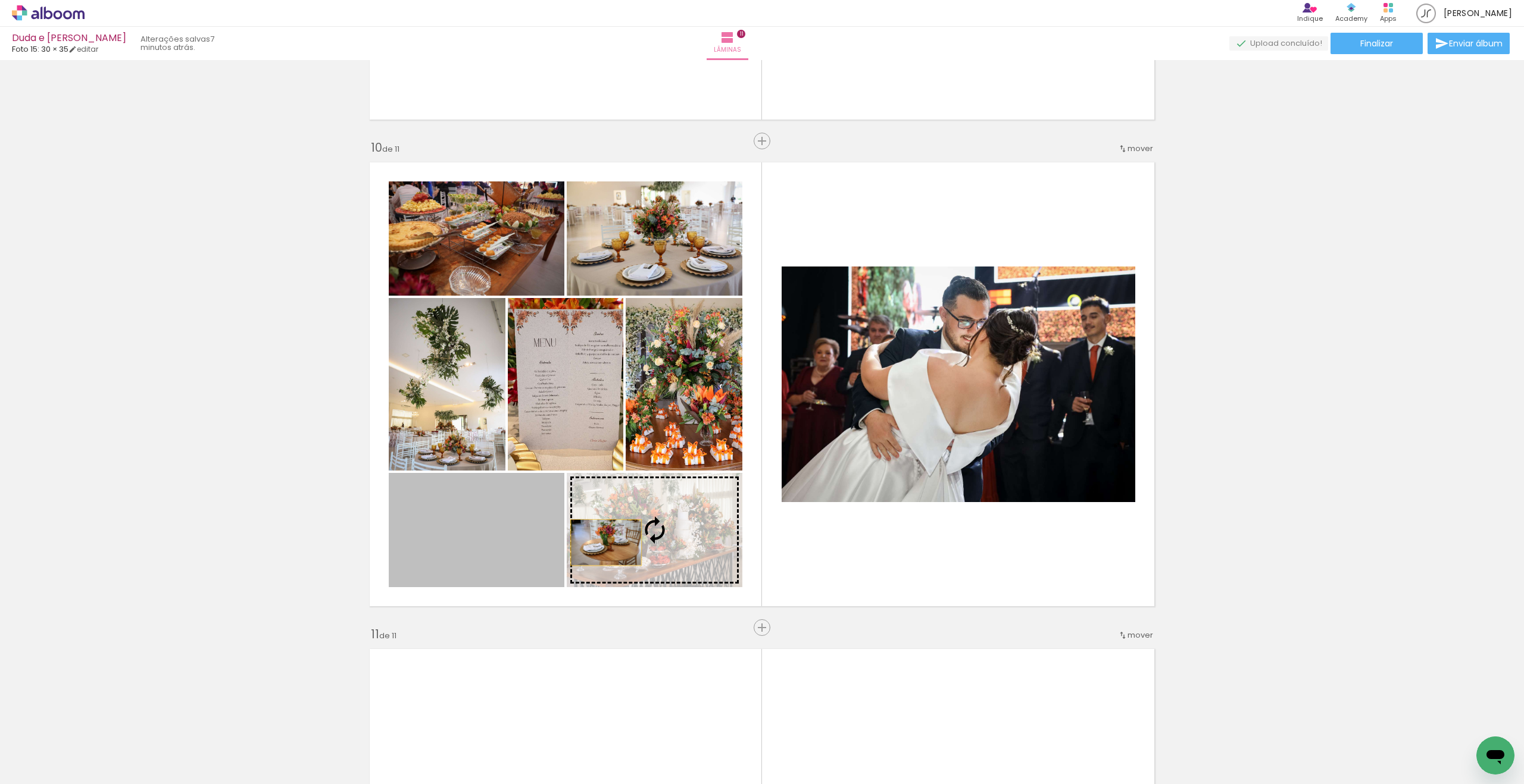
drag, startPoint x: 478, startPoint y: 553, endPoint x: 607, endPoint y: 543, distance: 129.4
click at [0, 0] on slot at bounding box center [0, 0] width 0 height 0
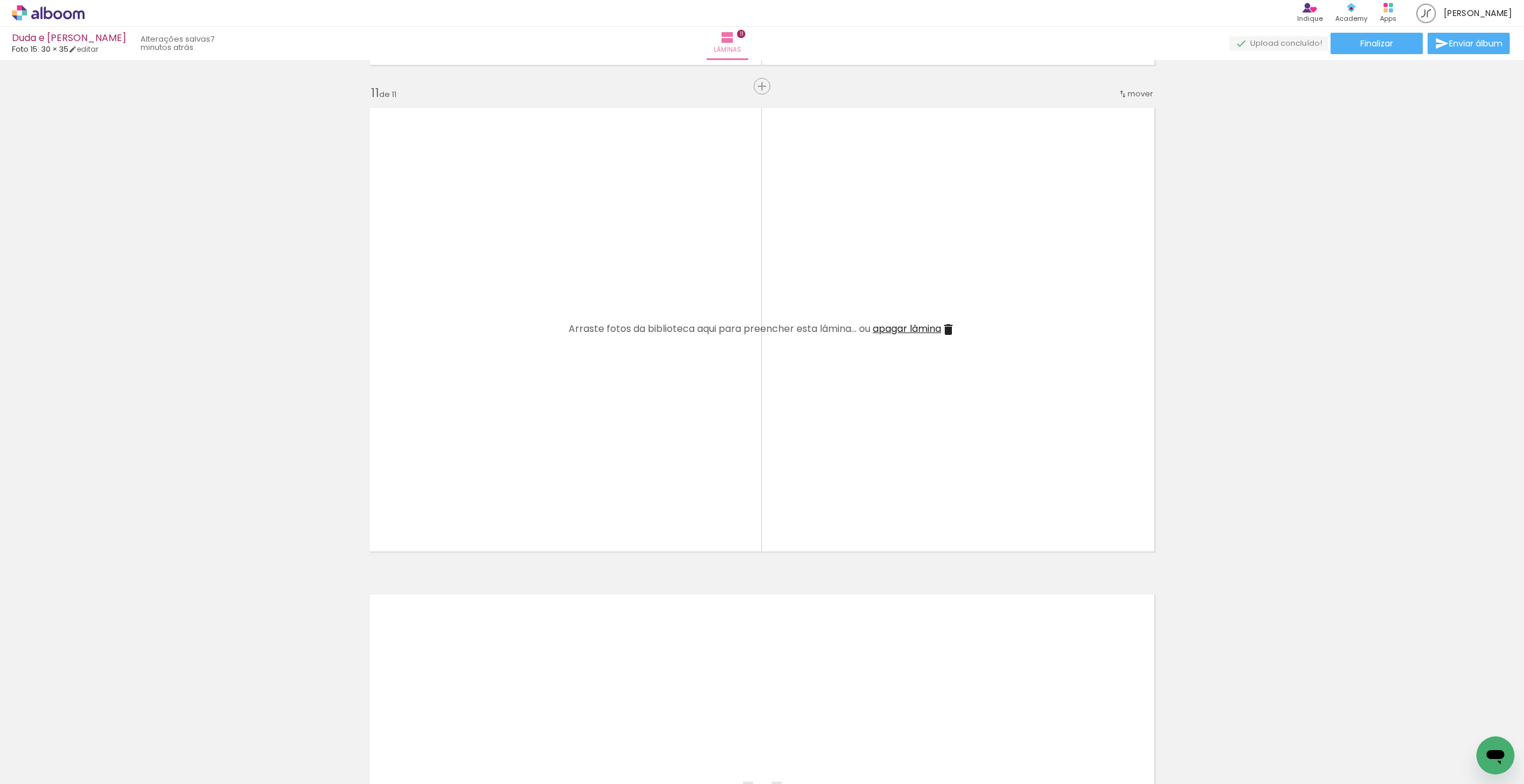
scroll to position [4862, 0]
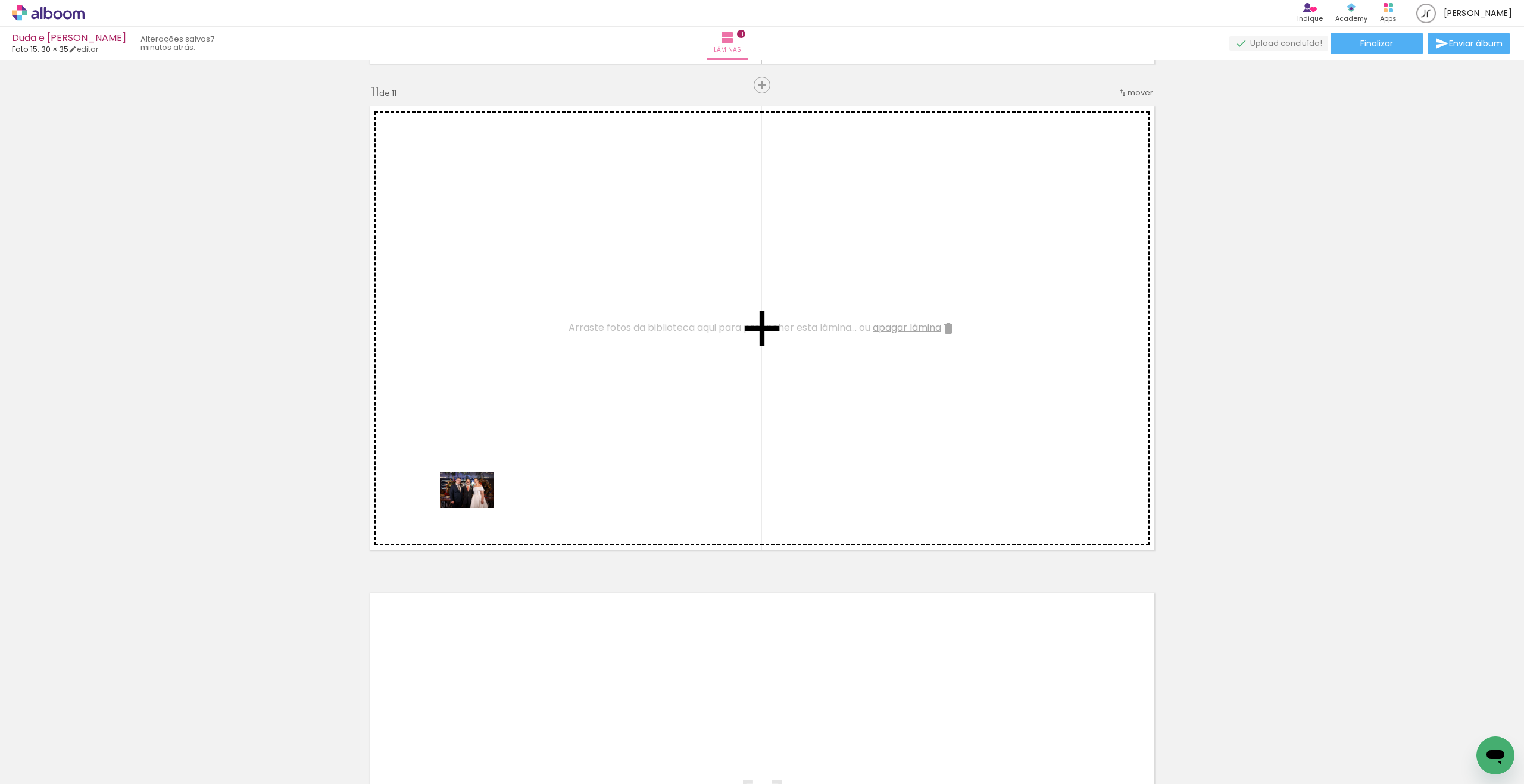
drag, startPoint x: 112, startPoint y: 750, endPoint x: 476, endPoint y: 509, distance: 436.6
click at [476, 509] on quentale-workspace at bounding box center [762, 392] width 1524 height 784
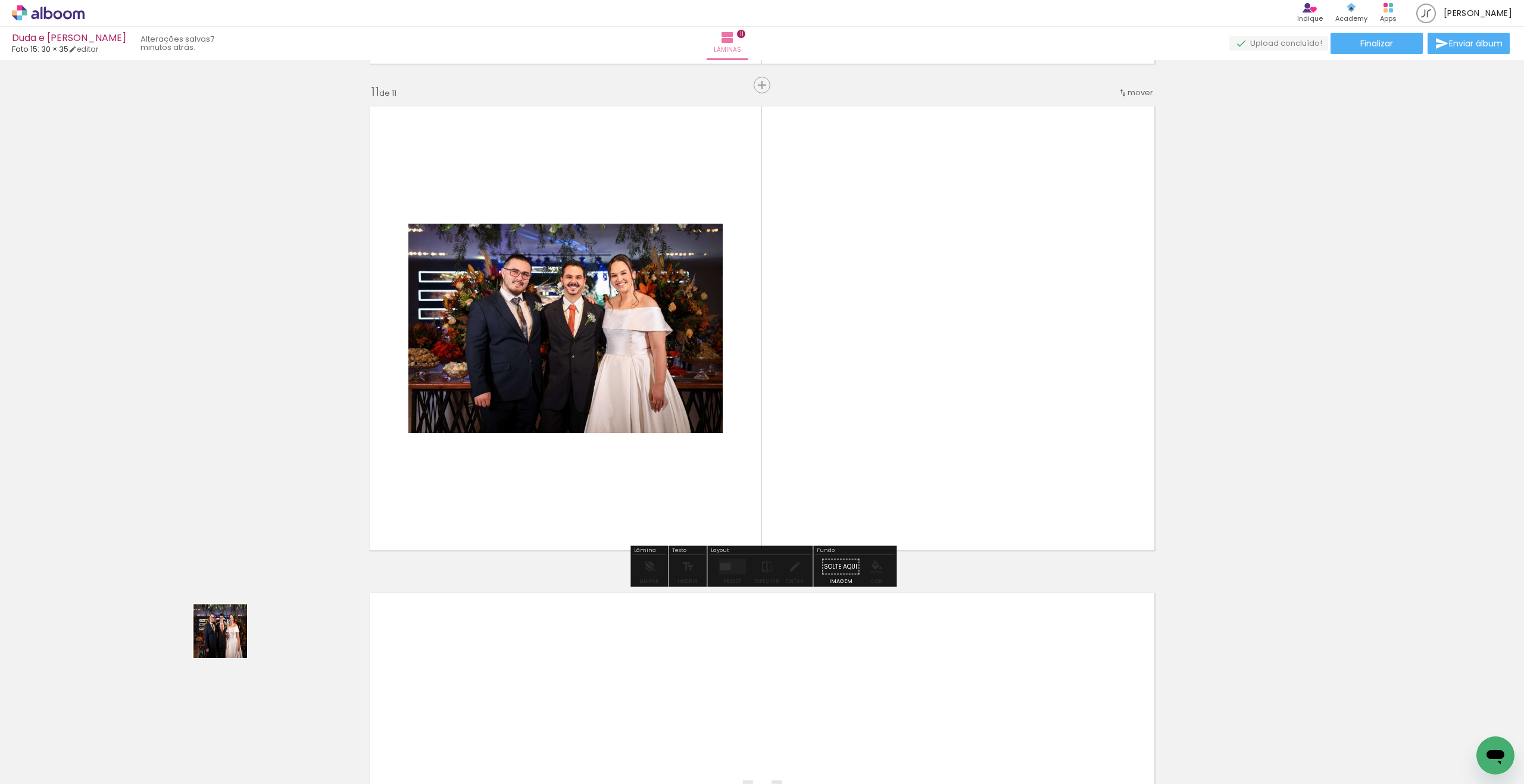
drag, startPoint x: 199, startPoint y: 665, endPoint x: 510, endPoint y: 490, distance: 356.9
click at [511, 489] on quentale-workspace at bounding box center [762, 392] width 1524 height 784
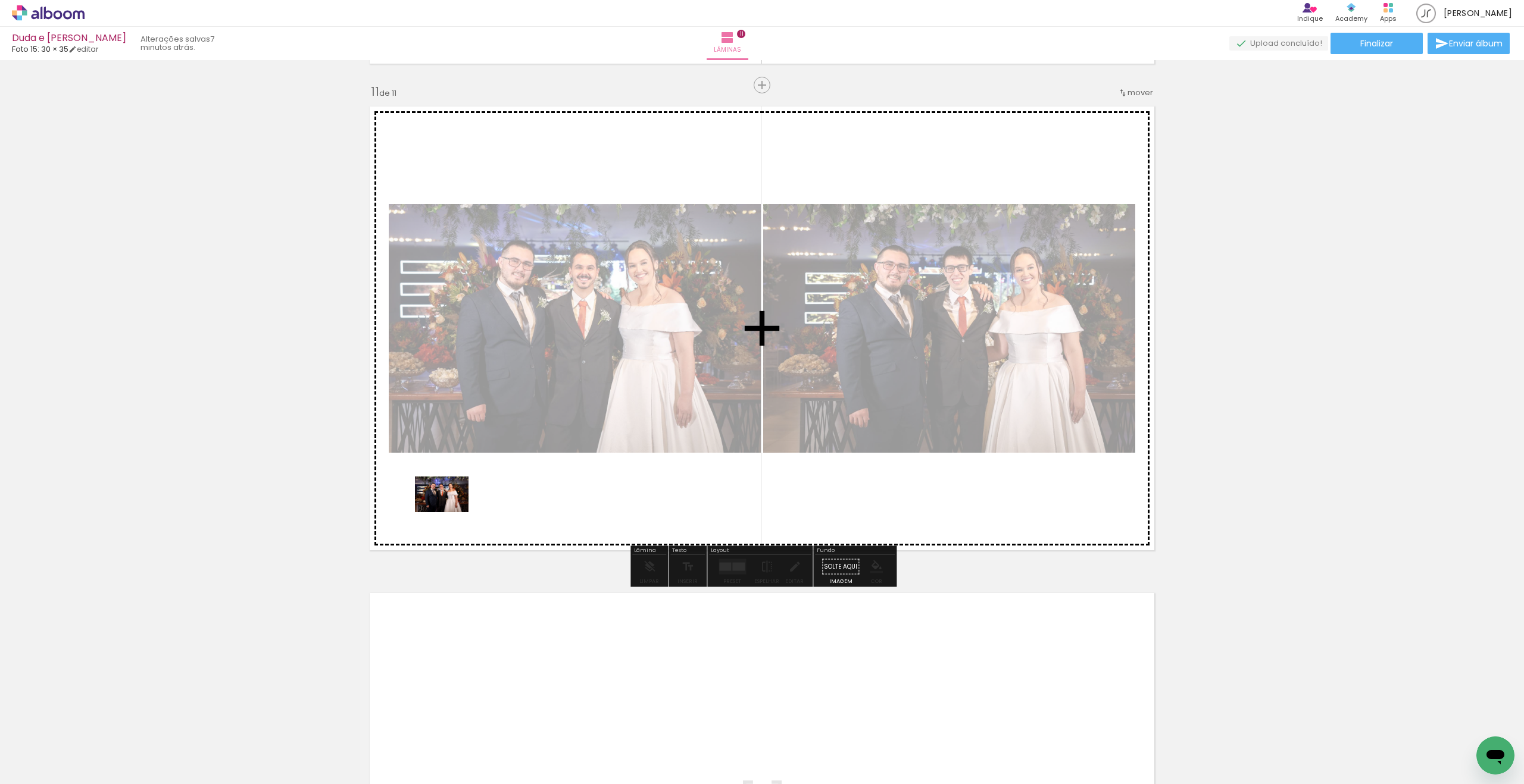
drag, startPoint x: 128, startPoint y: 749, endPoint x: 450, endPoint y: 513, distance: 399.2
click at [450, 513] on quentale-workspace at bounding box center [762, 392] width 1524 height 784
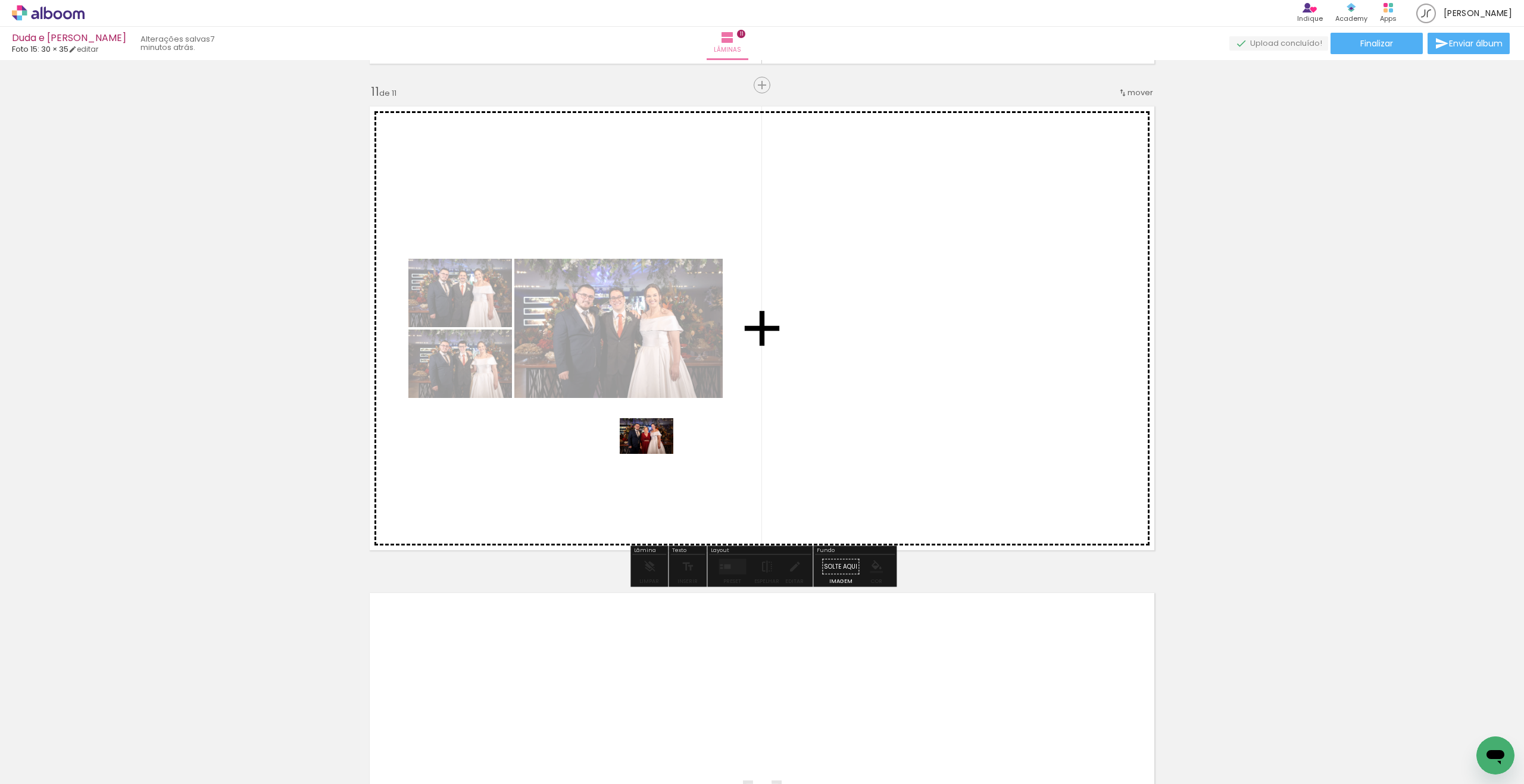
drag, startPoint x: 252, startPoint y: 668, endPoint x: 655, endPoint y: 454, distance: 456.3
click at [655, 454] on quentale-workspace at bounding box center [762, 392] width 1524 height 784
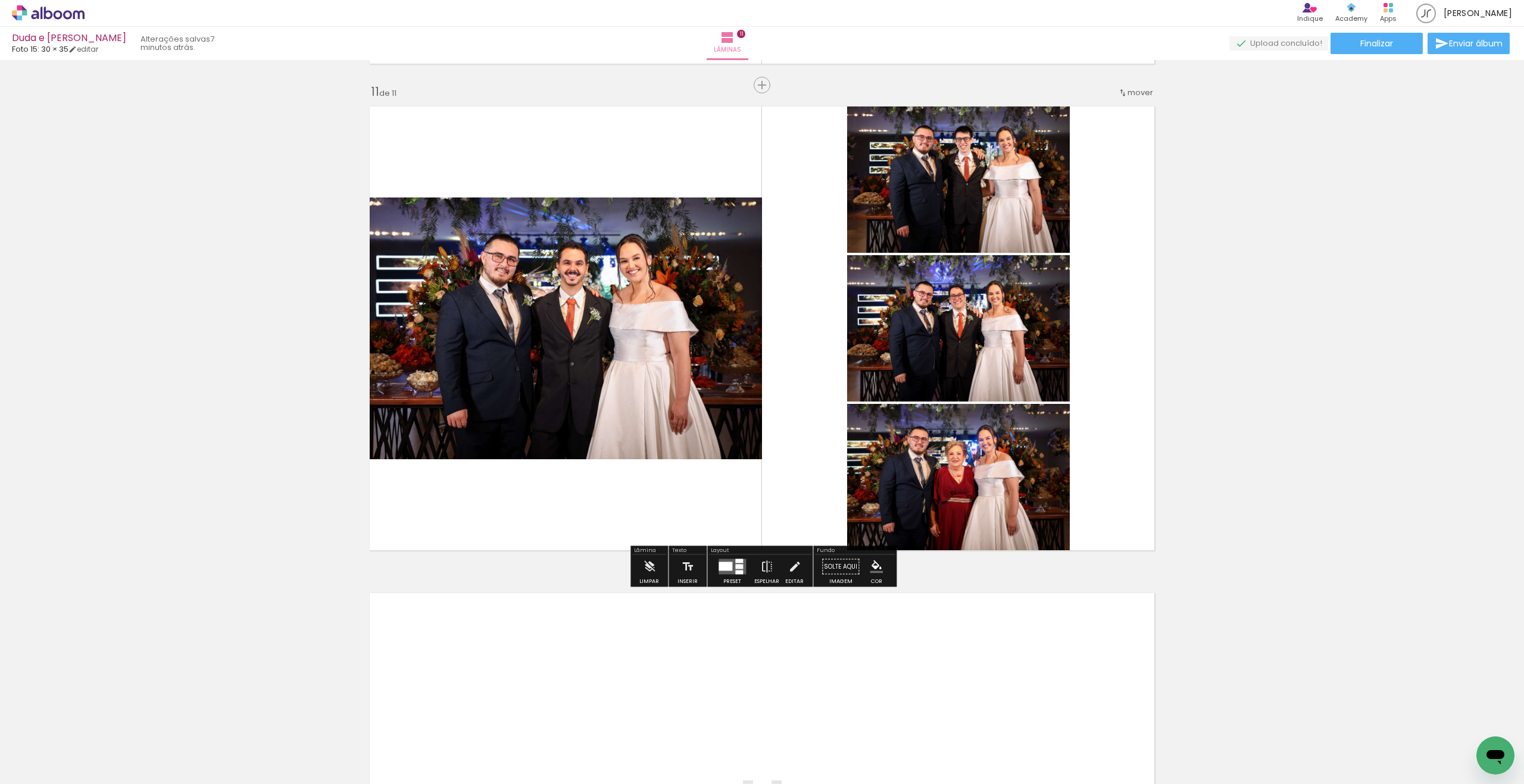
drag, startPoint x: 725, startPoint y: 573, endPoint x: 687, endPoint y: 558, distance: 40.9
click at [725, 573] on quentale-layouter at bounding box center [732, 566] width 27 height 15
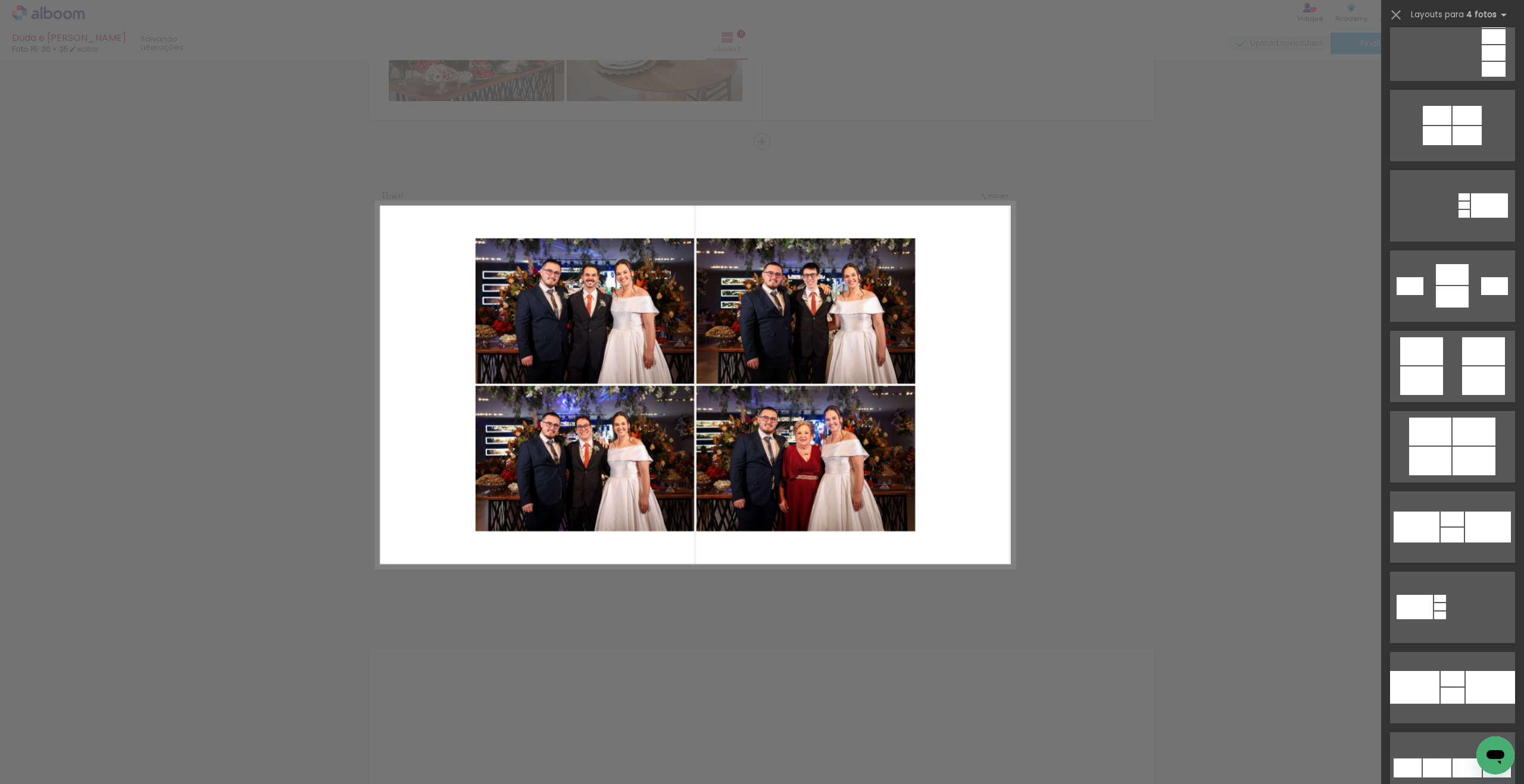
scroll to position [1351, 0]
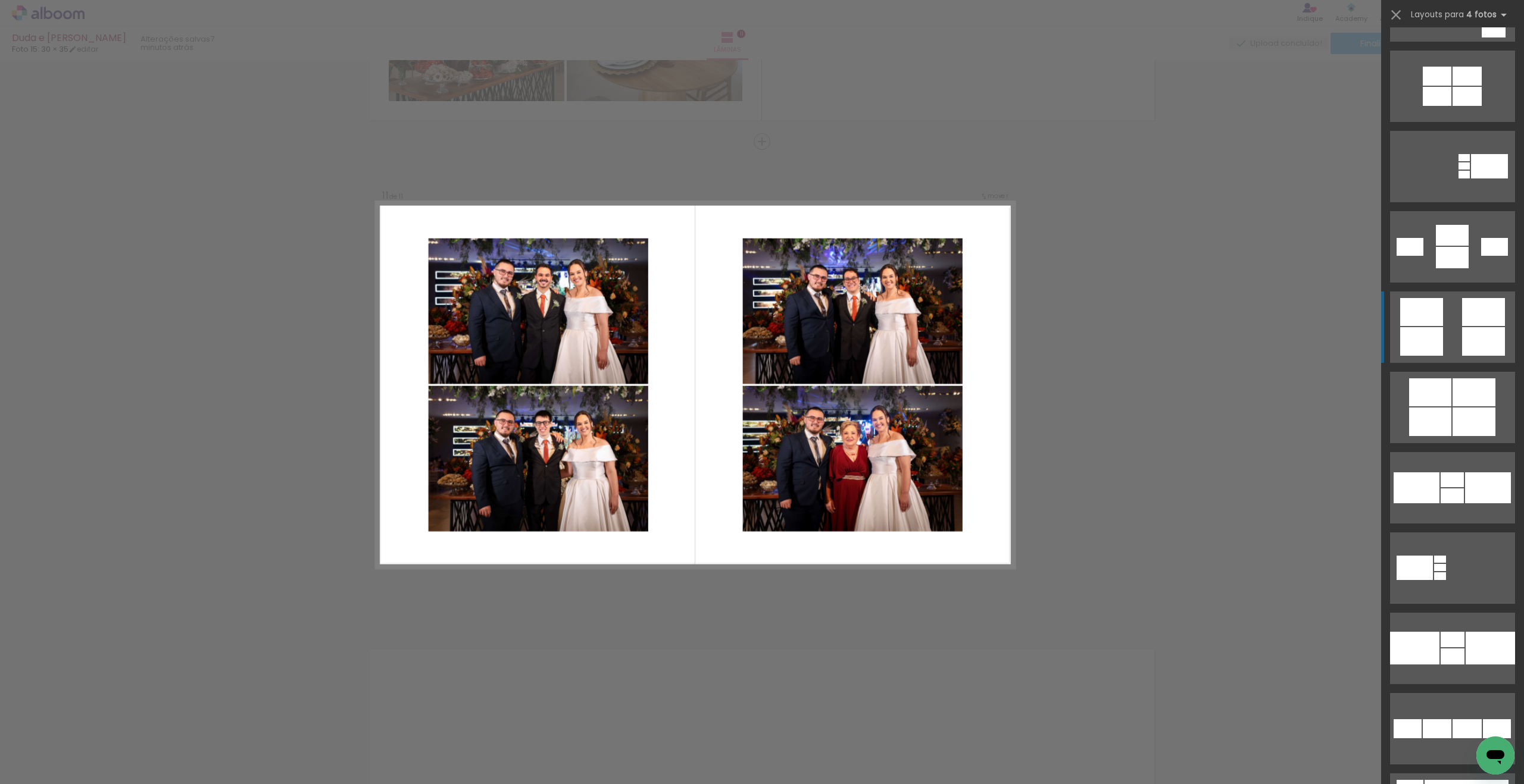
click at [1449, 337] on quentale-layouter at bounding box center [1453, 327] width 125 height 71
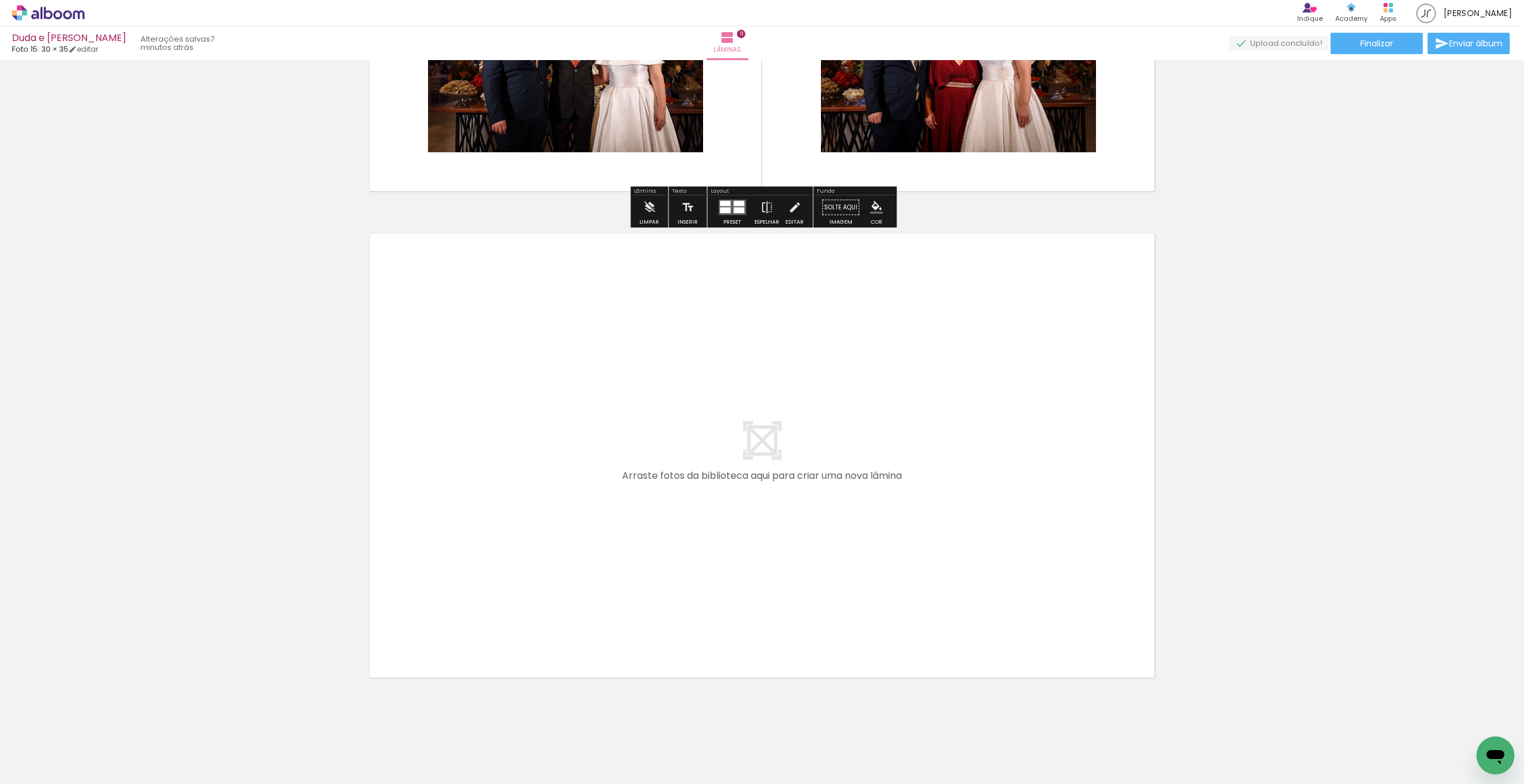
scroll to position [5237, 0]
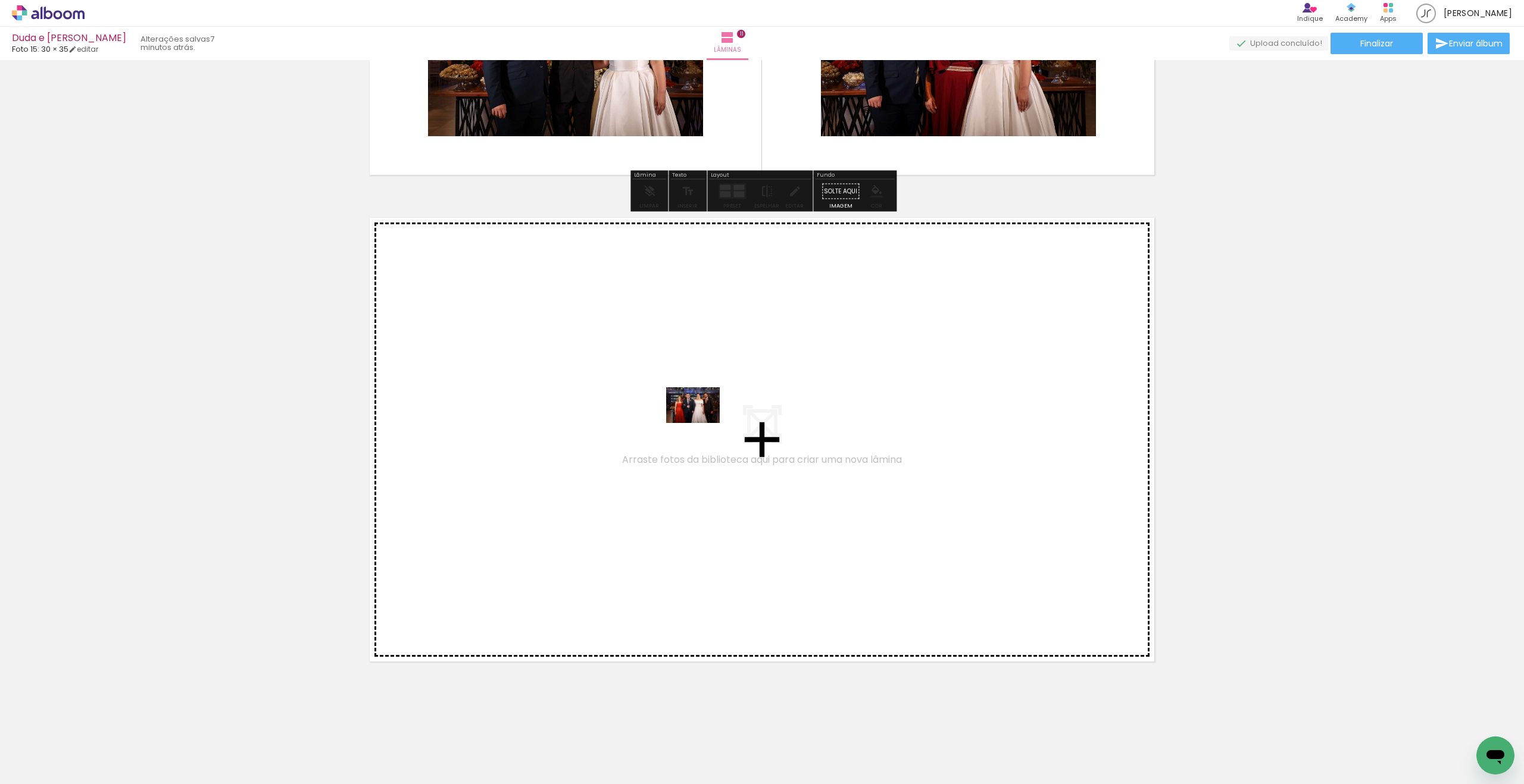
drag, startPoint x: 120, startPoint y: 739, endPoint x: 702, endPoint y: 423, distance: 662.3
click at [702, 423] on quentale-workspace at bounding box center [762, 392] width 1524 height 784
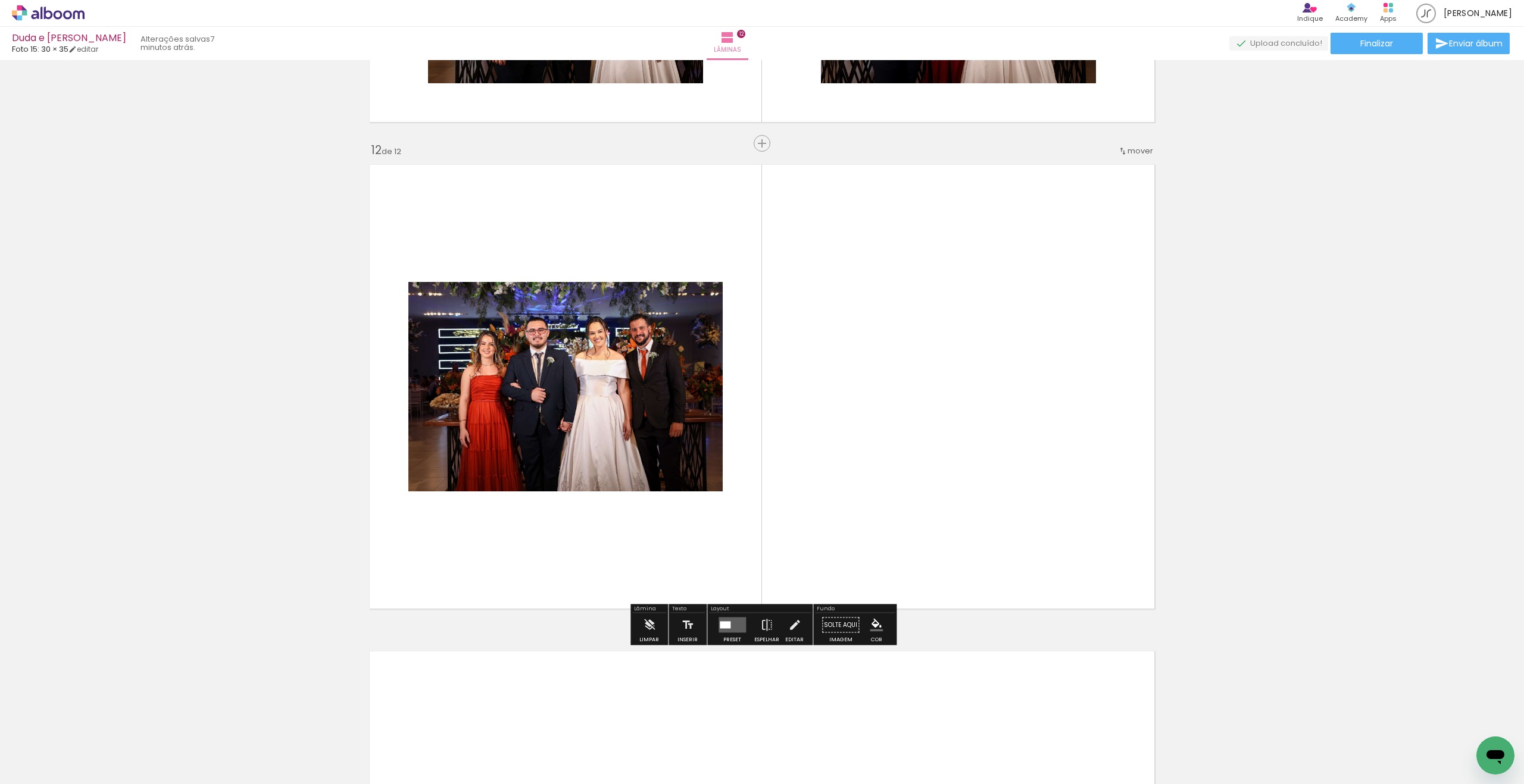
scroll to position [5292, 0]
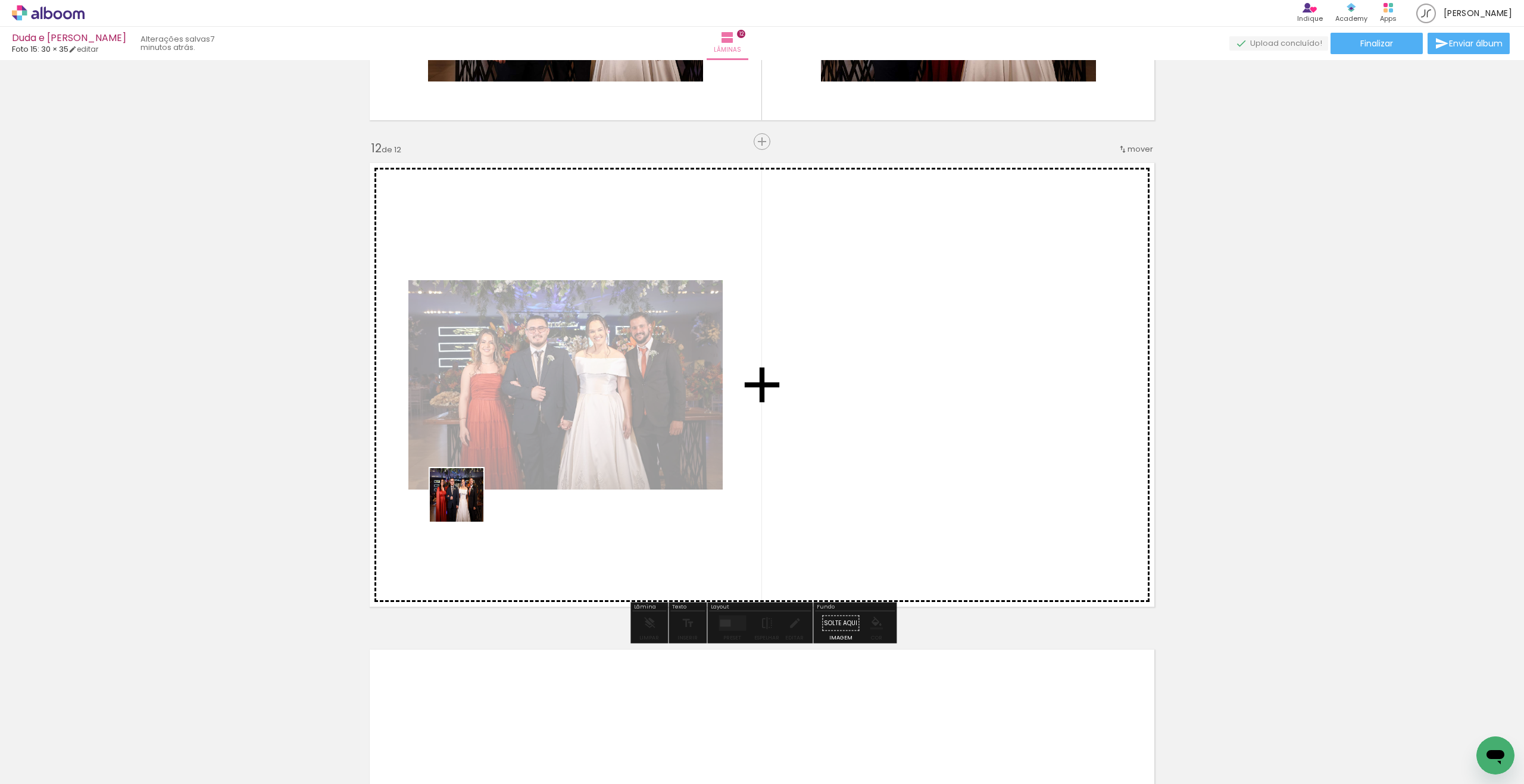
drag, startPoint x: 275, startPoint y: 614, endPoint x: 523, endPoint y: 472, distance: 285.8
click at [523, 472] on quentale-workspace at bounding box center [762, 392] width 1524 height 784
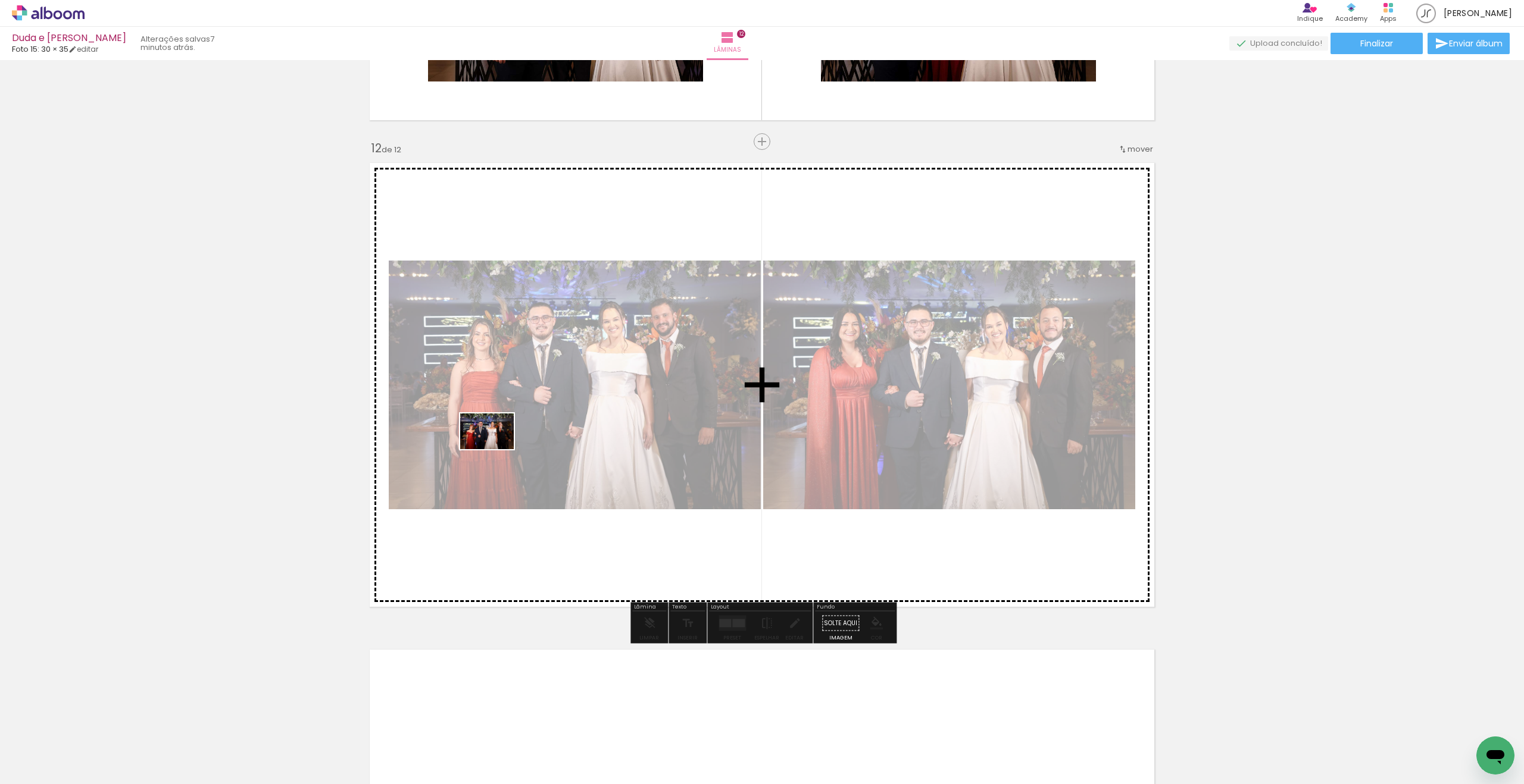
drag, startPoint x: 146, startPoint y: 712, endPoint x: 496, endPoint y: 449, distance: 437.8
click at [496, 449] on quentale-workspace at bounding box center [762, 392] width 1524 height 784
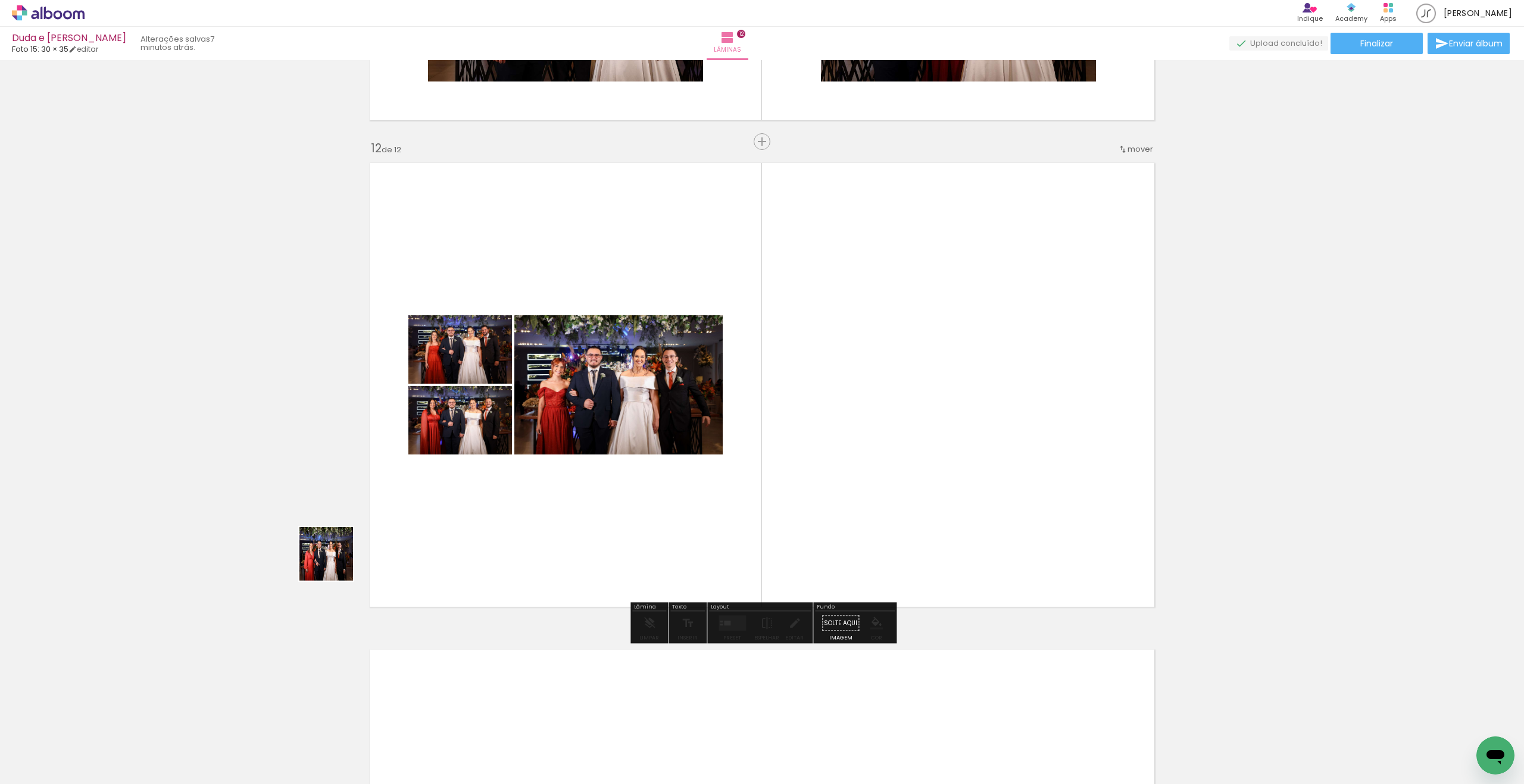
drag, startPoint x: 111, startPoint y: 741, endPoint x: 547, endPoint y: 445, distance: 527.0
click at [562, 436] on quentale-workspace at bounding box center [762, 392] width 1524 height 784
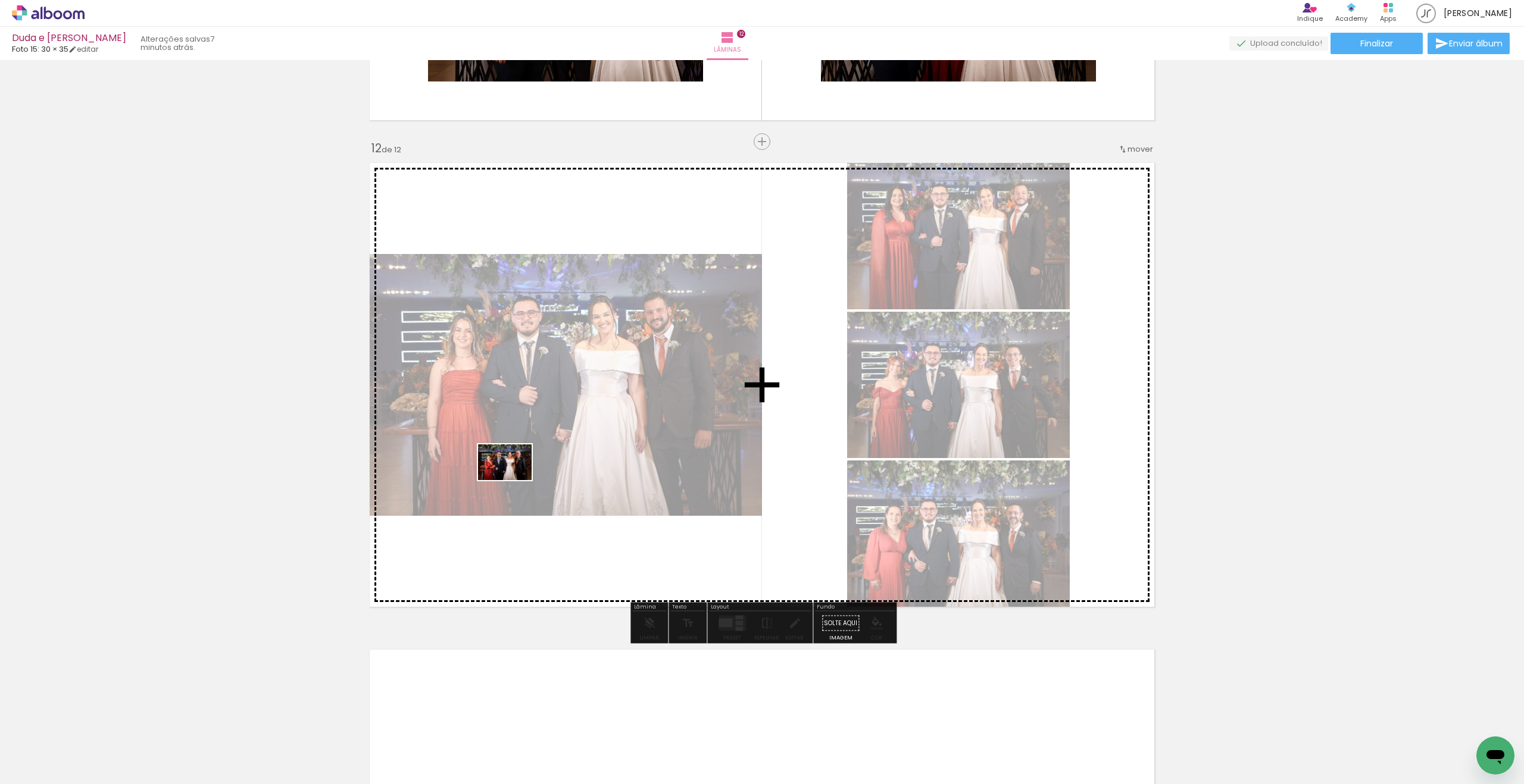
drag, startPoint x: 326, startPoint y: 590, endPoint x: 514, endPoint y: 480, distance: 217.8
click at [514, 480] on quentale-workspace at bounding box center [762, 392] width 1524 height 784
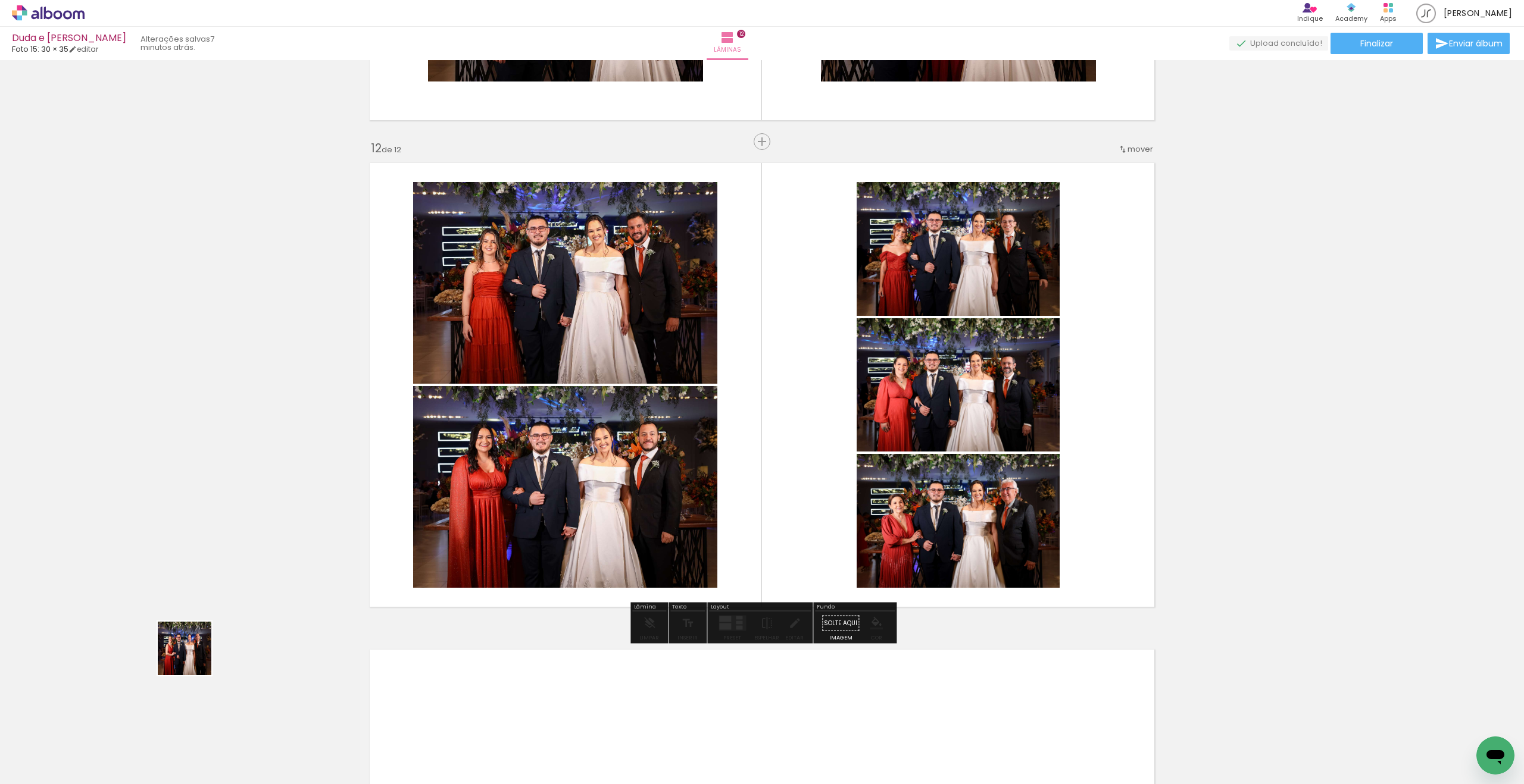
drag, startPoint x: 150, startPoint y: 697, endPoint x: 404, endPoint y: 532, distance: 302.9
click at [435, 513] on quentale-workspace at bounding box center [762, 392] width 1524 height 784
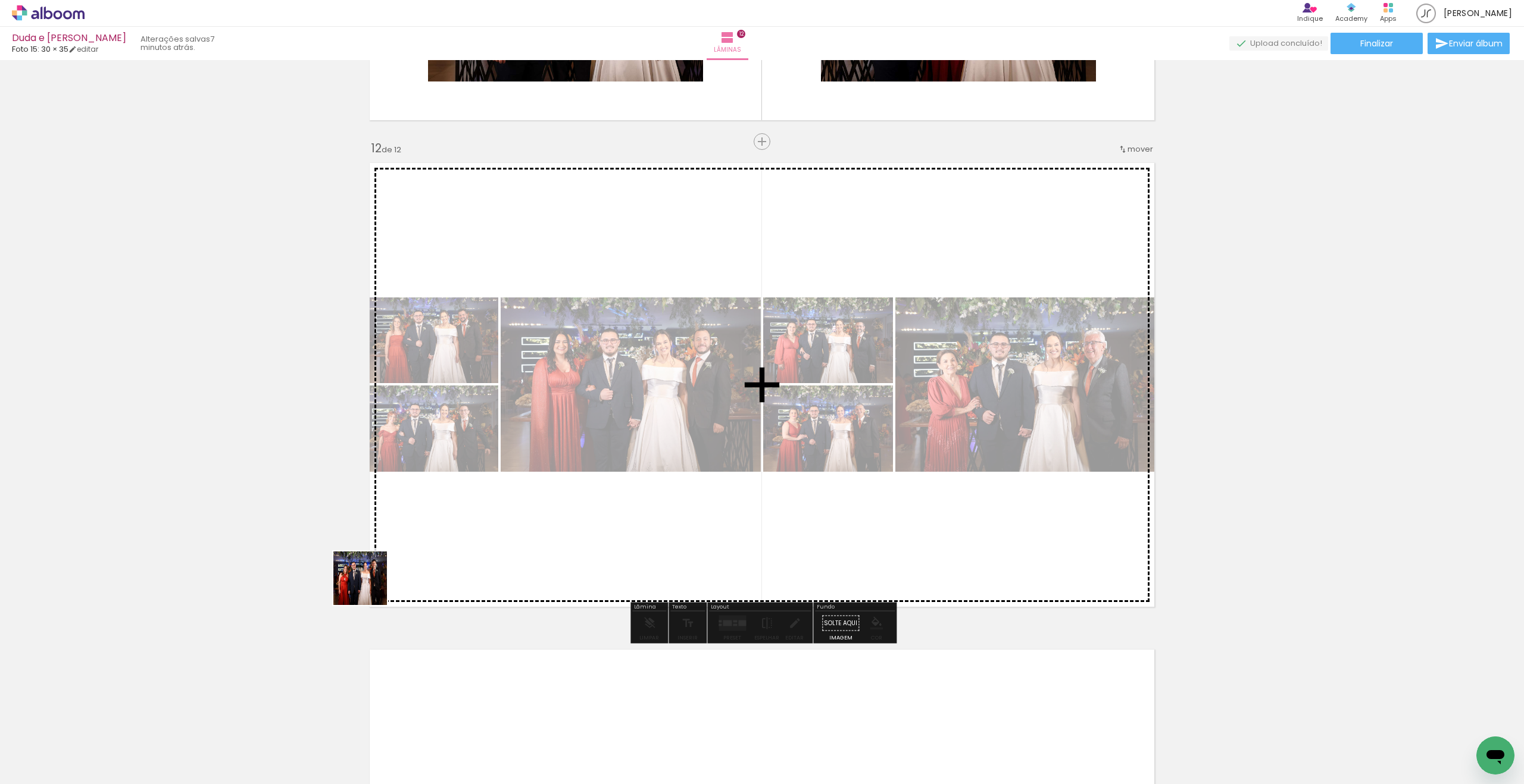
drag, startPoint x: 244, startPoint y: 670, endPoint x: 530, endPoint y: 501, distance: 332.2
click at [530, 501] on quentale-workspace at bounding box center [762, 392] width 1524 height 784
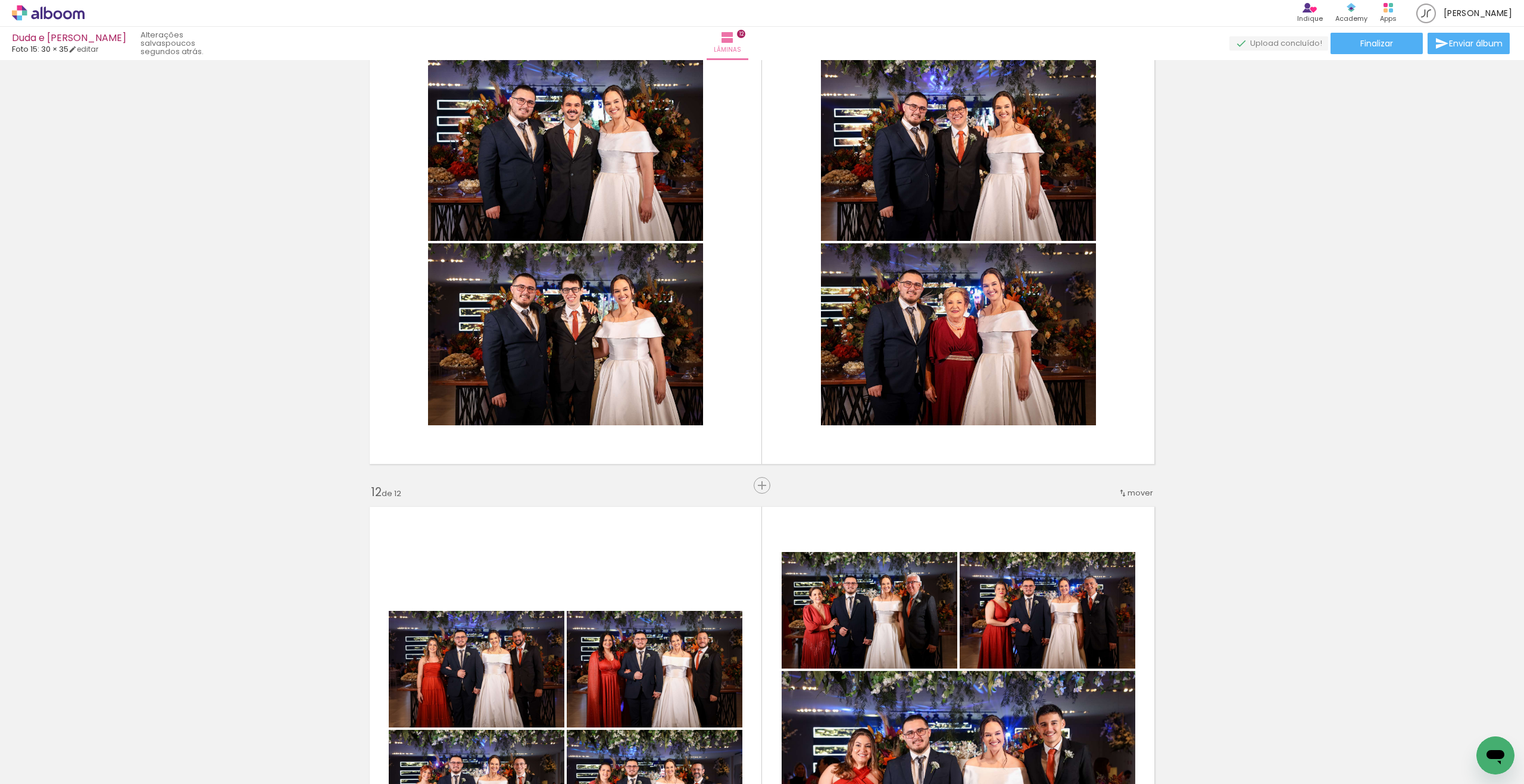
scroll to position [4947, 0]
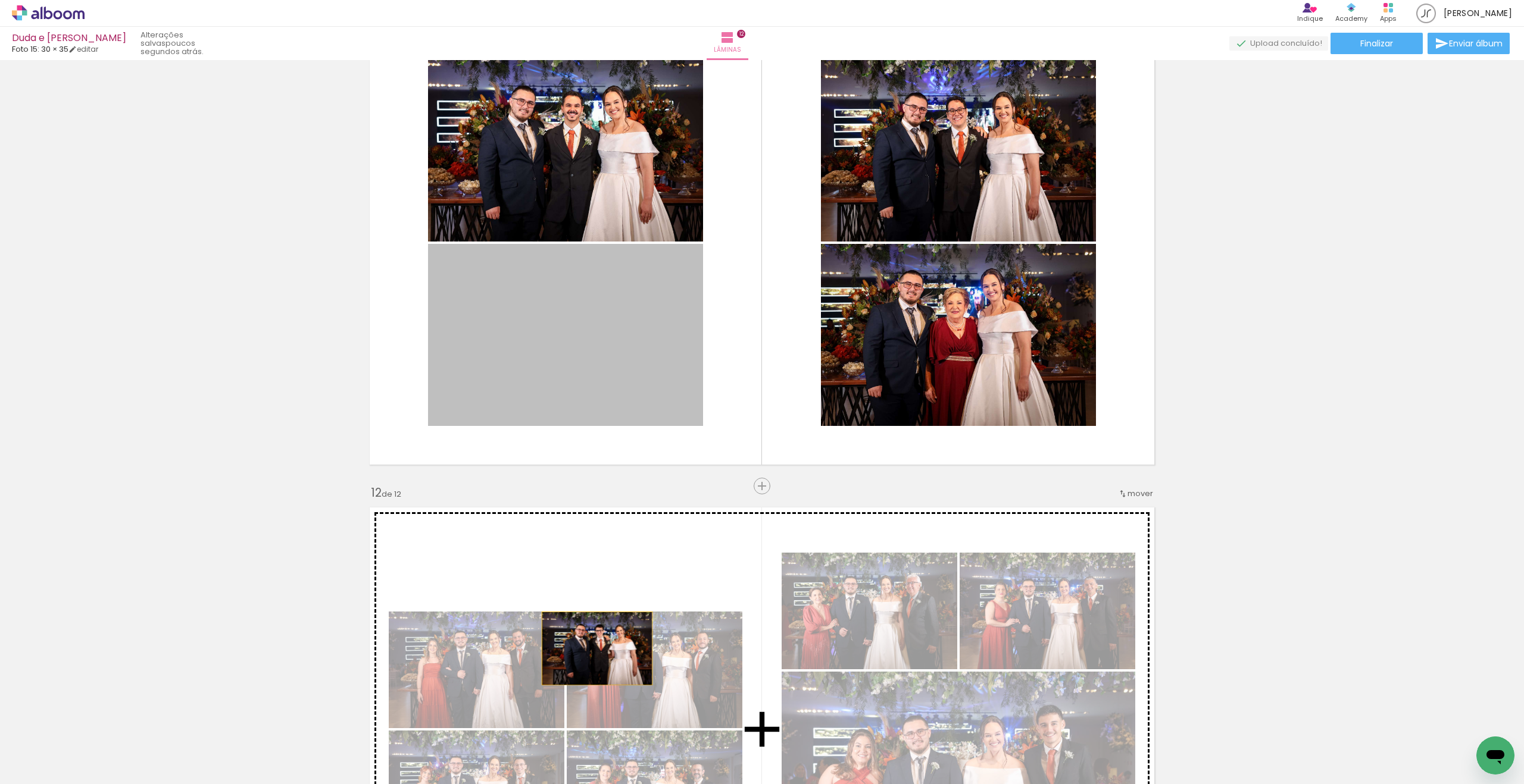
drag, startPoint x: 550, startPoint y: 353, endPoint x: 597, endPoint y: 649, distance: 299.7
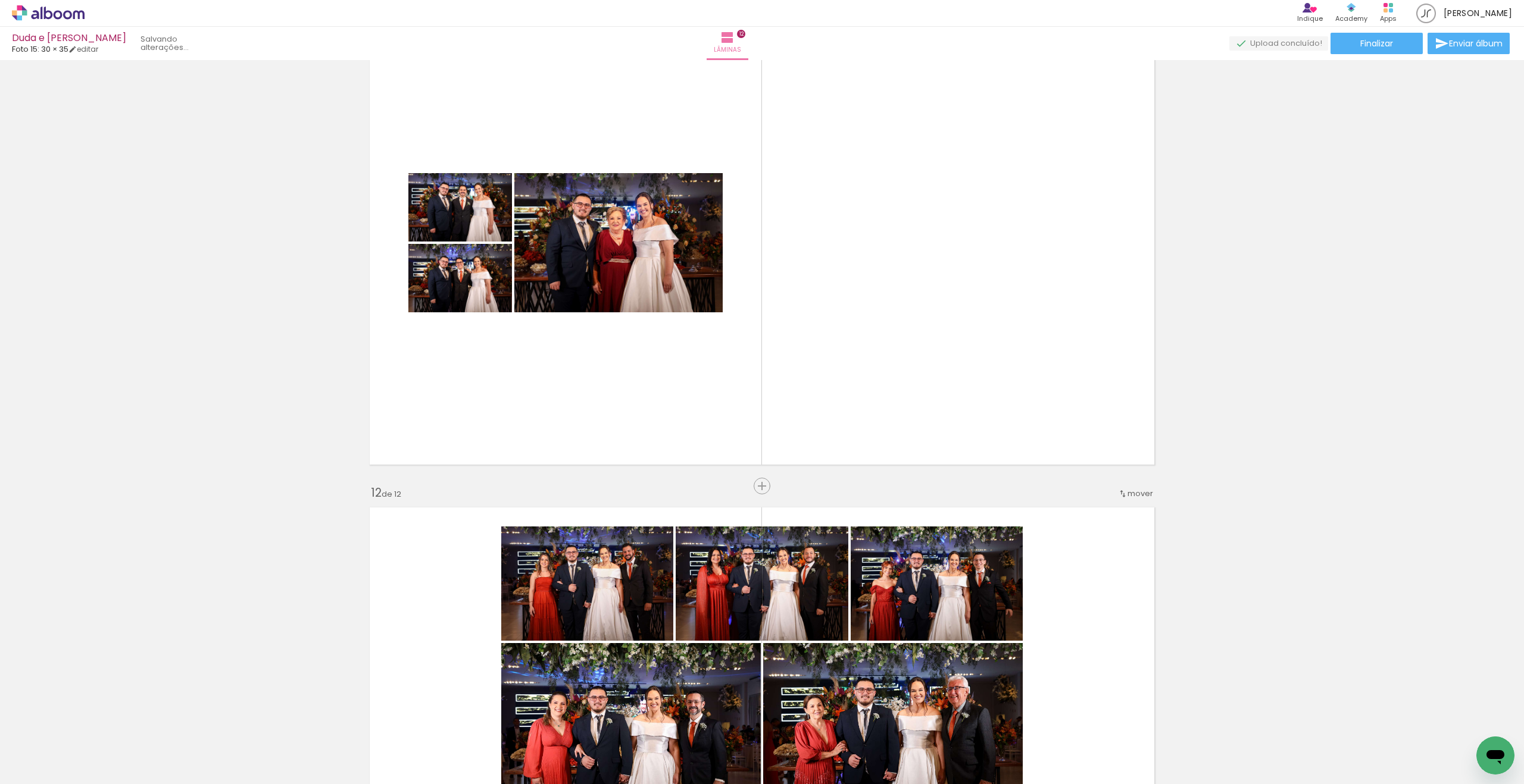
scroll to position [4948, 0]
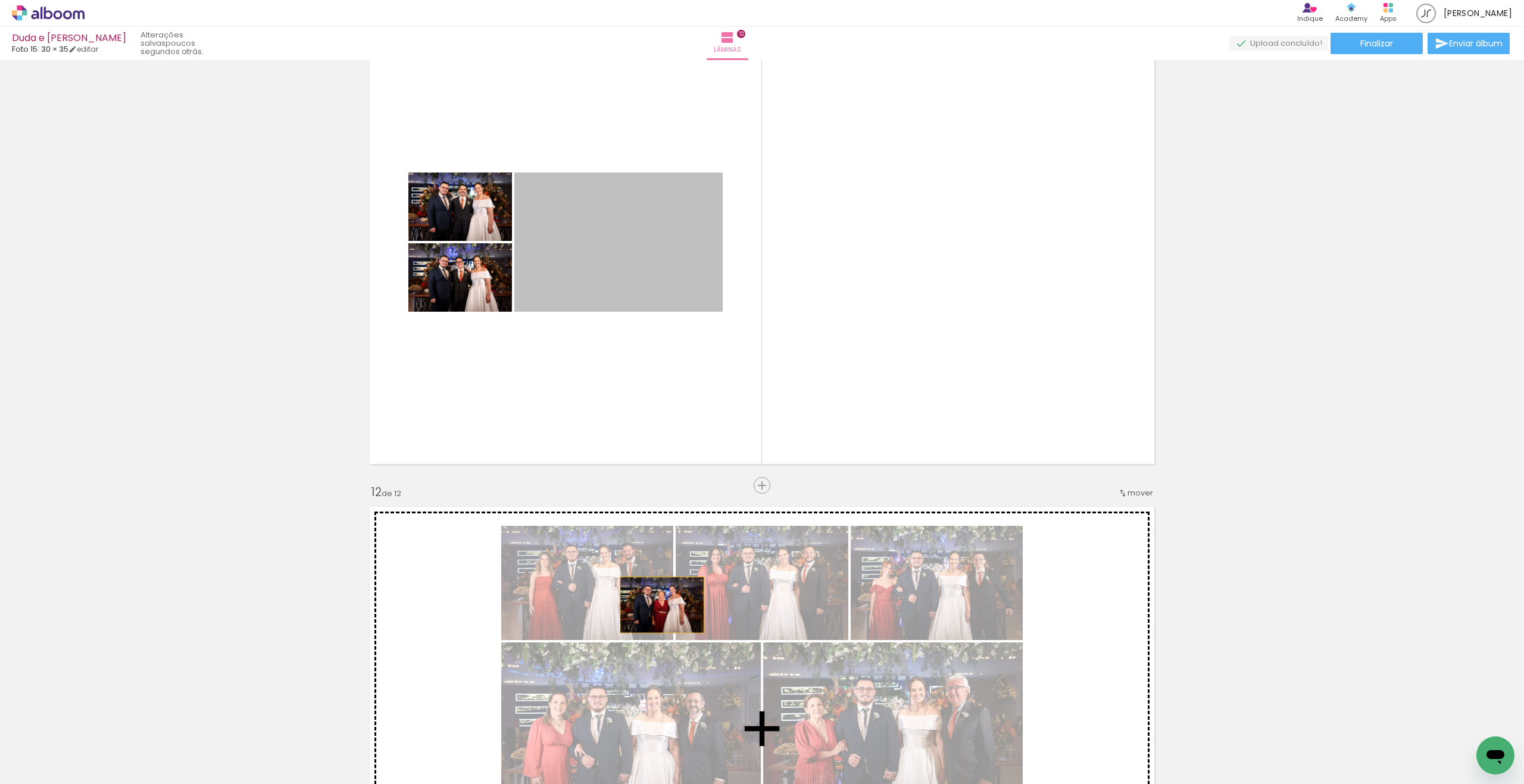
drag, startPoint x: 598, startPoint y: 227, endPoint x: 627, endPoint y: 509, distance: 283.5
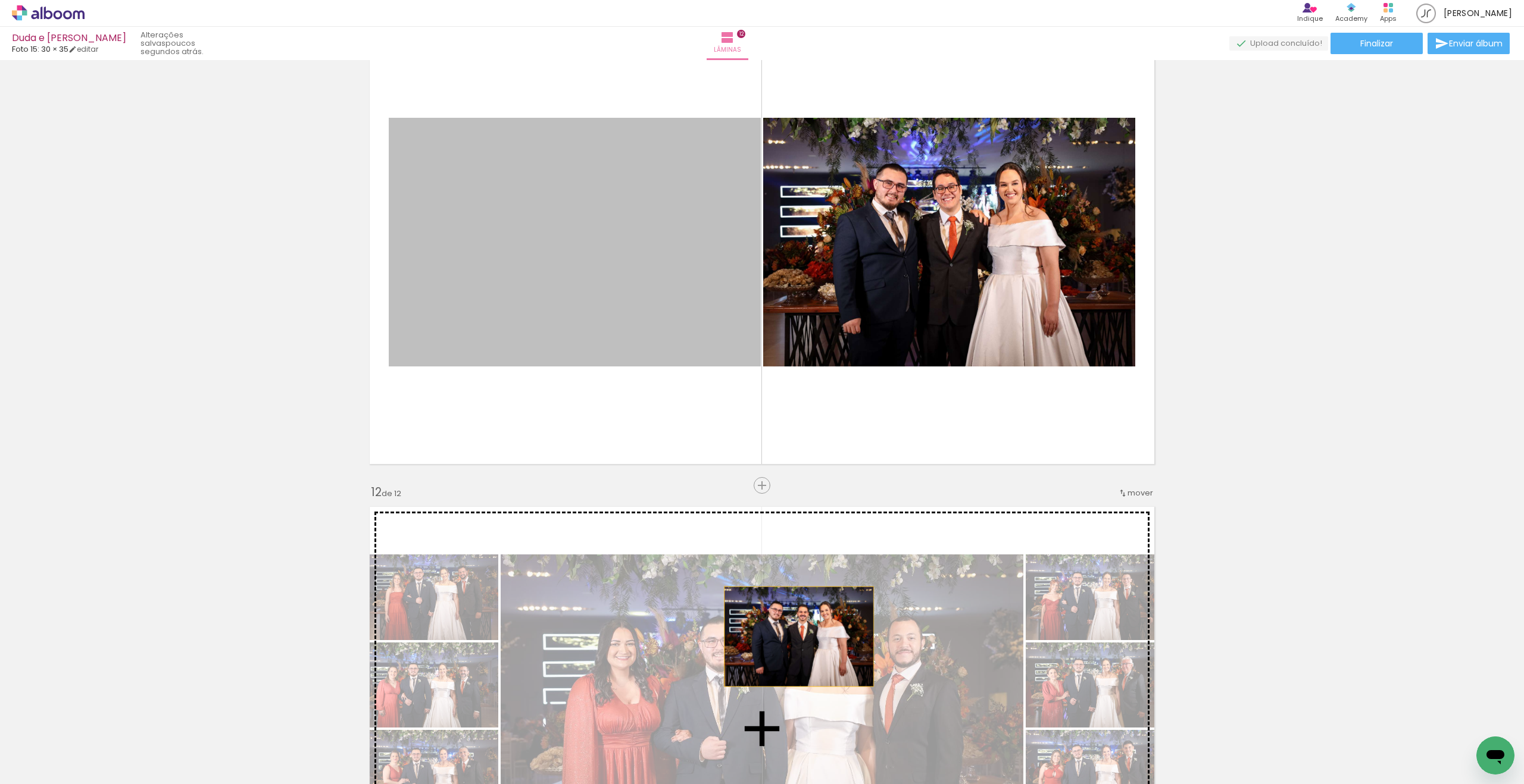
drag, startPoint x: 728, startPoint y: 413, endPoint x: 967, endPoint y: 418, distance: 239.1
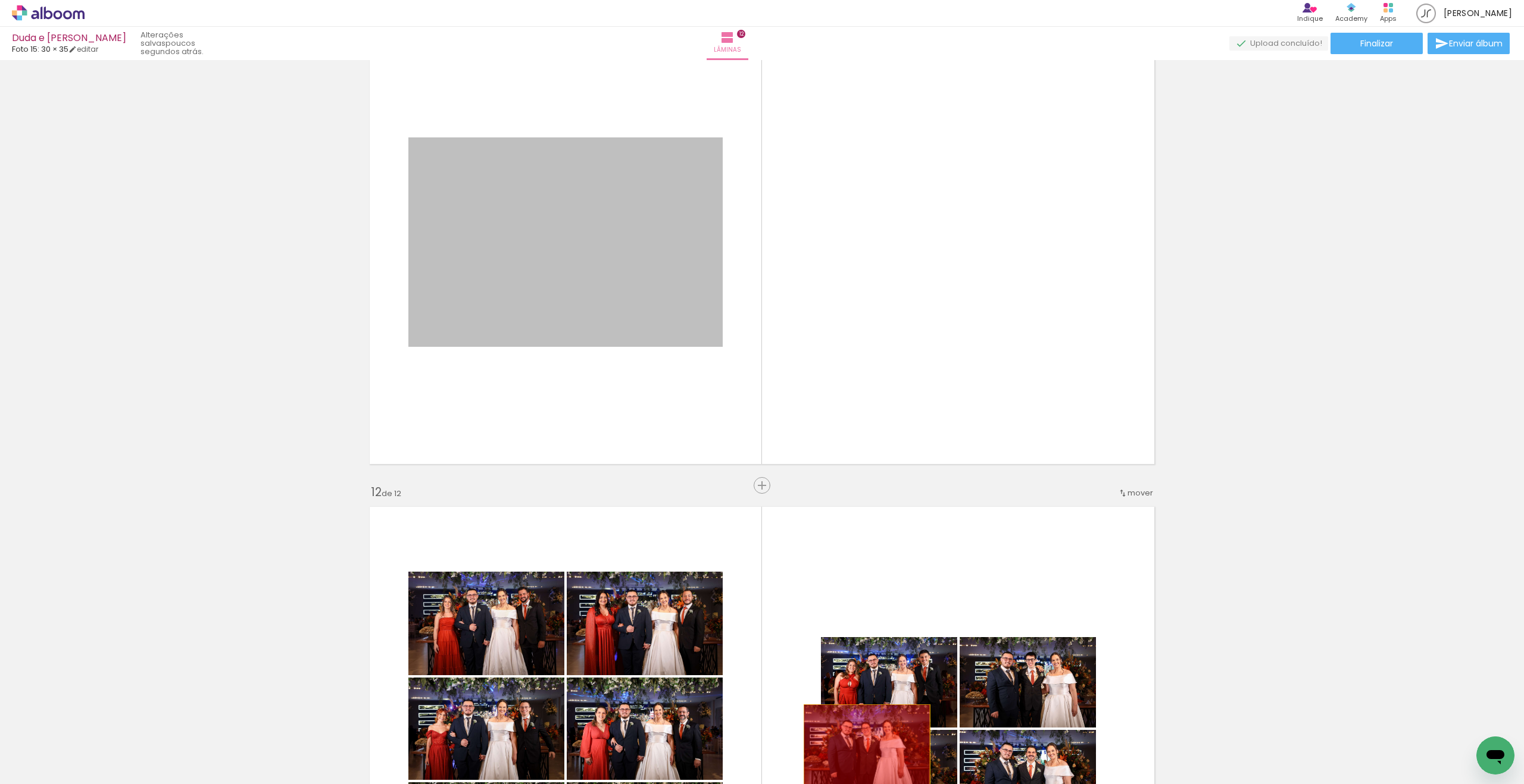
drag, startPoint x: 567, startPoint y: 295, endPoint x: 833, endPoint y: 677, distance: 465.5
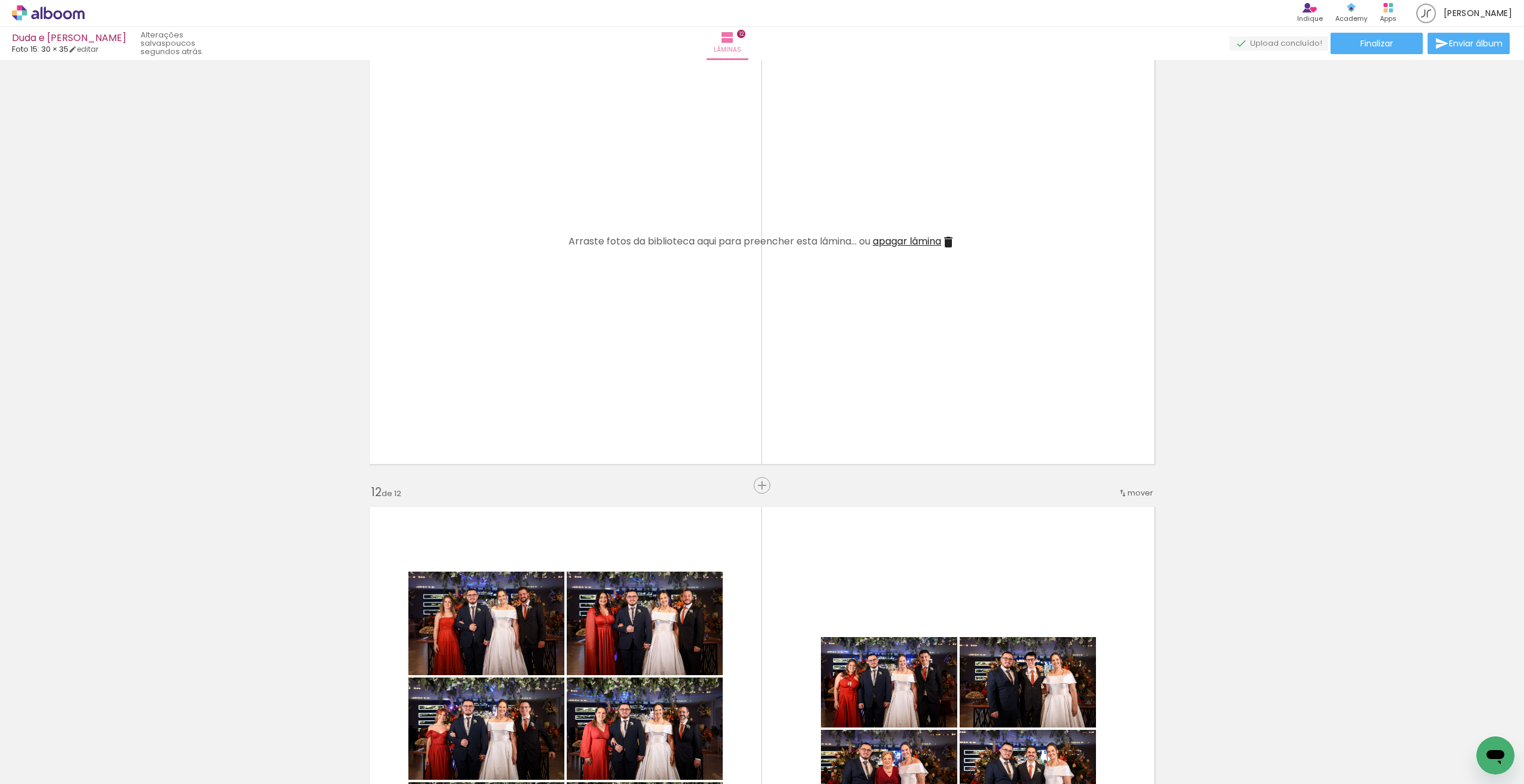
click at [926, 250] on quentale-layouter at bounding box center [762, 242] width 798 height 457
click at [925, 243] on span "apagar lâmina" at bounding box center [906, 241] width 68 height 14
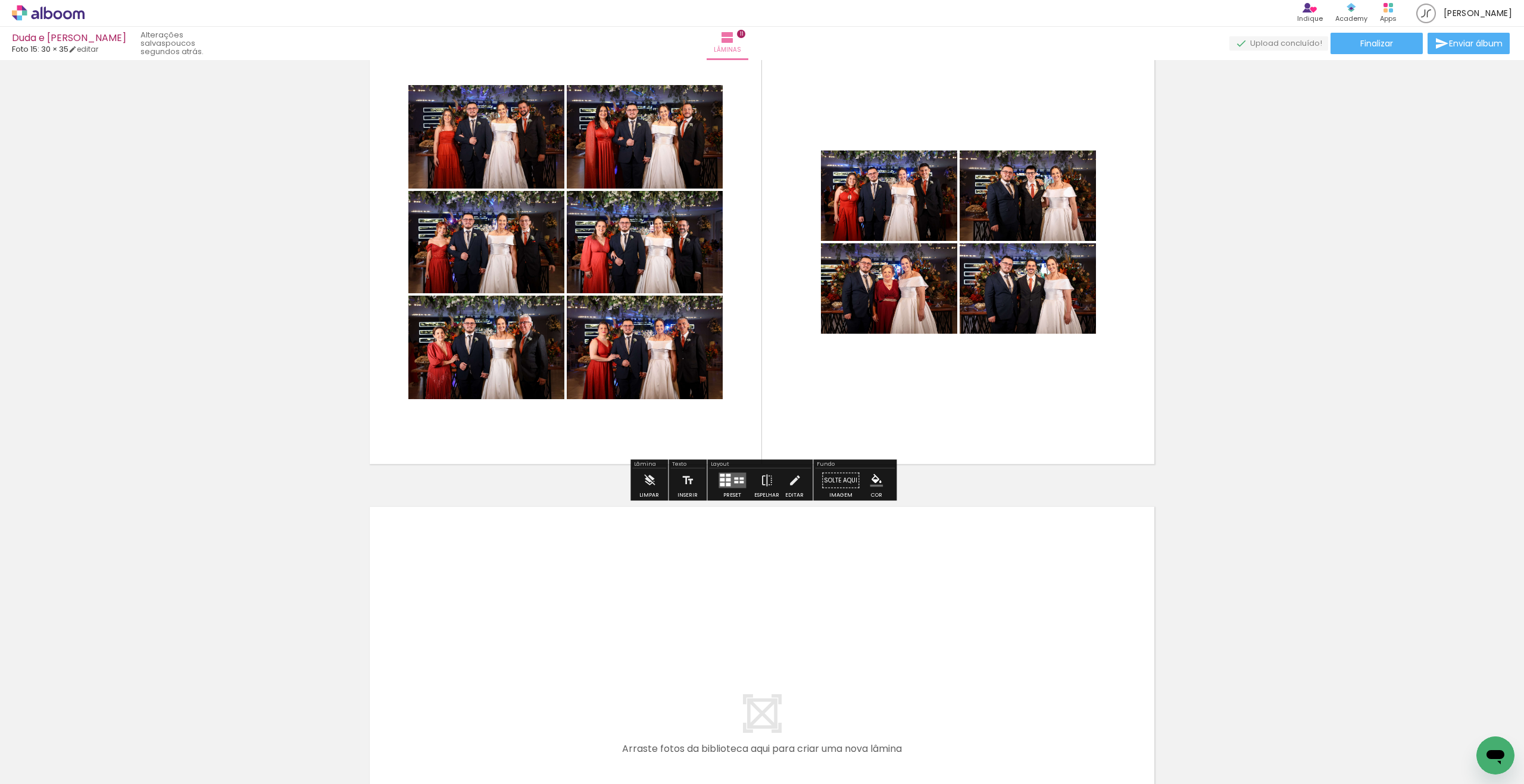
click at [730, 484] on quentale-layouter at bounding box center [732, 480] width 27 height 15
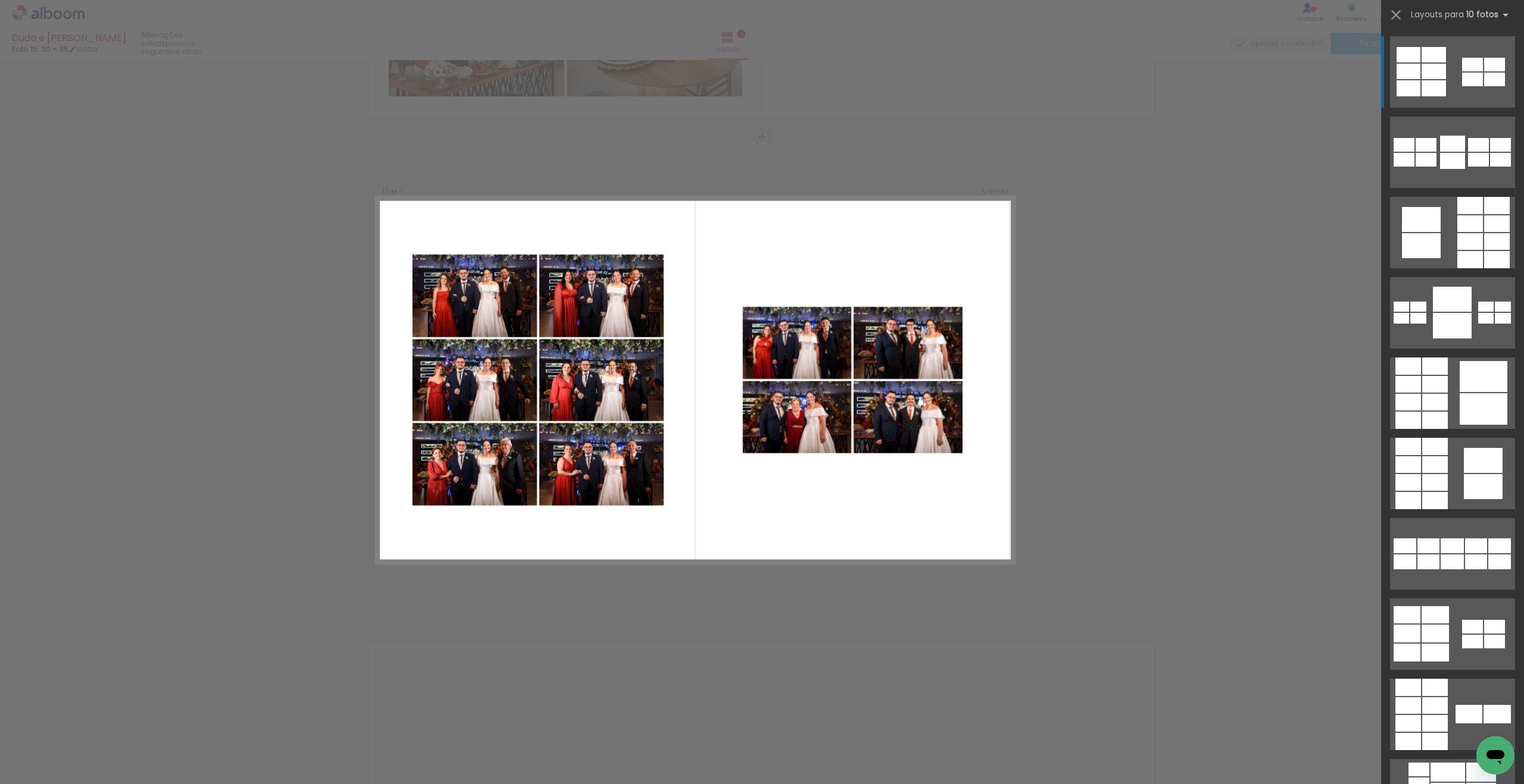
scroll to position [4805, 0]
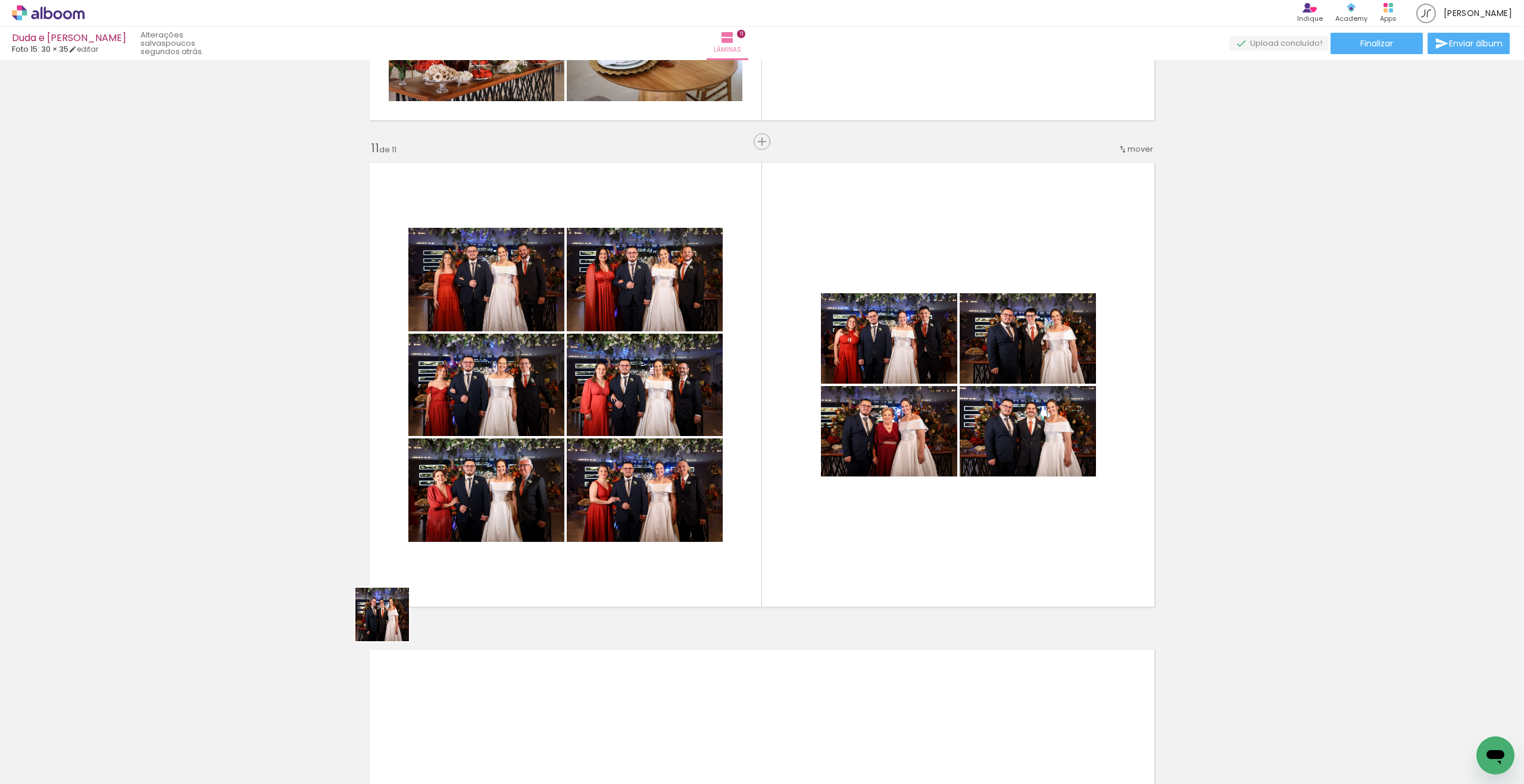
drag, startPoint x: 119, startPoint y: 744, endPoint x: 522, endPoint y: 589, distance: 431.8
click at [522, 589] on quentale-workspace at bounding box center [762, 392] width 1524 height 784
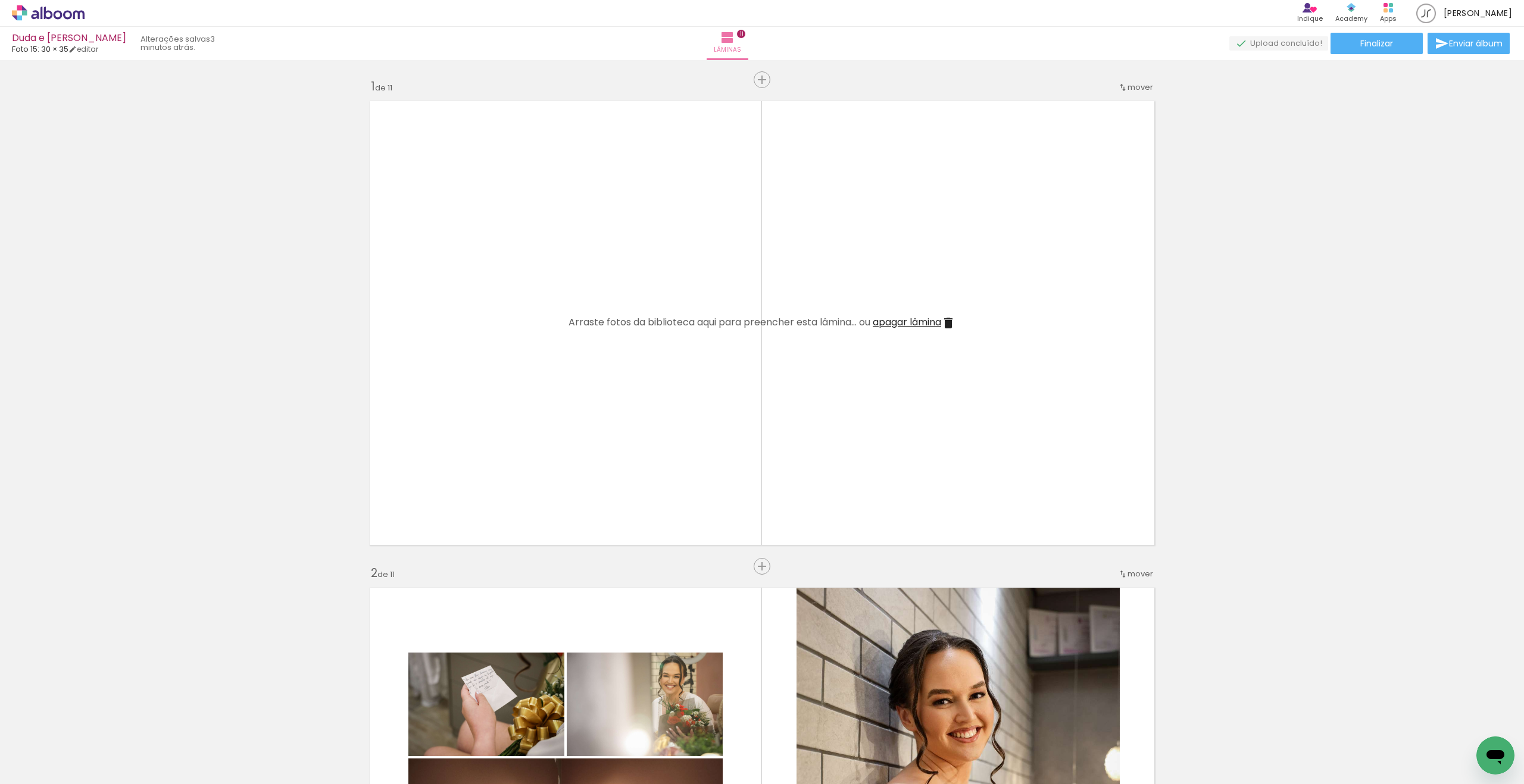
scroll to position [0, 3]
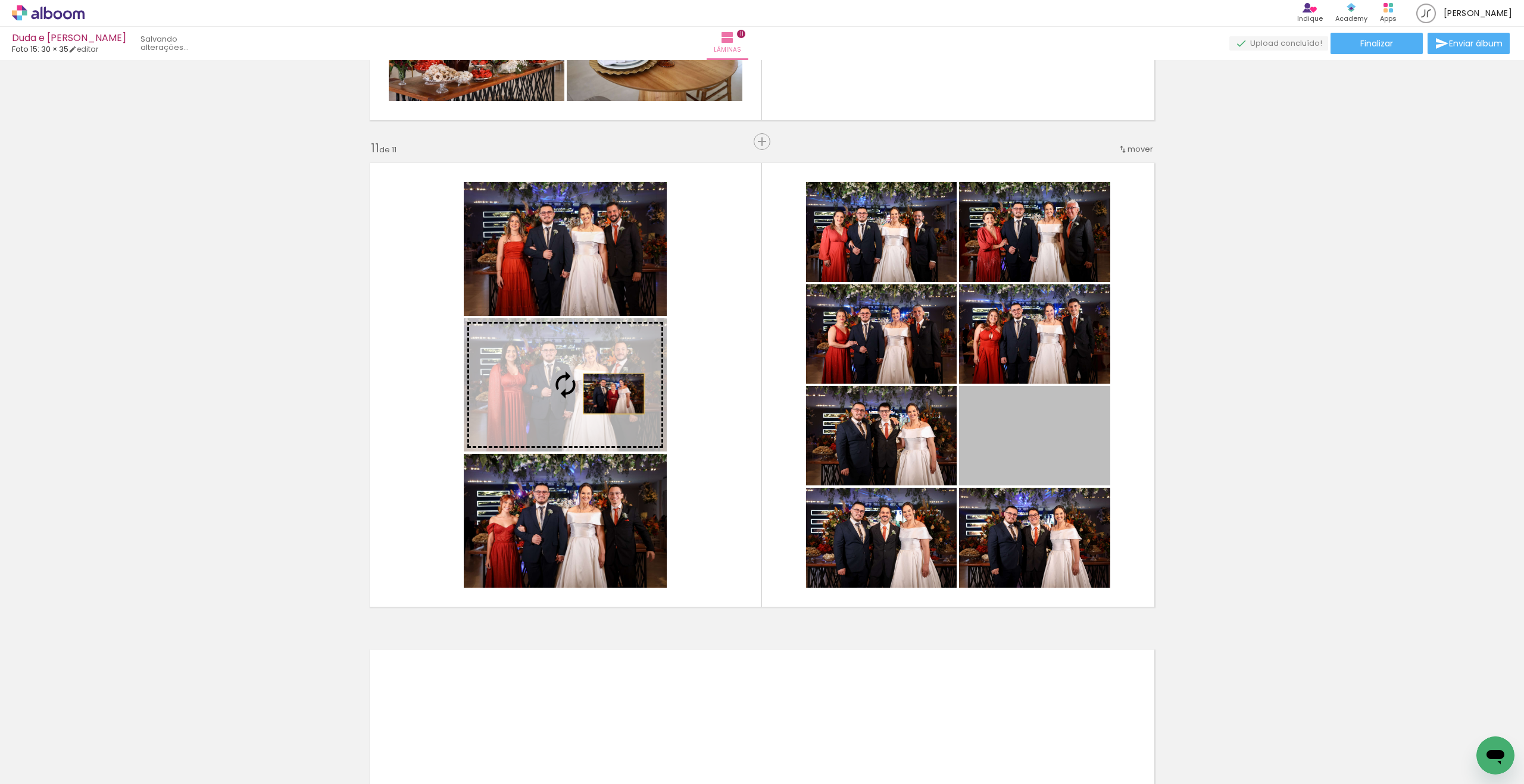
drag, startPoint x: 872, startPoint y: 424, endPoint x: 613, endPoint y: 394, distance: 260.7
click at [0, 0] on slot at bounding box center [0, 0] width 0 height 0
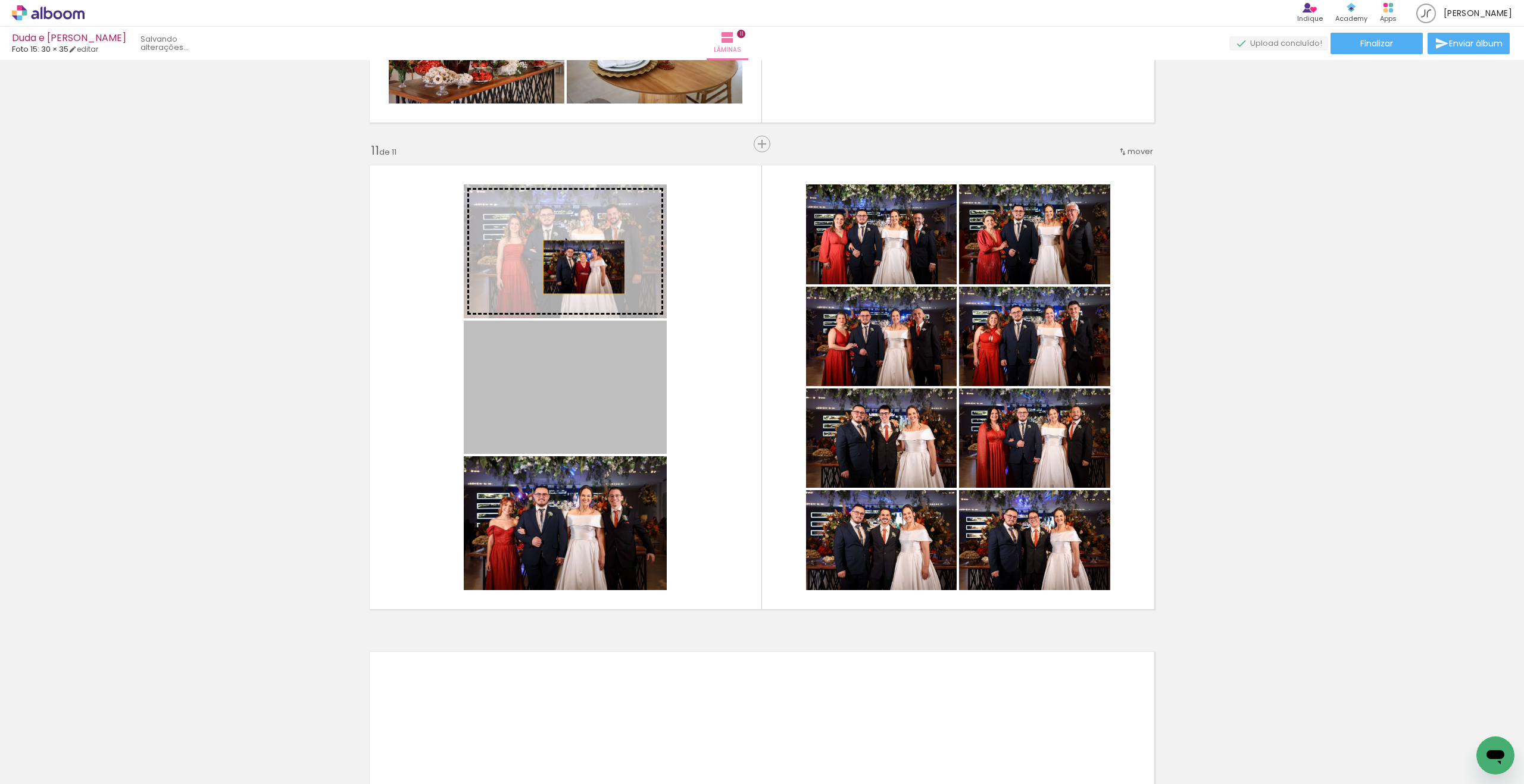
drag, startPoint x: 587, startPoint y: 380, endPoint x: 584, endPoint y: 267, distance: 113.0
click at [0, 0] on slot at bounding box center [0, 0] width 0 height 0
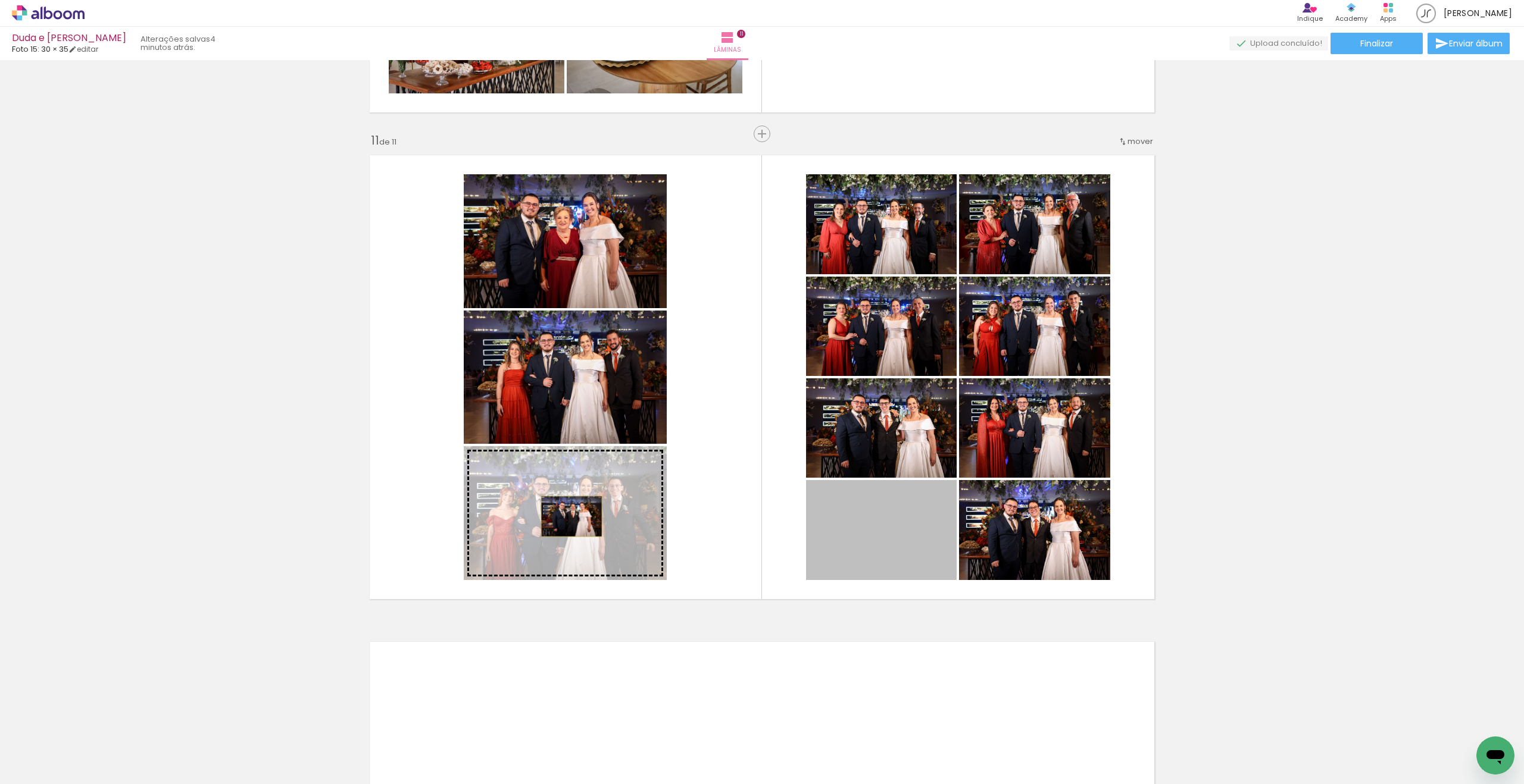
drag, startPoint x: 735, startPoint y: 525, endPoint x: 571, endPoint y: 517, distance: 164.2
click at [0, 0] on slot at bounding box center [0, 0] width 0 height 0
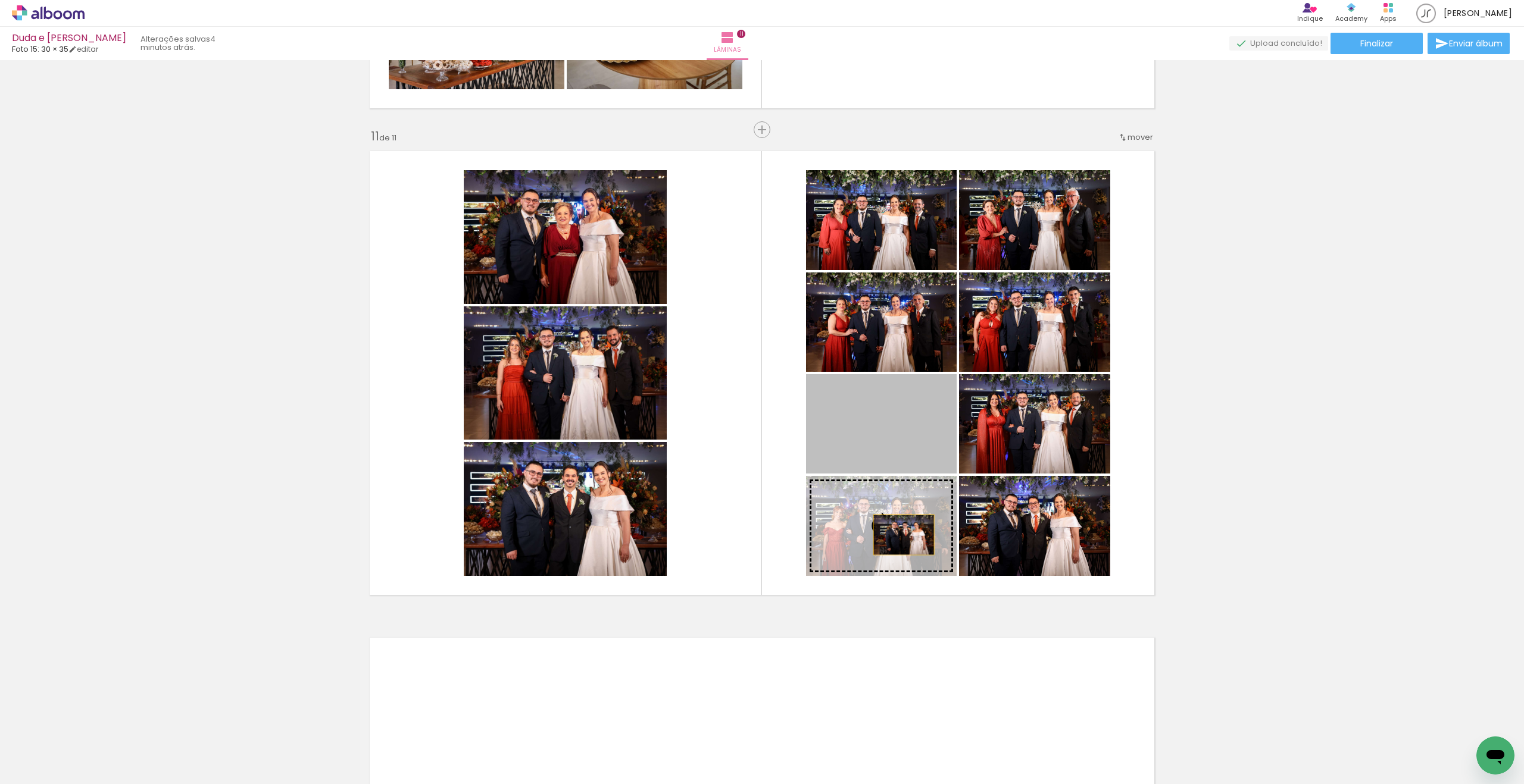
drag, startPoint x: 911, startPoint y: 435, endPoint x: 904, endPoint y: 535, distance: 100.2
click at [0, 0] on slot at bounding box center [0, 0] width 0 height 0
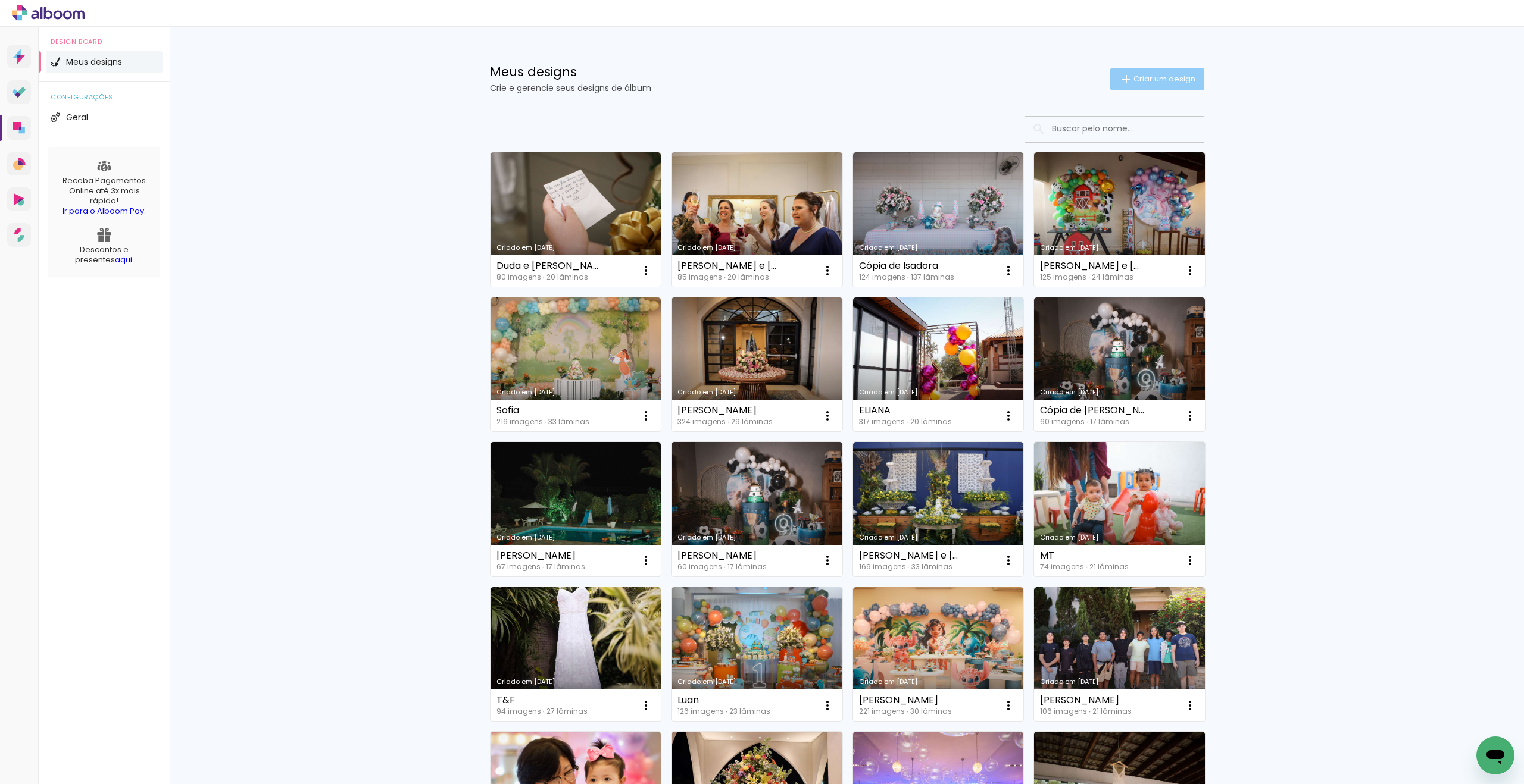
click at [1139, 78] on span "Criar um design" at bounding box center [1164, 79] width 62 height 8
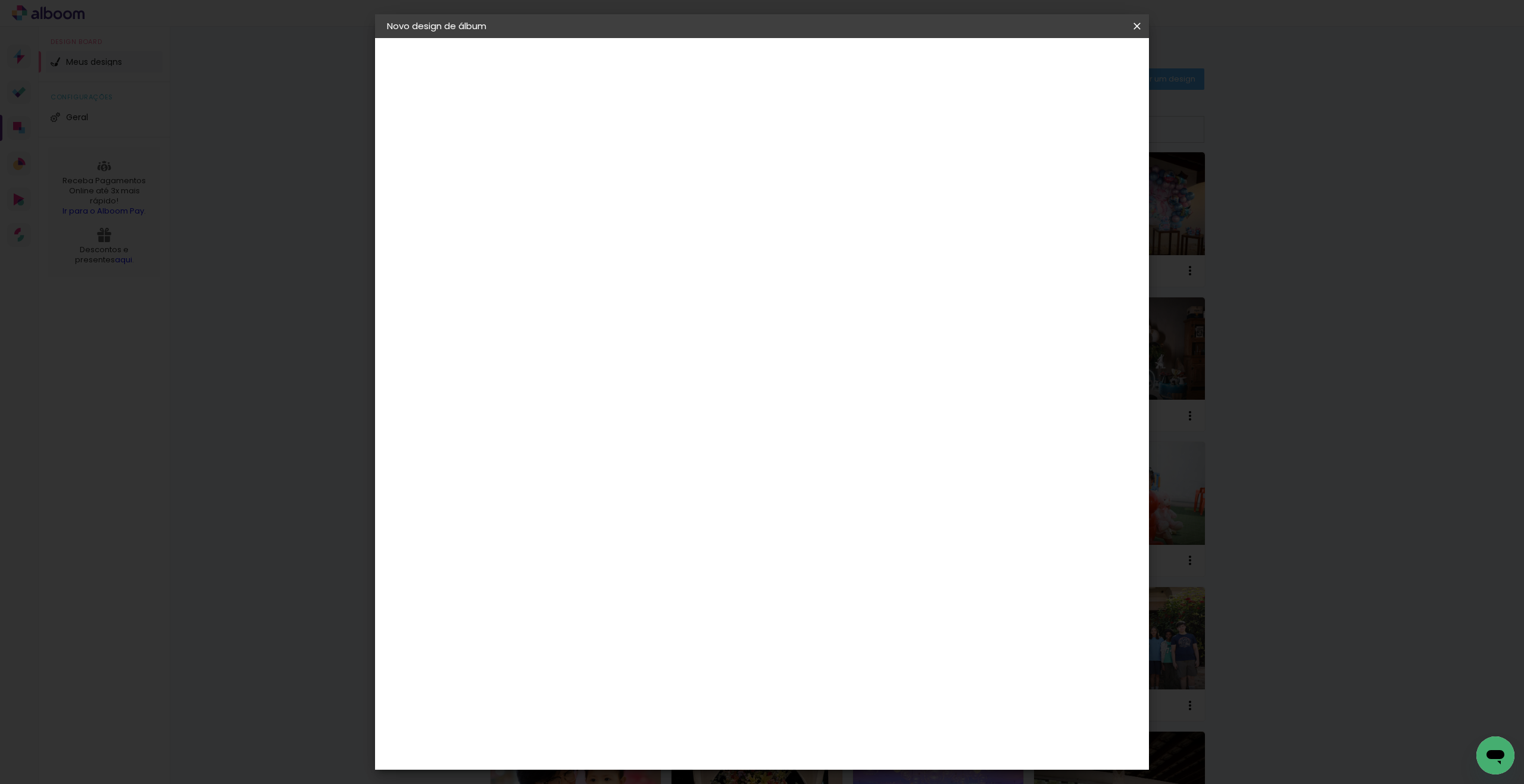
click at [586, 170] on paper-input-container "Título do álbum" at bounding box center [582, 160] width 8 height 30
type input "Emilly e [PERSON_NAME]"
type paper-input "Emilly e [PERSON_NAME]"
click at [0, 0] on slot "Avançar" at bounding box center [0, 0] width 0 height 0
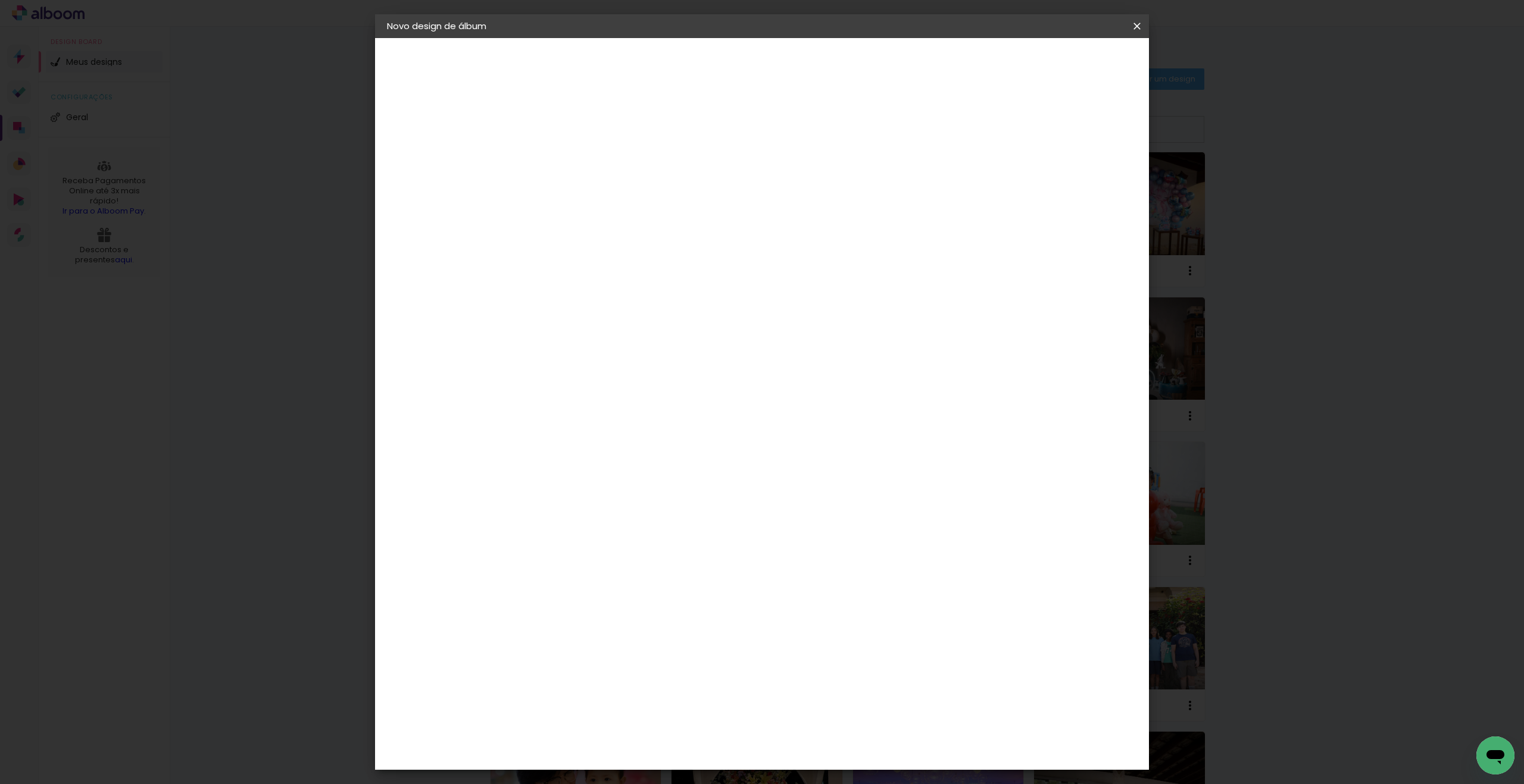
click at [668, 483] on paper-item "Foto 15" at bounding box center [612, 498] width 128 height 31
click at [0, 0] on slot "Avançar" at bounding box center [0, 0] width 0 height 0
click at [706, 685] on span "30 × 30 cm" at bounding box center [683, 698] width 44 height 24
click at [0, 0] on slot "Avançar" at bounding box center [0, 0] width 0 height 0
click at [1071, 63] on span "Iniciar design" at bounding box center [1045, 63] width 54 height 8
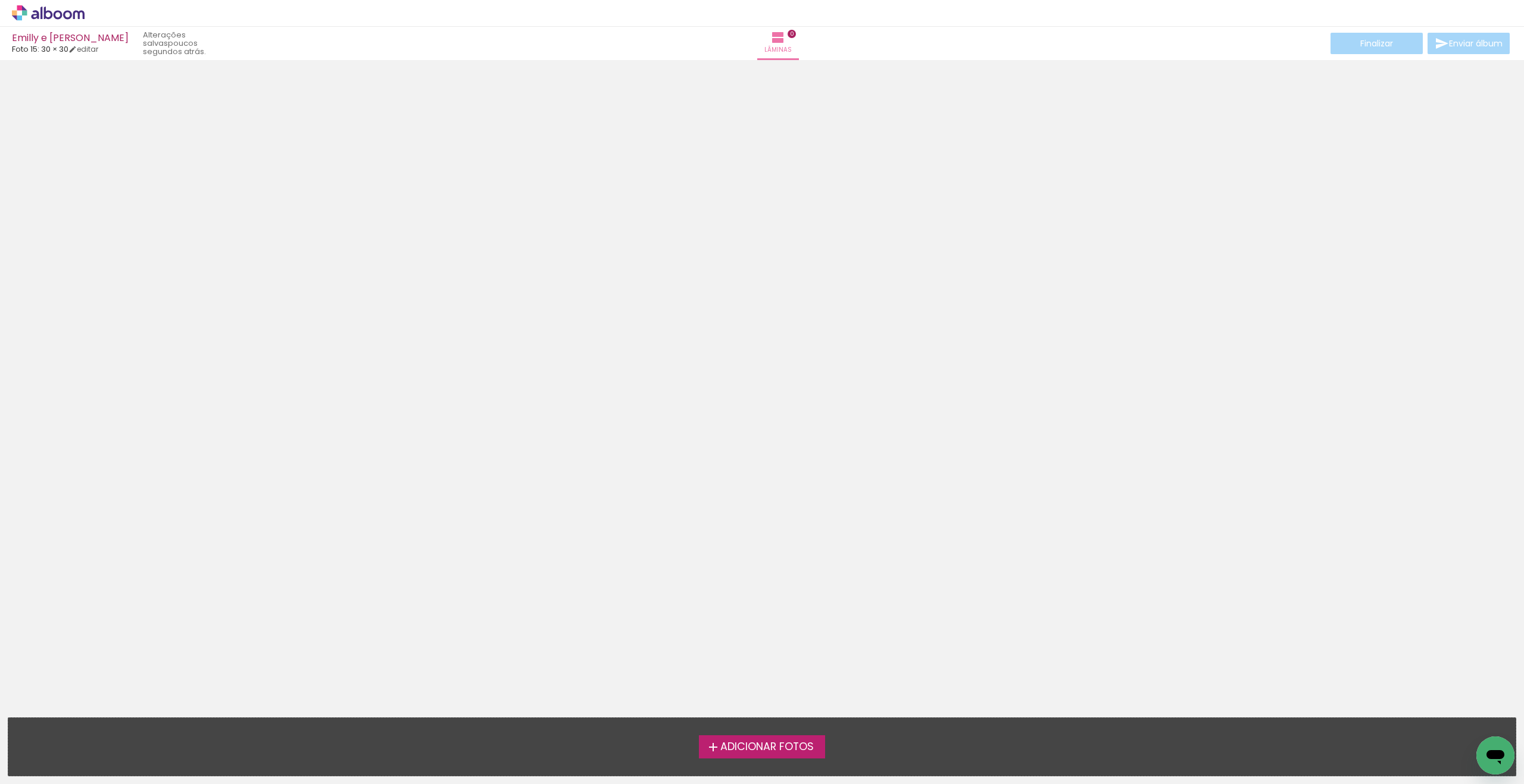
click at [770, 754] on label "Adicionar Fotos" at bounding box center [762, 746] width 127 height 22
click at [0, 0] on input "file" at bounding box center [0, 0] width 0 height 0
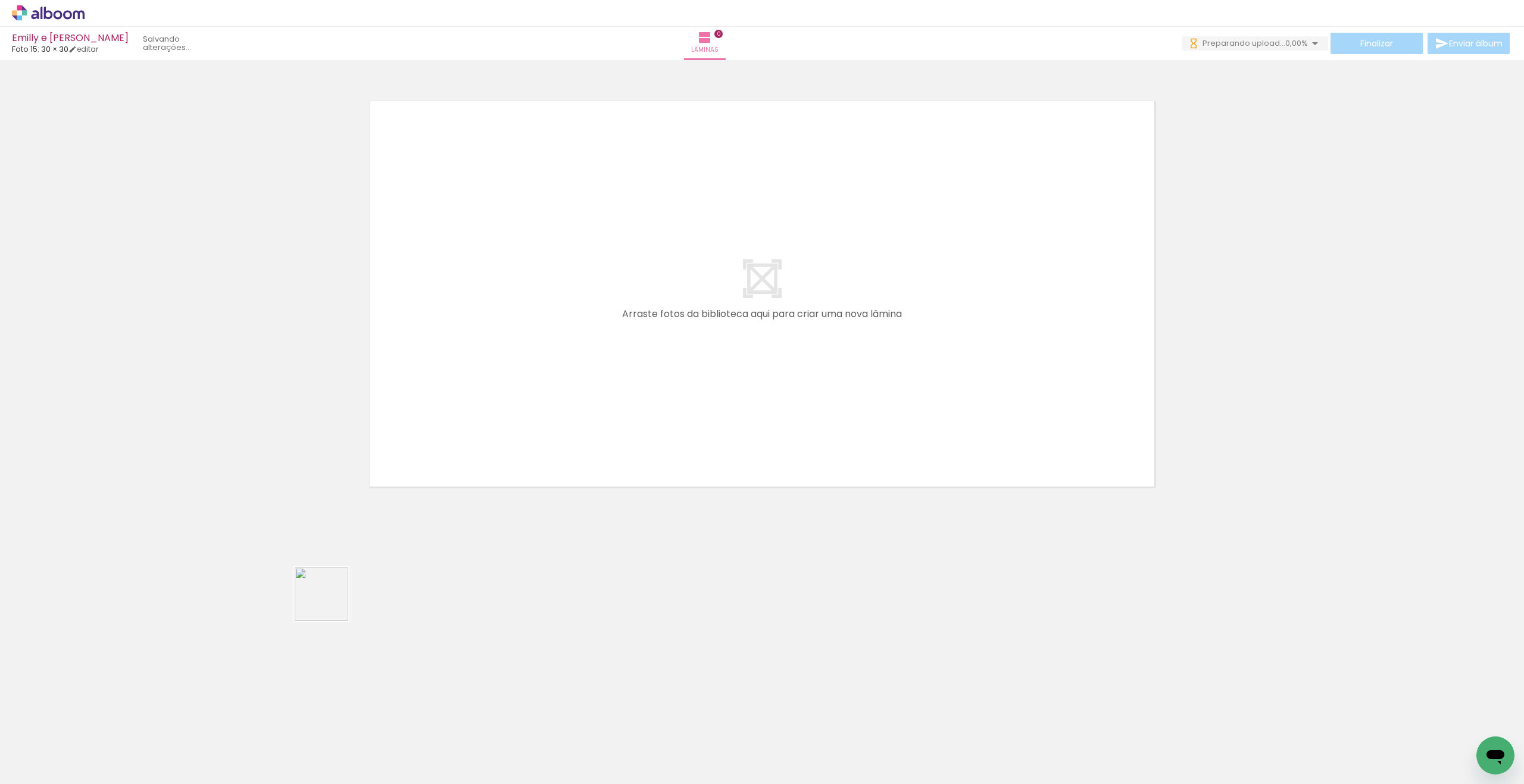
drag, startPoint x: 182, startPoint y: 742, endPoint x: 622, endPoint y: 411, distance: 550.6
click at [622, 411] on quentale-workspace at bounding box center [762, 392] width 1524 height 784
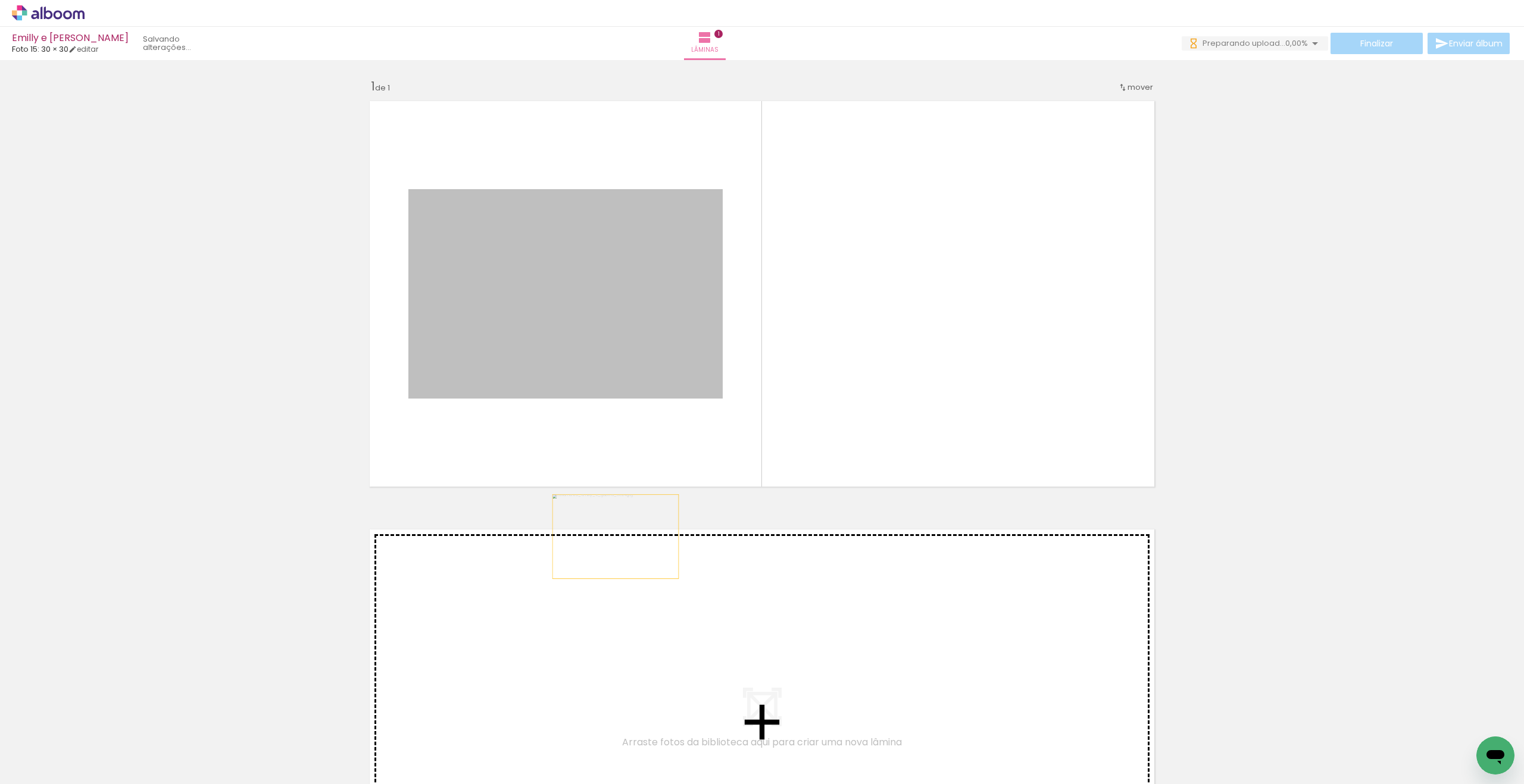
drag, startPoint x: 615, startPoint y: 505, endPoint x: 615, endPoint y: 578, distance: 73.0
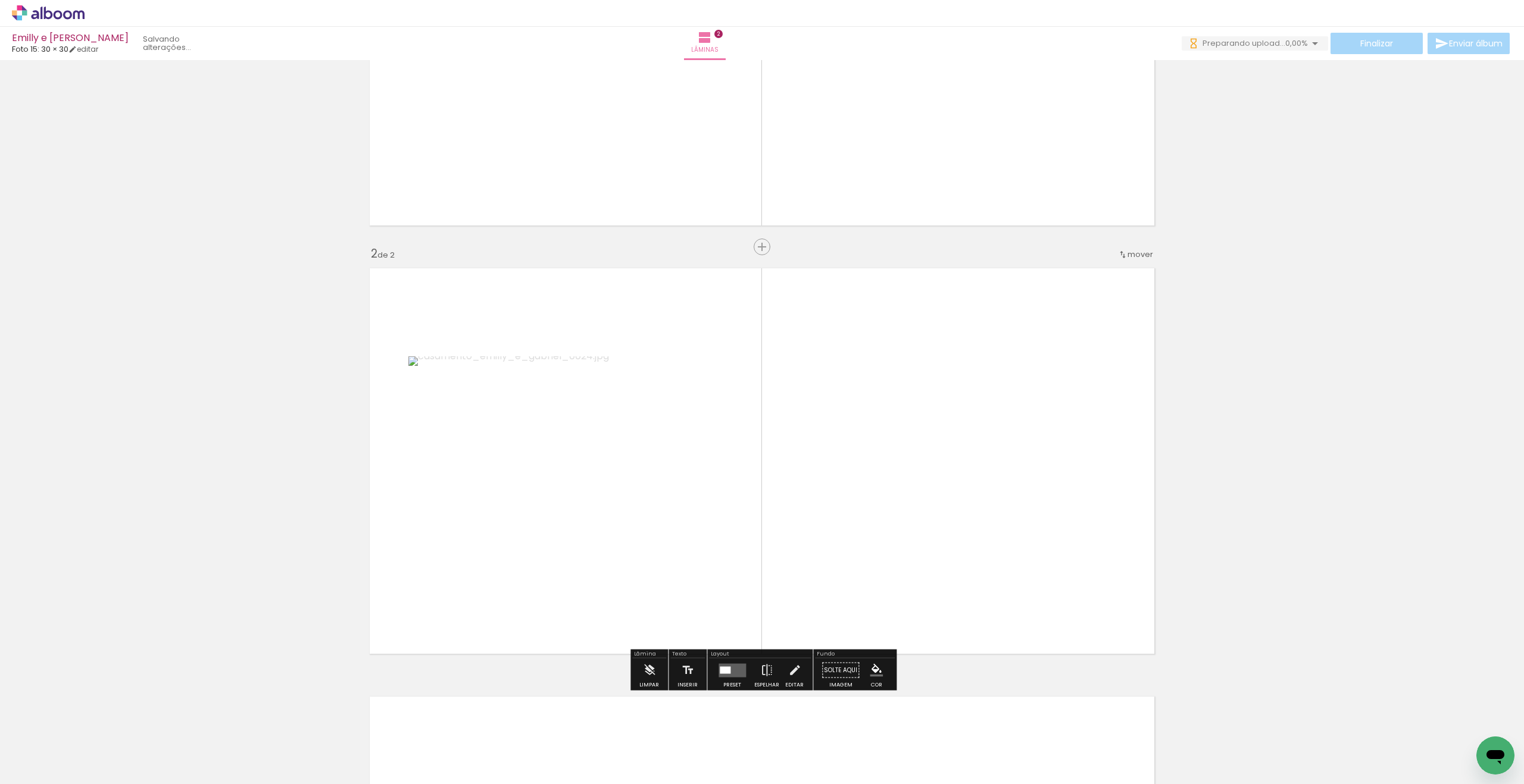
scroll to position [337, 0]
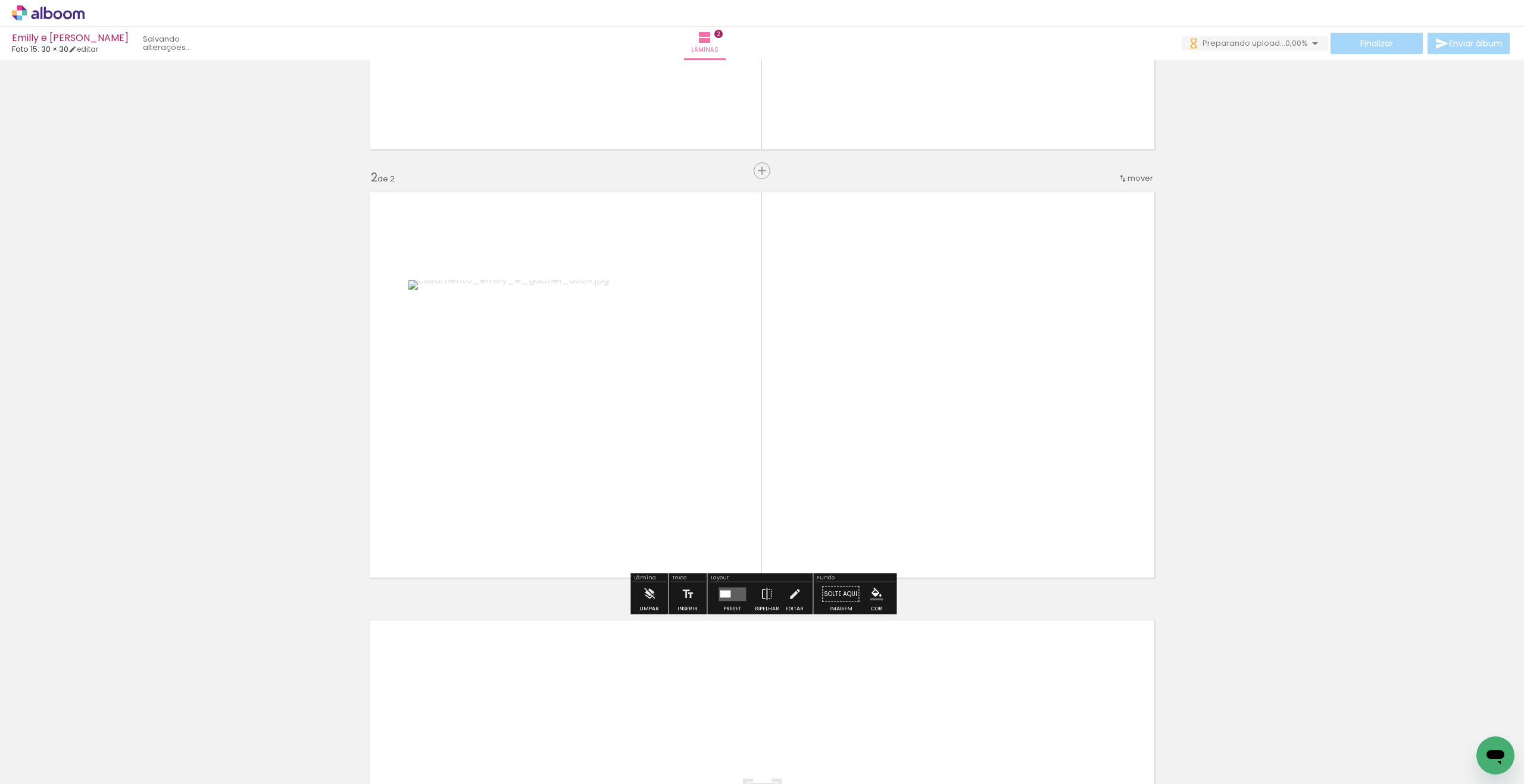
click at [54, 748] on input "Todas as fotos" at bounding box center [33, 748] width 45 height 10
click at [0, 0] on slot "Não utilizadas" at bounding box center [0, 0] width 0 height 0
type input "Não utilizadas"
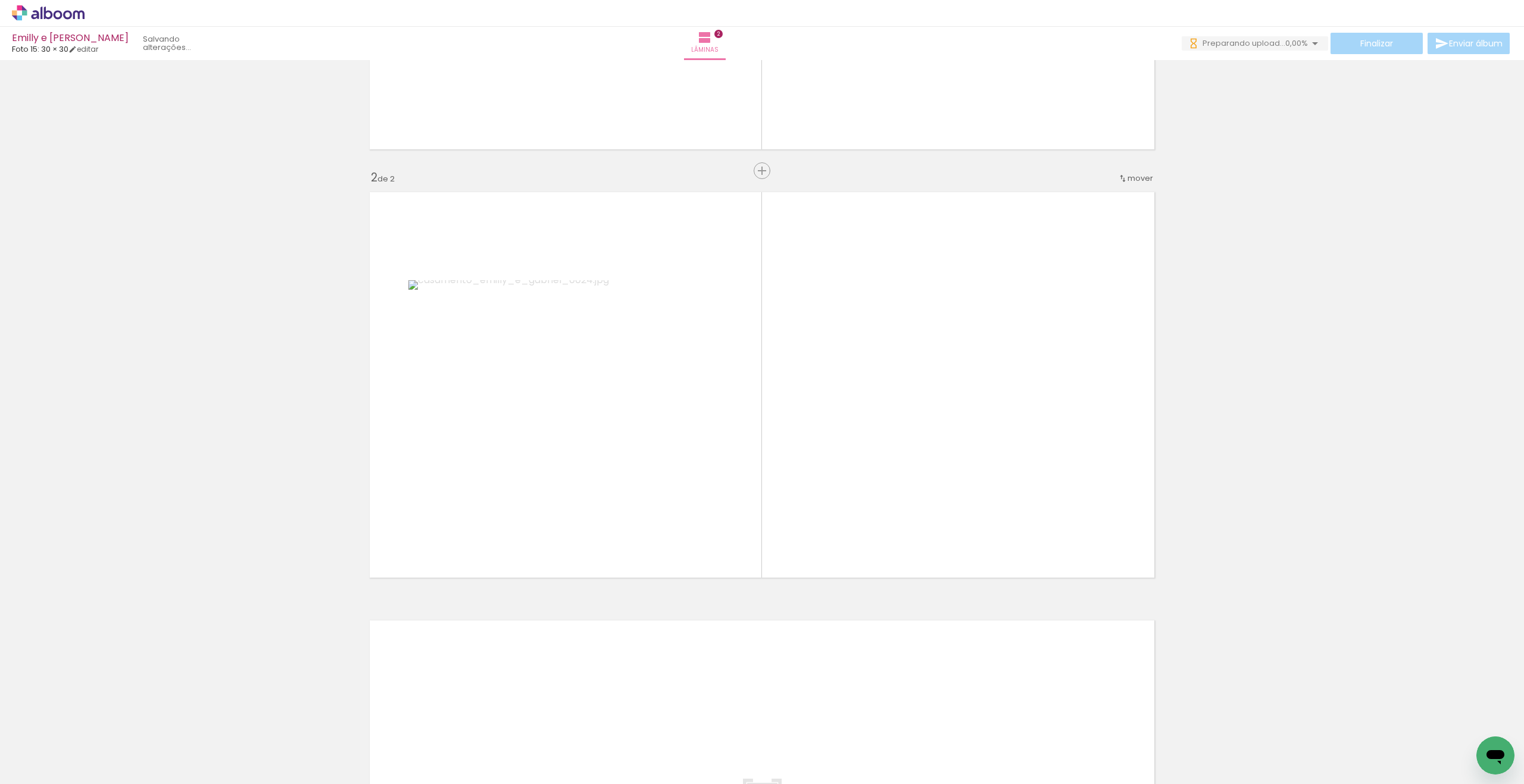
scroll to position [0, 0]
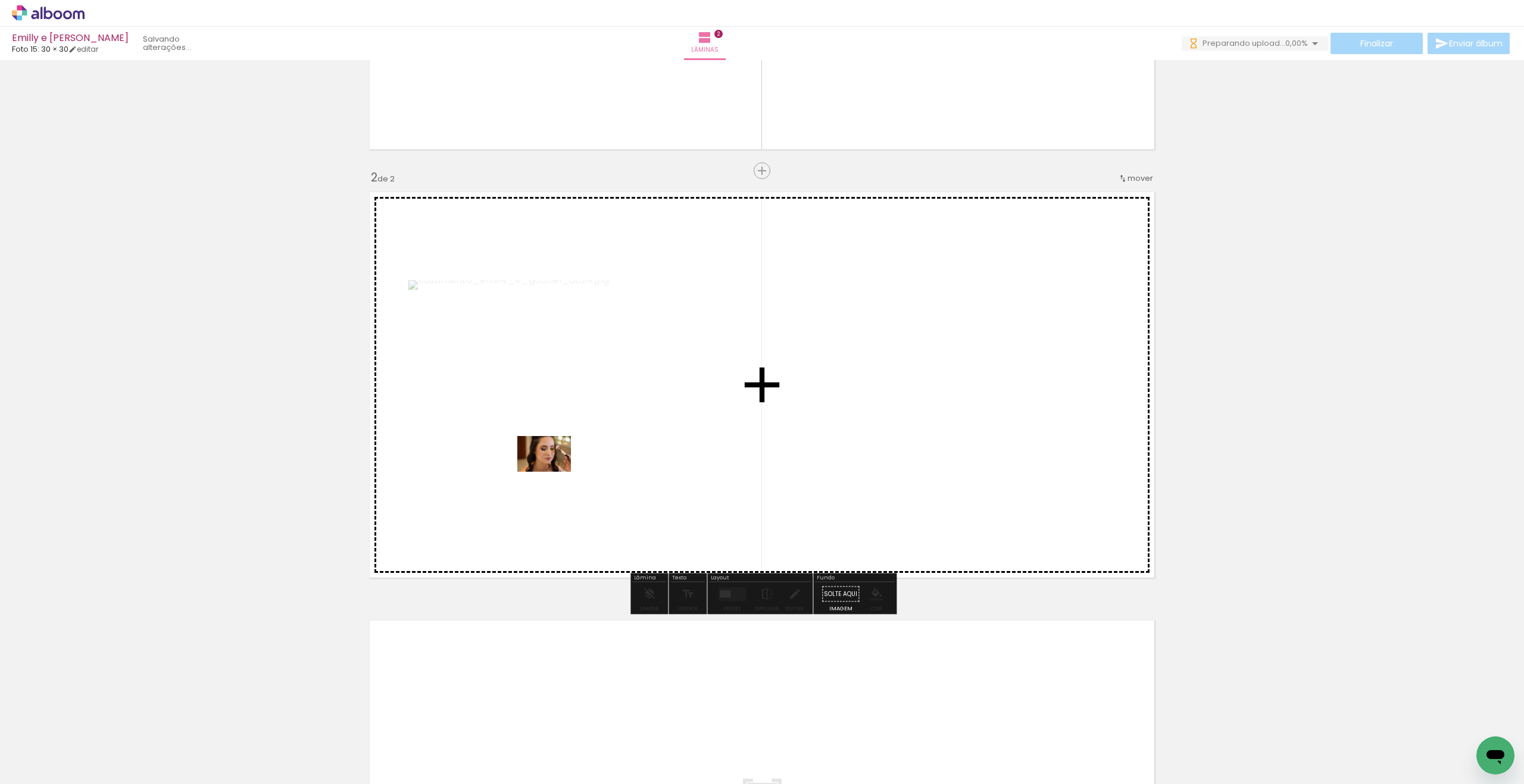
drag, startPoint x: 163, startPoint y: 706, endPoint x: 552, endPoint y: 472, distance: 454.0
click at [556, 471] on quentale-workspace at bounding box center [762, 392] width 1524 height 784
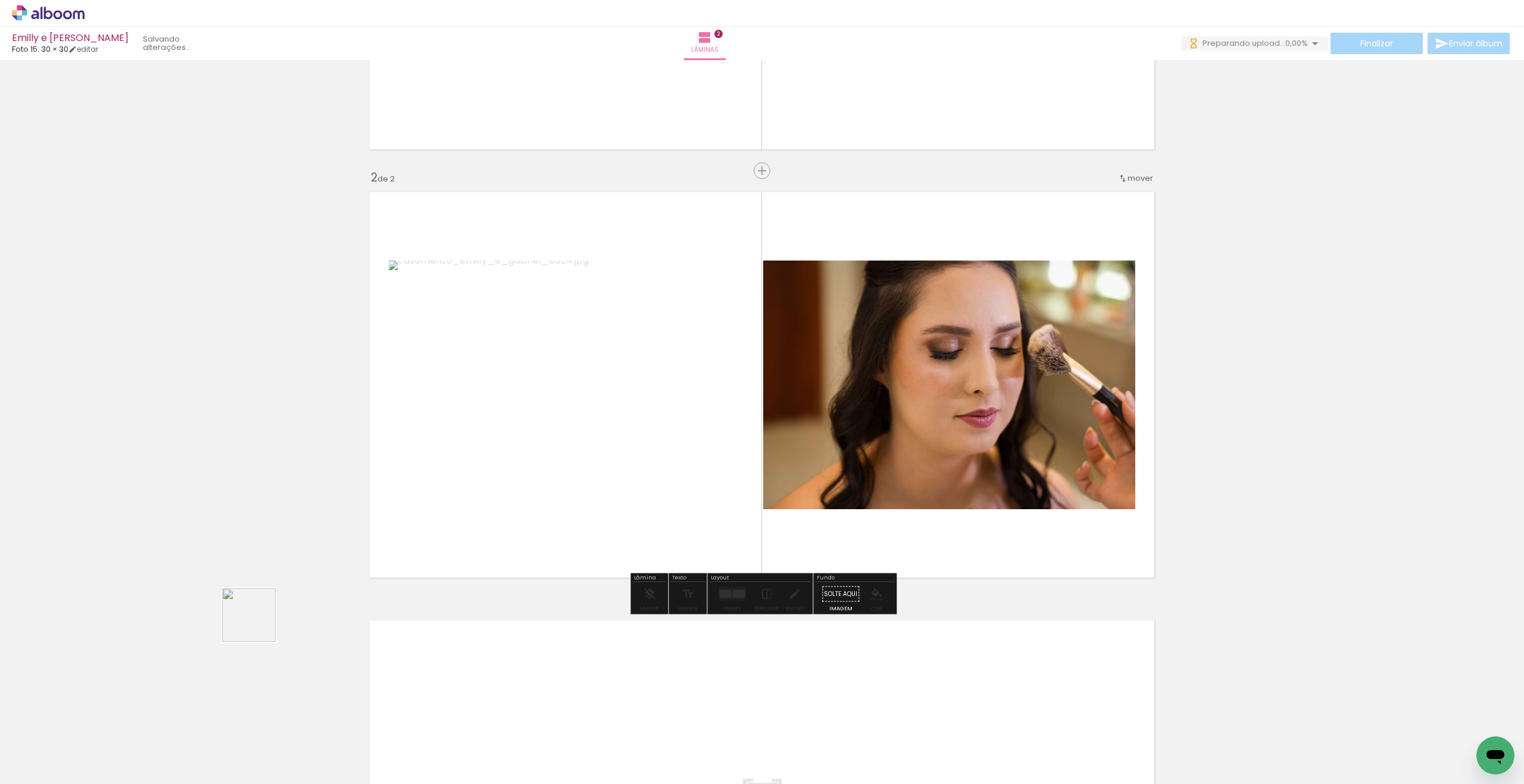
drag, startPoint x: 133, startPoint y: 734, endPoint x: 502, endPoint y: 478, distance: 449.1
click at [517, 458] on quentale-workspace at bounding box center [762, 392] width 1524 height 784
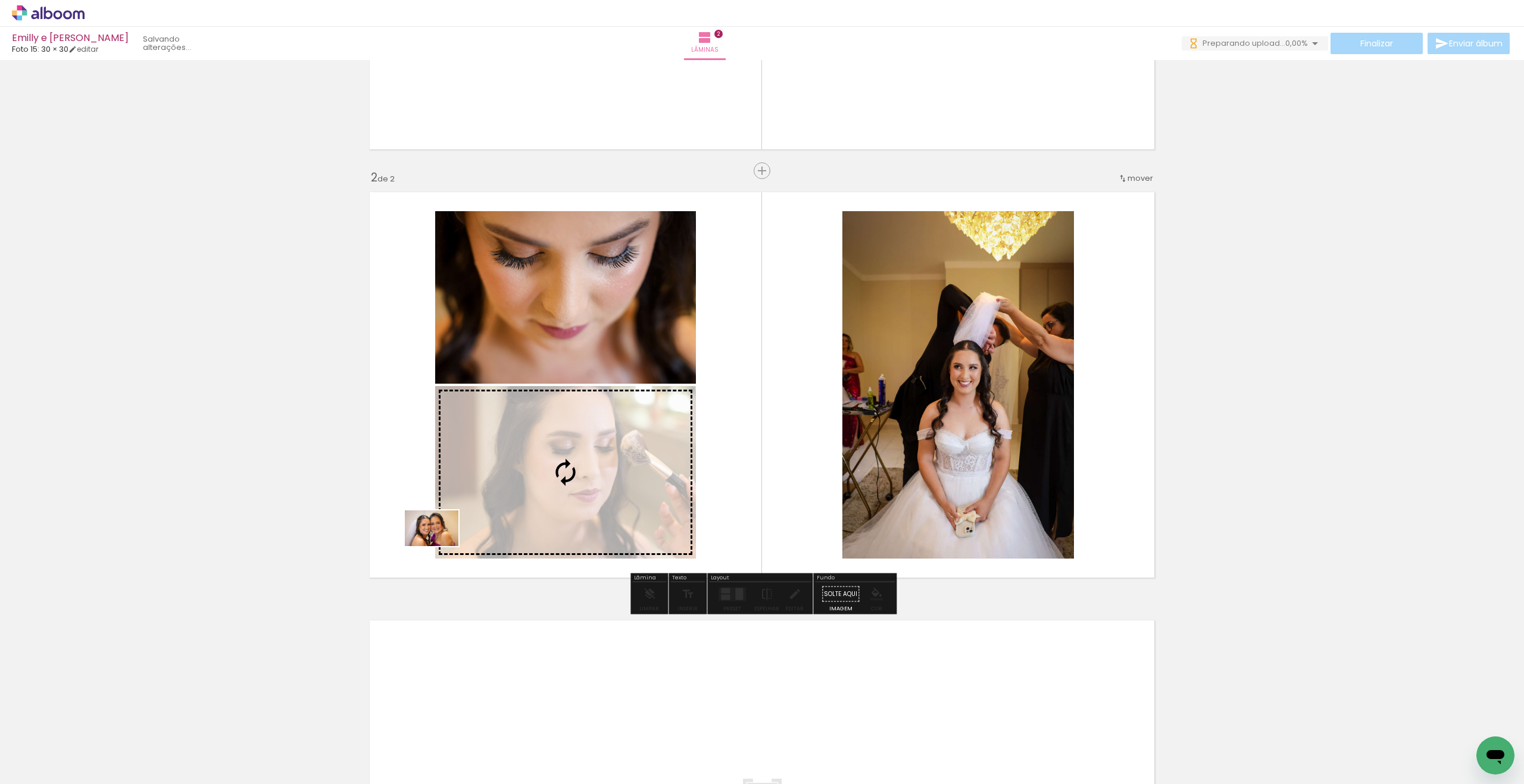
drag, startPoint x: 245, startPoint y: 661, endPoint x: 441, endPoint y: 546, distance: 227.2
click at [441, 546] on quentale-workspace at bounding box center [762, 392] width 1524 height 784
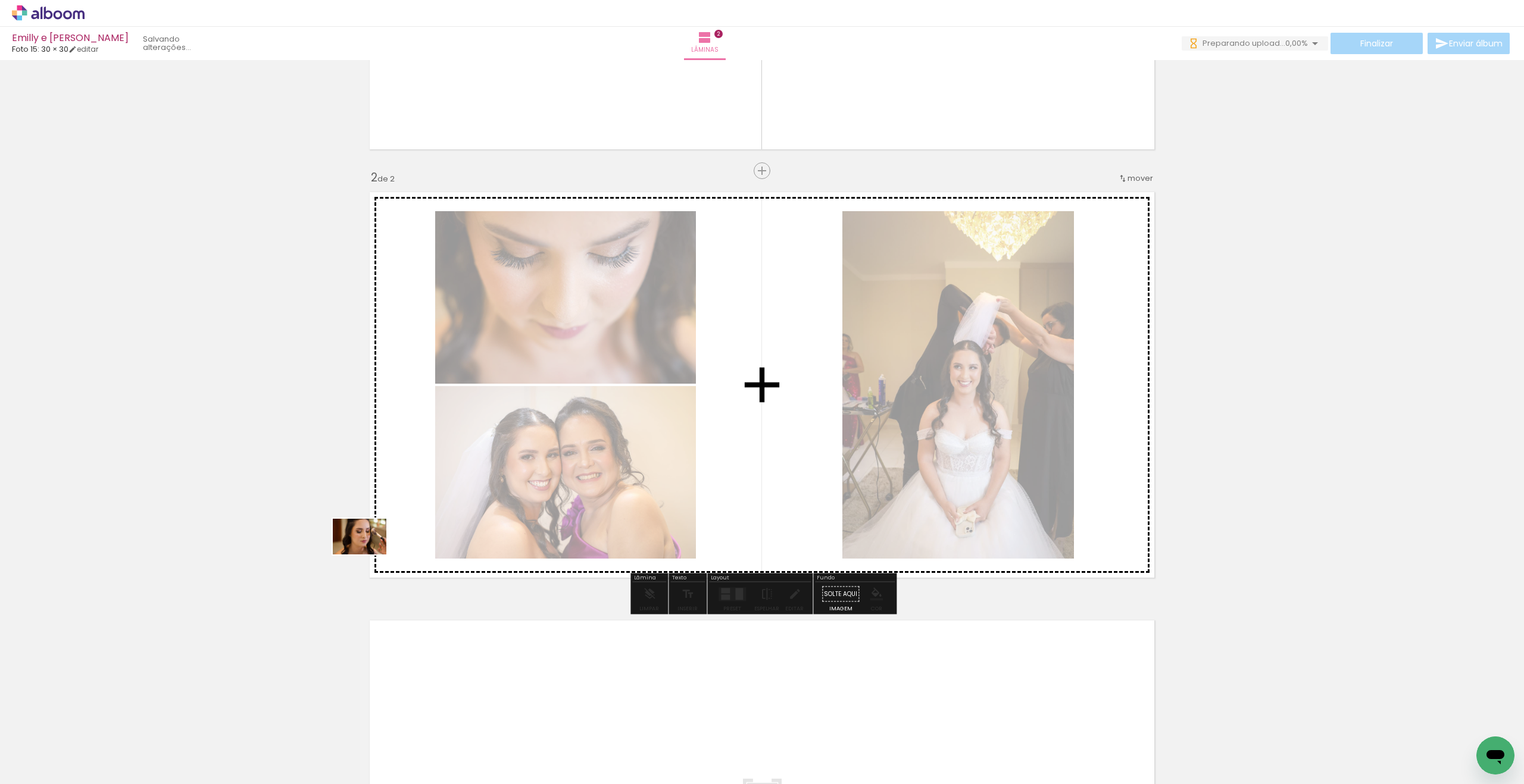
drag, startPoint x: 132, startPoint y: 745, endPoint x: 369, endPoint y: 554, distance: 304.4
click at [369, 554] on quentale-workspace at bounding box center [762, 392] width 1524 height 784
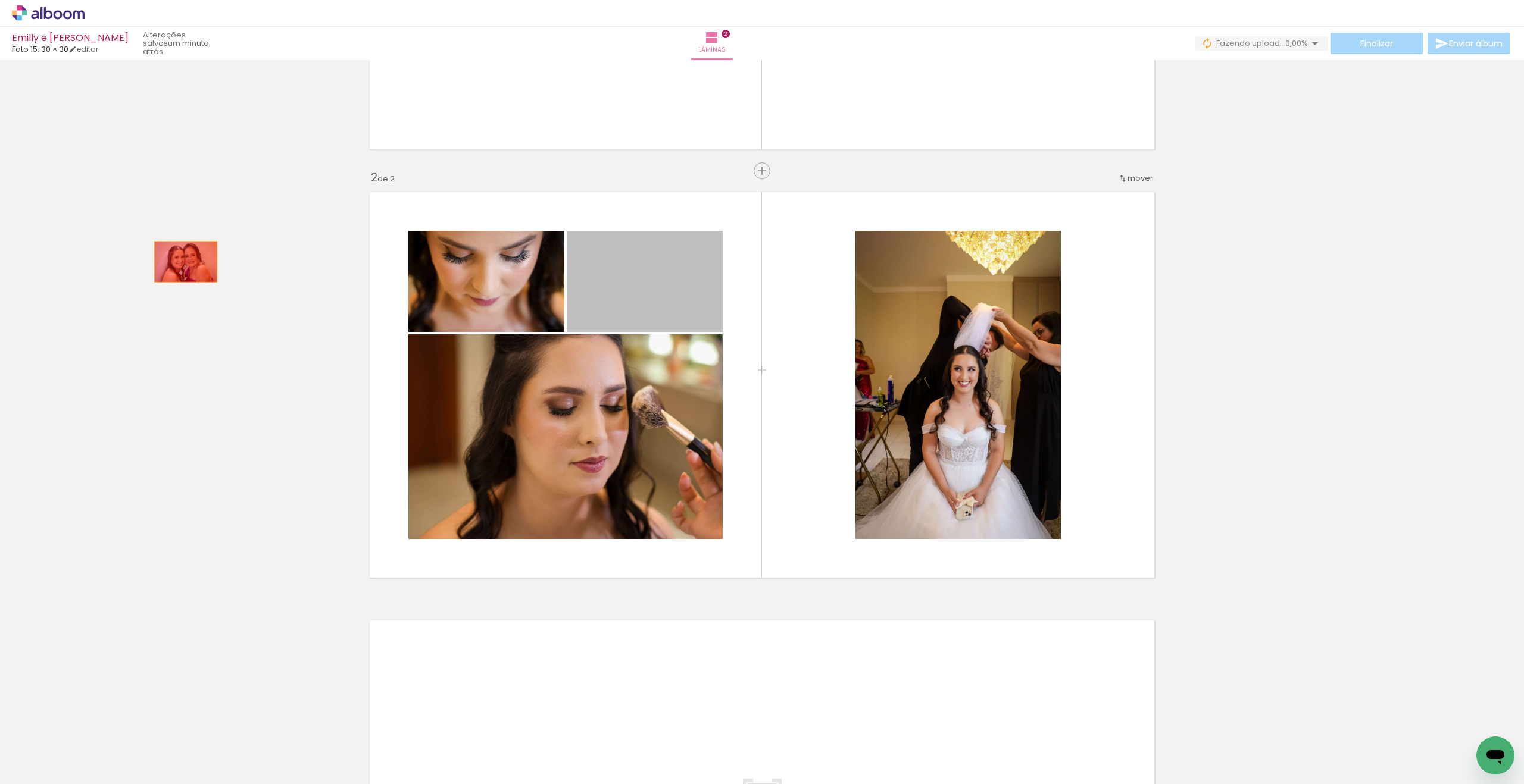
drag, startPoint x: 678, startPoint y: 275, endPoint x: 186, endPoint y: 261, distance: 492.2
click at [186, 261] on div "Inserir lâmina 1 de 2 Inserir lâmina 2 de 2" at bounding box center [762, 370] width 1524 height 1286
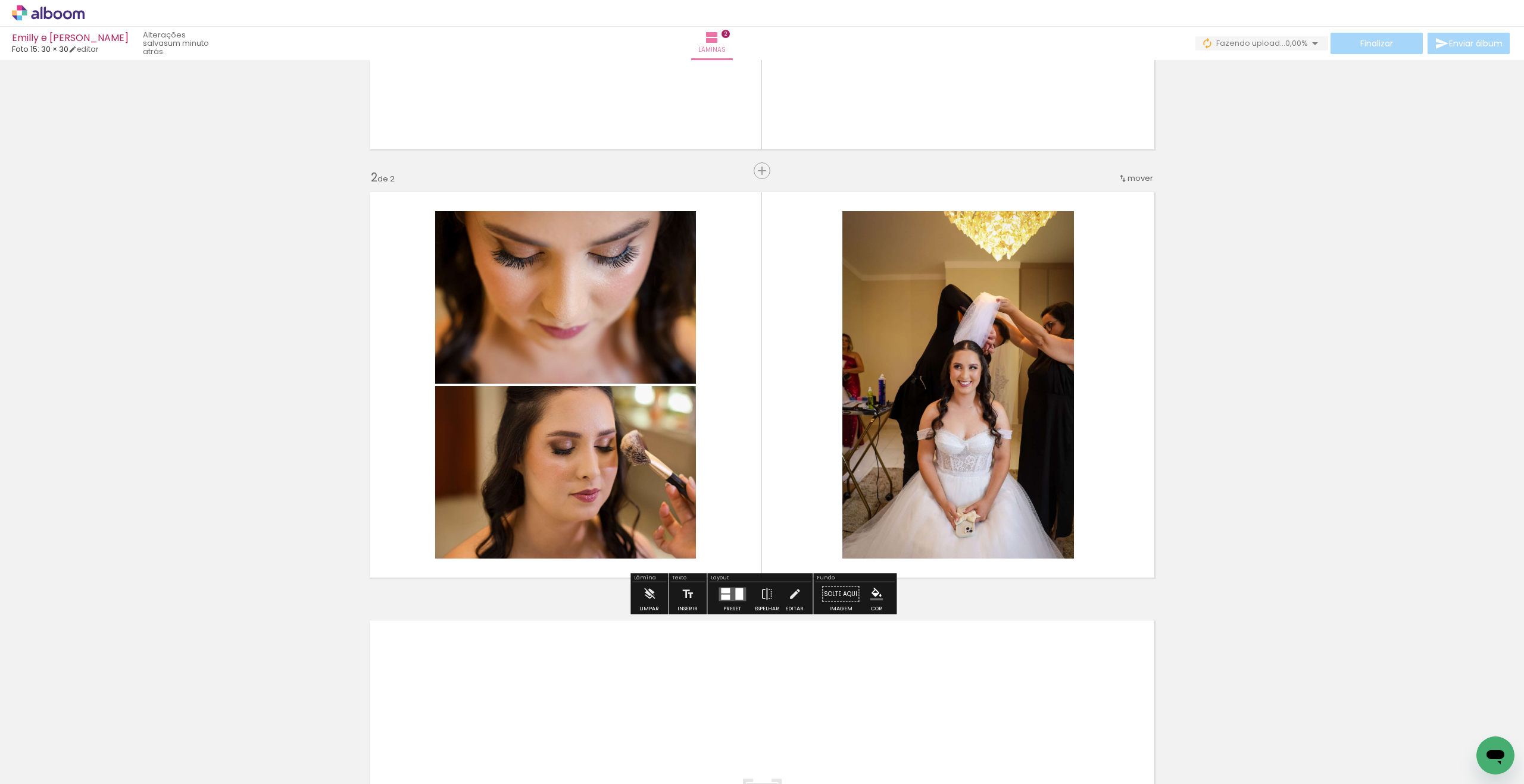
click at [736, 596] on div at bounding box center [740, 593] width 8 height 12
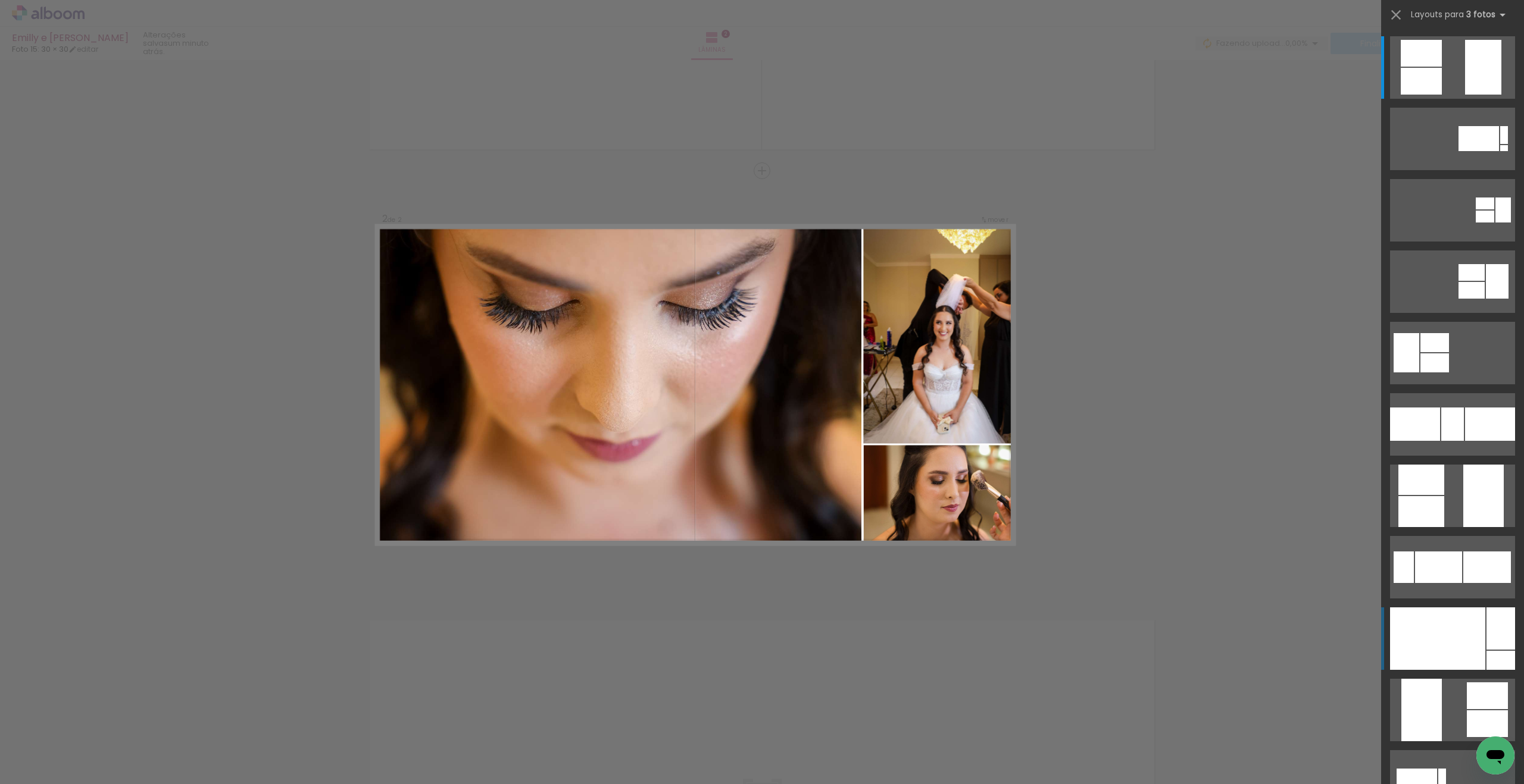
click at [1466, 644] on div at bounding box center [1437, 639] width 95 height 62
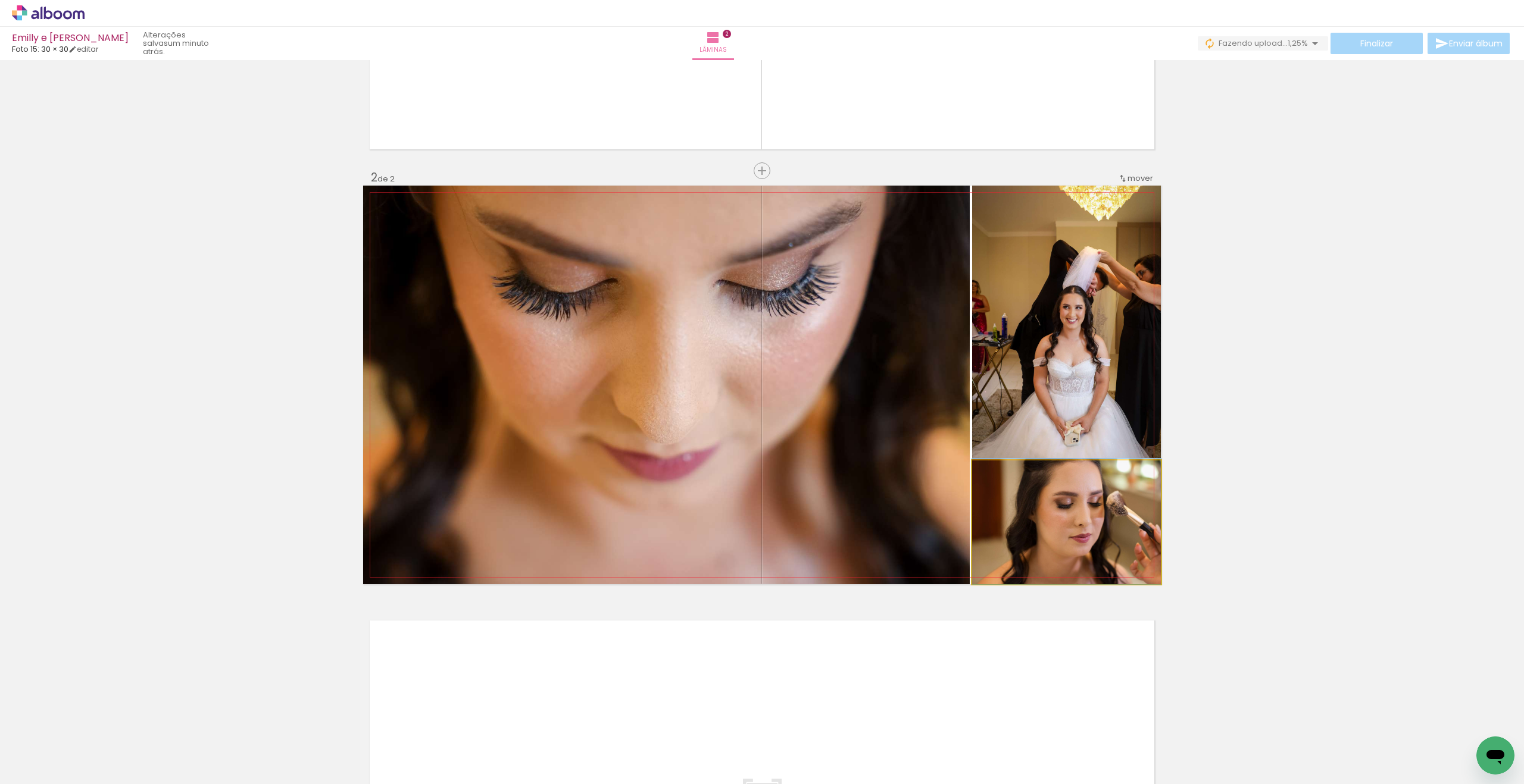
drag, startPoint x: 1071, startPoint y: 550, endPoint x: 937, endPoint y: 521, distance: 137.1
click at [1070, 547] on div at bounding box center [1066, 521] width 189 height 126
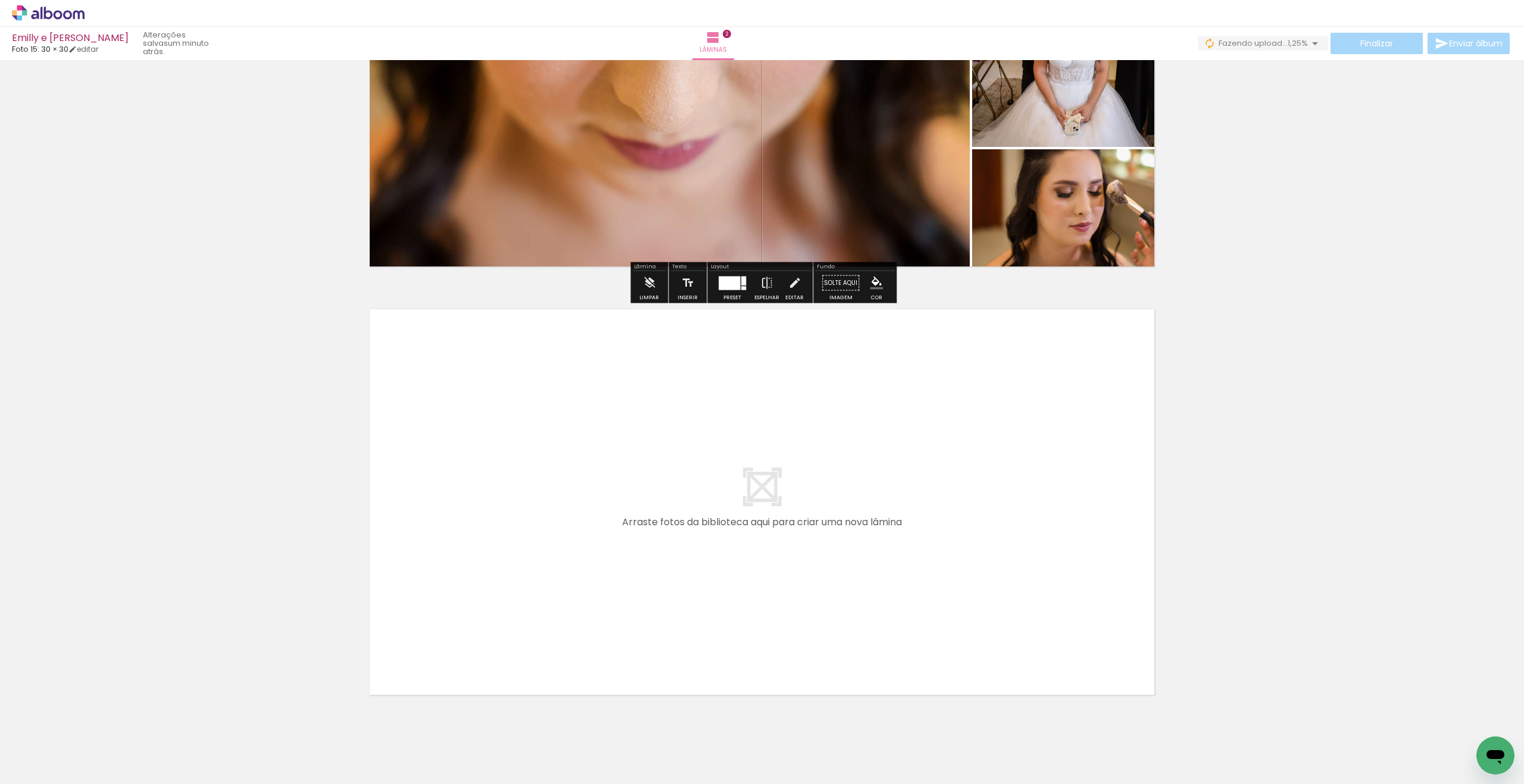
scroll to position [653, 0]
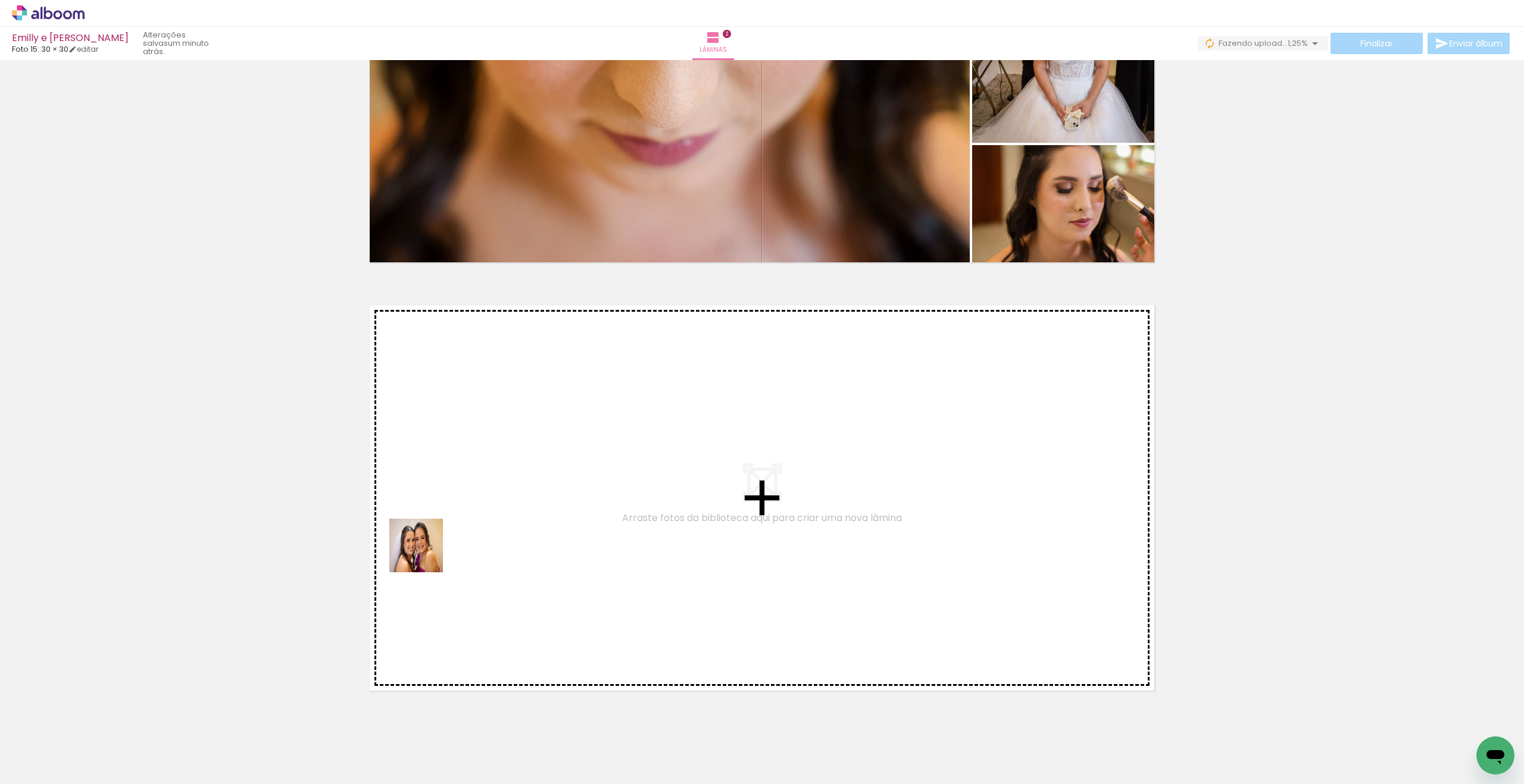
drag, startPoint x: 323, startPoint y: 605, endPoint x: 445, endPoint y: 546, distance: 135.5
click at [445, 546] on quentale-workspace at bounding box center [762, 392] width 1524 height 784
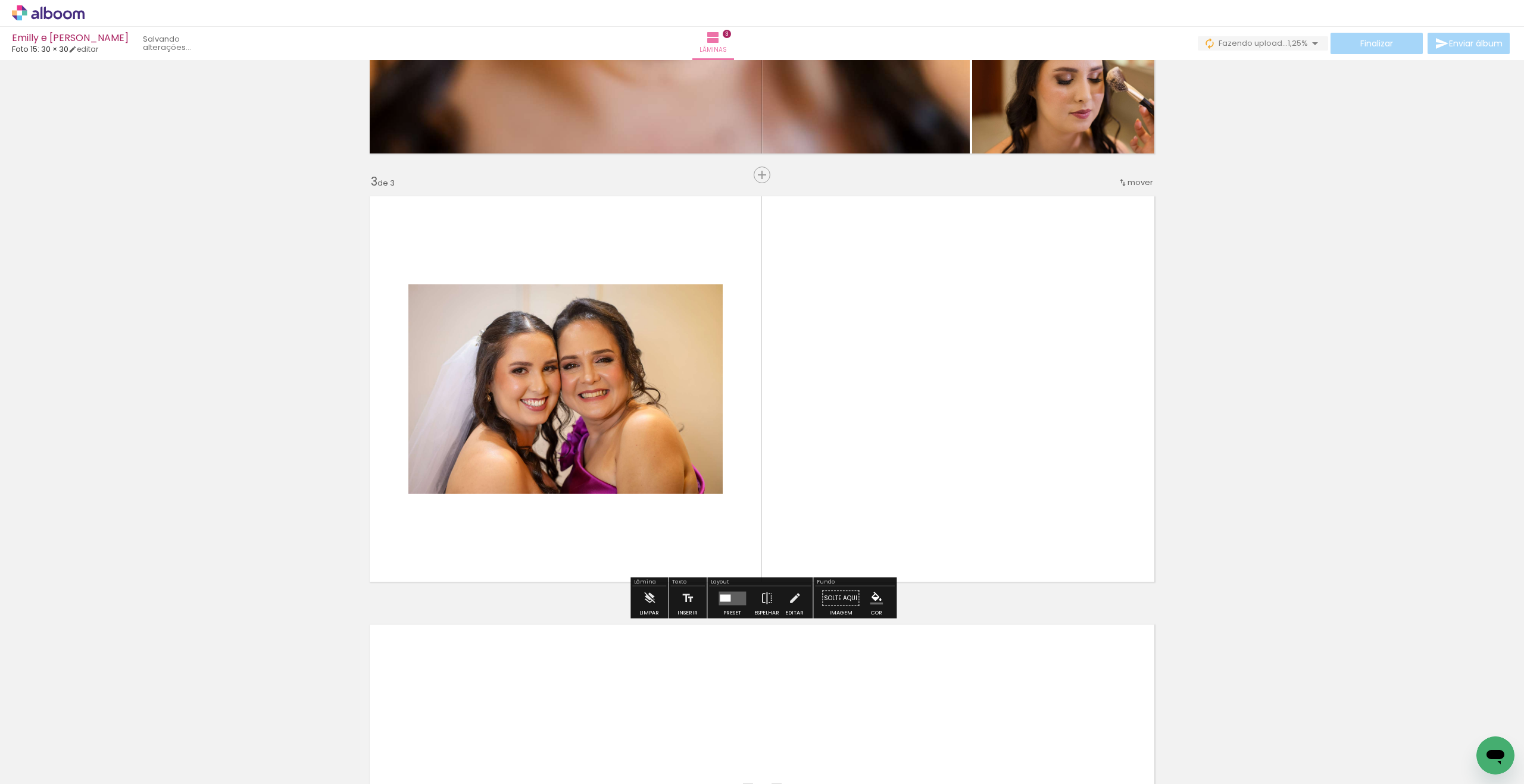
scroll to position [766, 0]
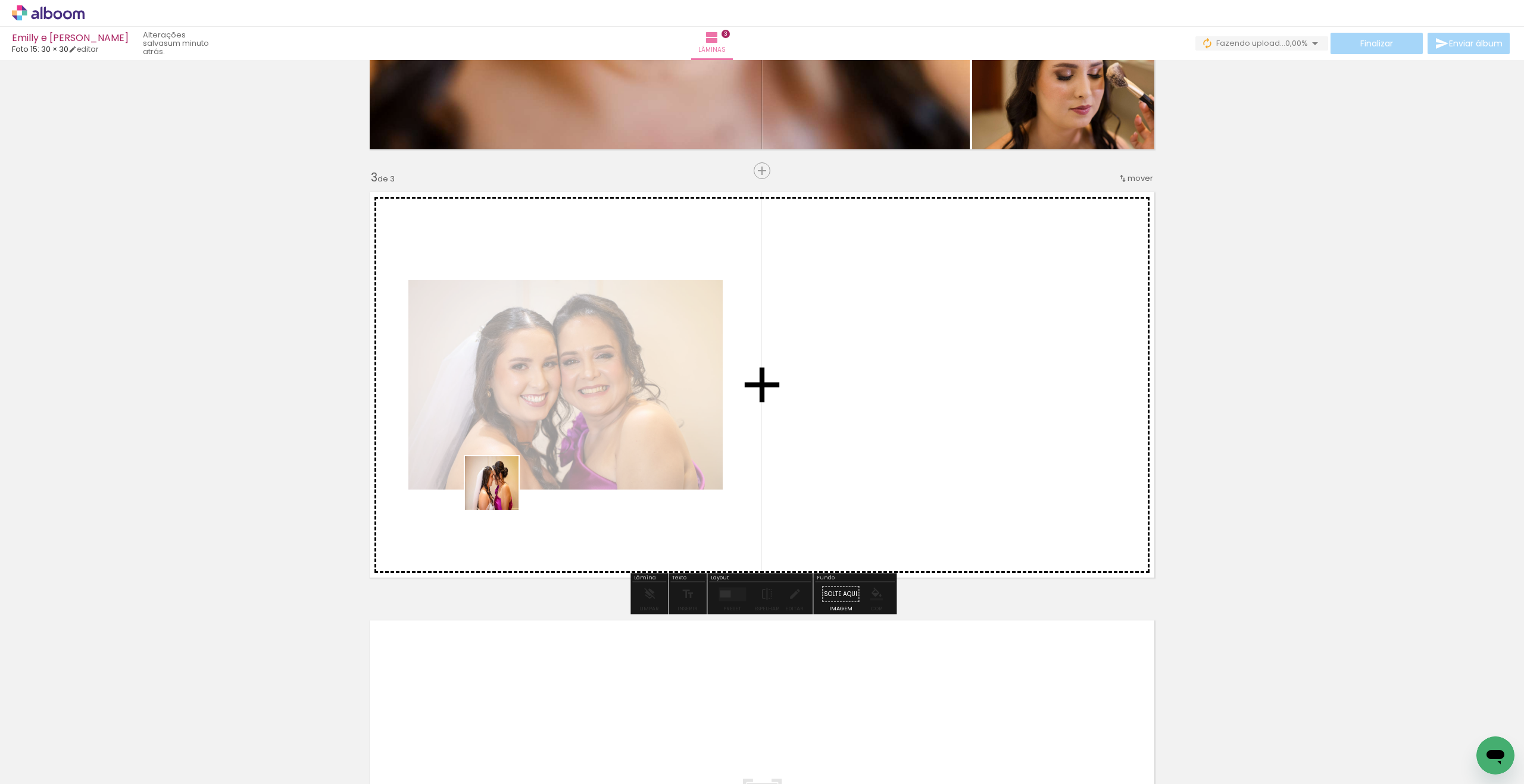
drag, startPoint x: 341, startPoint y: 585, endPoint x: 481, endPoint y: 500, distance: 163.8
click at [511, 485] on quentale-workspace at bounding box center [762, 392] width 1524 height 784
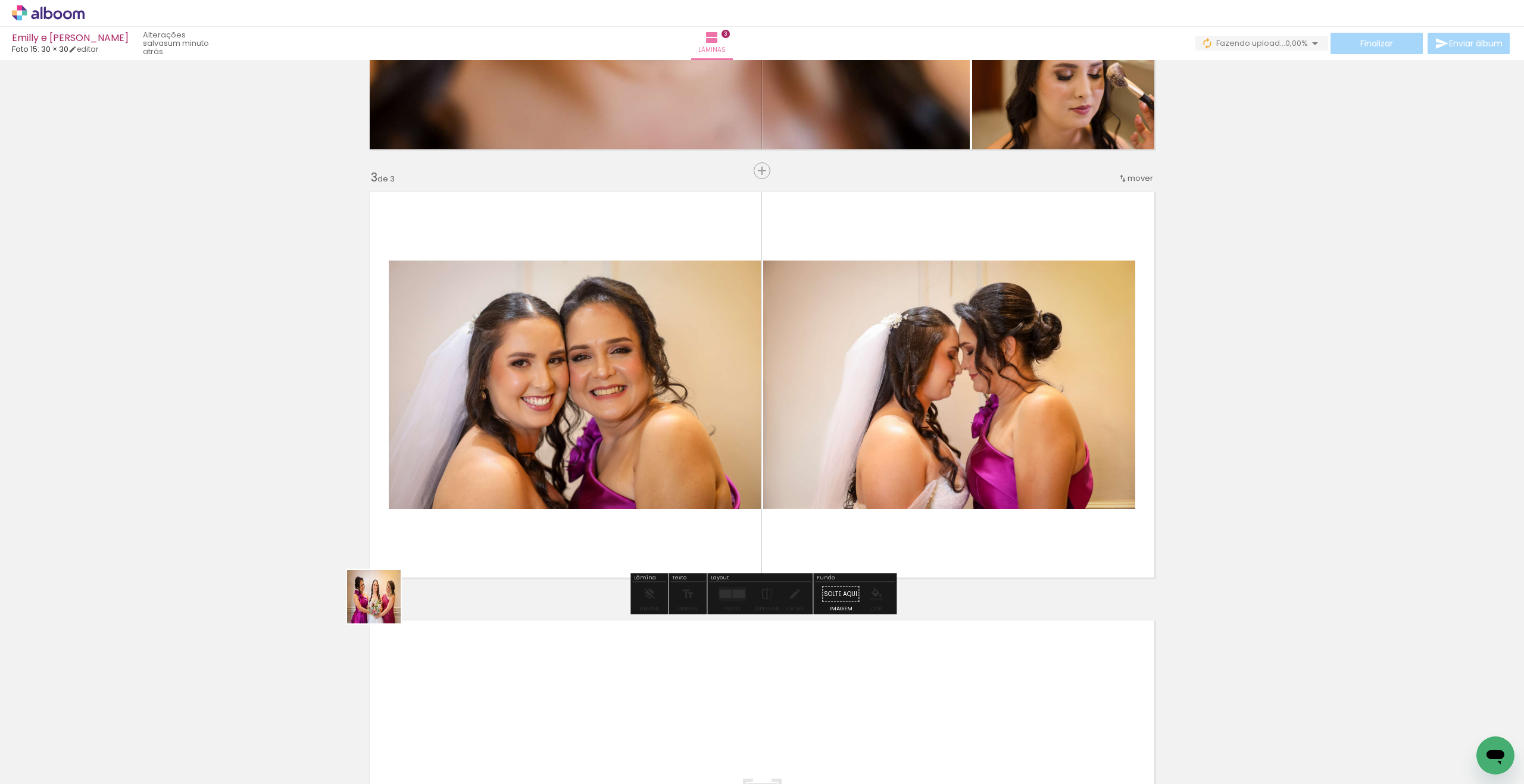
drag, startPoint x: 143, startPoint y: 734, endPoint x: 592, endPoint y: 494, distance: 509.1
click at [592, 494] on quentale-workspace at bounding box center [762, 392] width 1524 height 784
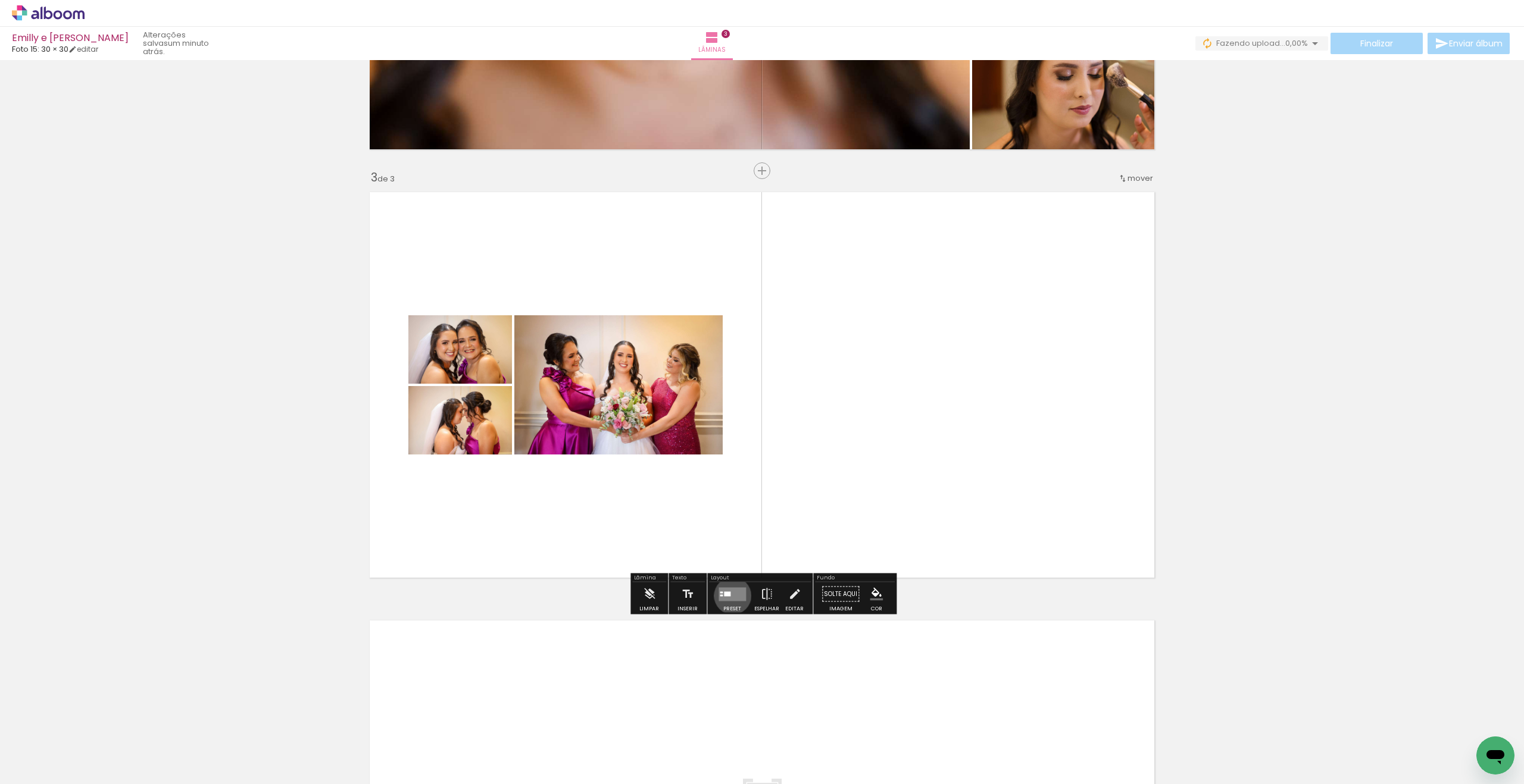
click at [730, 596] on quentale-layouter at bounding box center [732, 593] width 27 height 14
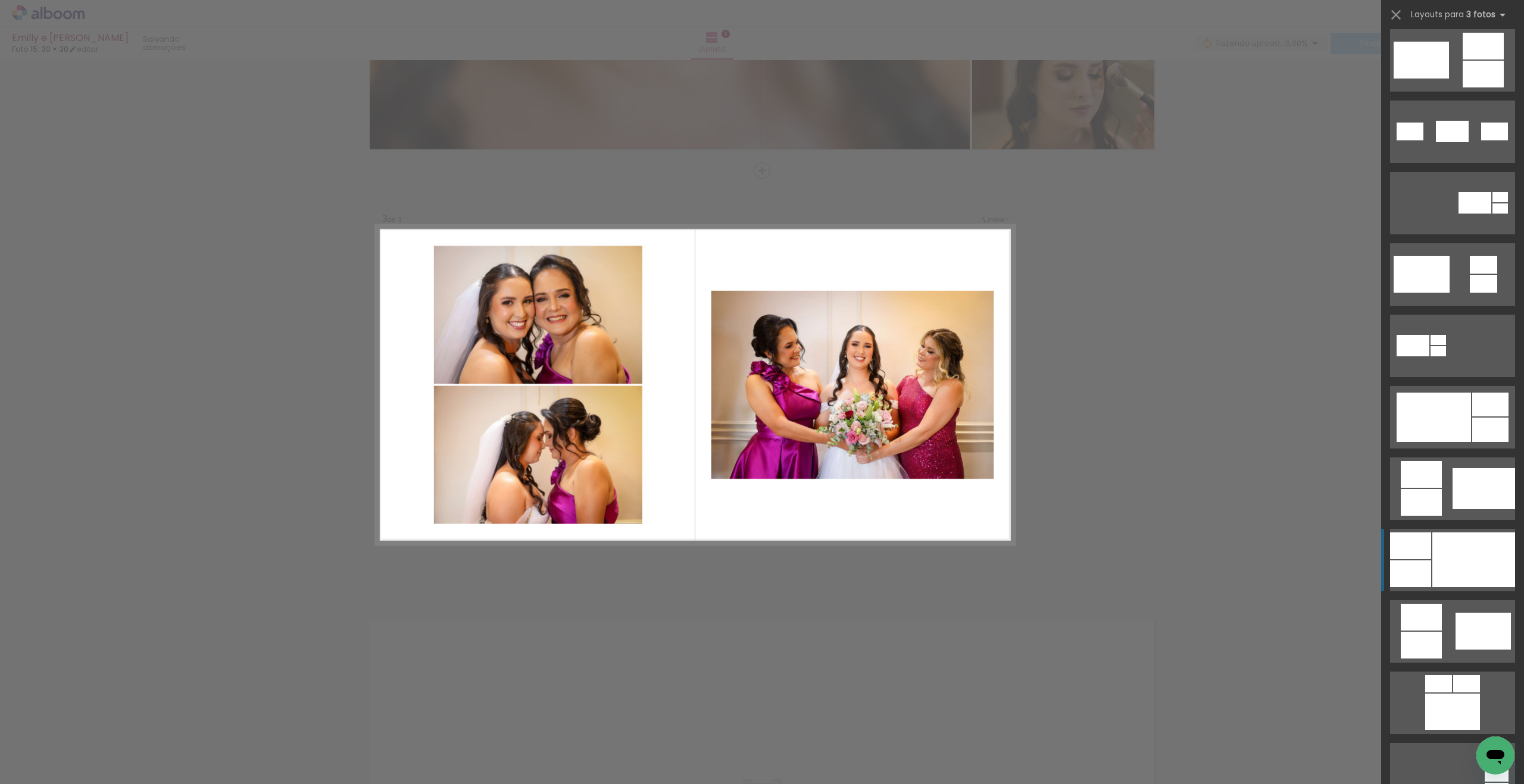
scroll to position [299, 0]
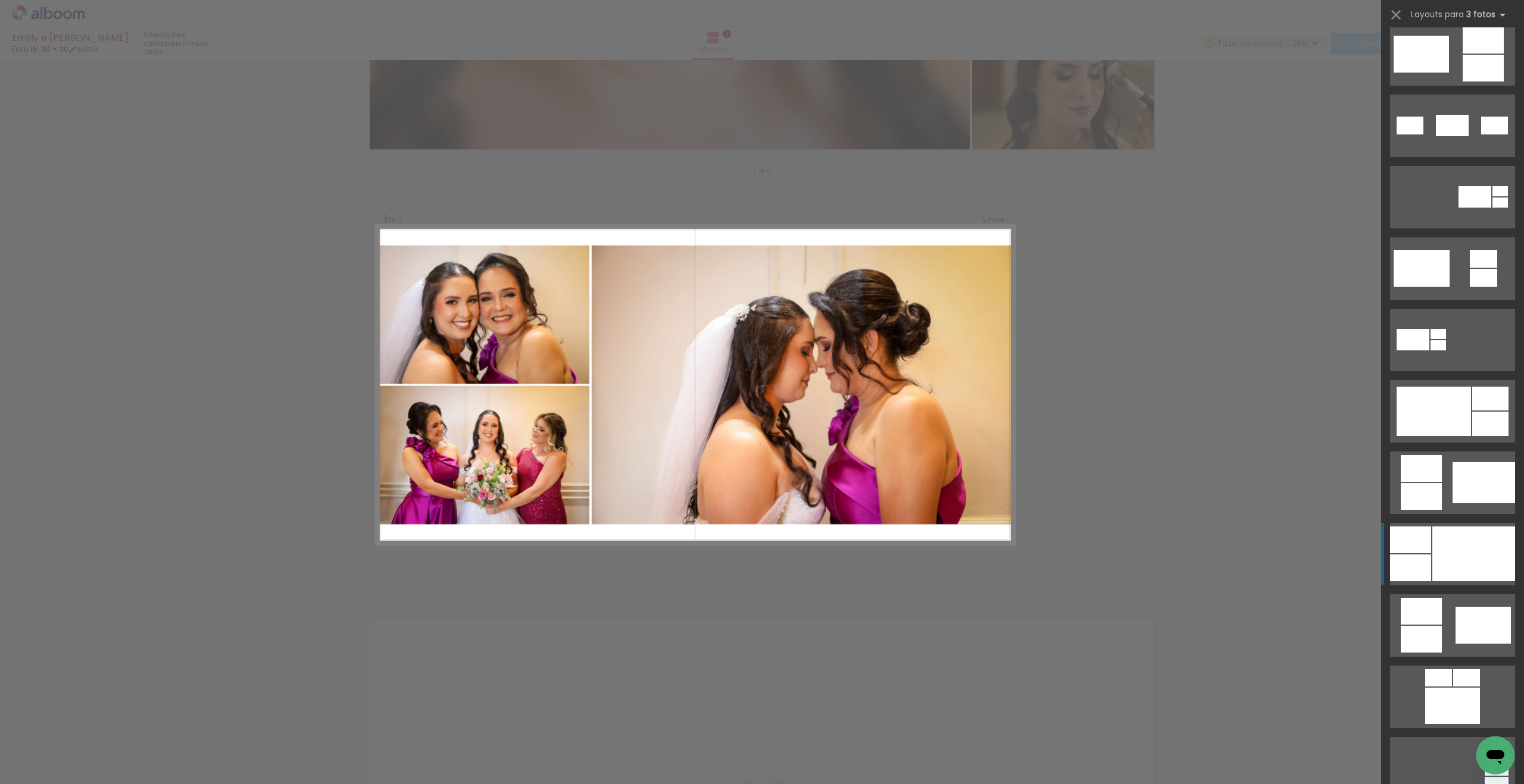
click at [1476, 556] on div at bounding box center [1474, 554] width 83 height 54
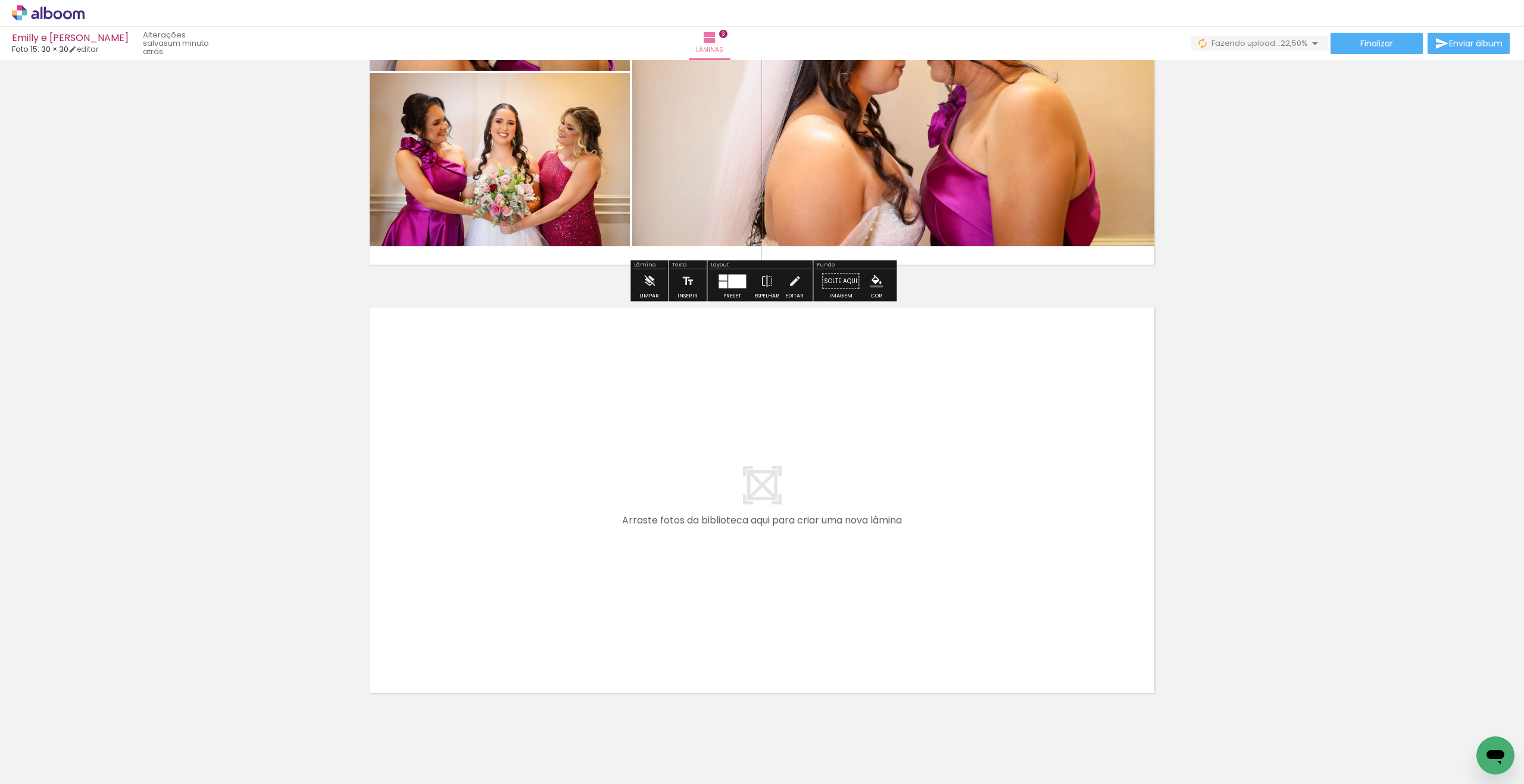
scroll to position [1110, 0]
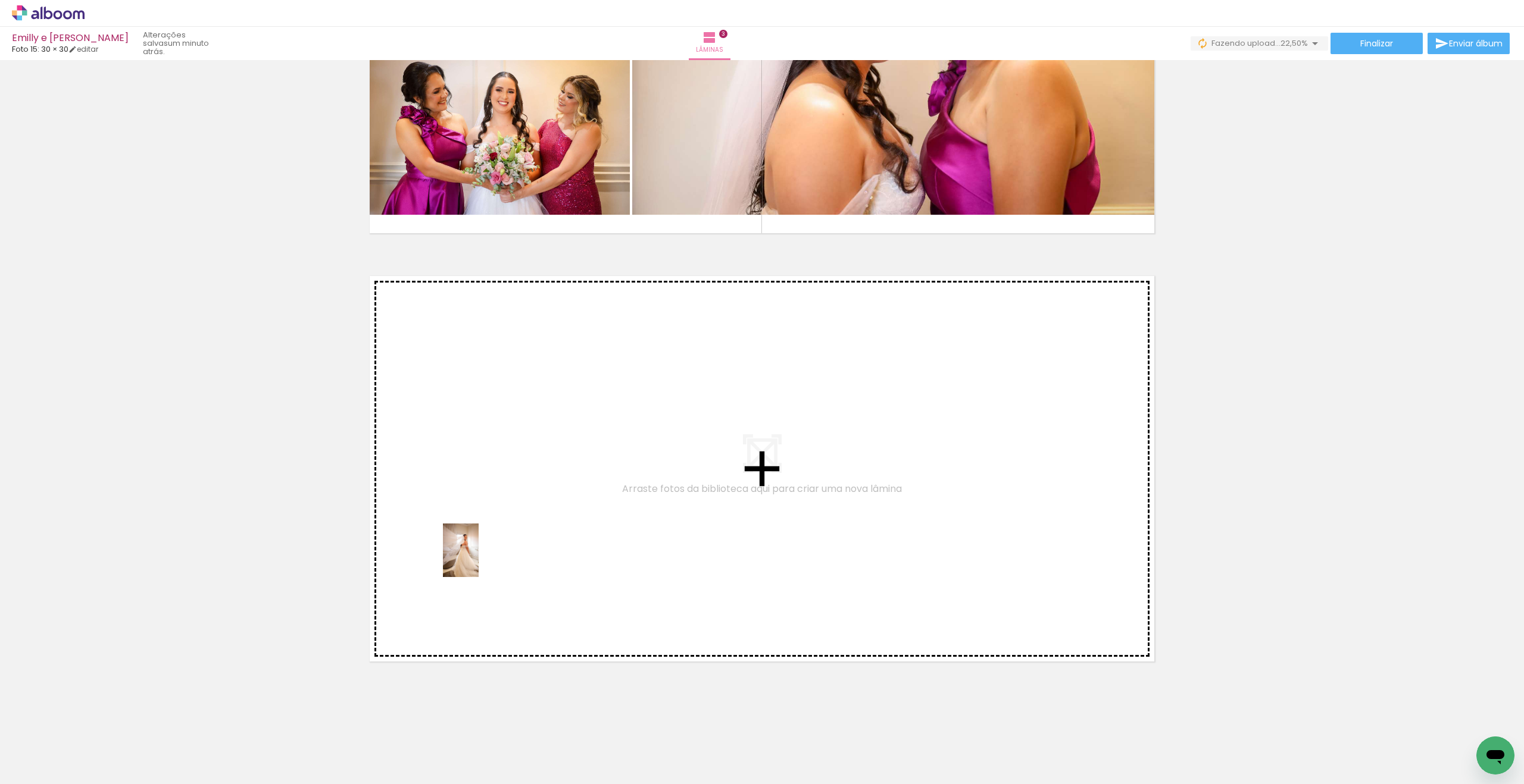
drag, startPoint x: 151, startPoint y: 737, endPoint x: 478, endPoint y: 559, distance: 372.3
click at [478, 559] on quentale-workspace at bounding box center [762, 392] width 1524 height 784
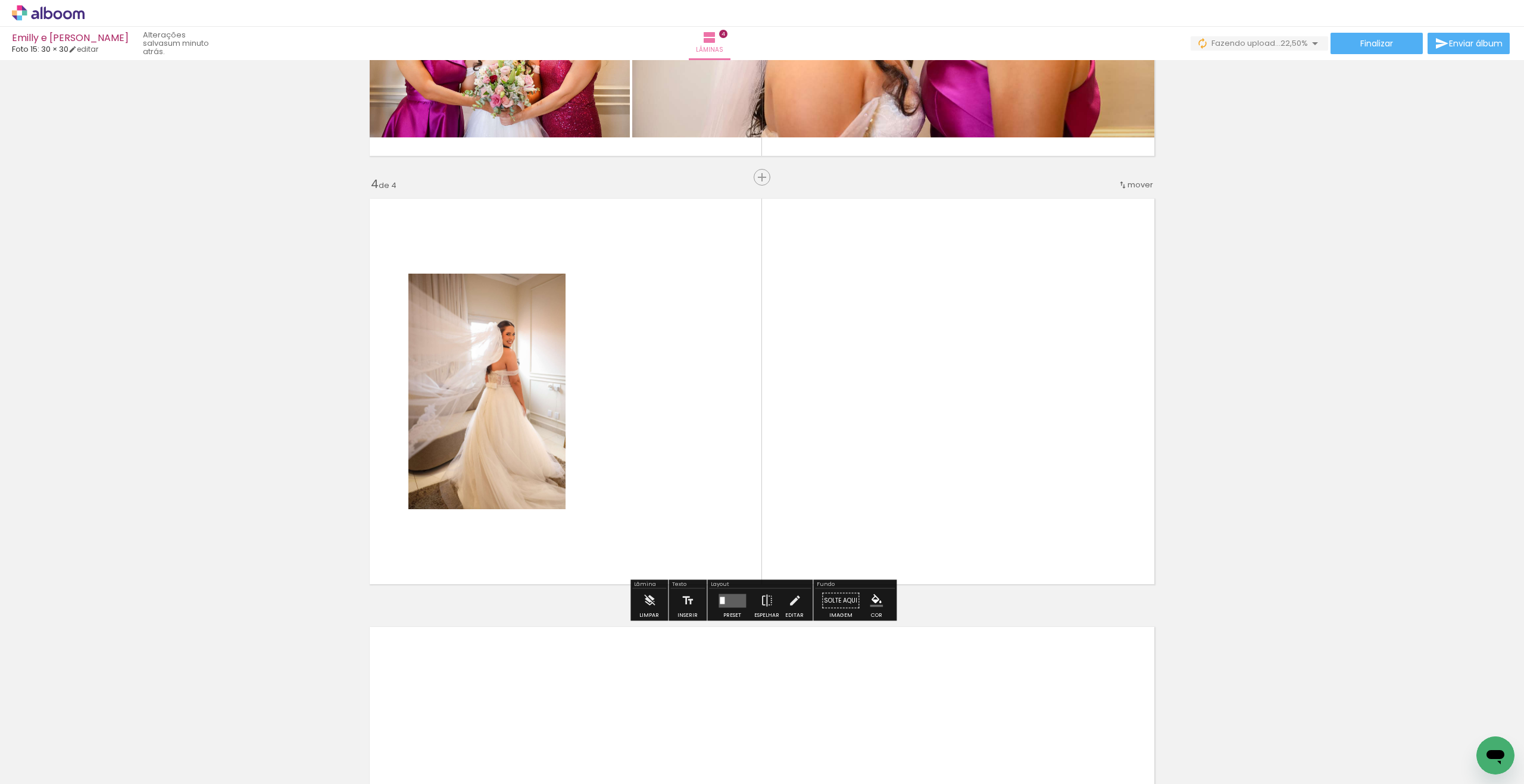
scroll to position [1194, 0]
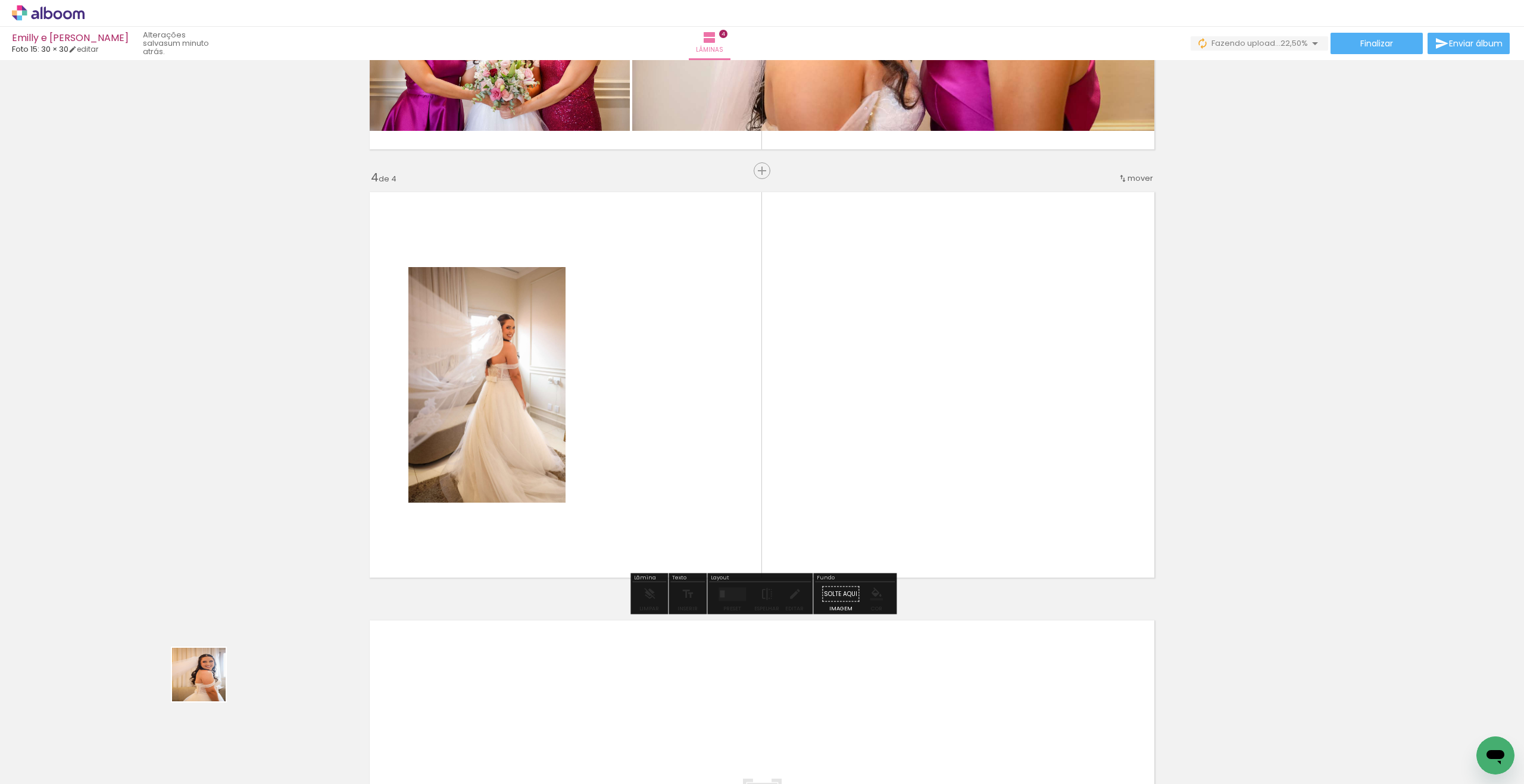
drag, startPoint x: 208, startPoint y: 684, endPoint x: 643, endPoint y: 455, distance: 491.6
click at [643, 455] on quentale-workspace at bounding box center [762, 392] width 1524 height 784
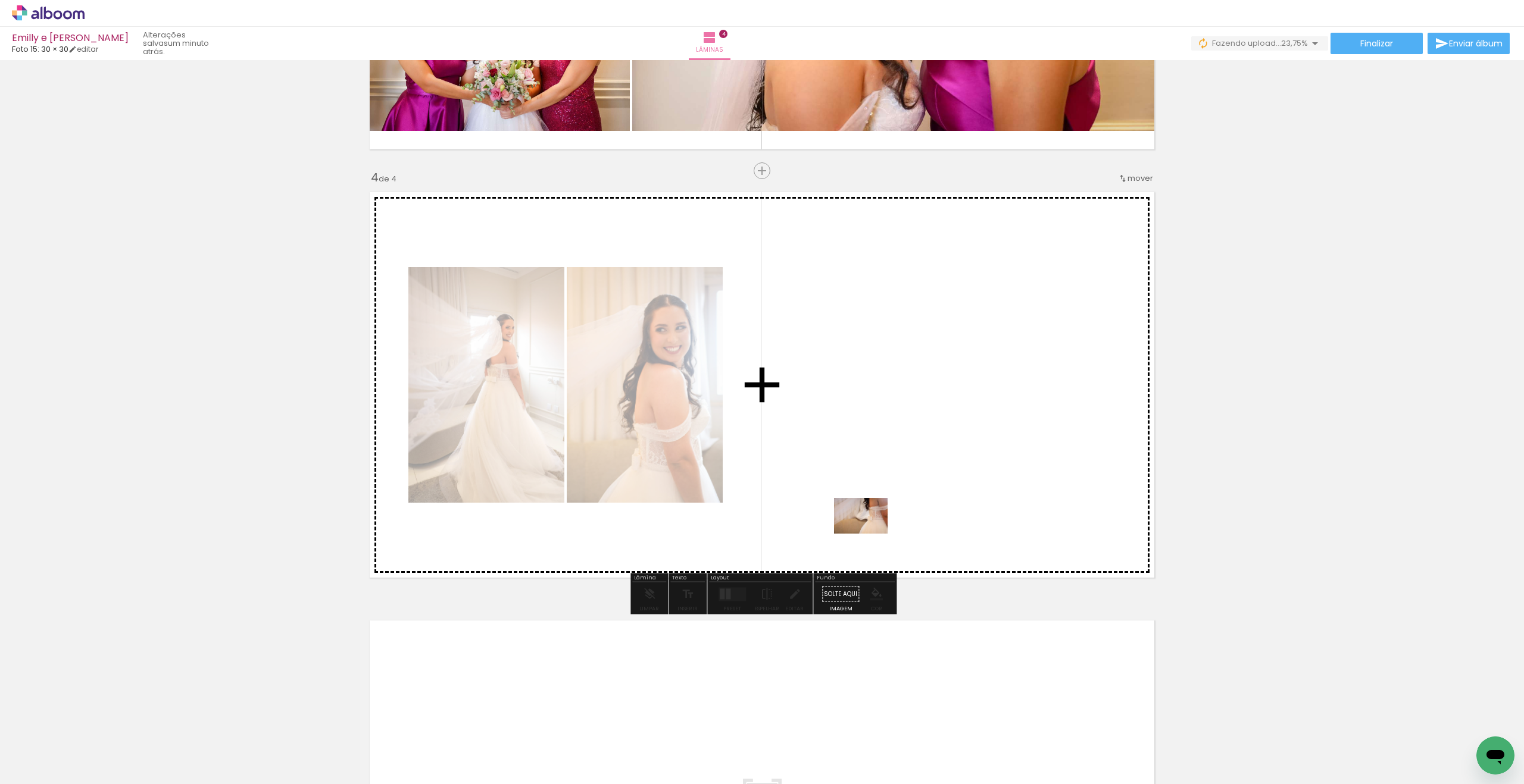
drag, startPoint x: 139, startPoint y: 742, endPoint x: 890, endPoint y: 530, distance: 780.3
click at [890, 530] on quentale-workspace at bounding box center [762, 392] width 1524 height 784
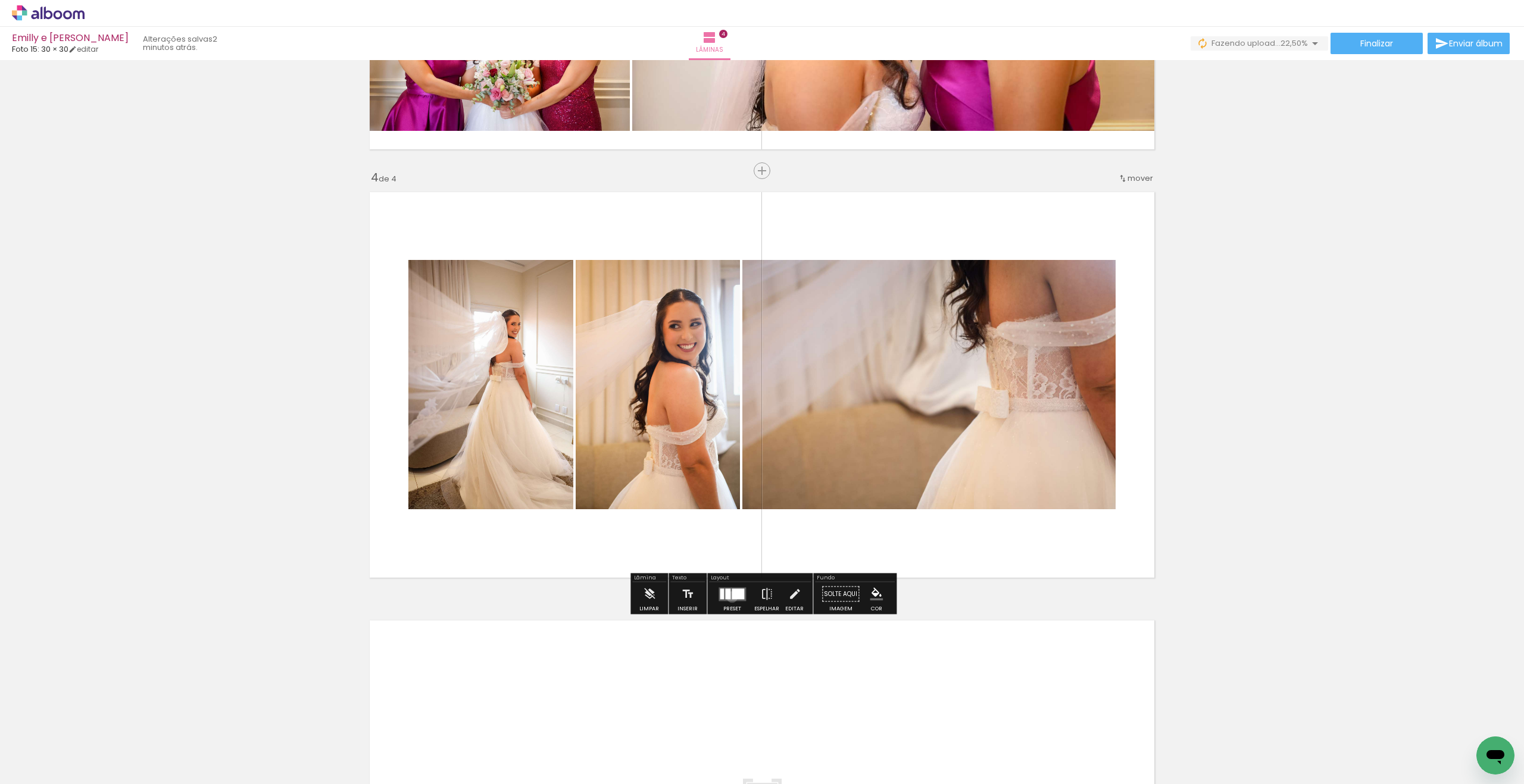
click at [732, 597] on div at bounding box center [738, 593] width 13 height 10
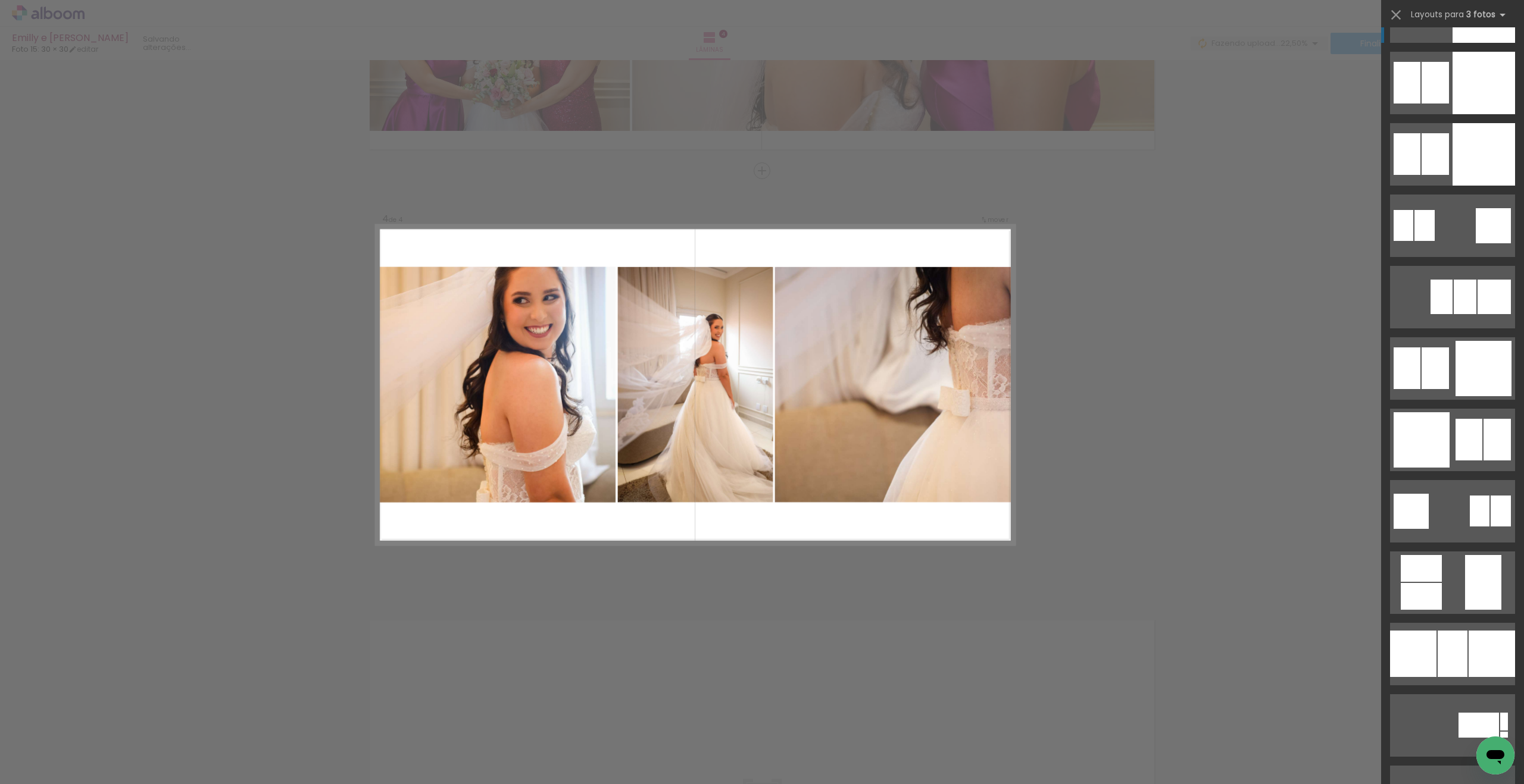
scroll to position [2913, 0]
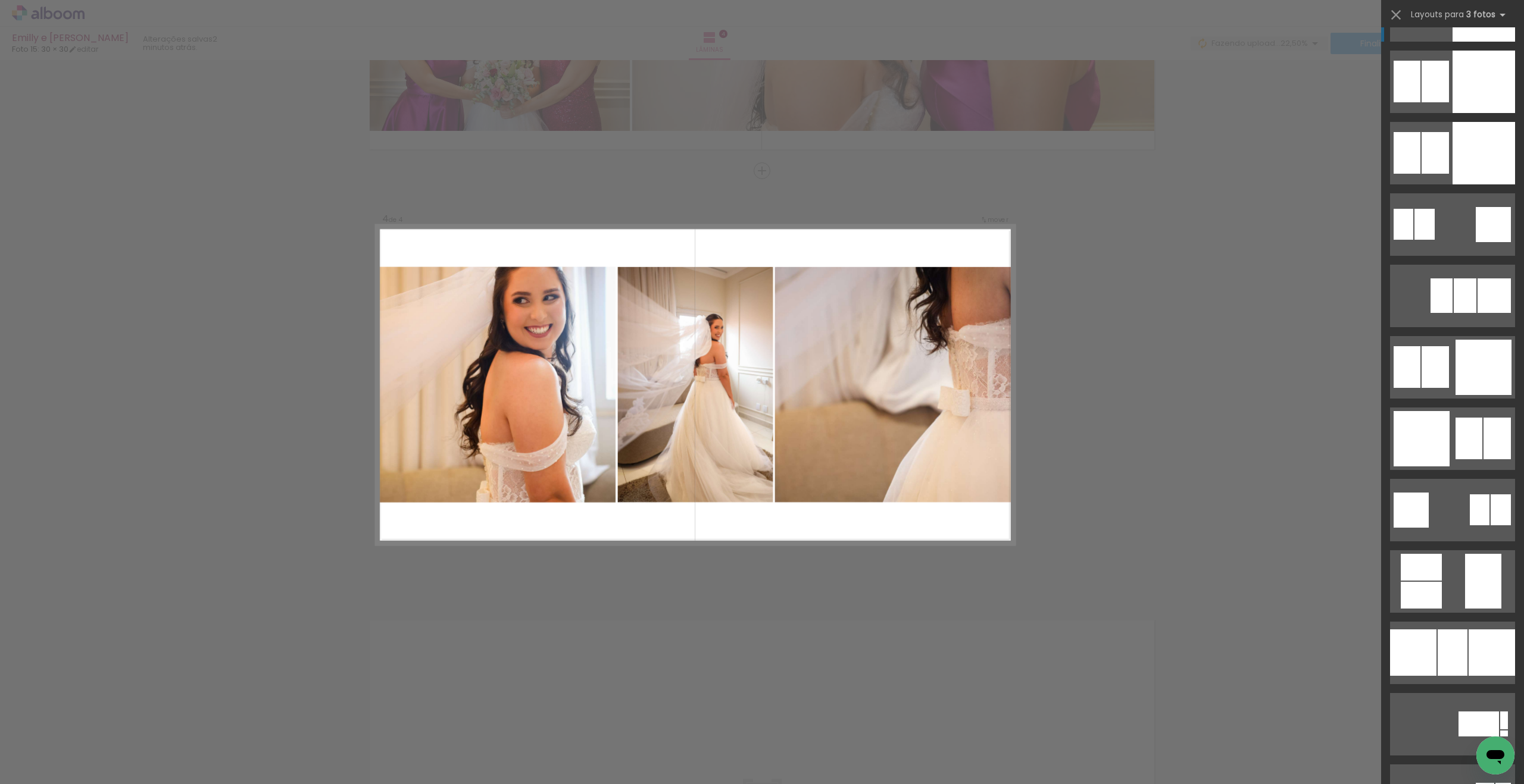
click at [1489, 663] on div at bounding box center [1492, 653] width 46 height 46
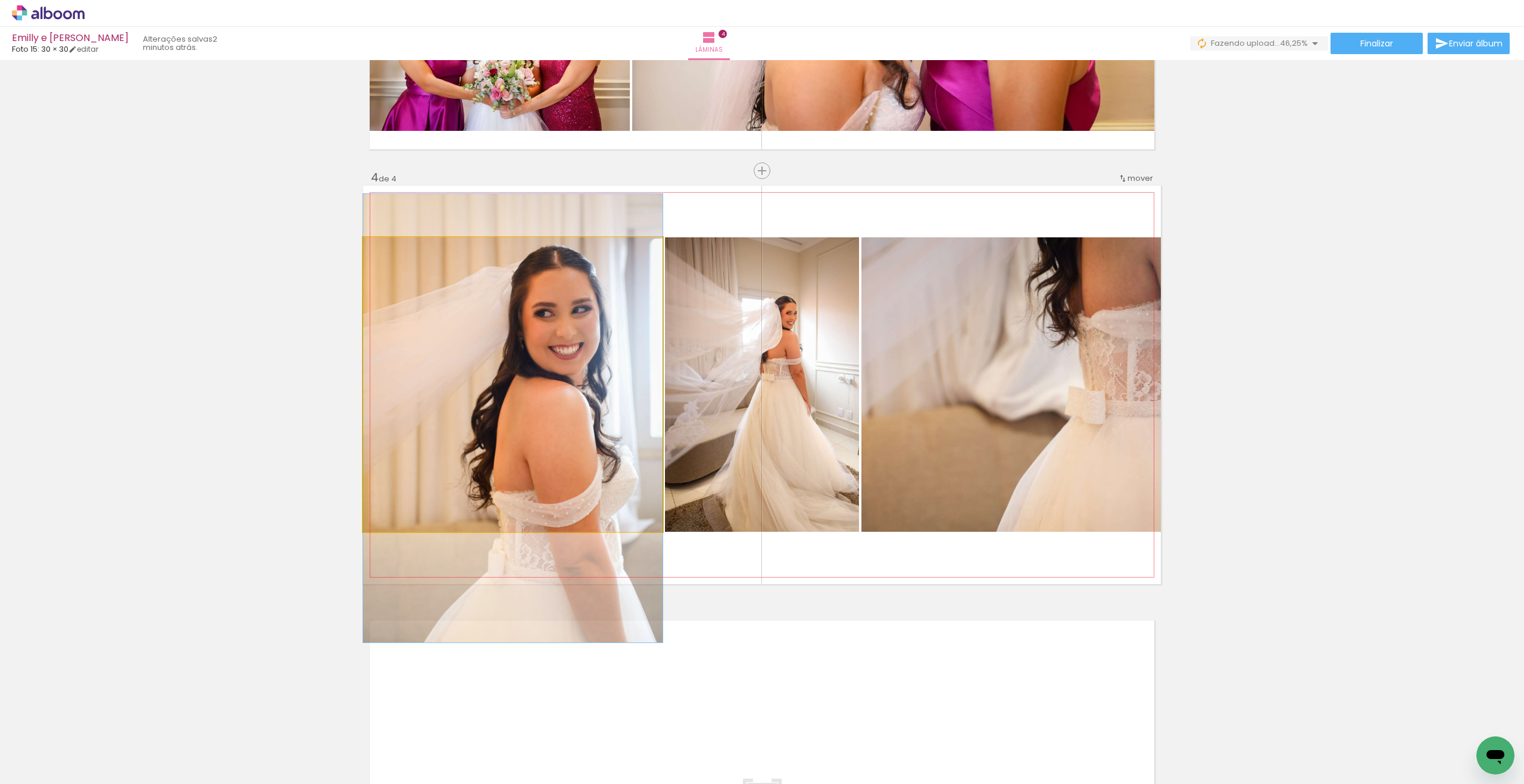
drag, startPoint x: 611, startPoint y: 327, endPoint x: 606, endPoint y: 360, distance: 33.4
click at [605, 360] on div at bounding box center [513, 418] width 300 height 448
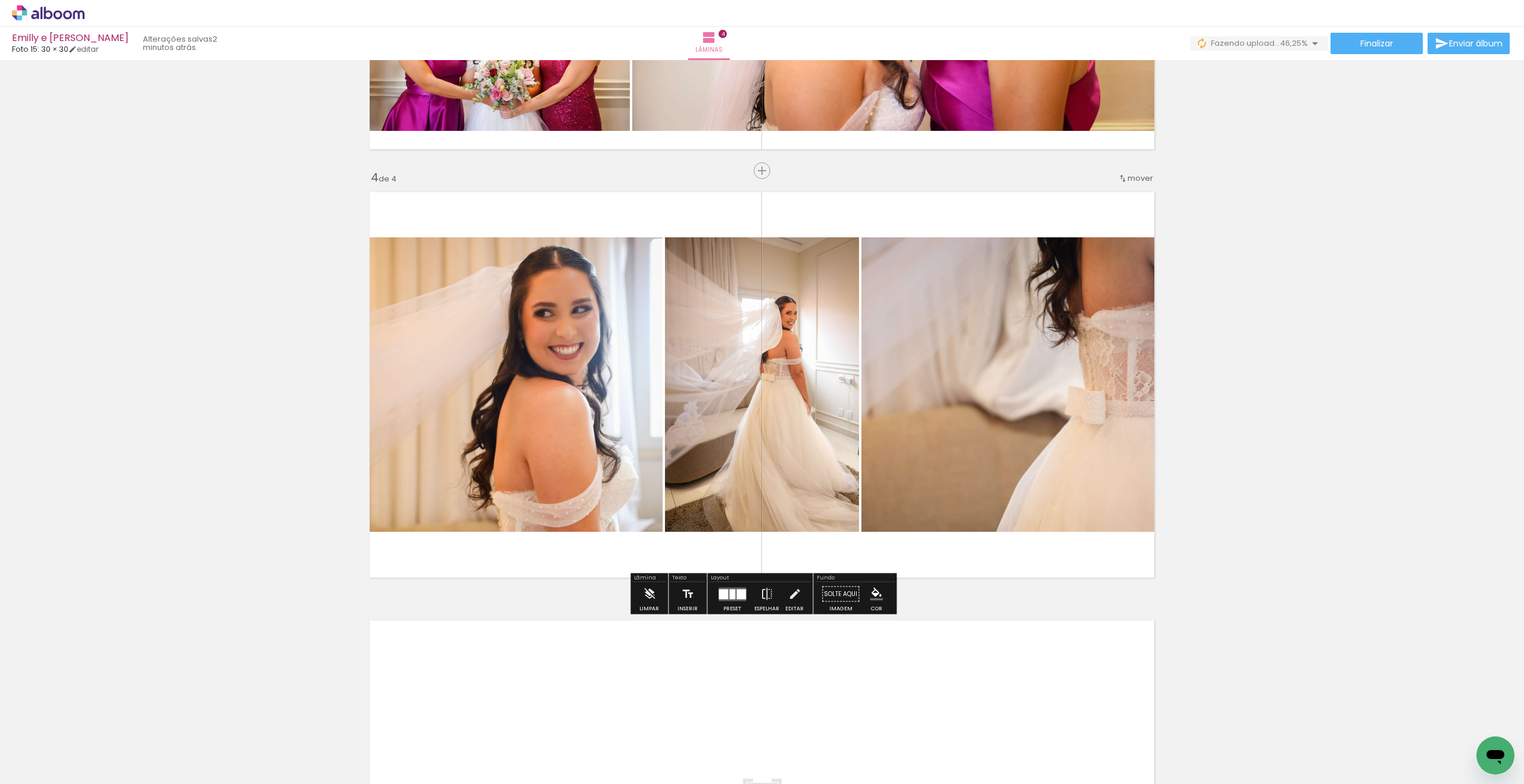
scroll to position [1195, 0]
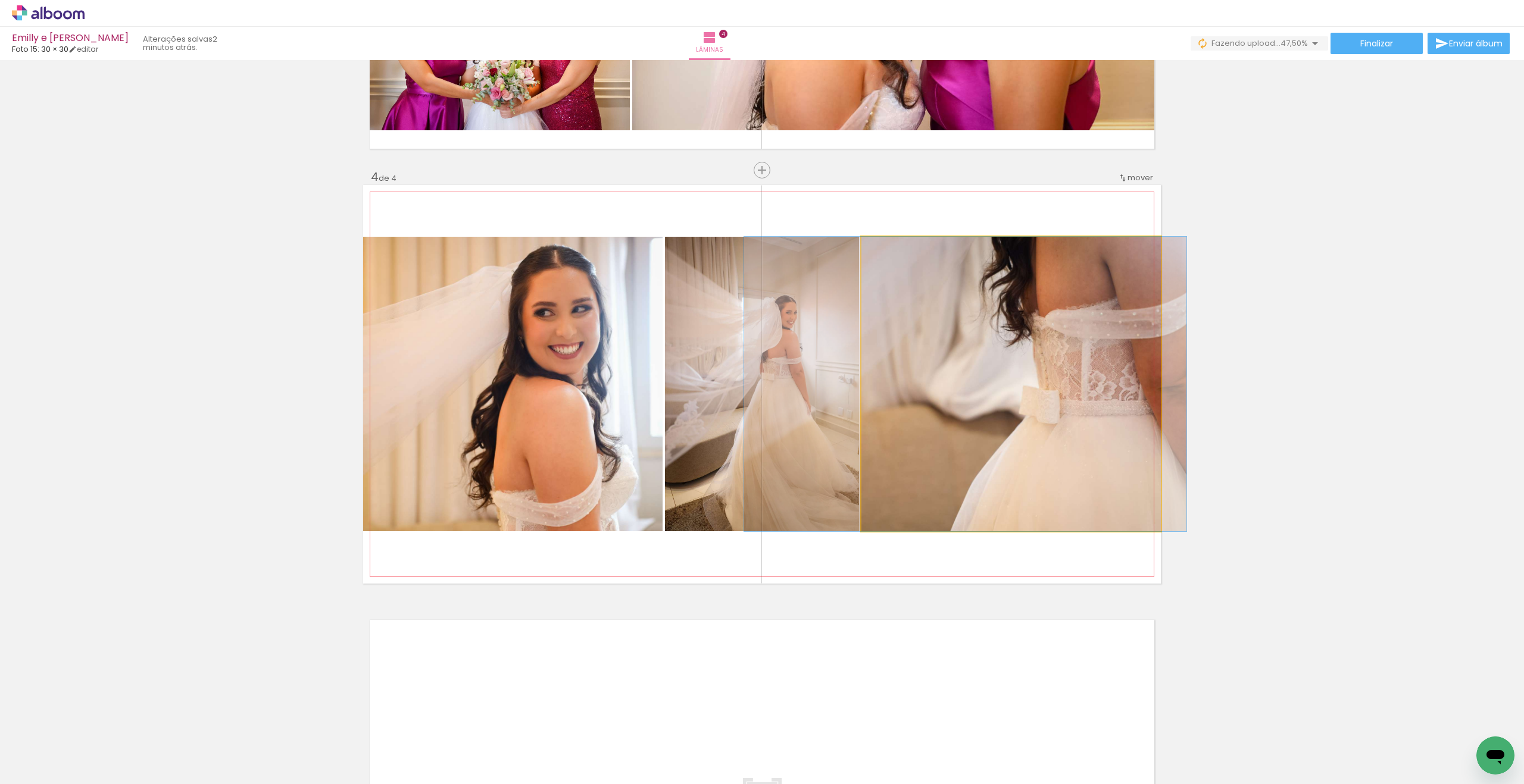
drag, startPoint x: 989, startPoint y: 326, endPoint x: 943, endPoint y: 340, distance: 48.1
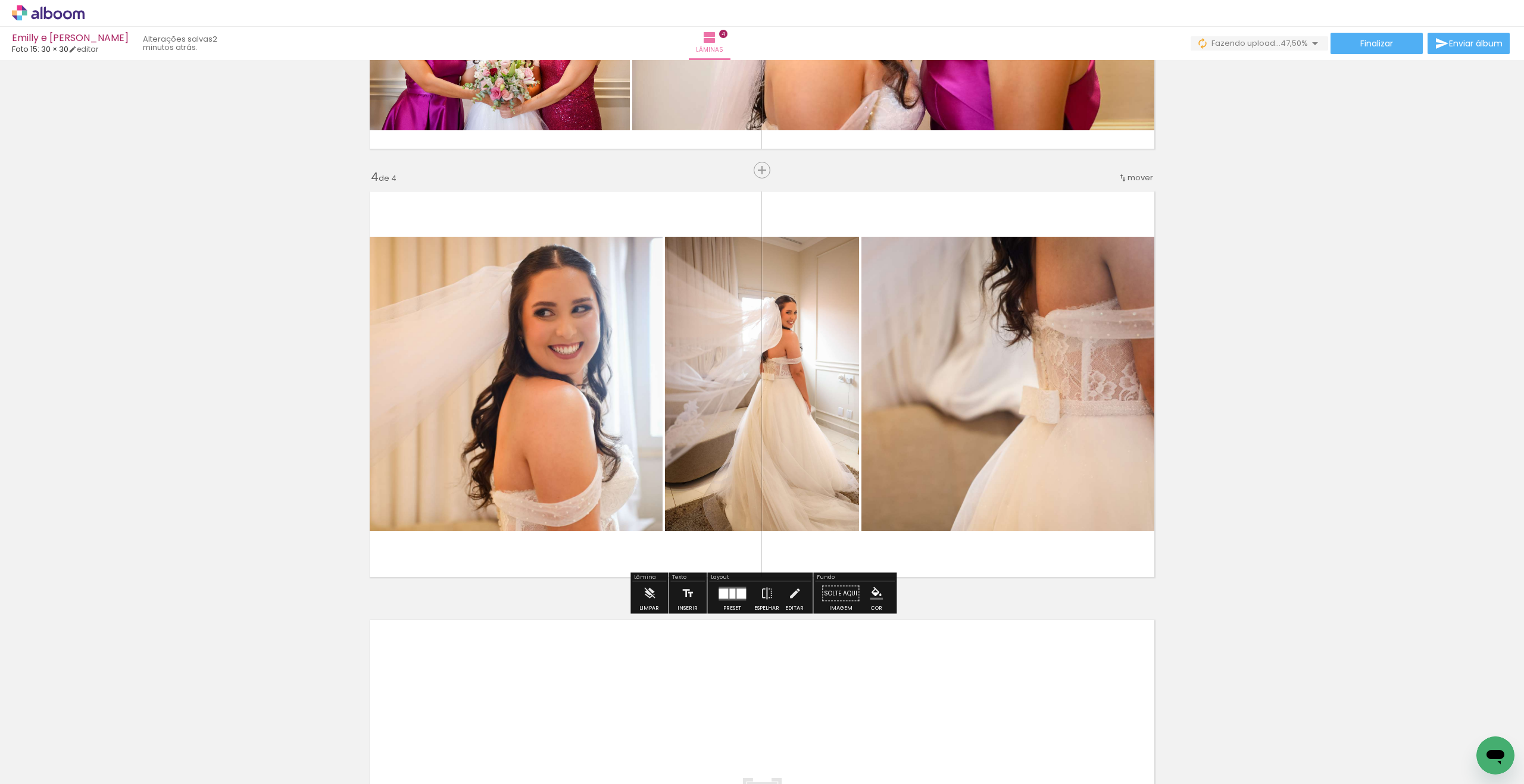
scroll to position [1197, 0]
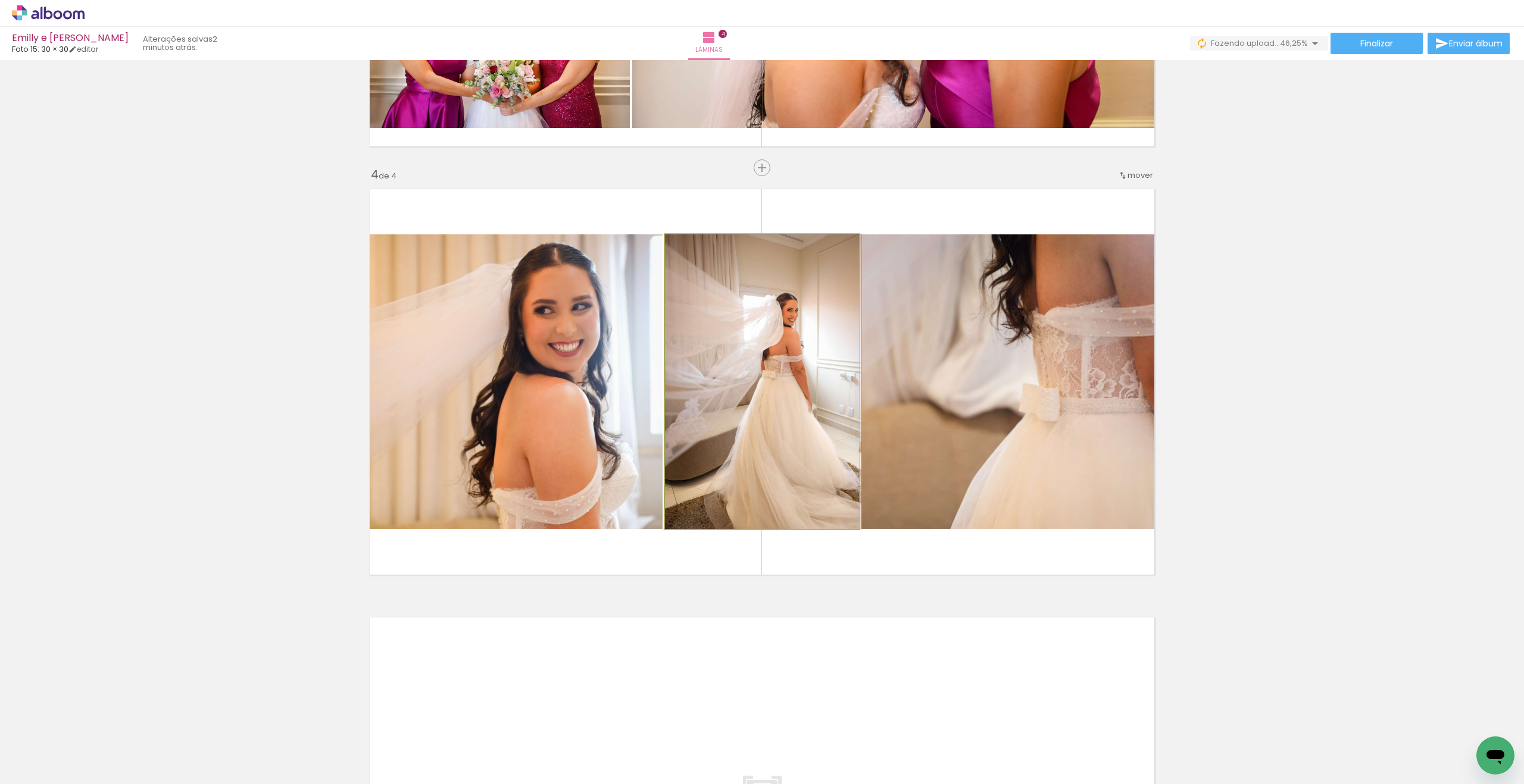
drag, startPoint x: 804, startPoint y: 362, endPoint x: 833, endPoint y: 359, distance: 29.2
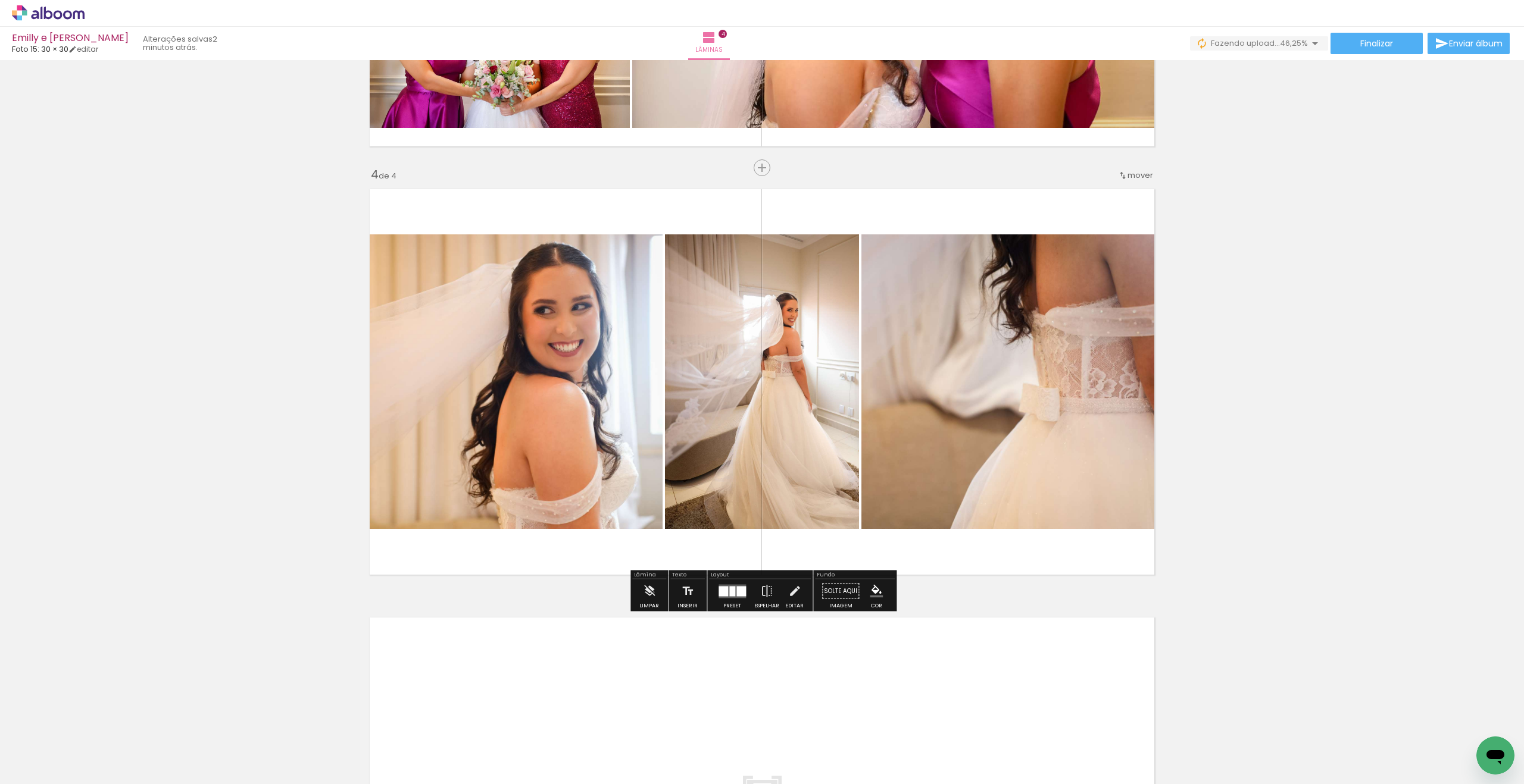
scroll to position [1198, 0]
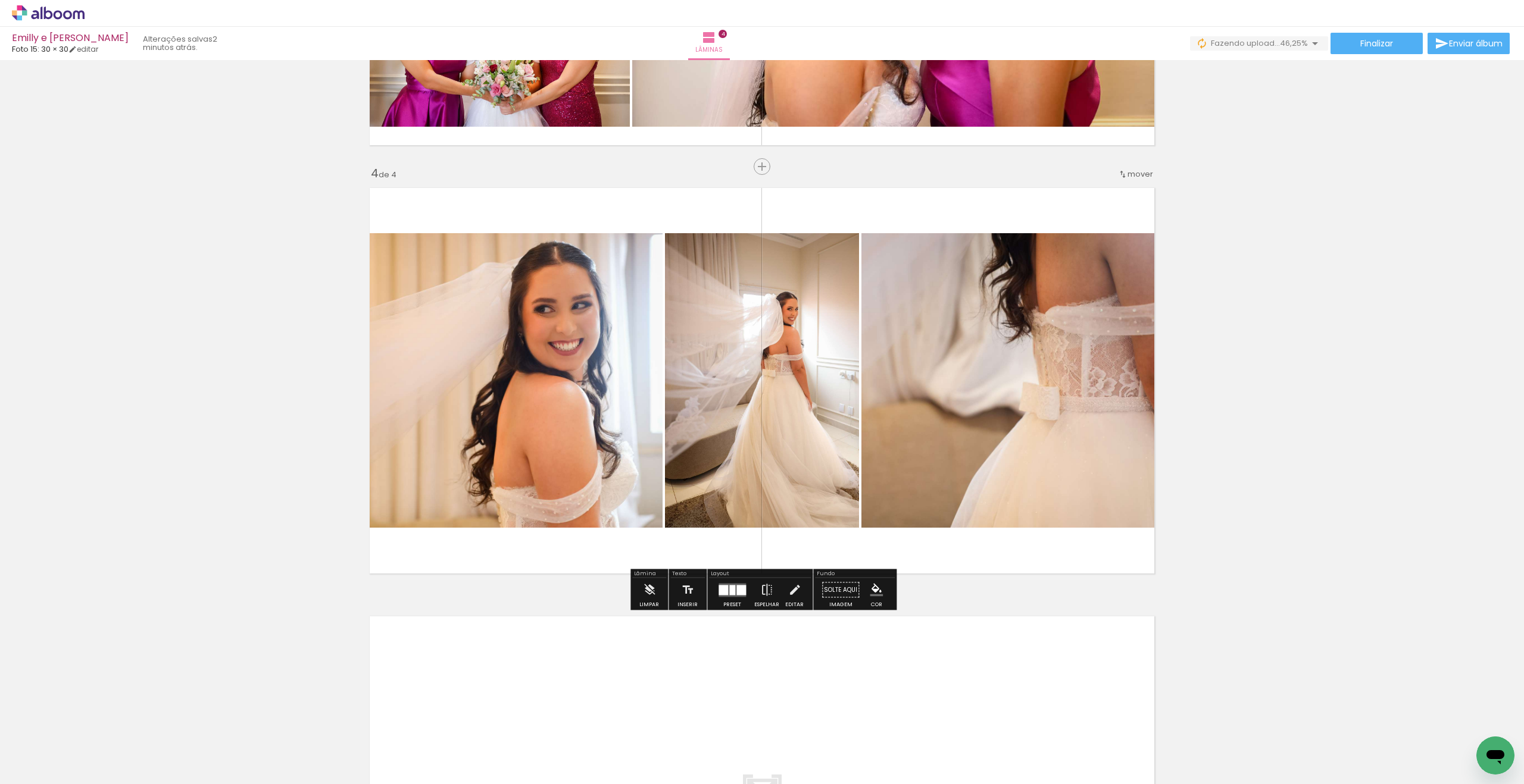
click at [732, 593] on quentale-layouter at bounding box center [732, 589] width 27 height 14
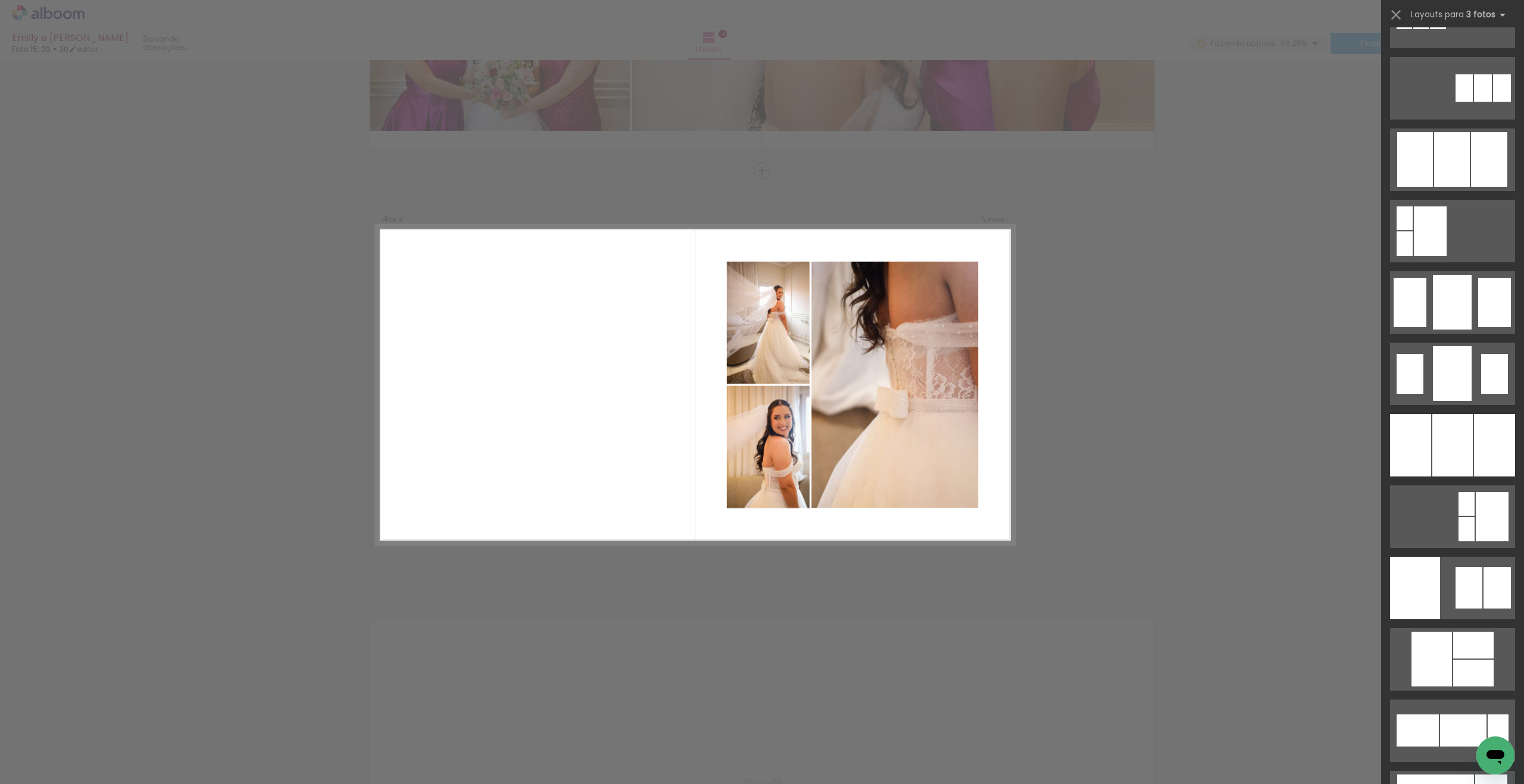
scroll to position [6479, 0]
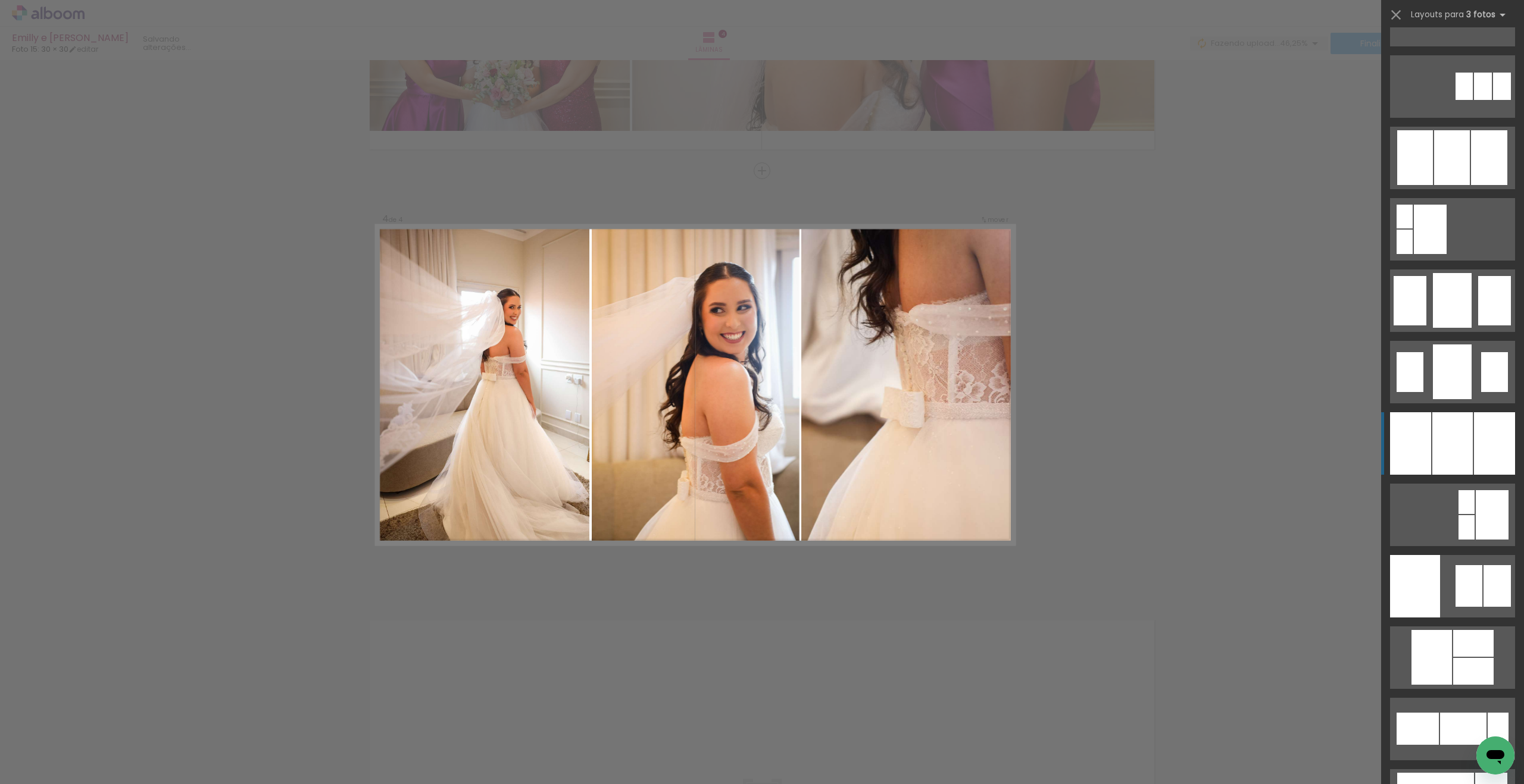
click at [1435, 445] on div at bounding box center [1453, 444] width 41 height 62
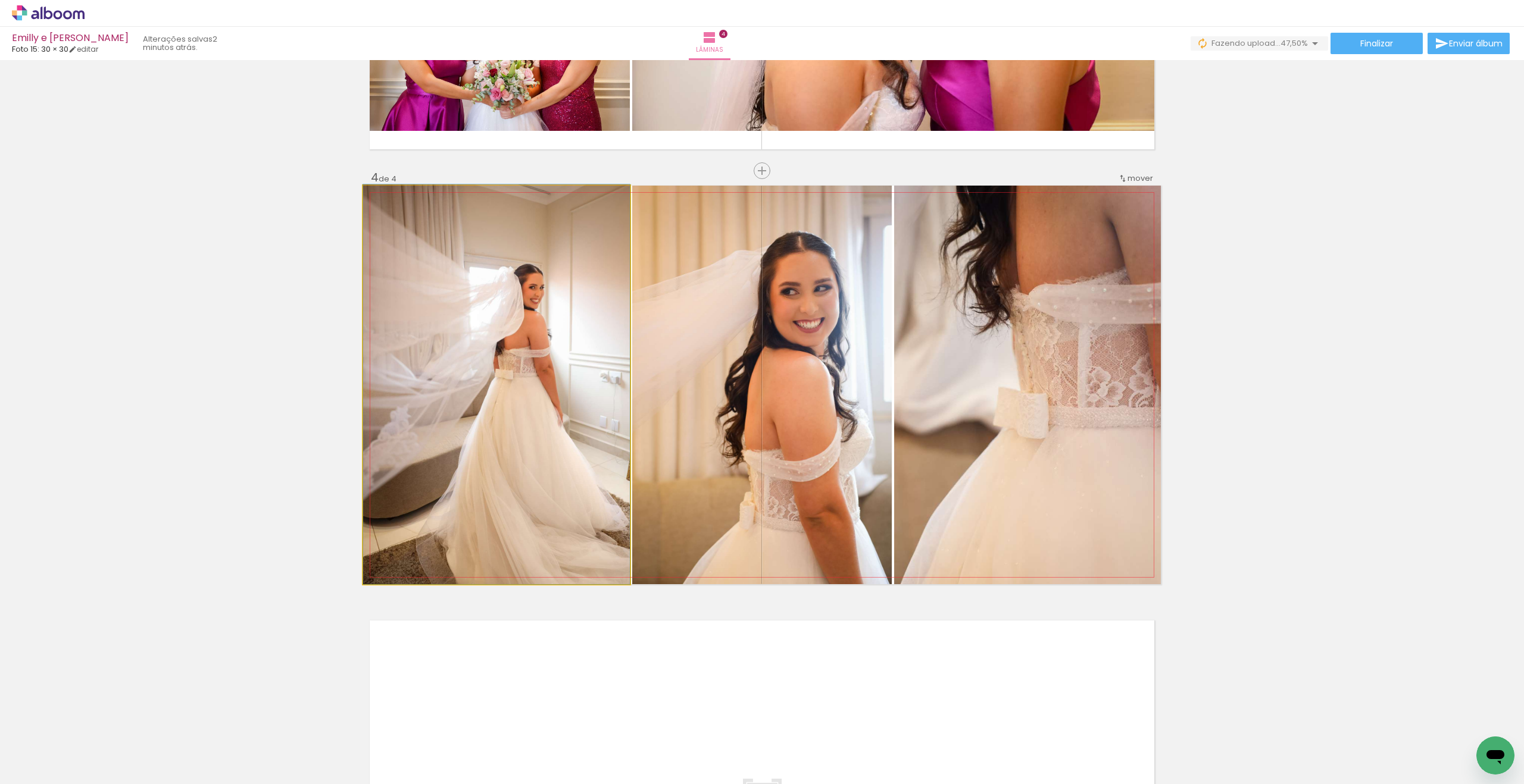
drag, startPoint x: 559, startPoint y: 483, endPoint x: 569, endPoint y: 469, distance: 17.2
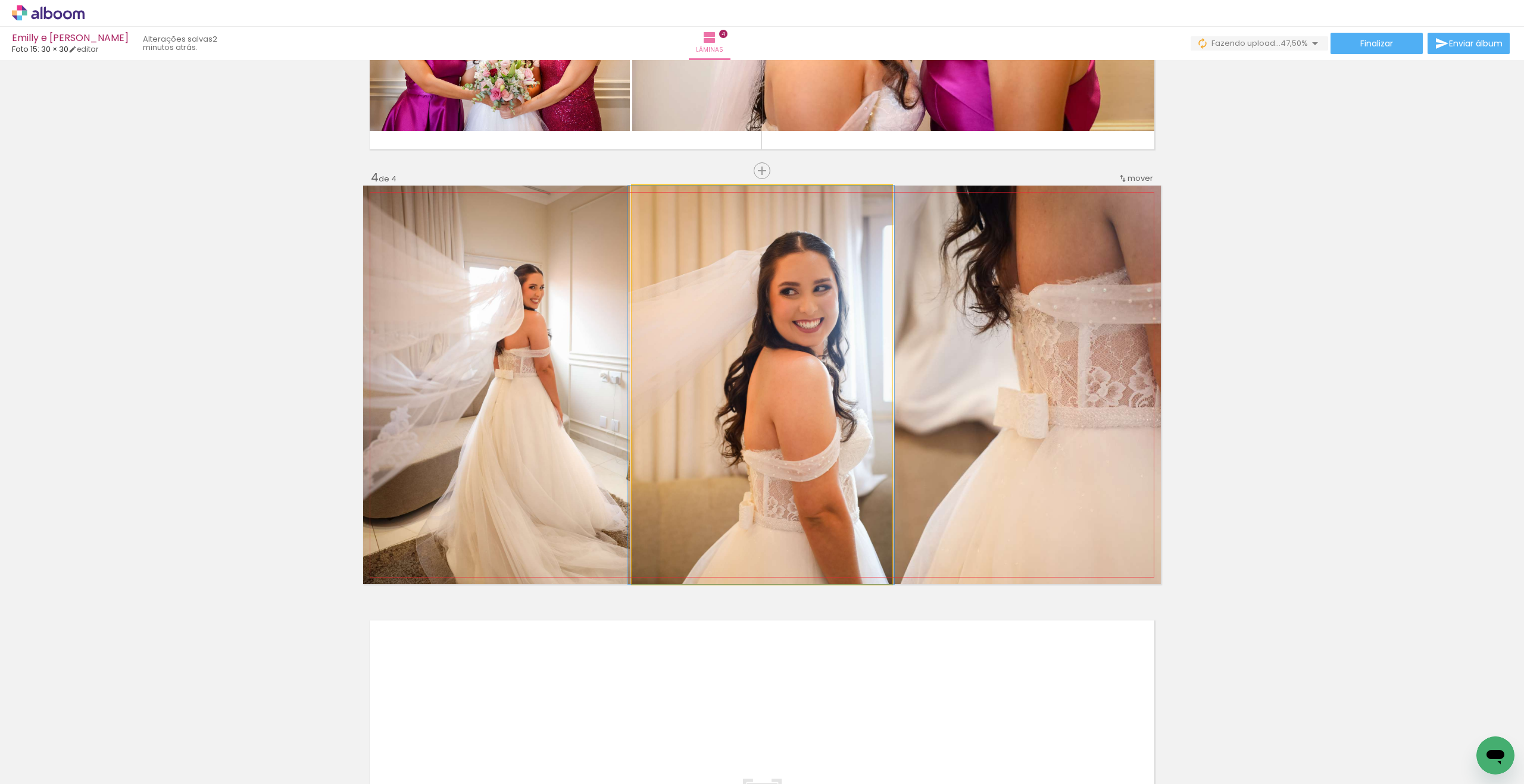
drag, startPoint x: 800, startPoint y: 480, endPoint x: 800, endPoint y: 468, distance: 12.0
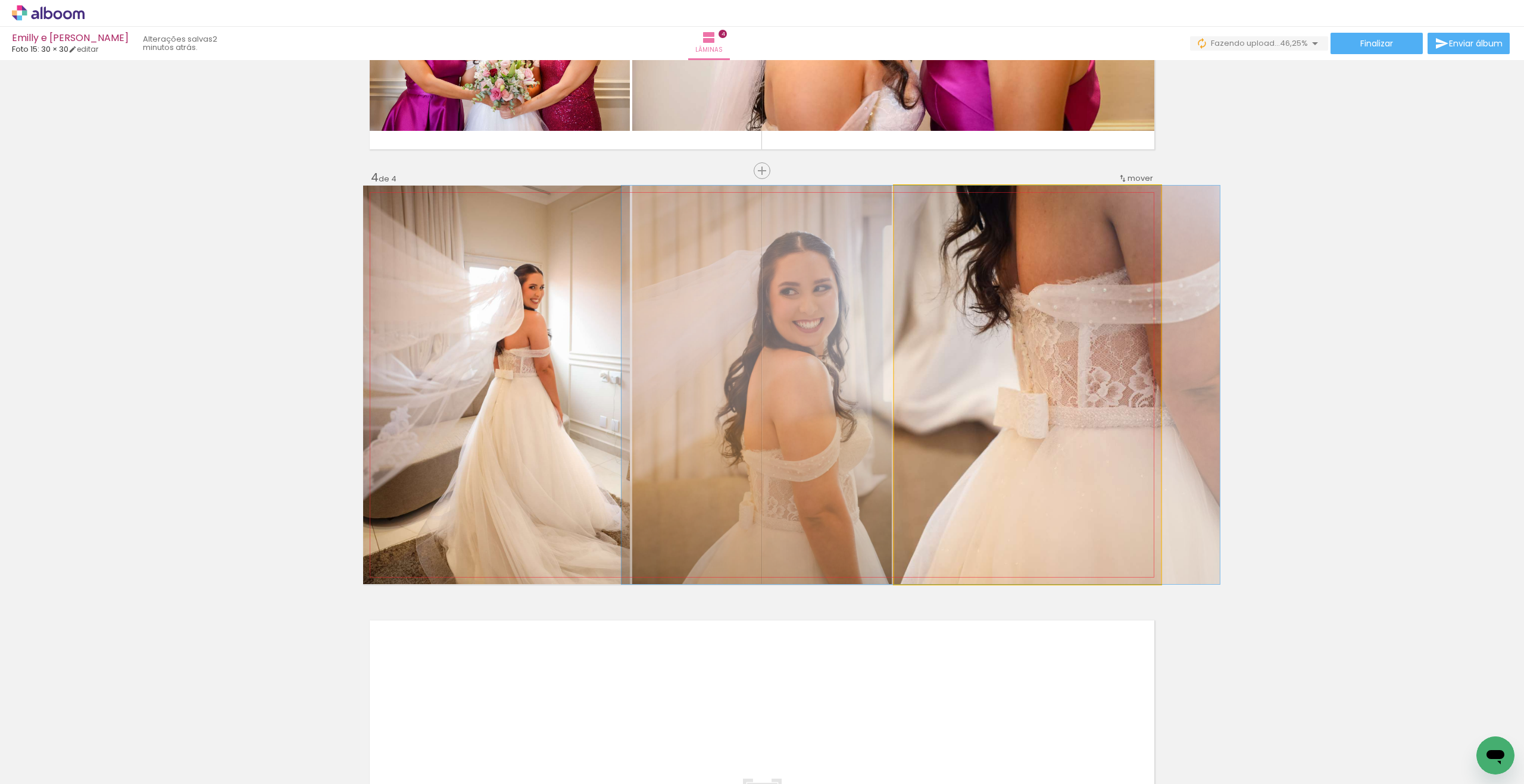
click at [1074, 436] on quentale-photo at bounding box center [1027, 385] width 267 height 399
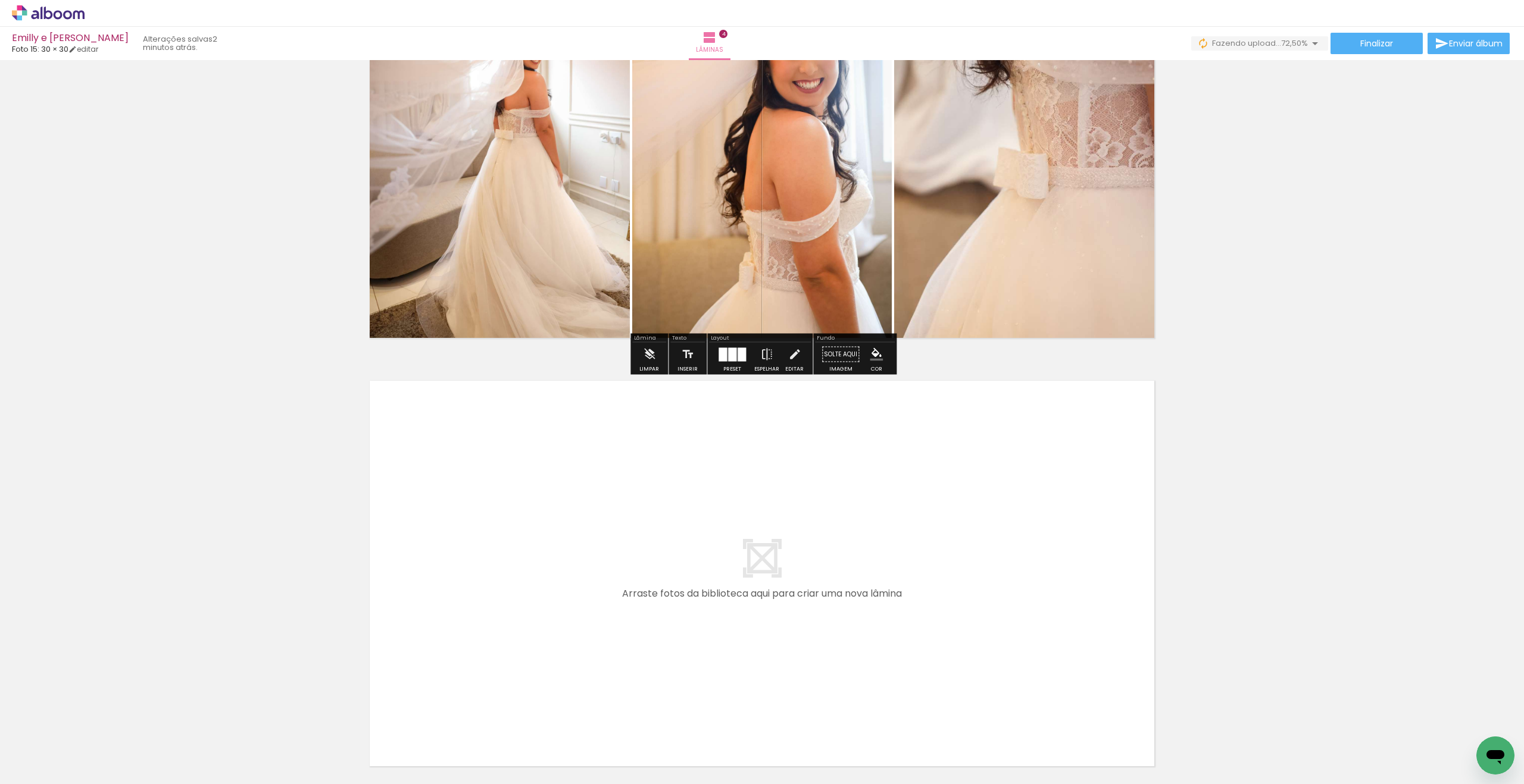
scroll to position [1538, 0]
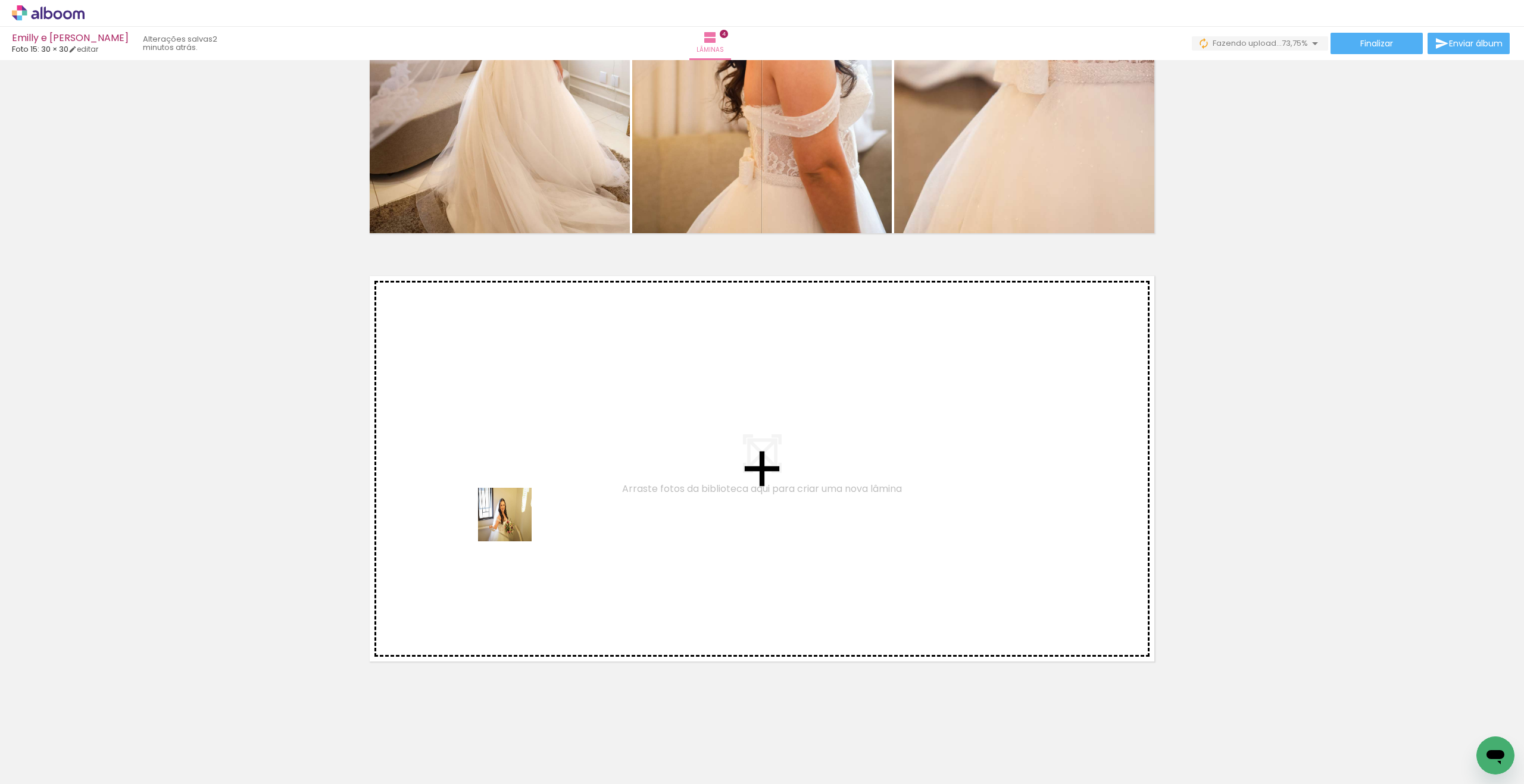
drag, startPoint x: 369, startPoint y: 615, endPoint x: 522, endPoint y: 517, distance: 181.7
click at [522, 517] on quentale-workspace at bounding box center [762, 392] width 1524 height 784
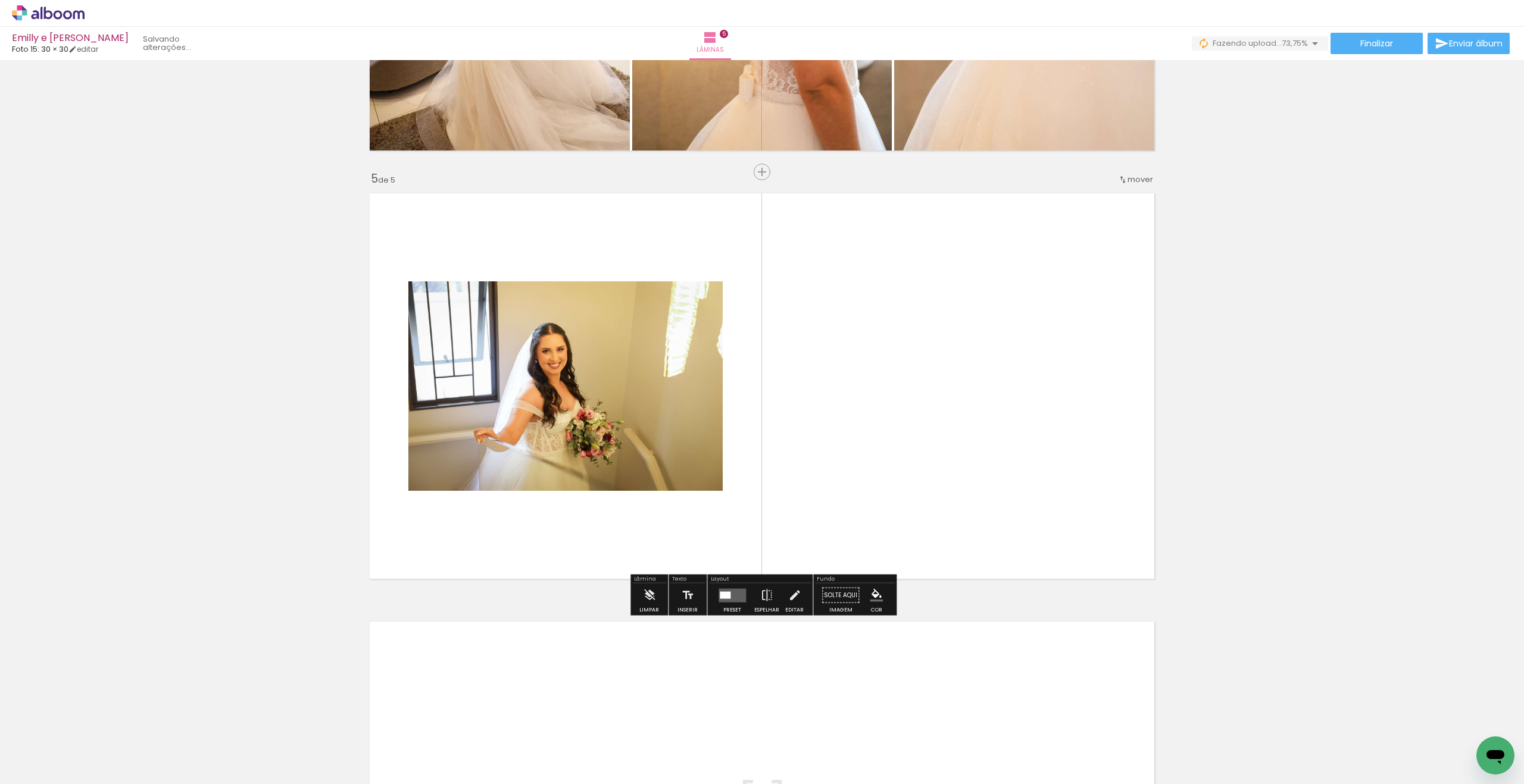
scroll to position [1622, 0]
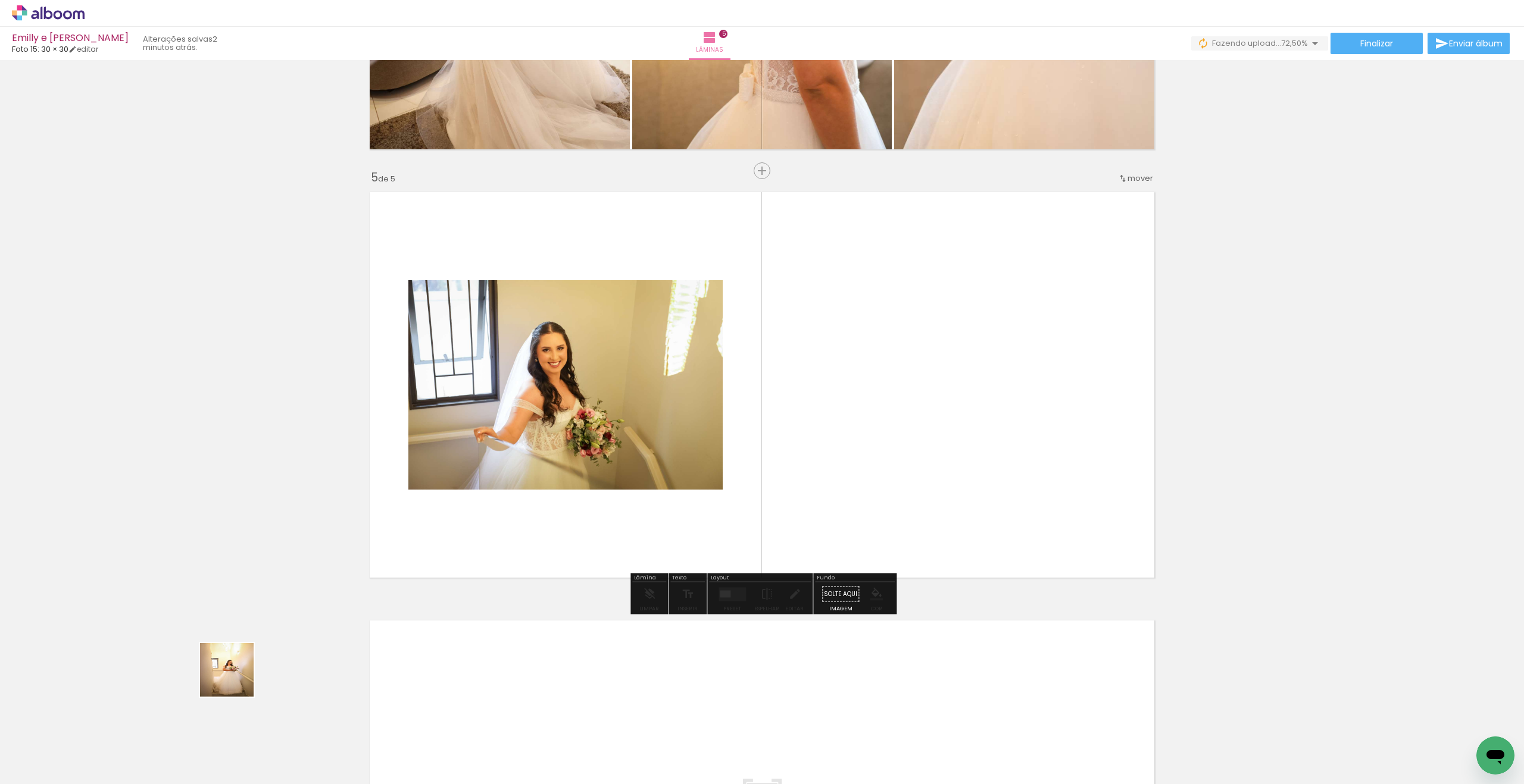
drag, startPoint x: 163, startPoint y: 723, endPoint x: 929, endPoint y: 506, distance: 796.1
click at [929, 506] on quentale-workspace at bounding box center [762, 392] width 1524 height 784
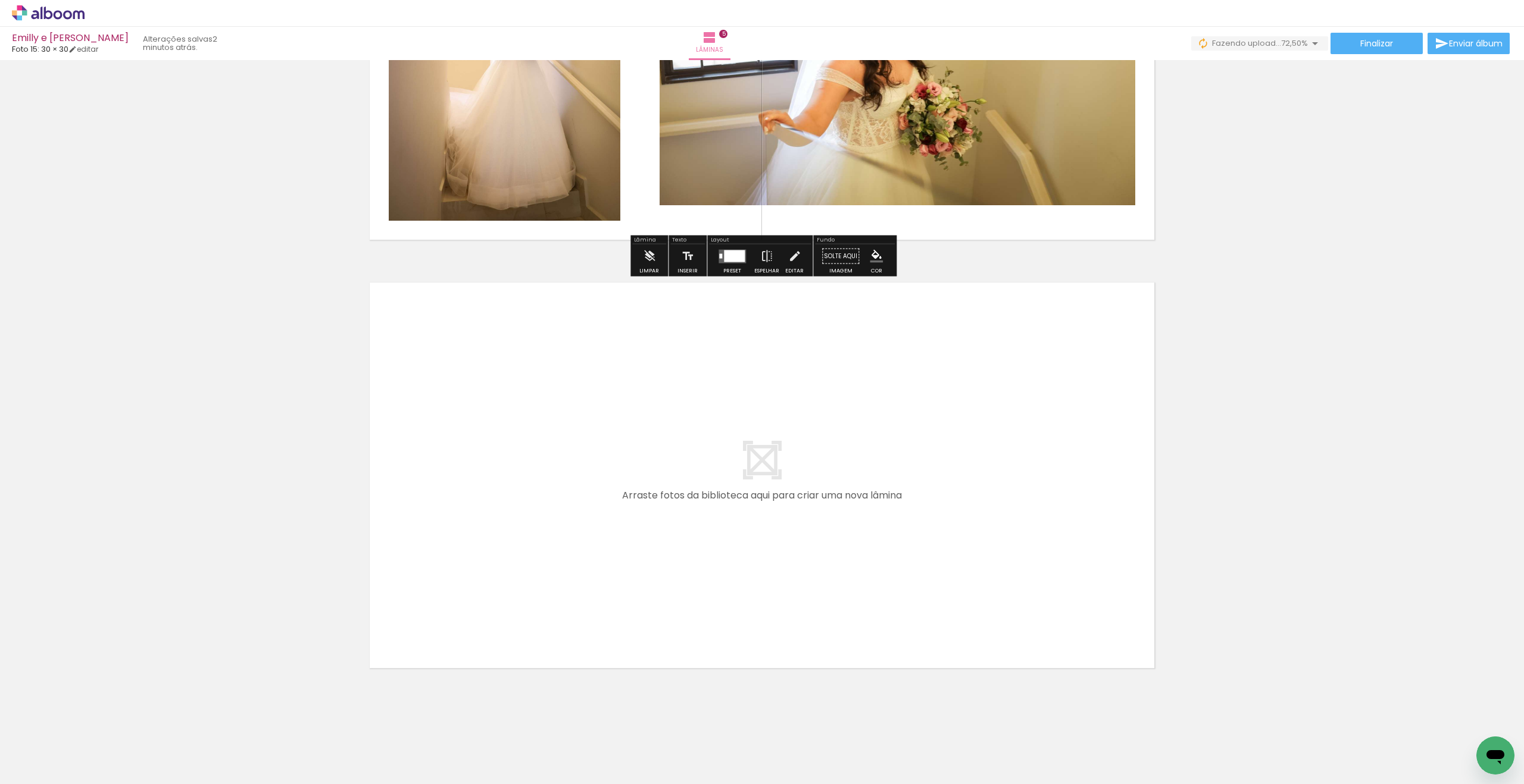
scroll to position [1967, 0]
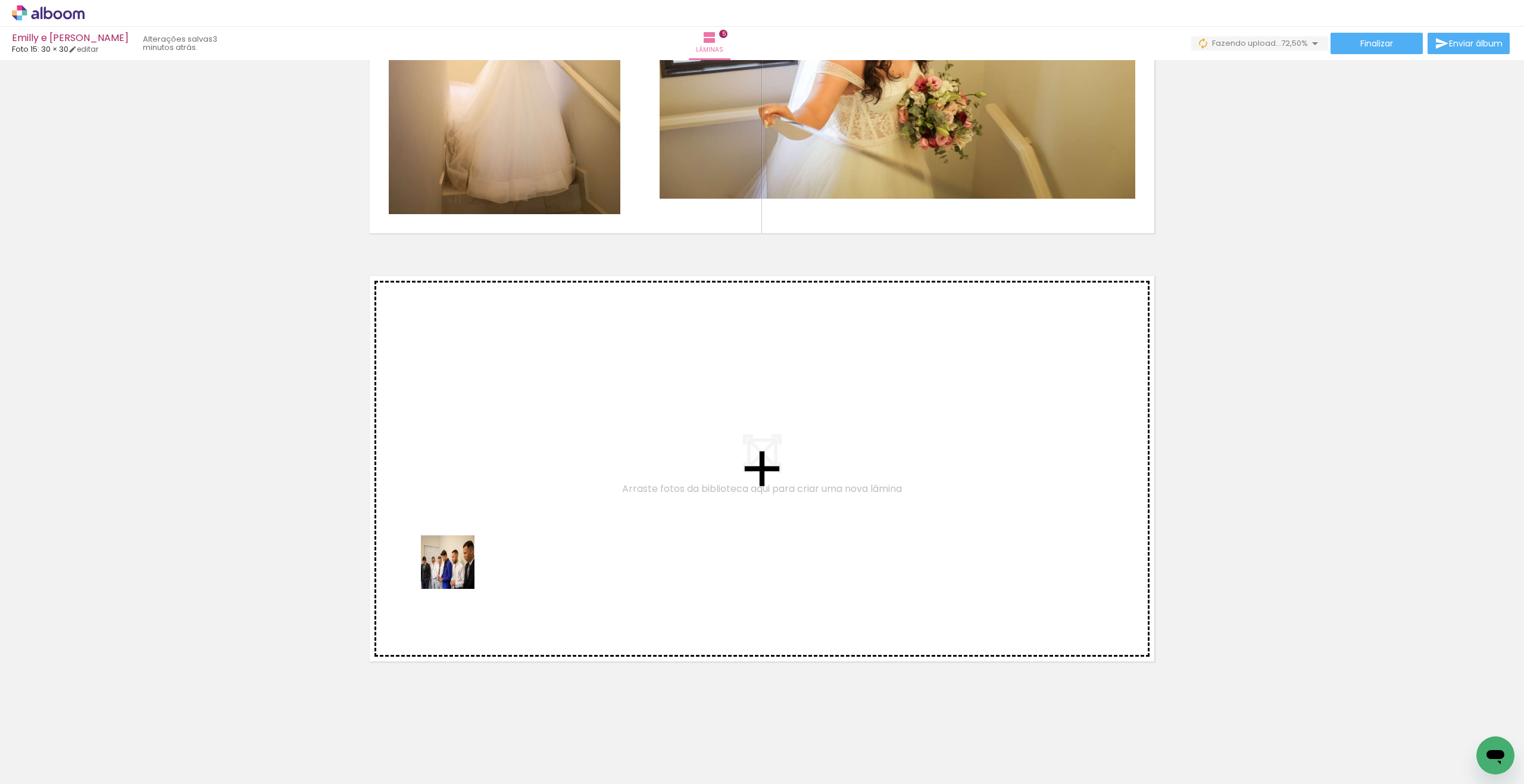
drag, startPoint x: 123, startPoint y: 748, endPoint x: 474, endPoint y: 563, distance: 396.8
click at [474, 563] on quentale-workspace at bounding box center [762, 392] width 1524 height 784
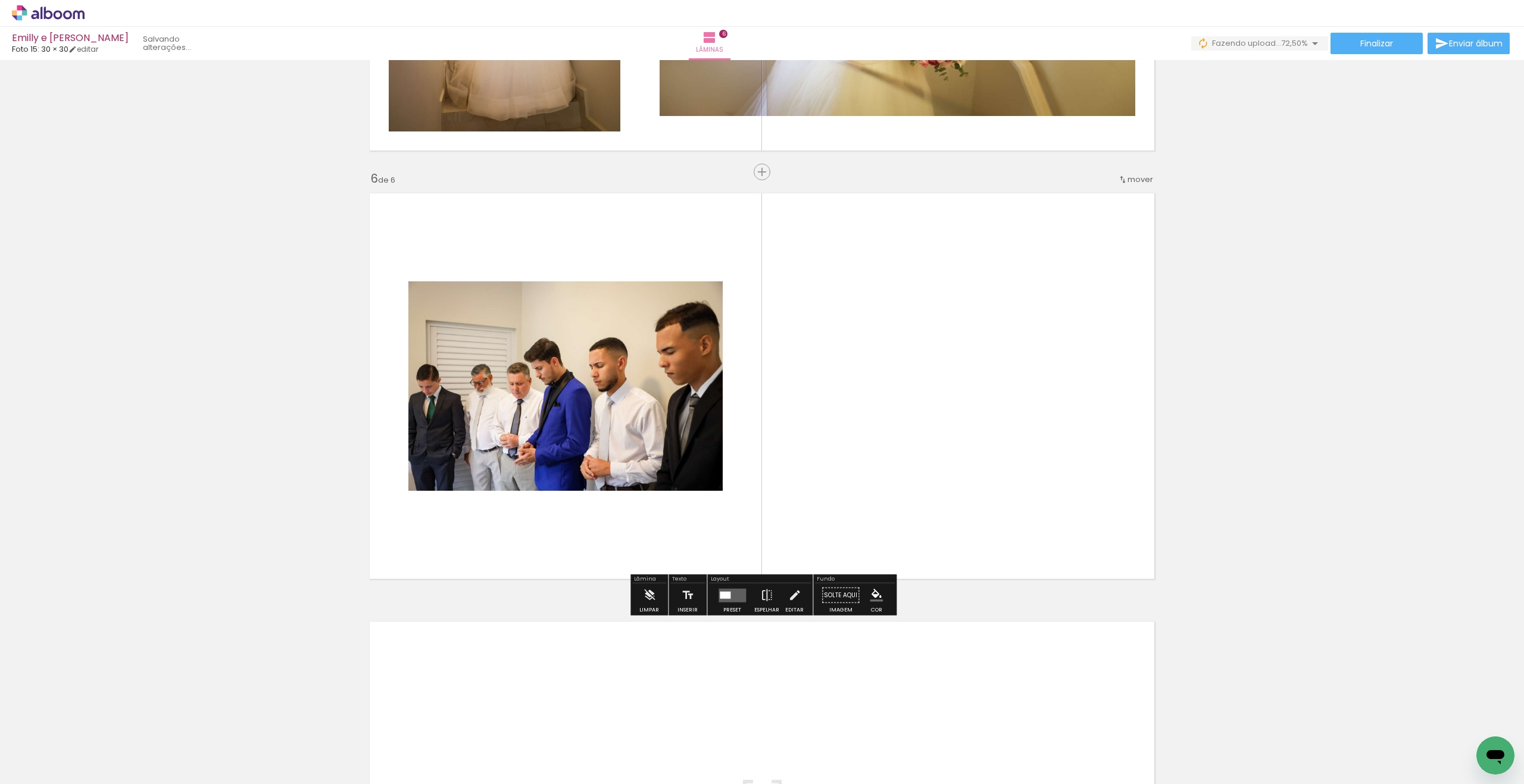
scroll to position [2051, 0]
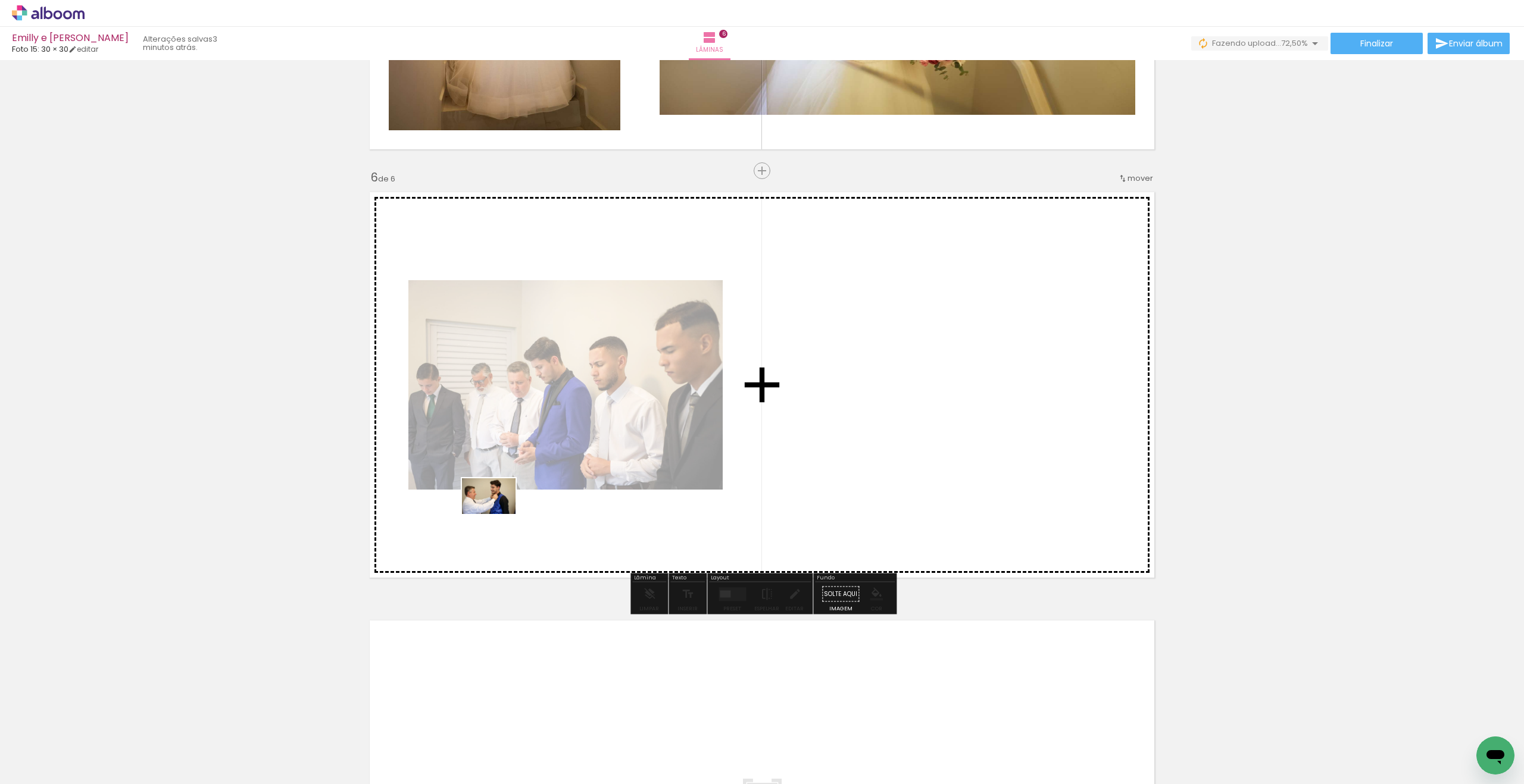
drag, startPoint x: 264, startPoint y: 647, endPoint x: 498, endPoint y: 513, distance: 269.7
click at [498, 513] on quentale-workspace at bounding box center [762, 392] width 1524 height 784
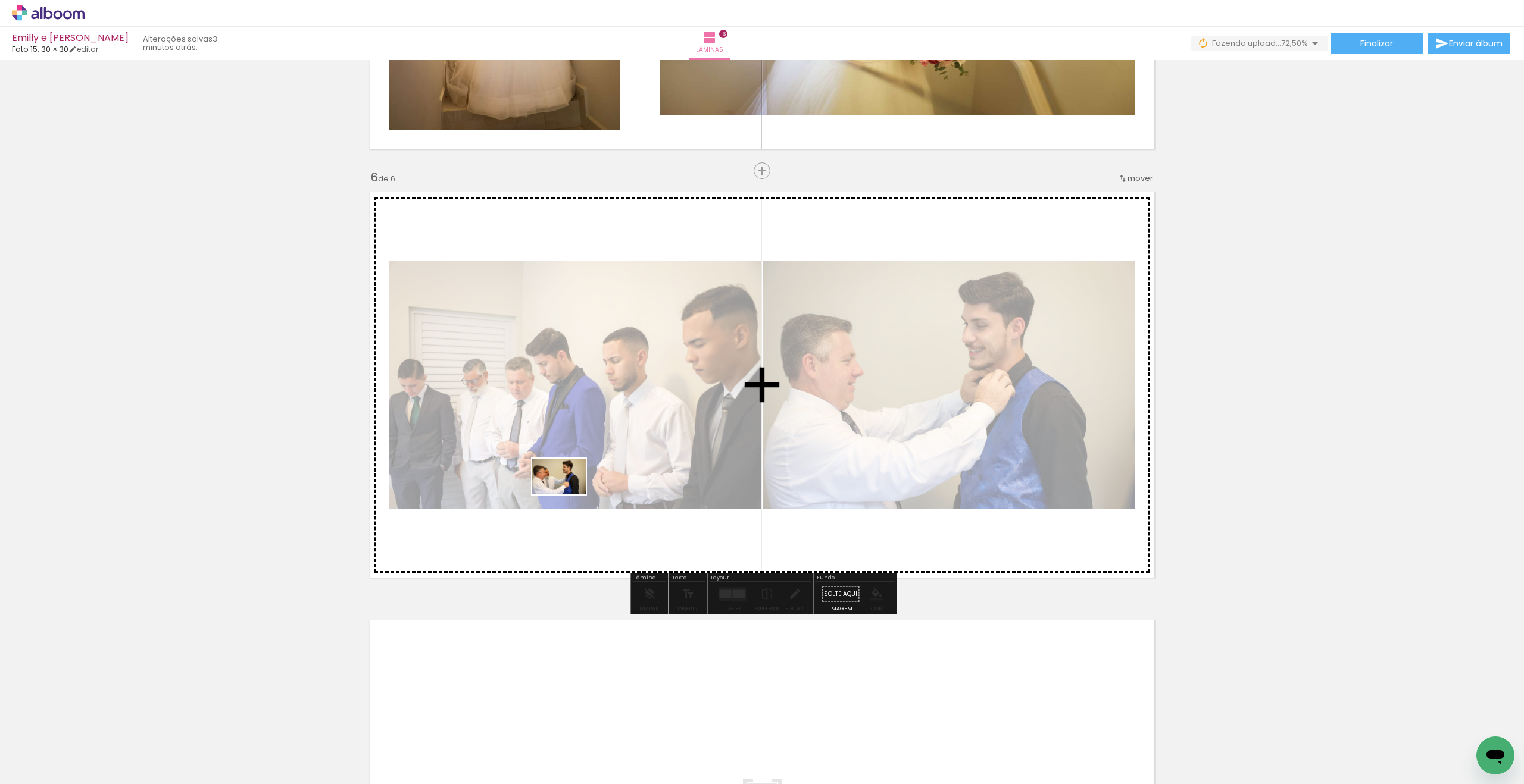
drag, startPoint x: 187, startPoint y: 708, endPoint x: 568, endPoint y: 494, distance: 437.0
click at [568, 494] on quentale-workspace at bounding box center [762, 392] width 1524 height 784
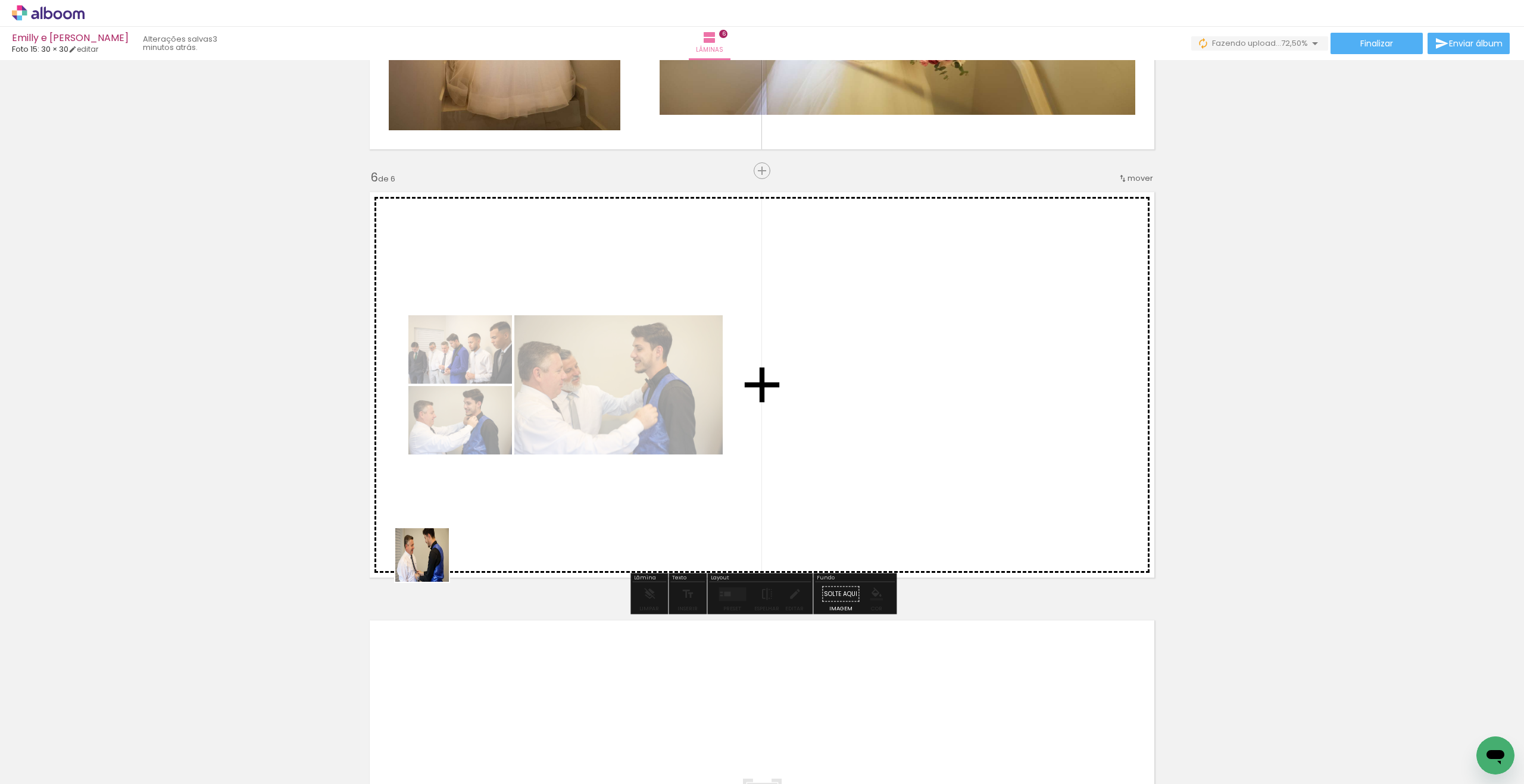
drag, startPoint x: 133, startPoint y: 737, endPoint x: 424, endPoint y: 583, distance: 329.2
click at [584, 492] on quentale-workspace at bounding box center [762, 392] width 1524 height 784
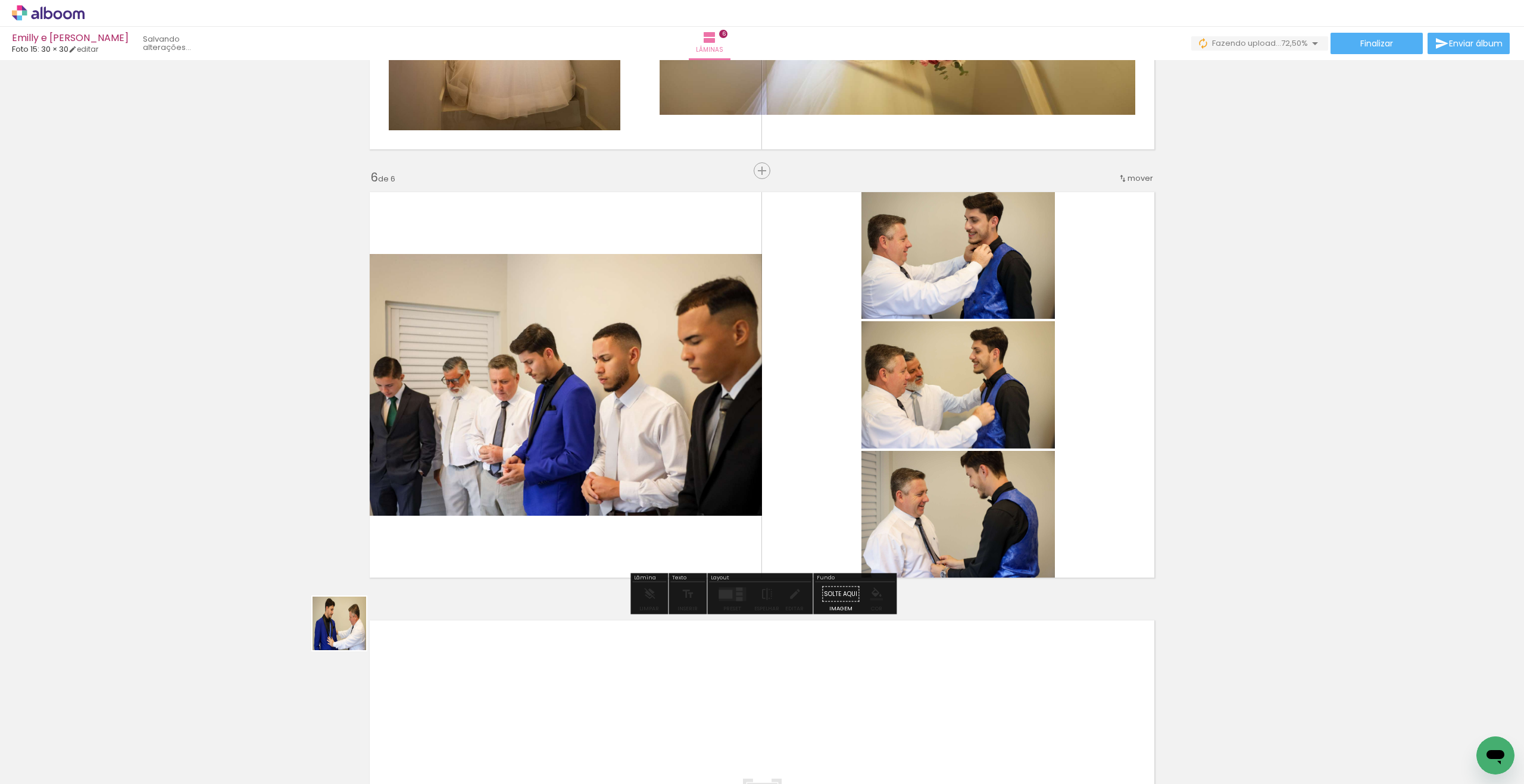
drag, startPoint x: 279, startPoint y: 663, endPoint x: 555, endPoint y: 547, distance: 299.4
click at [606, 525] on quentale-workspace at bounding box center [762, 392] width 1524 height 784
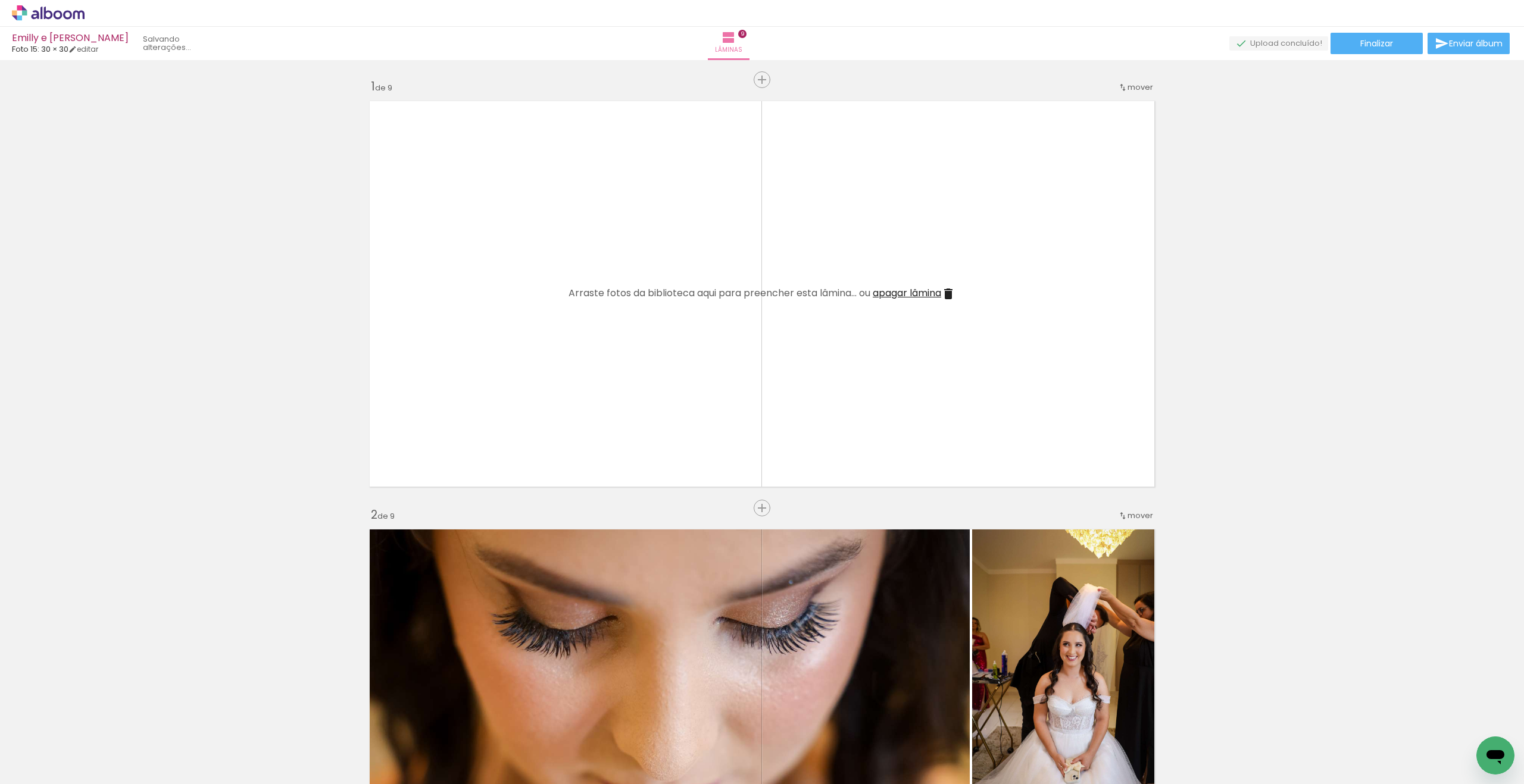
scroll to position [706, 0]
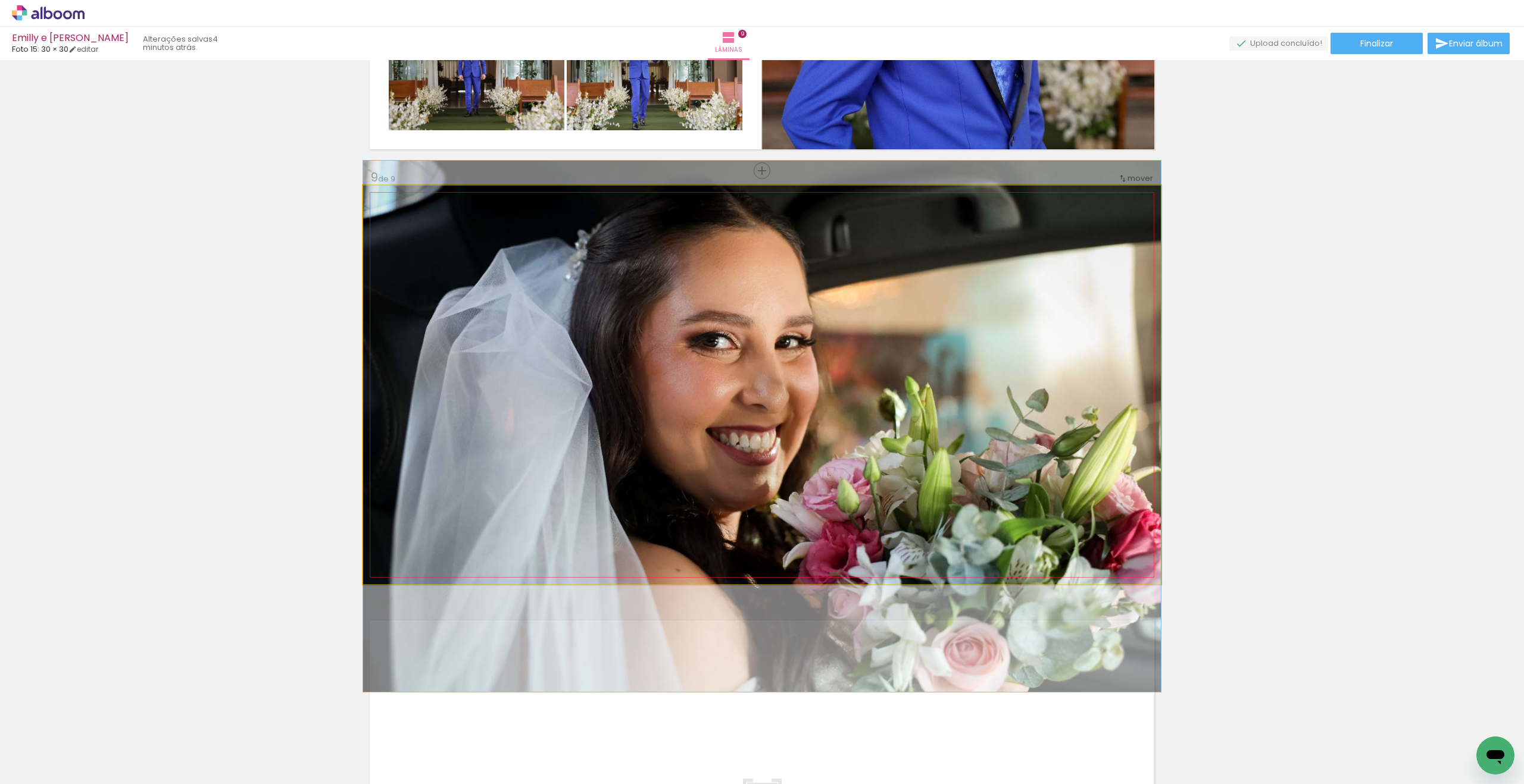
click at [970, 413] on quentale-photo at bounding box center [762, 385] width 798 height 399
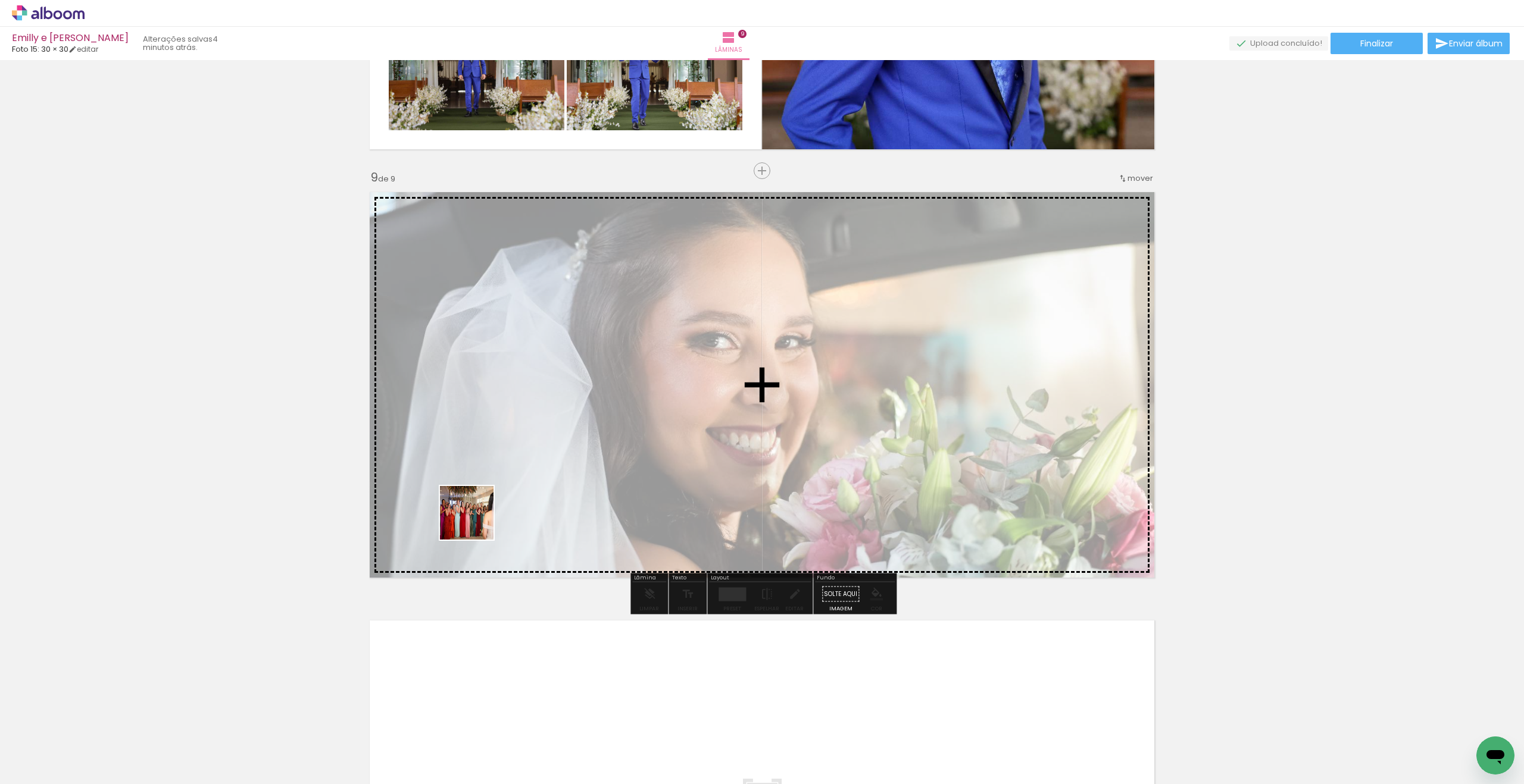
drag, startPoint x: 328, startPoint y: 612, endPoint x: 510, endPoint y: 501, distance: 213.2
click at [513, 501] on quentale-workspace at bounding box center [762, 392] width 1524 height 784
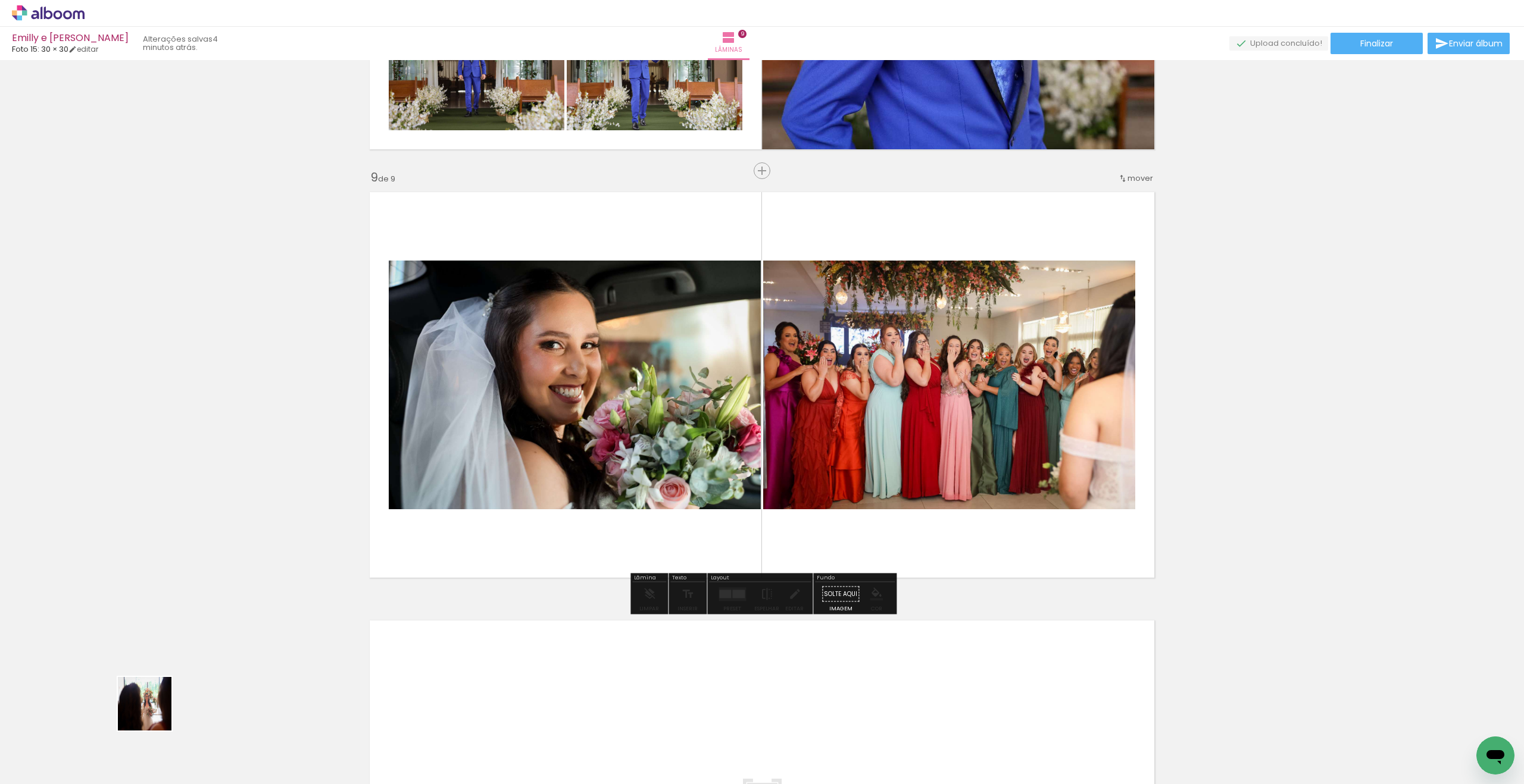
drag, startPoint x: 154, startPoint y: 713, endPoint x: 531, endPoint y: 459, distance: 454.6
click at [531, 459] on quentale-workspace at bounding box center [762, 392] width 1524 height 784
